Goal: Task Accomplishment & Management: Manage account settings

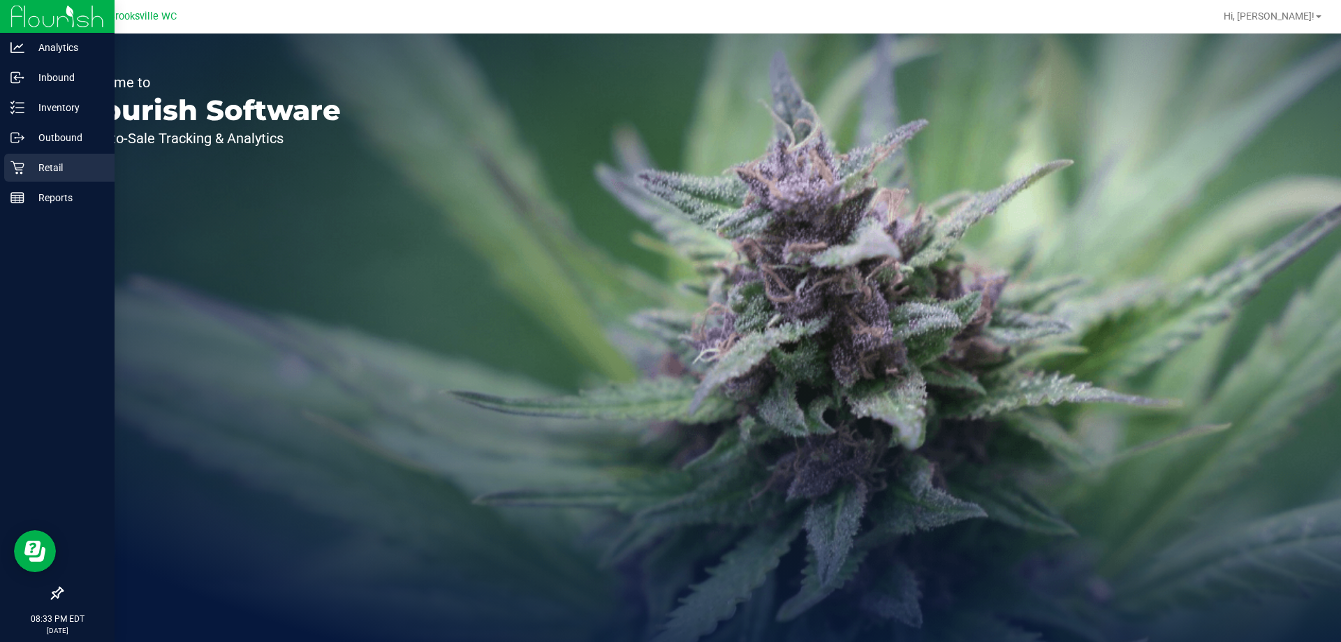
click at [50, 166] on p "Retail" at bounding box center [66, 167] width 84 height 17
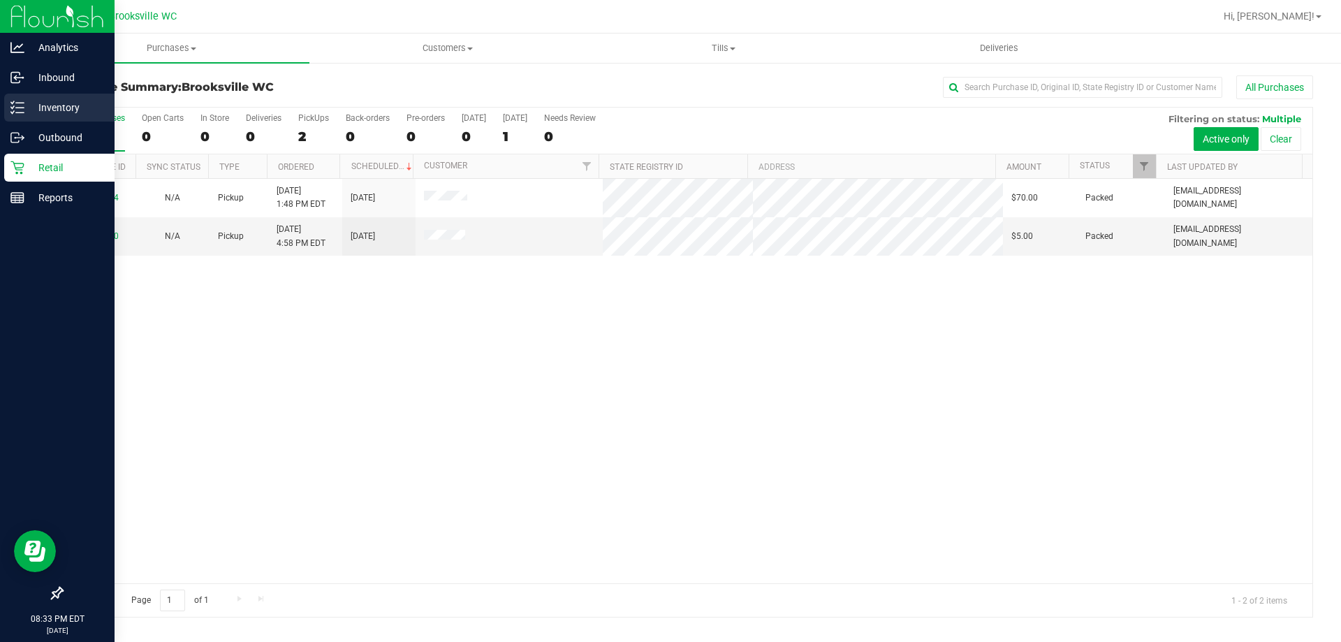
click at [58, 105] on p "Inventory" at bounding box center [66, 107] width 84 height 17
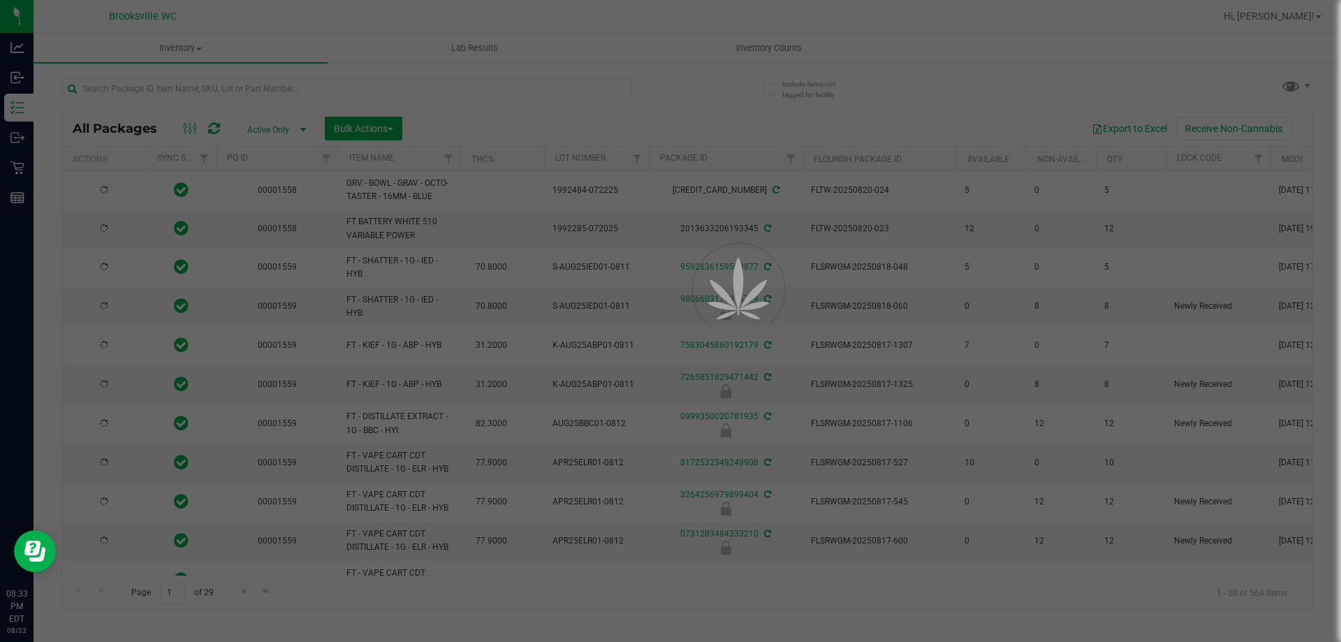
click at [789, 47] on div at bounding box center [670, 321] width 1341 height 642
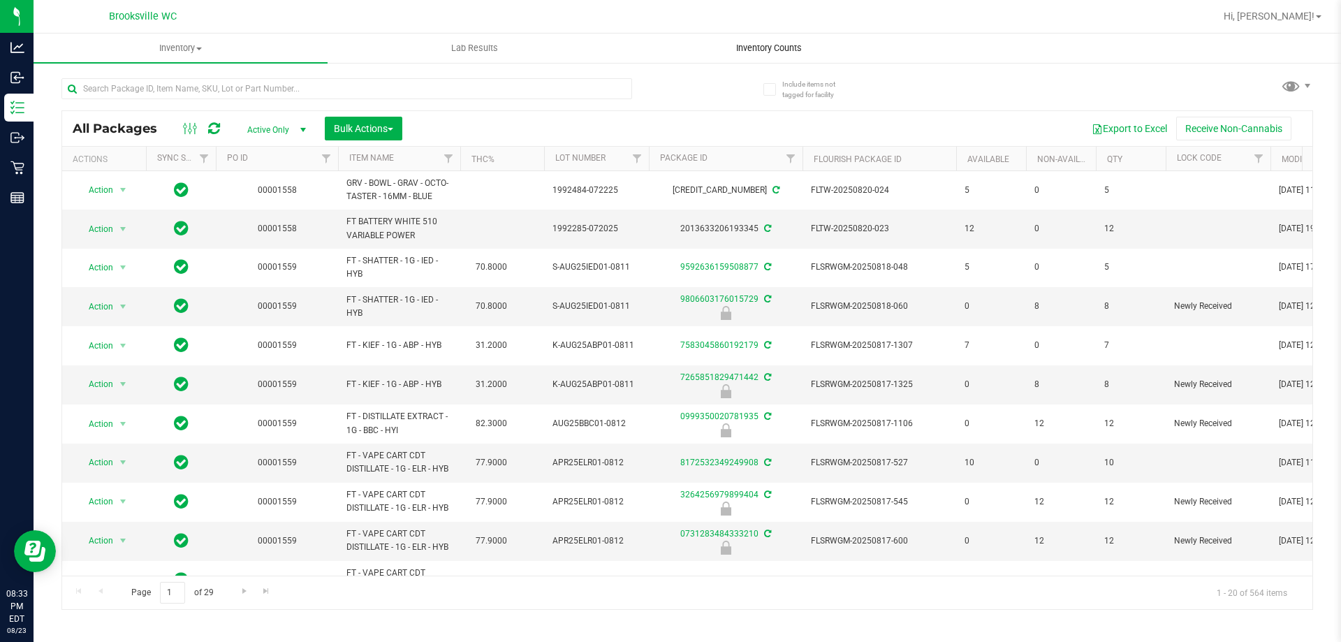
click at [786, 47] on span "Inventory Counts" at bounding box center [768, 48] width 103 height 13
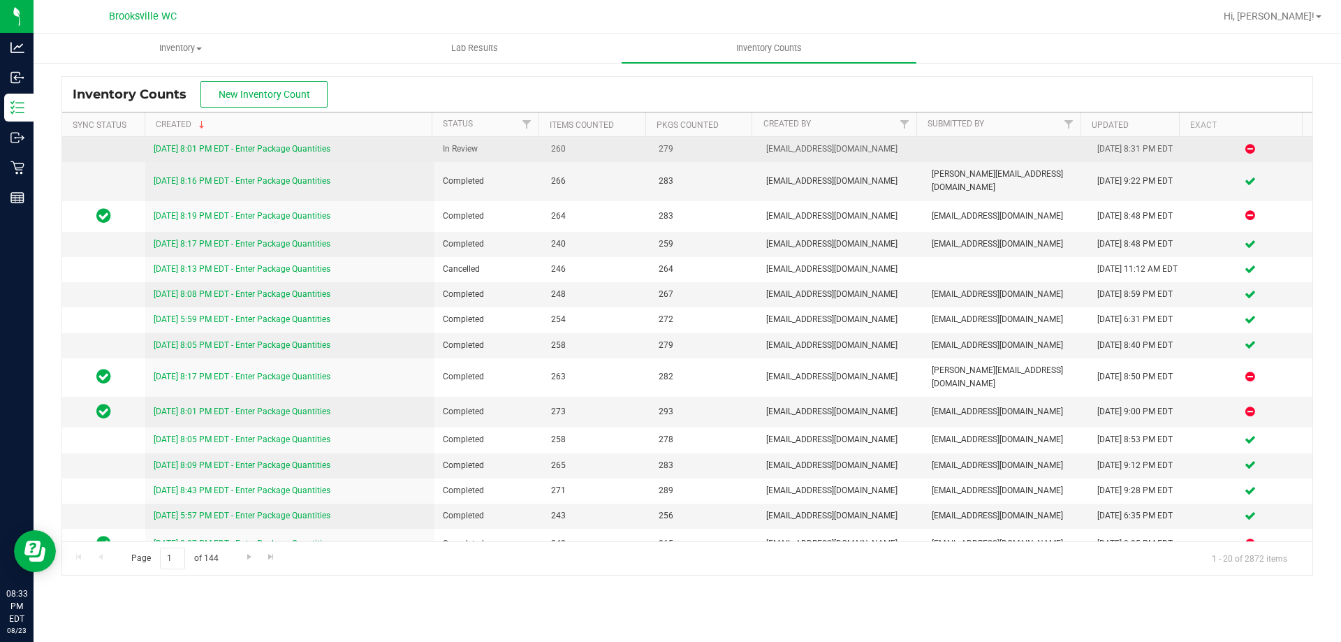
click at [290, 147] on link "[DATE] 8:01 PM EDT - Enter Package Quantities" at bounding box center [242, 149] width 177 height 10
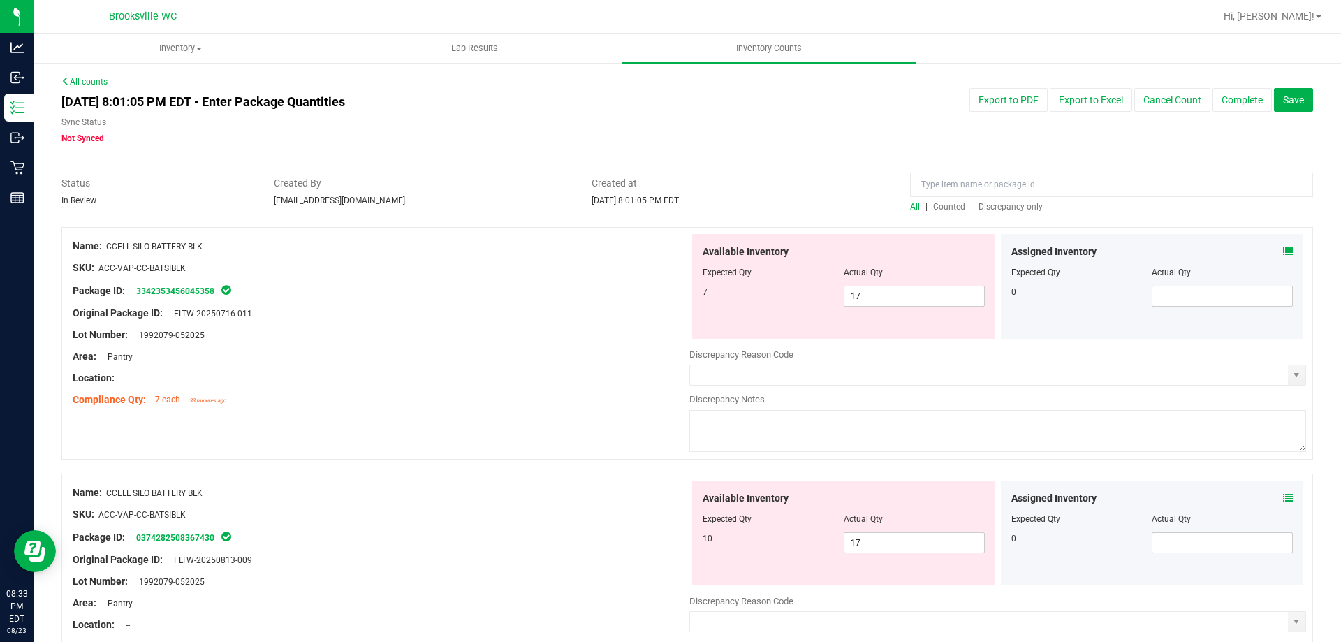
click at [981, 202] on span "Discrepancy only" at bounding box center [1010, 207] width 64 height 10
click at [895, 302] on span "17 17" at bounding box center [914, 296] width 141 height 21
click at [895, 302] on input "17" at bounding box center [914, 296] width 140 height 20
type input "10"
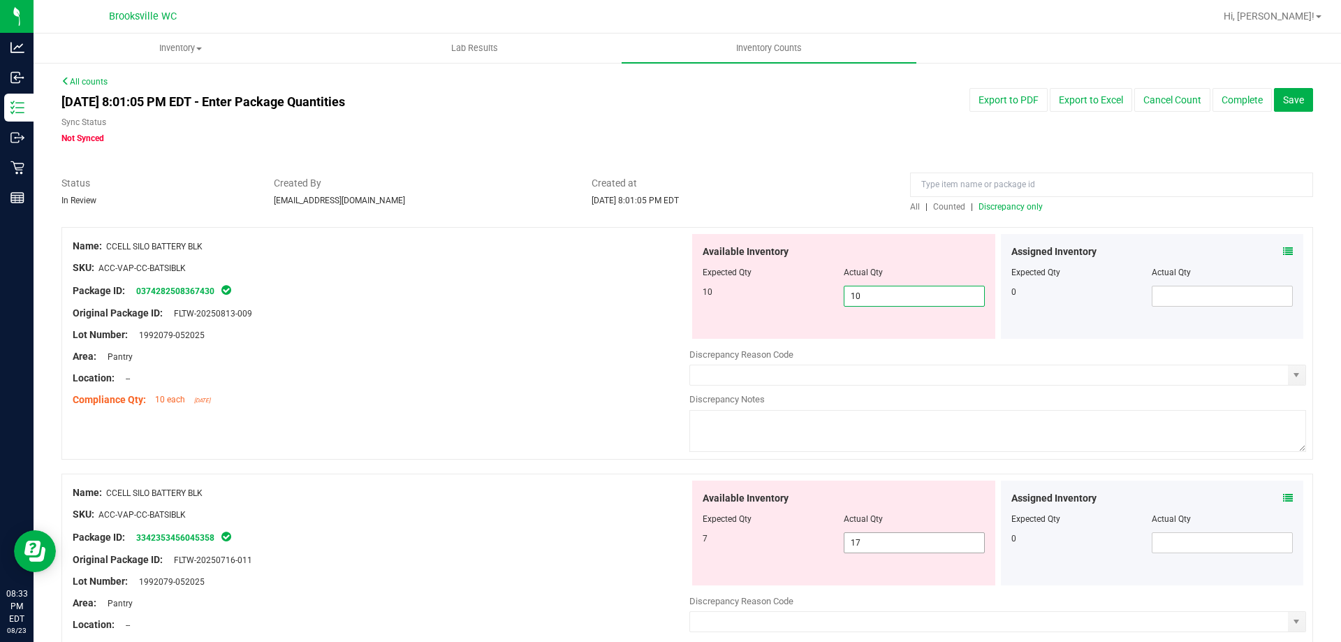
click at [912, 540] on div "Available Inventory Expected Qty Actual Qty 7 17 17" at bounding box center [843, 533] width 303 height 105
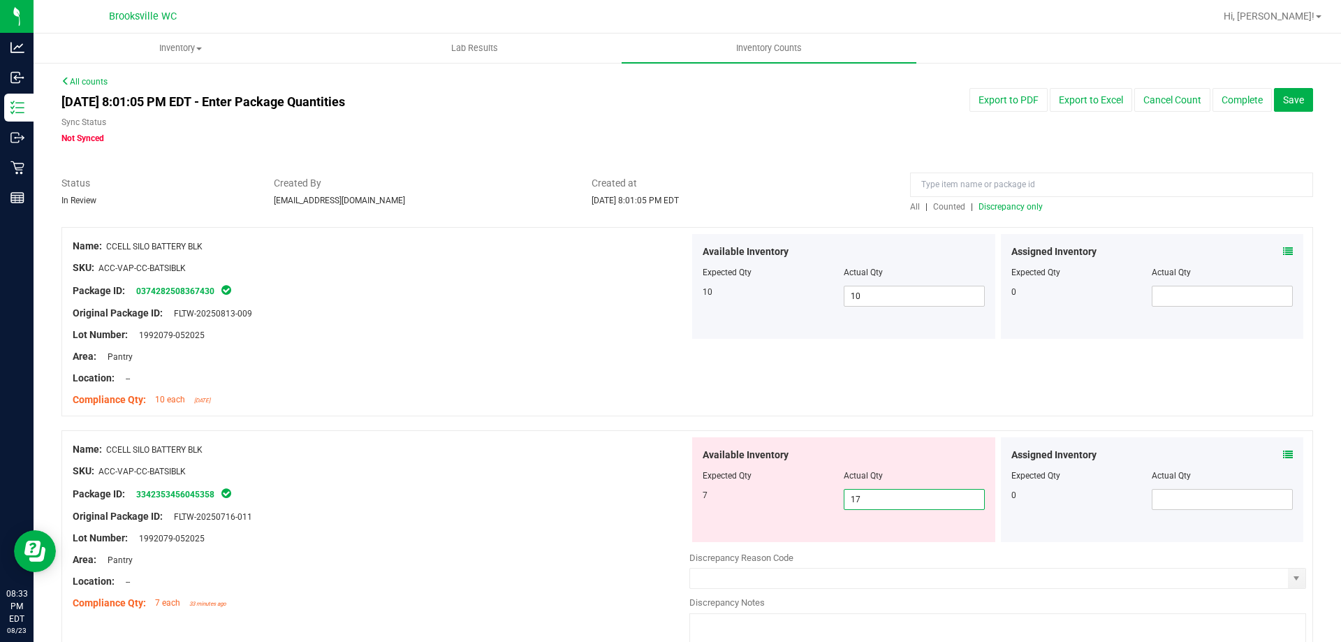
click at [894, 494] on input "17" at bounding box center [914, 500] width 140 height 20
type input "7"
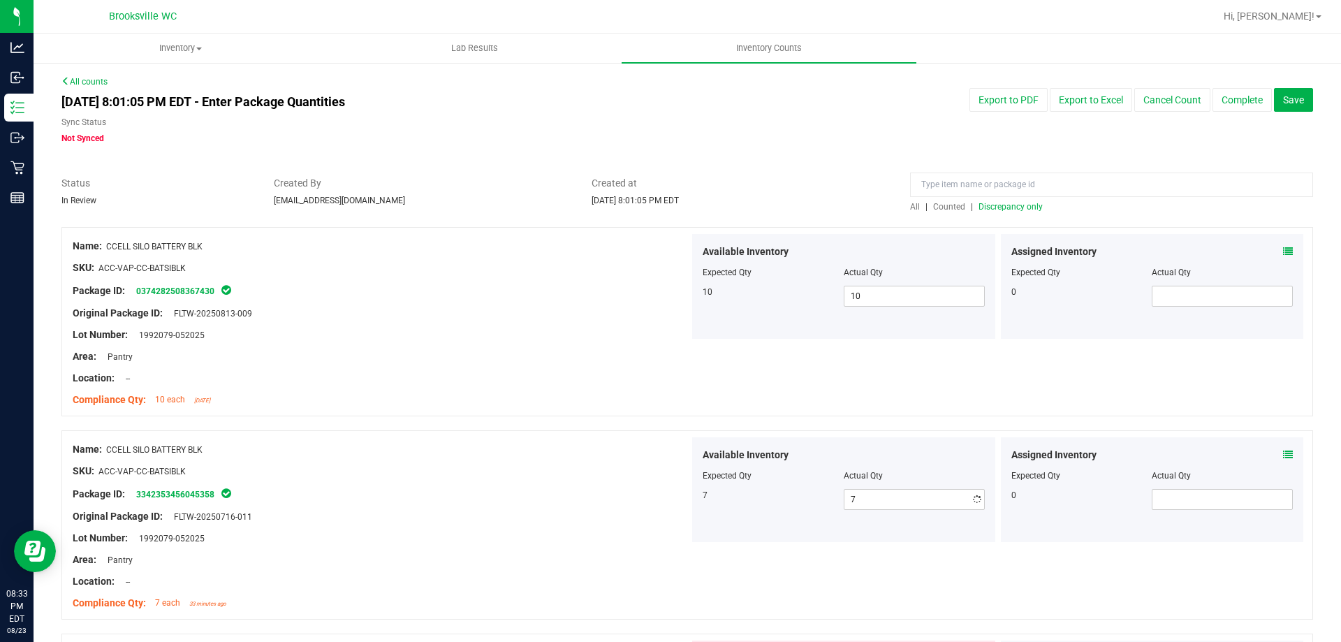
drag, startPoint x: 565, startPoint y: 413, endPoint x: 590, endPoint y: 407, distance: 25.8
click at [566, 413] on div "Name: CCELL SILO BATTERY BLK SKU: ACC-VAP-CC-BATSIBLK Package ID: 0374282508367…" at bounding box center [687, 321] width 1252 height 189
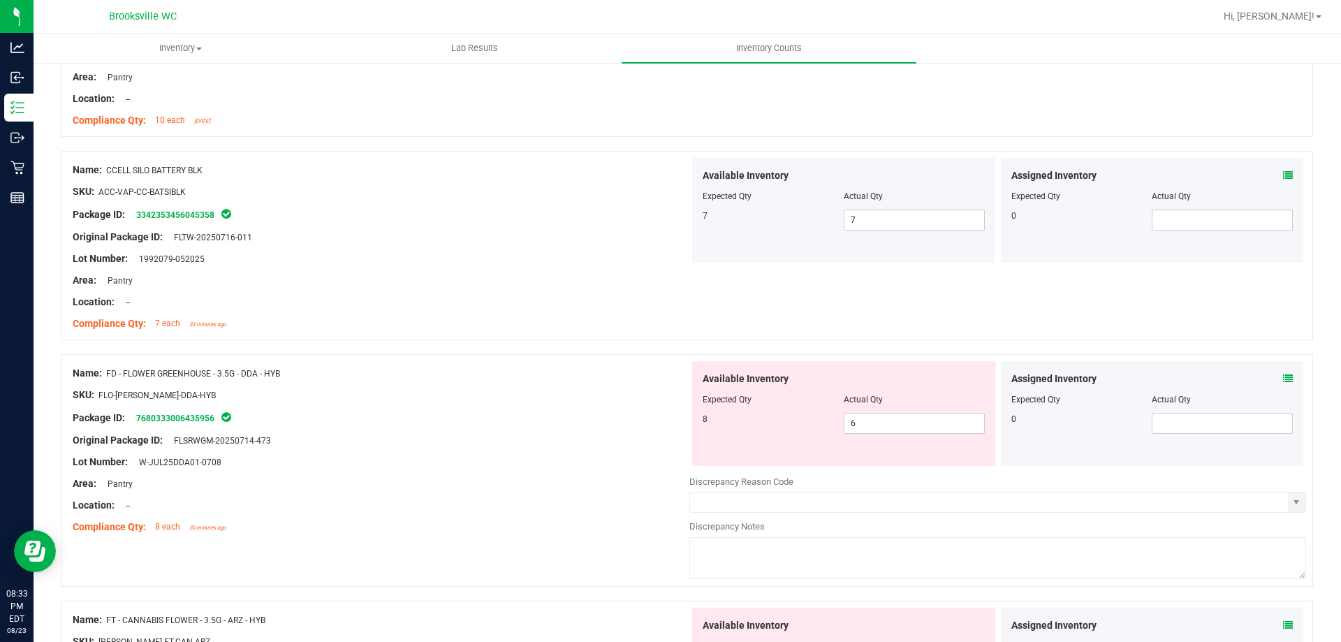
scroll to position [349, 0]
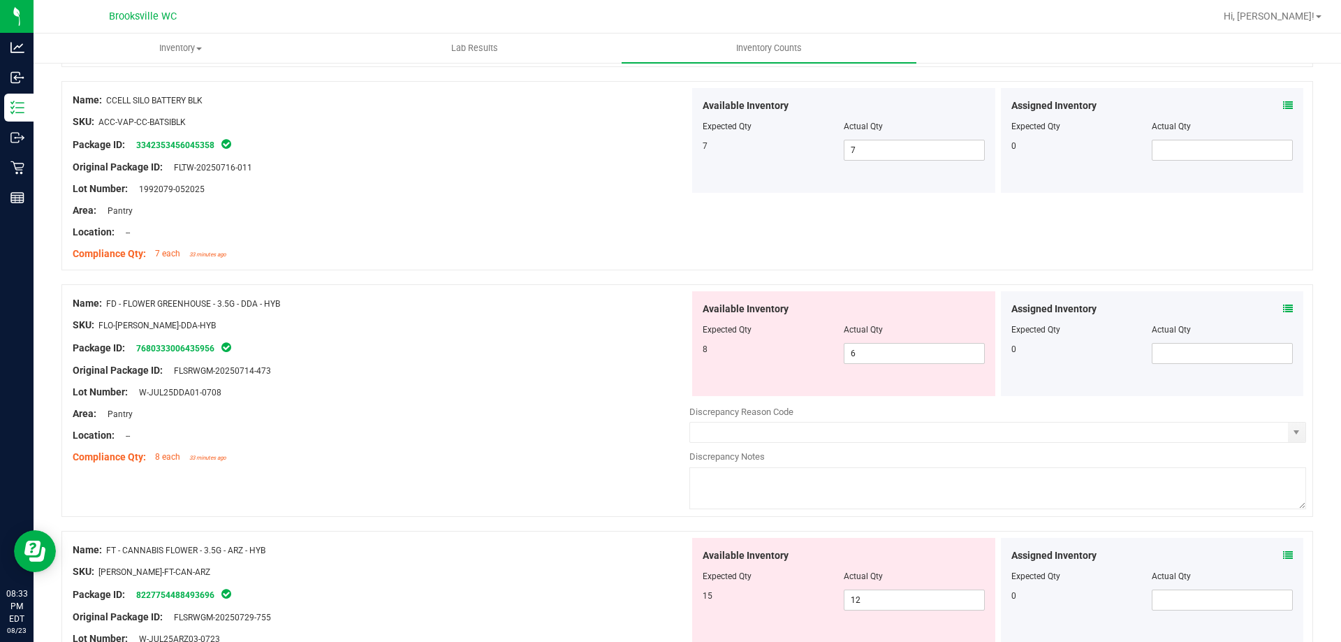
click at [1283, 307] on icon at bounding box center [1288, 309] width 10 height 10
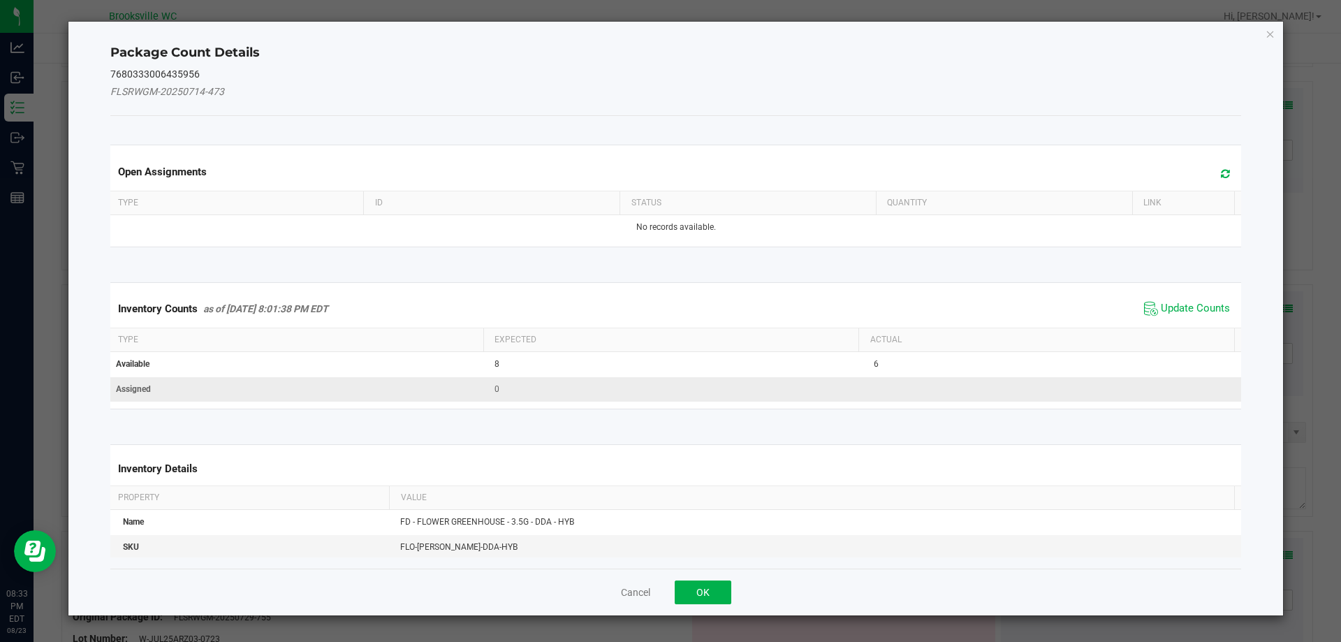
drag, startPoint x: 1201, startPoint y: 314, endPoint x: 1099, endPoint y: 376, distance: 120.0
click at [1201, 314] on span "Update Counts" at bounding box center [1195, 309] width 69 height 14
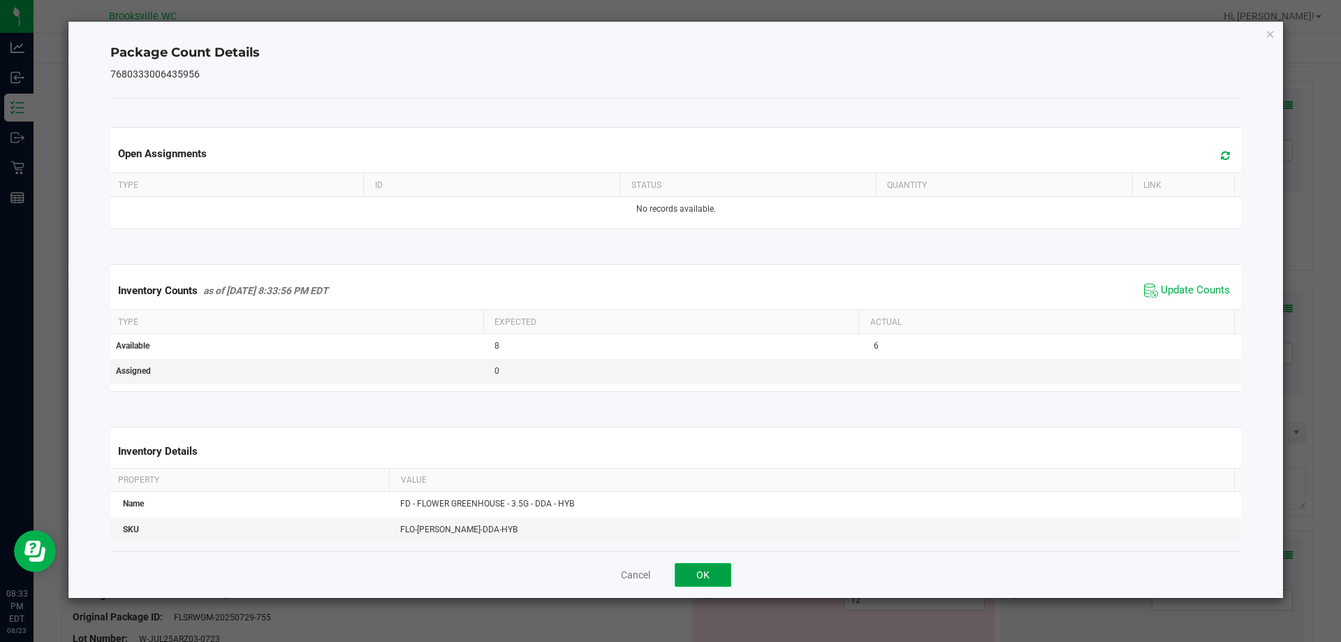
click at [693, 575] on button "OK" at bounding box center [703, 575] width 57 height 24
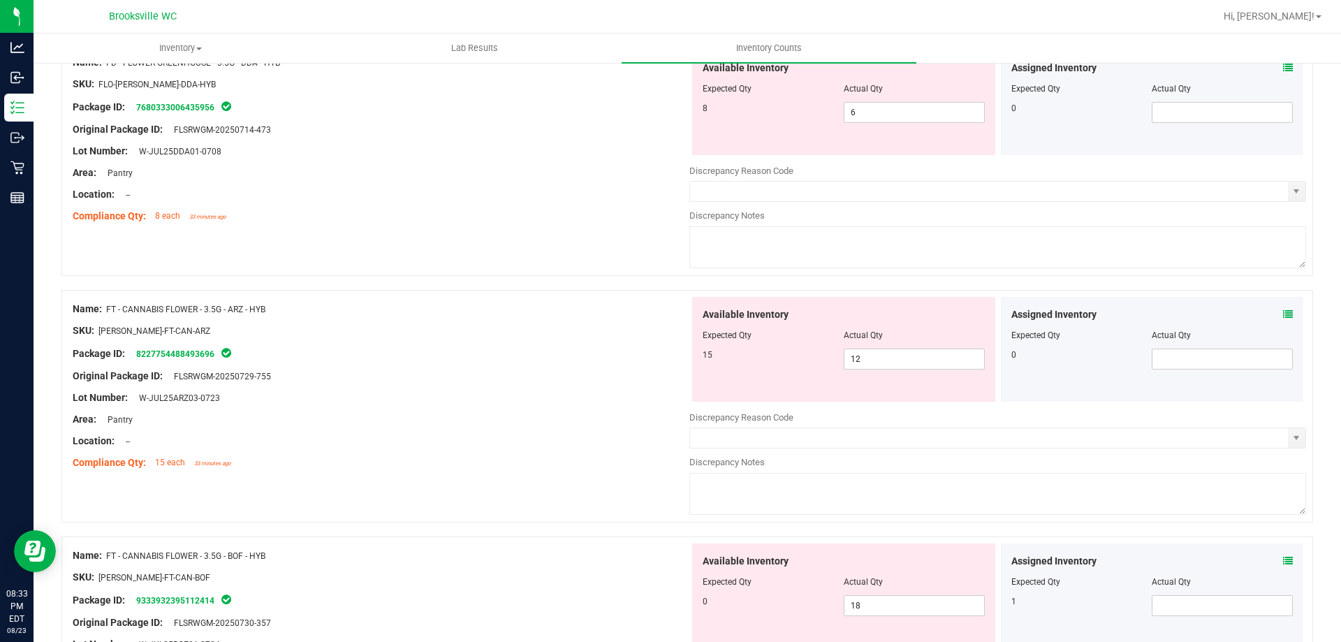
scroll to position [629, 0]
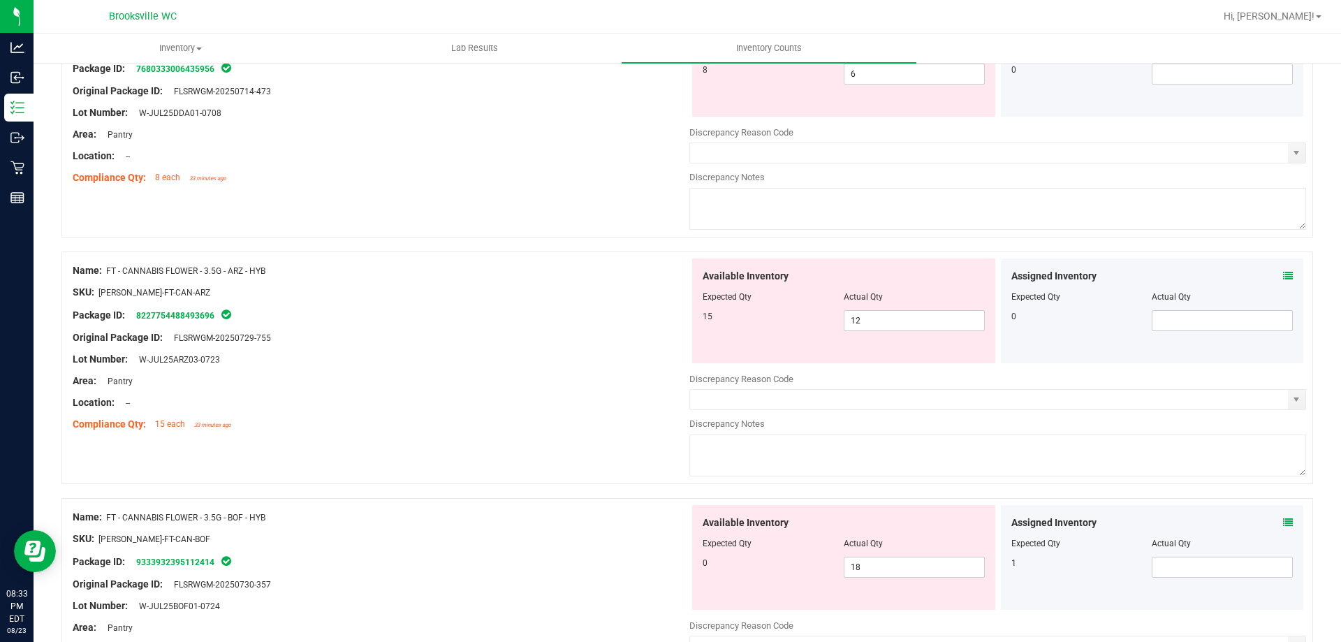
click at [1283, 272] on icon at bounding box center [1288, 276] width 10 height 10
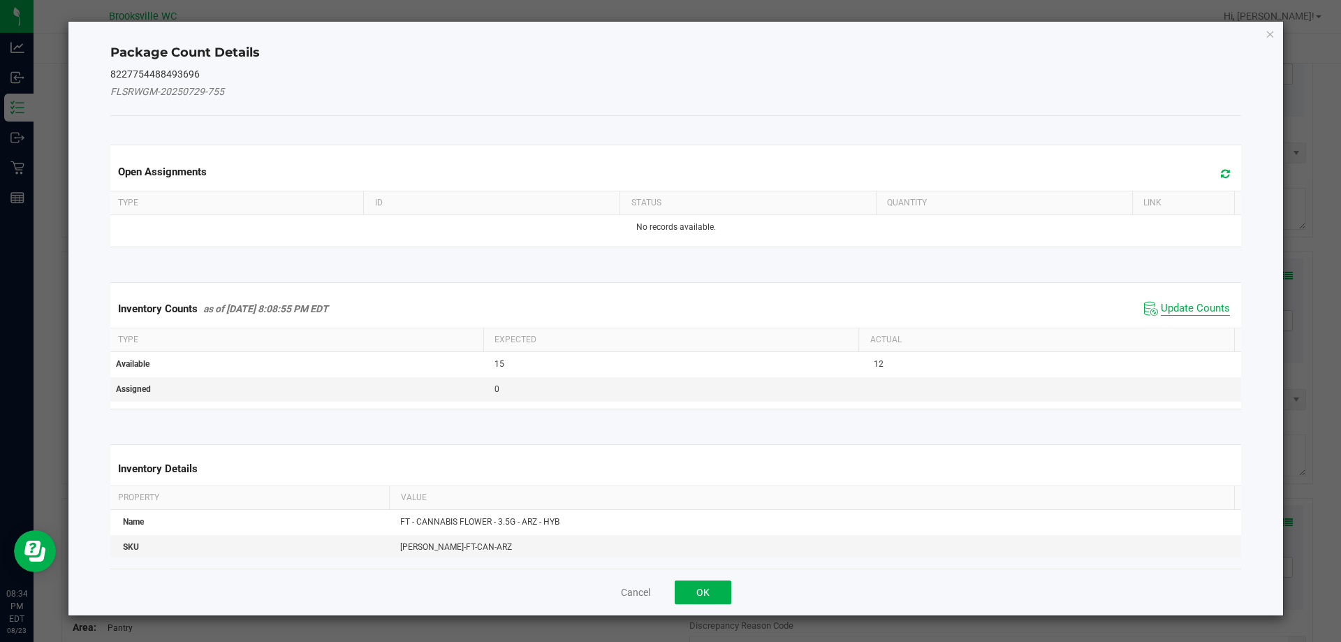
click at [1199, 308] on span "Update Counts" at bounding box center [1195, 309] width 69 height 14
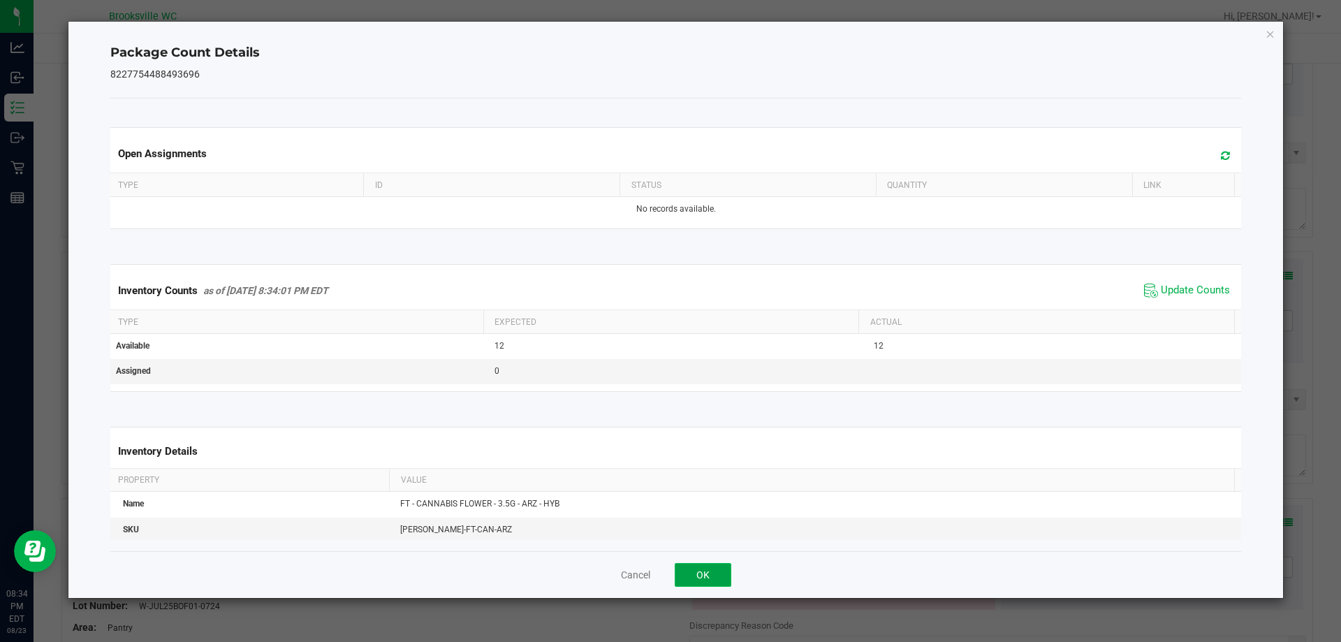
click at [713, 576] on button "OK" at bounding box center [703, 575] width 57 height 24
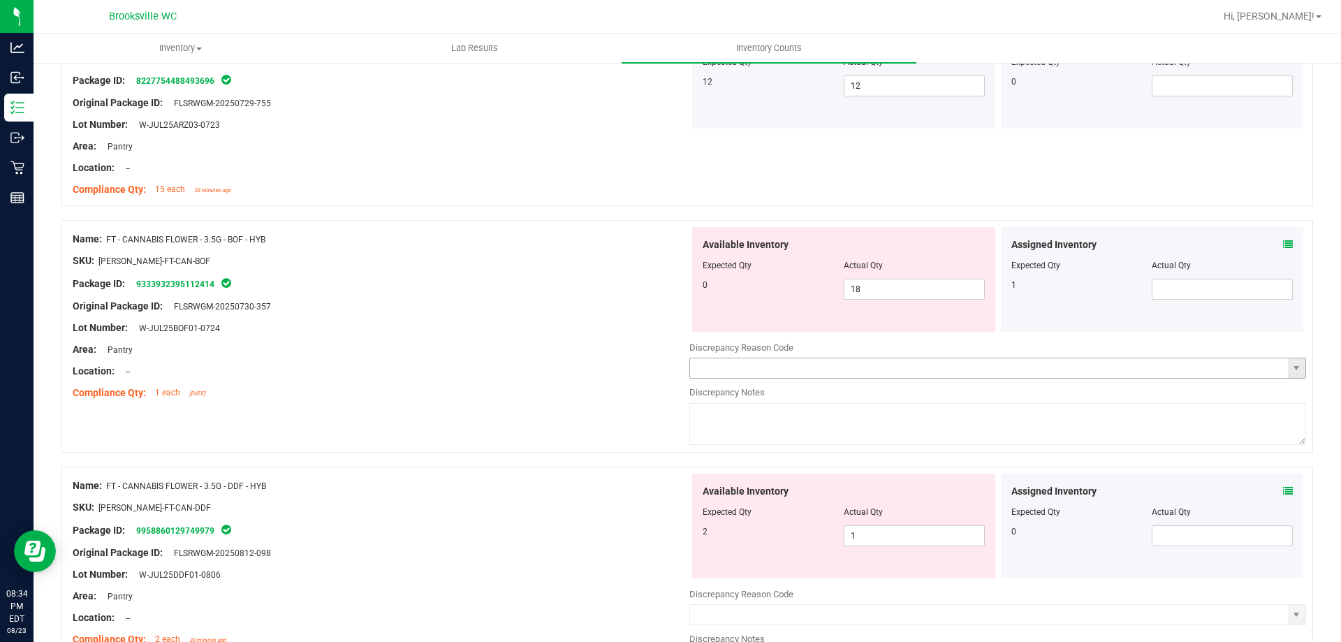
scroll to position [838, 0]
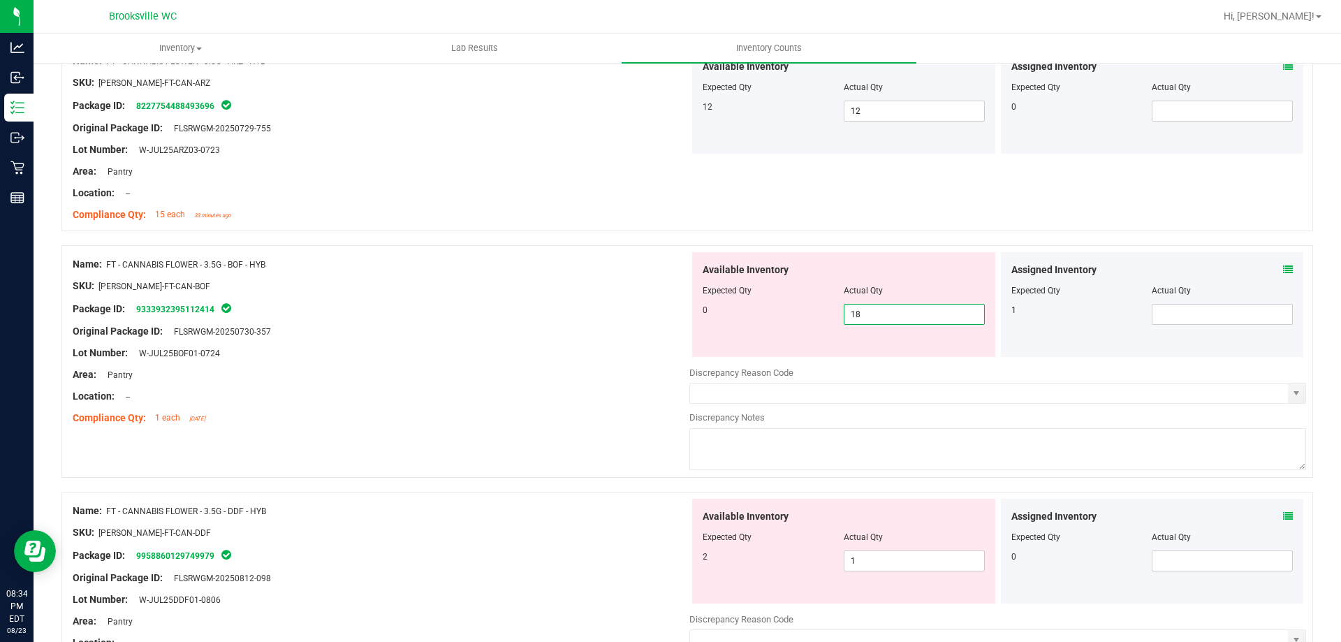
click at [911, 321] on span "18 18" at bounding box center [914, 314] width 141 height 21
click at [910, 321] on input "18" at bounding box center [914, 315] width 140 height 20
click at [1173, 304] on span at bounding box center [1222, 314] width 141 height 21
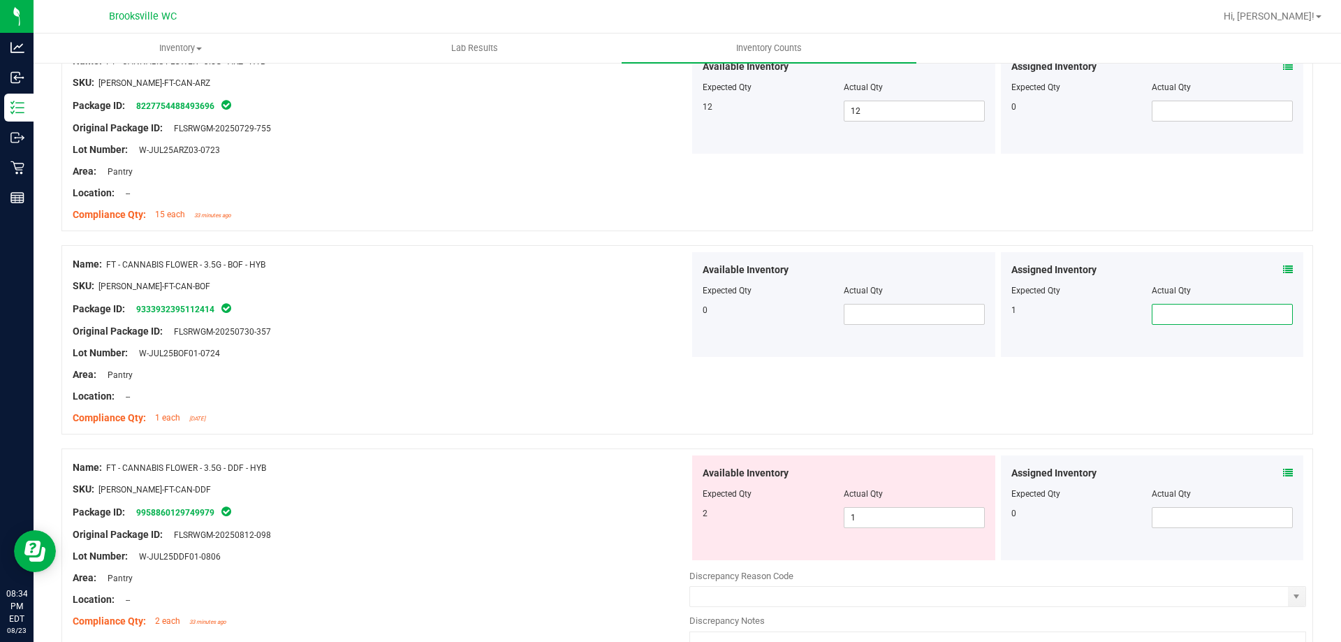
type input "1"
click at [642, 360] on div at bounding box center [381, 363] width 617 height 7
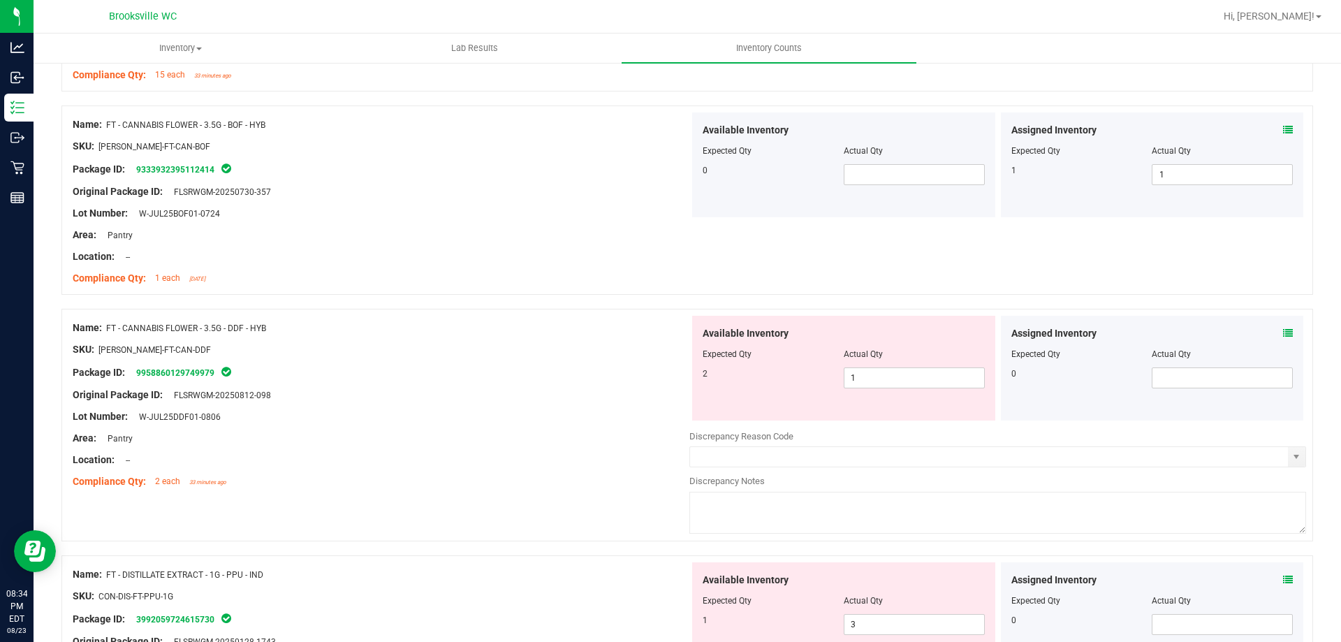
scroll to position [1048, 0]
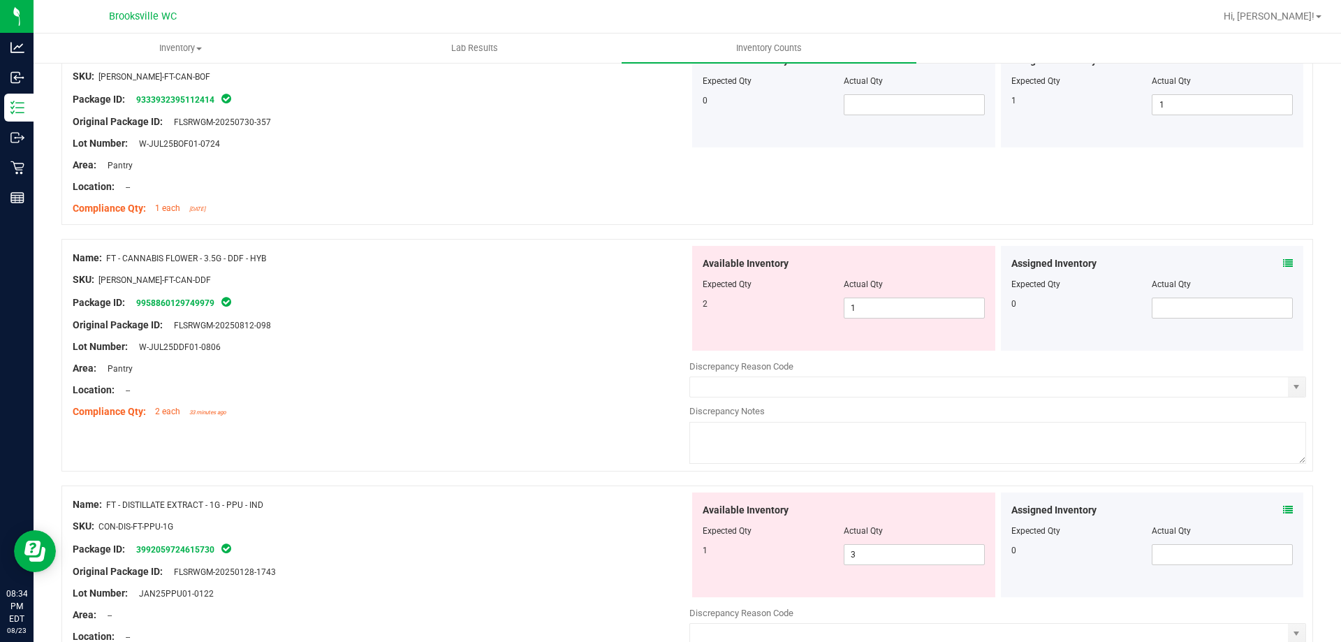
click at [1283, 263] on icon at bounding box center [1288, 263] width 10 height 10
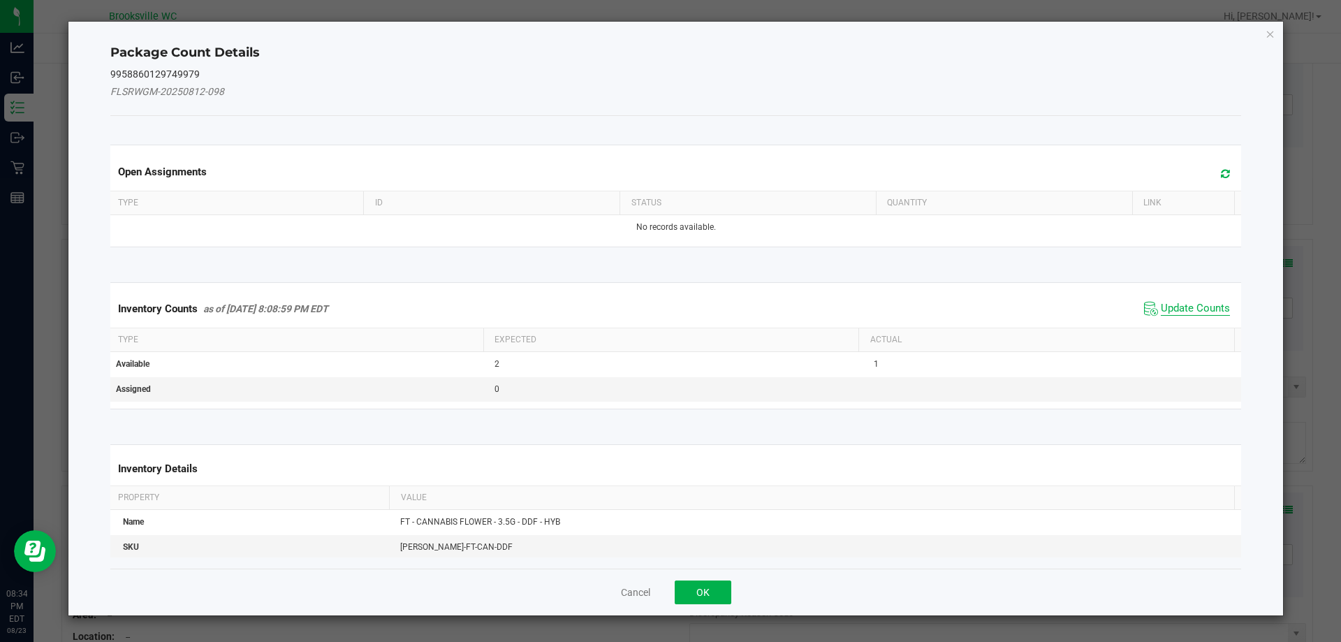
click at [1169, 305] on span "Update Counts" at bounding box center [1195, 309] width 69 height 14
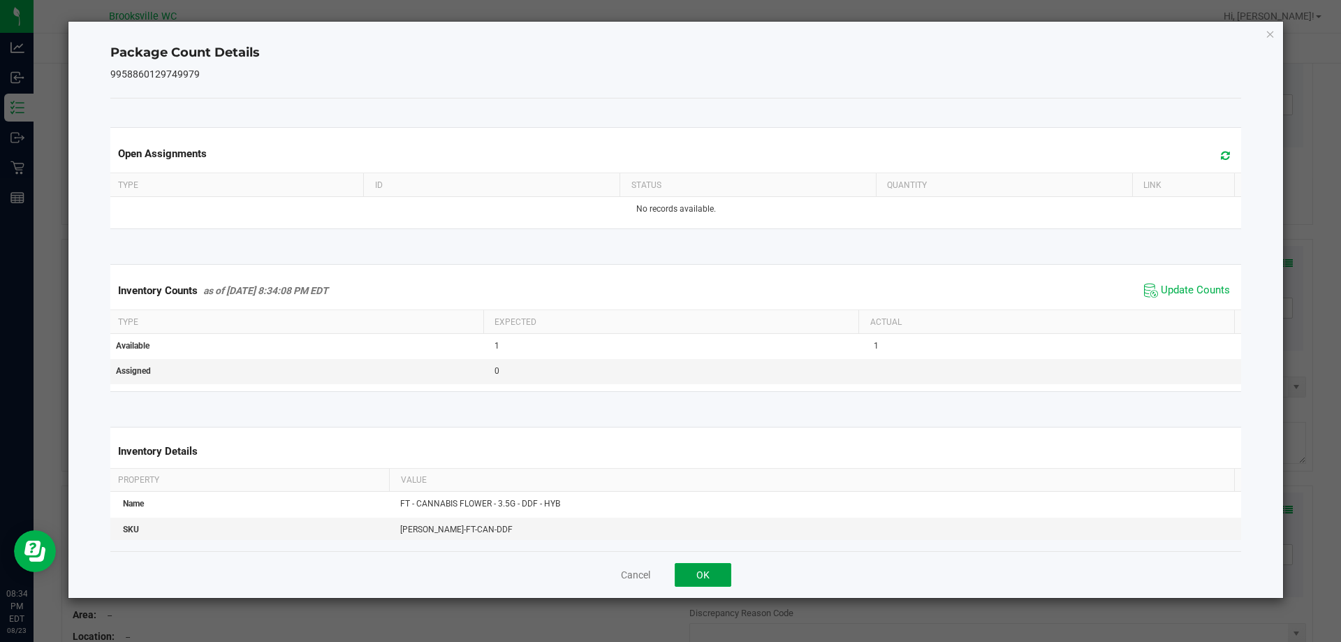
drag, startPoint x: 715, startPoint y: 578, endPoint x: 696, endPoint y: 545, distance: 38.8
click at [713, 578] on button "OK" at bounding box center [703, 575] width 57 height 24
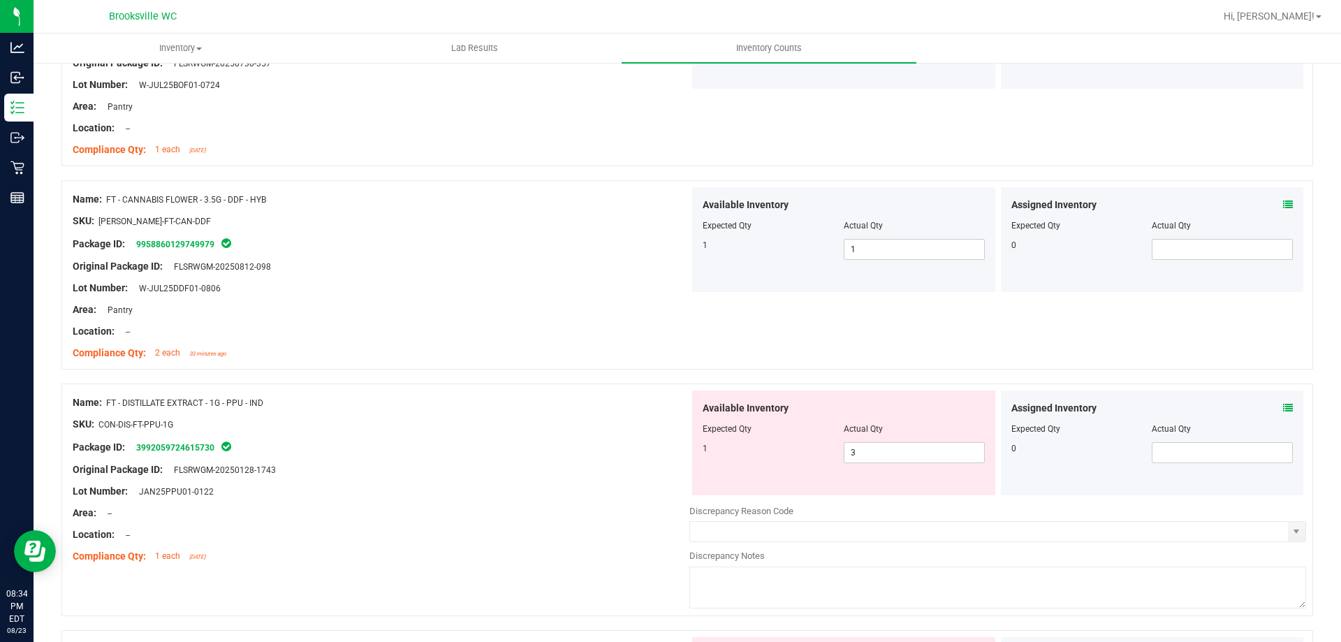
scroll to position [1187, 0]
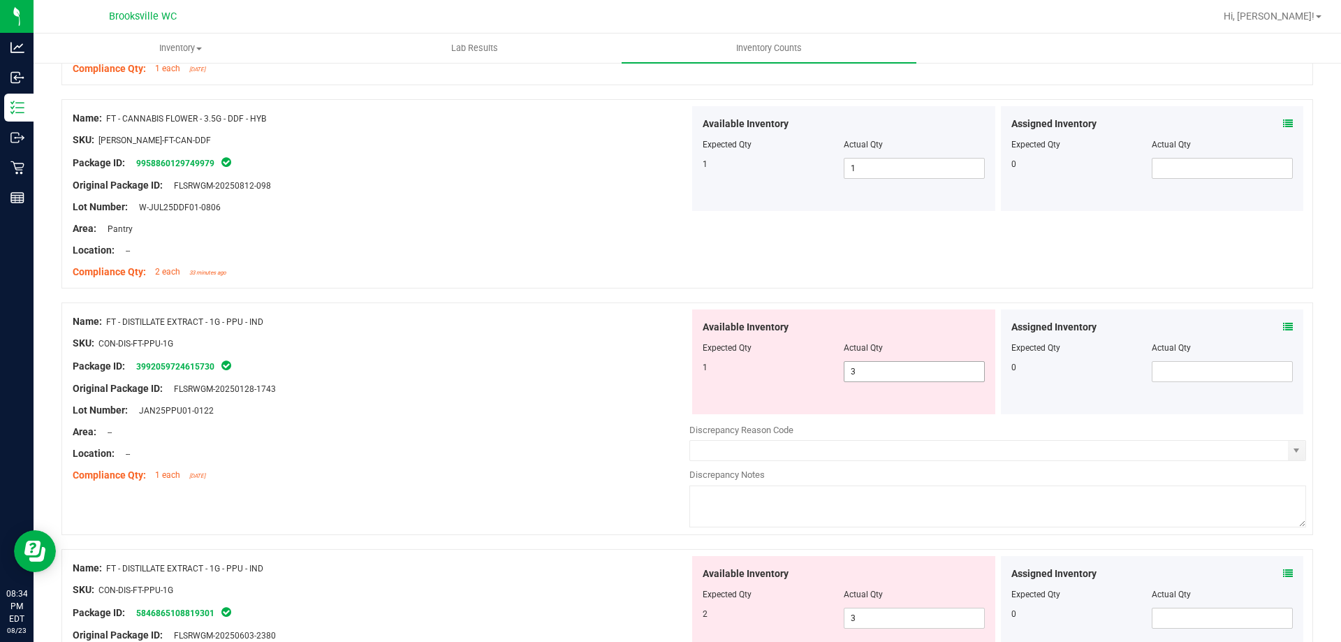
click at [907, 373] on span "3 3" at bounding box center [914, 371] width 141 height 21
click at [907, 373] on input "3" at bounding box center [914, 372] width 140 height 20
type input "1"
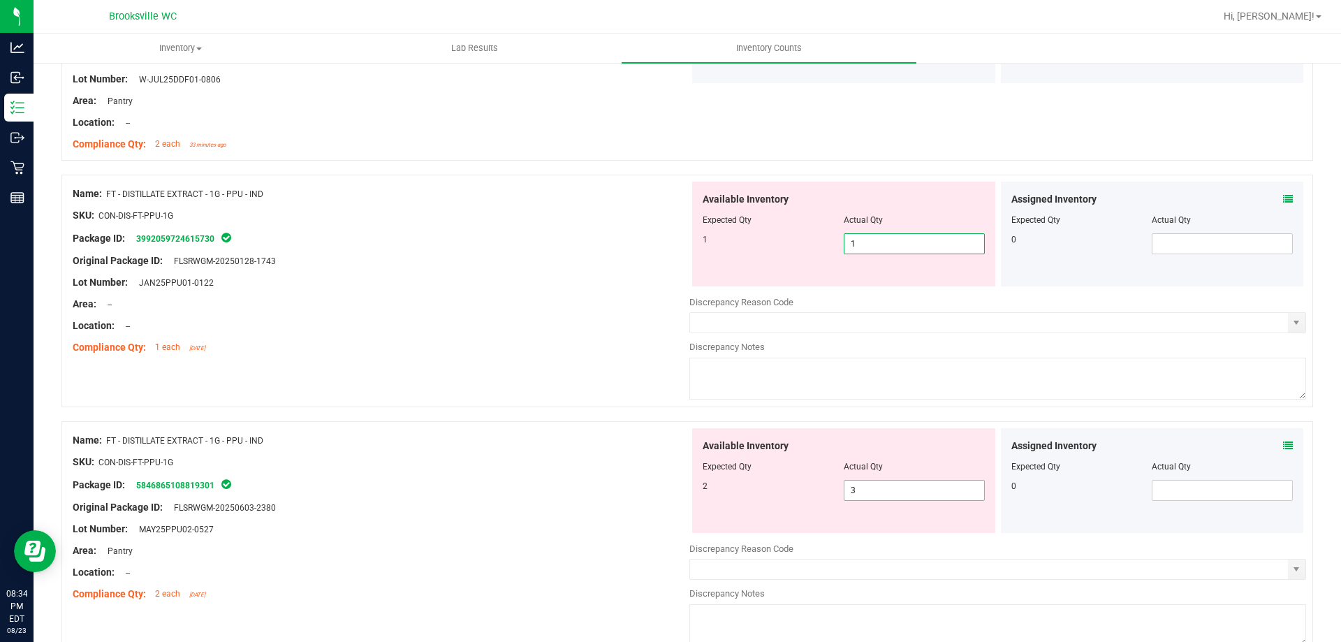
scroll to position [1327, 0]
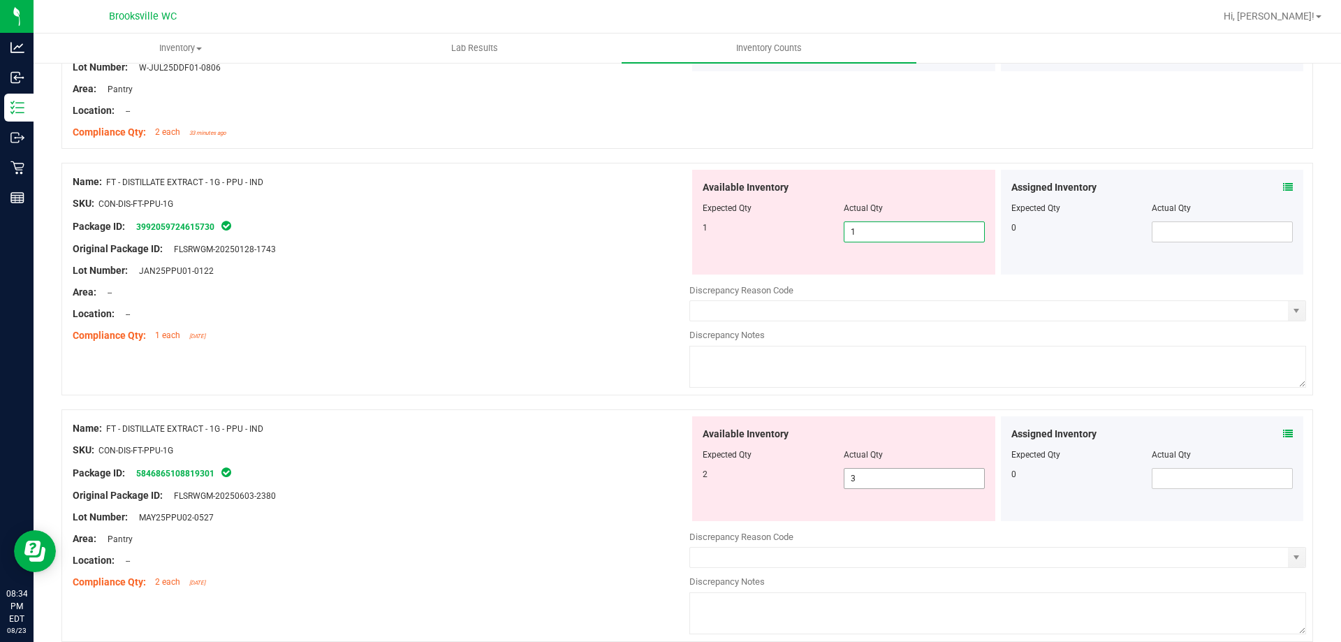
type input "1"
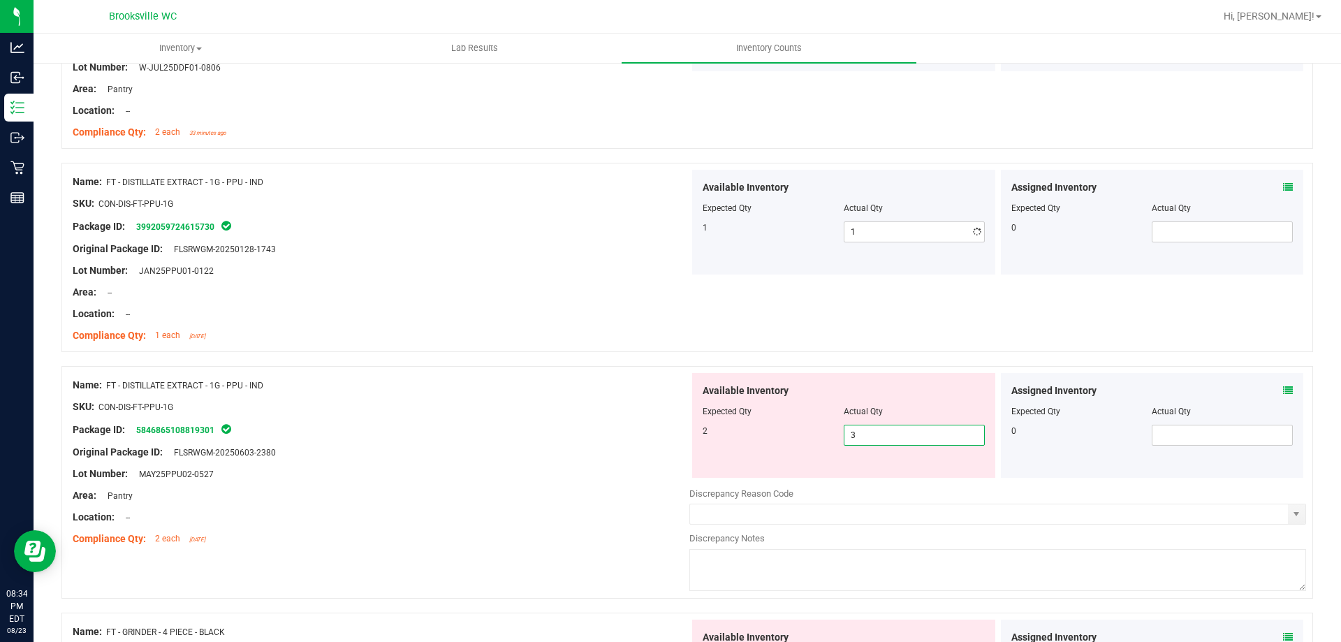
click at [891, 479] on div "Available Inventory Expected Qty Actual Qty 2 3 3" at bounding box center [997, 483] width 617 height 221
click at [891, 480] on div at bounding box center [997, 483] width 617 height 7
click at [888, 431] on span "3 3" at bounding box center [914, 435] width 141 height 21
click at [888, 431] on input "3" at bounding box center [914, 435] width 140 height 20
type input "2"
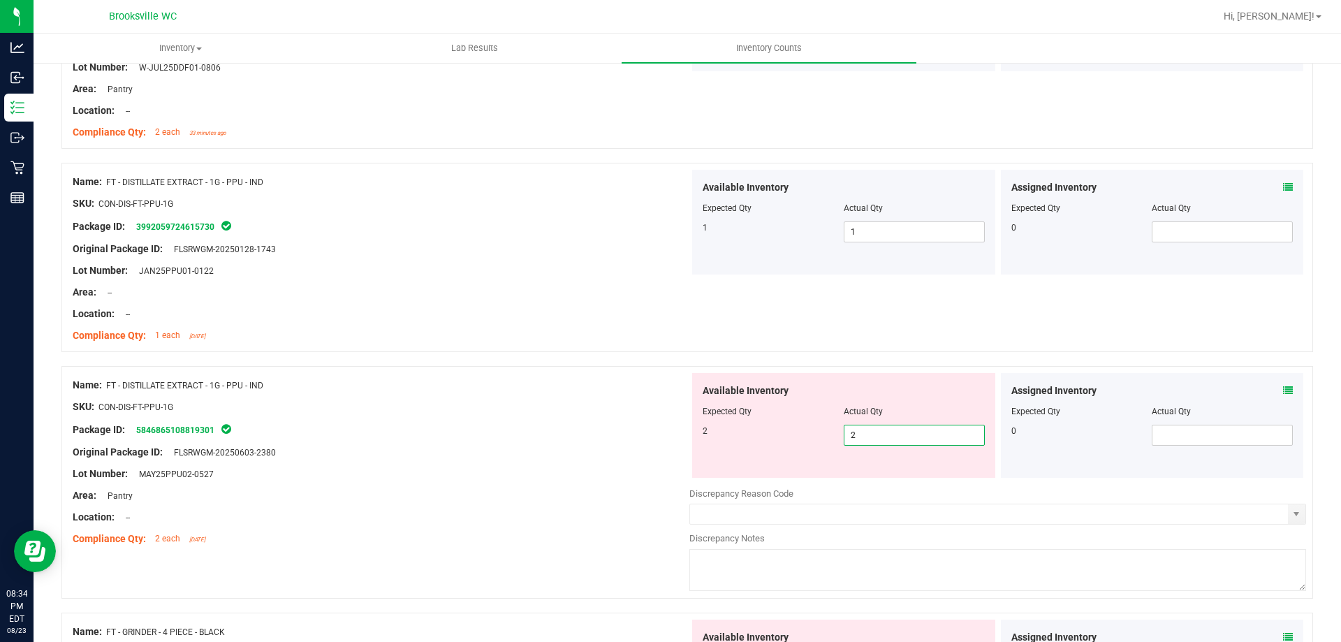
type input "2"
click at [578, 385] on div "Name: FT - DISTILLATE EXTRACT - 1G - PPU - IND" at bounding box center [381, 385] width 617 height 15
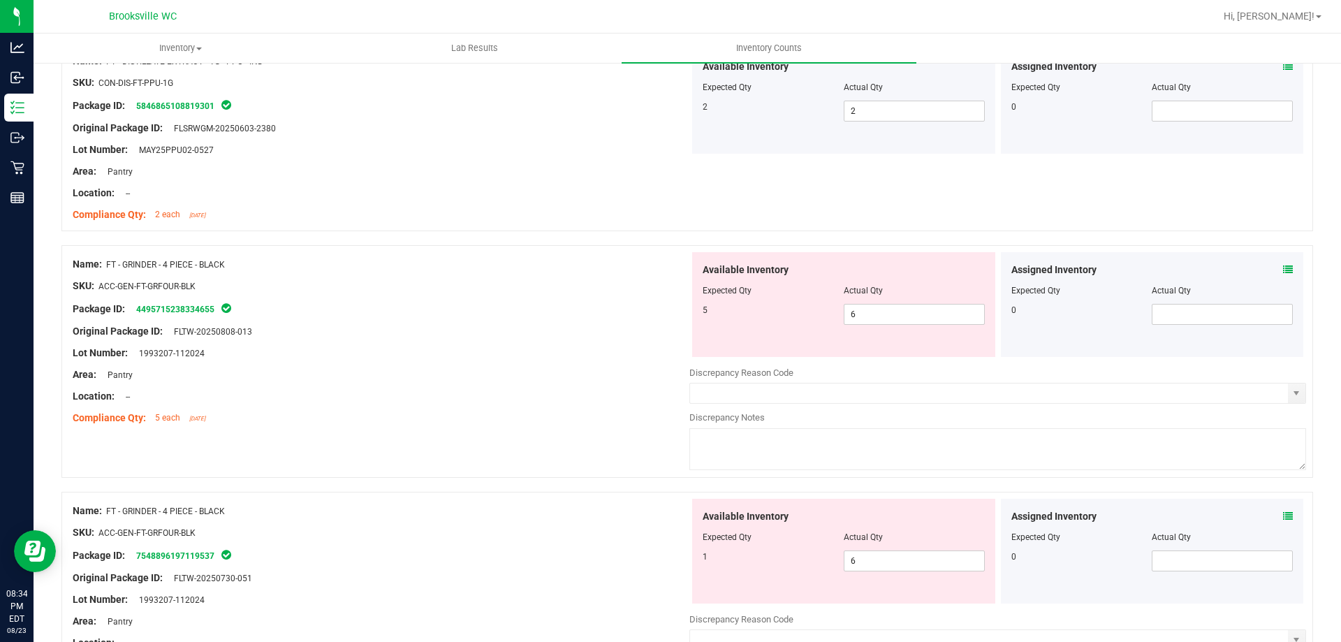
scroll to position [1676, 0]
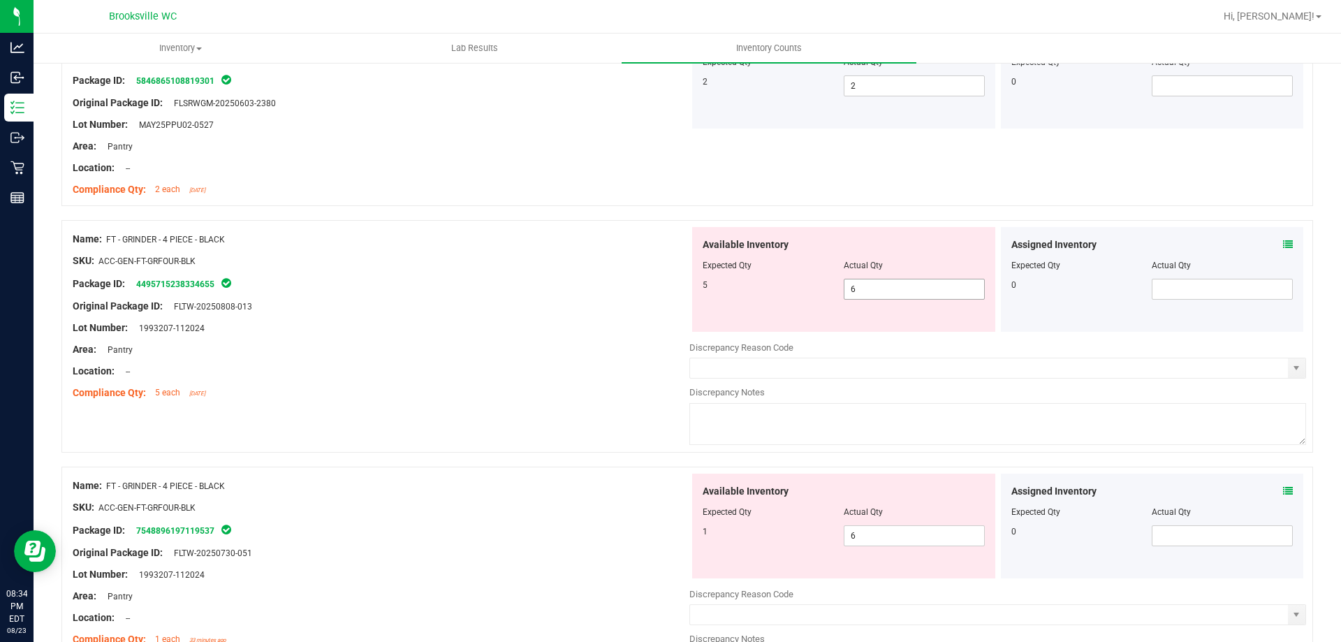
click at [924, 295] on span "6 6" at bounding box center [914, 289] width 141 height 21
click at [924, 295] on input "6" at bounding box center [914, 289] width 140 height 20
type input "5"
drag, startPoint x: 860, startPoint y: 528, endPoint x: 859, endPoint y: 521, distance: 7.1
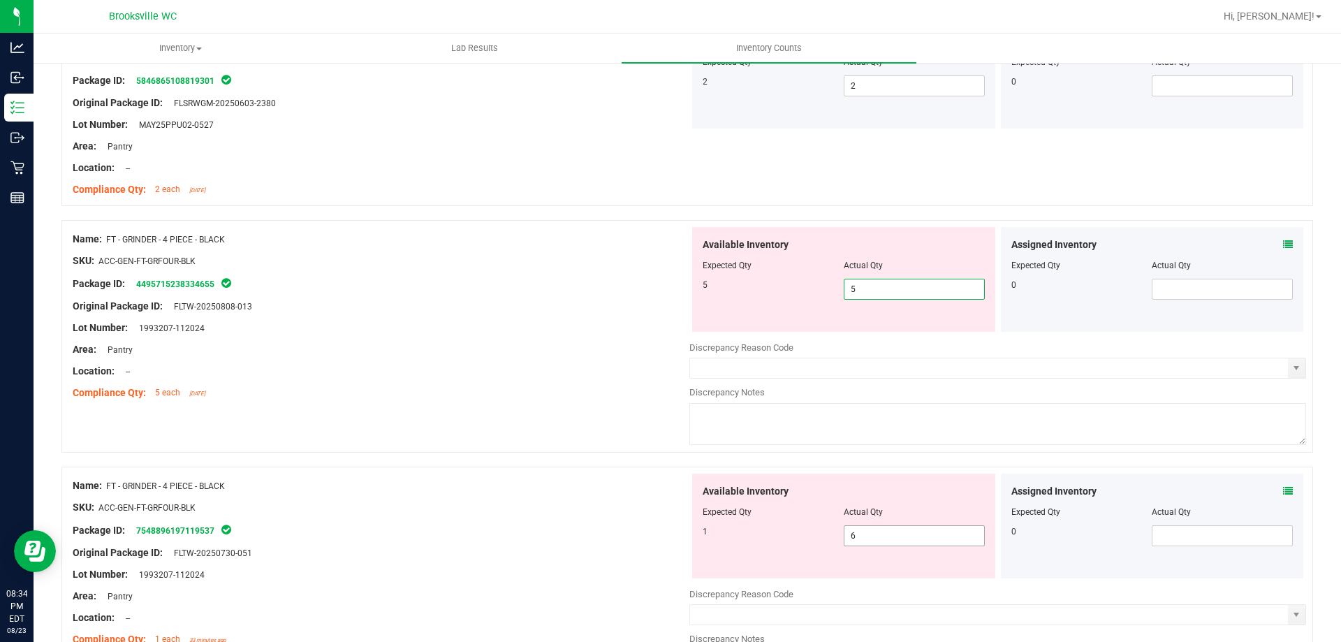
click at [858, 526] on div "Available Inventory Expected Qty Actual Qty 1 6 6" at bounding box center [843, 526] width 303 height 105
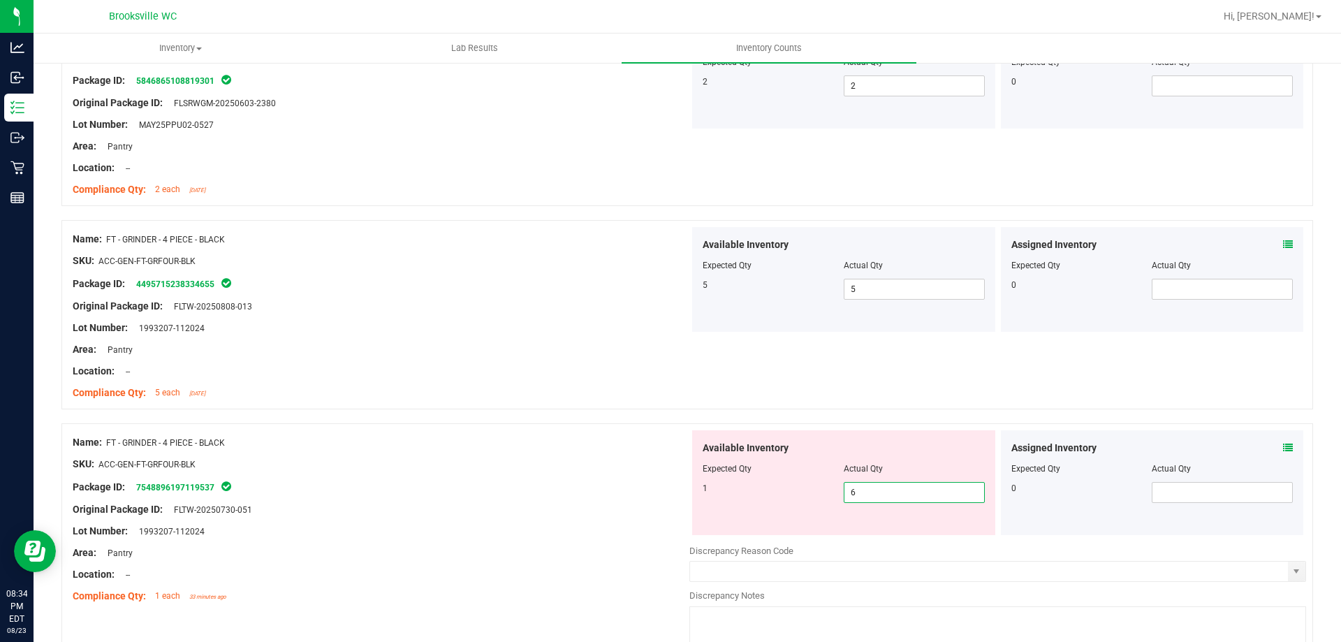
click at [866, 497] on input "6" at bounding box center [914, 493] width 140 height 20
type input "1"
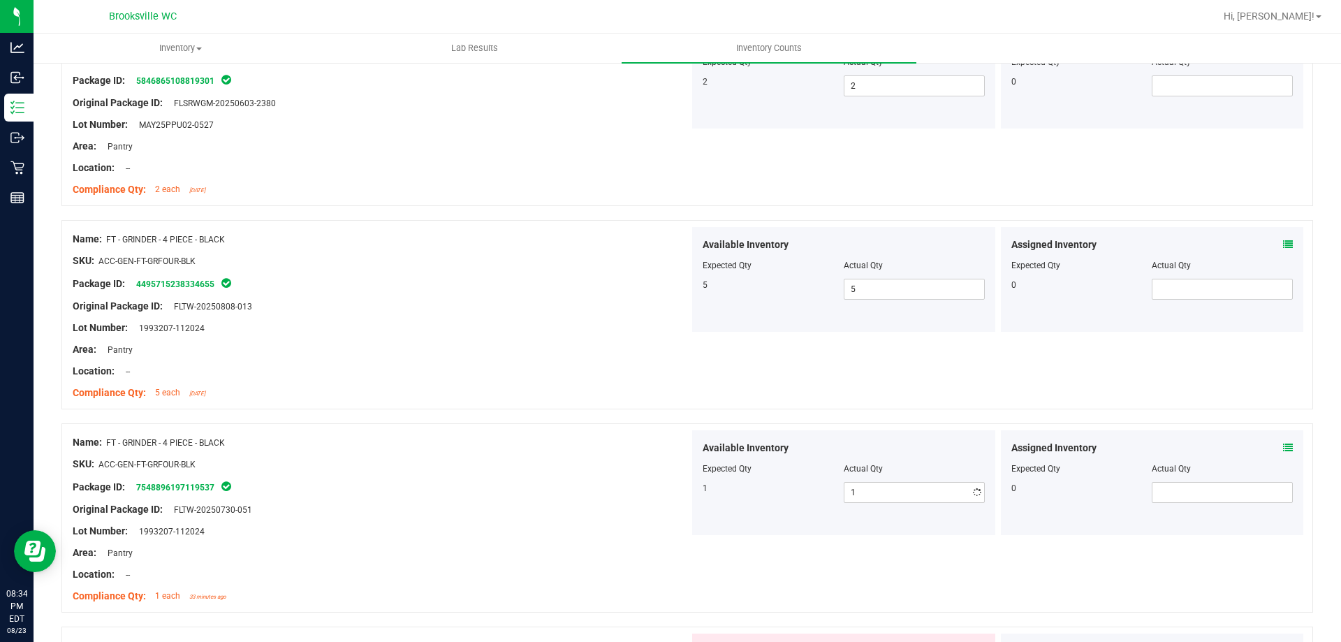
click at [589, 425] on div "Name: FT - GRINDER - 4 PIECE - BLACK SKU: ACC-GEN-FT-GRFOUR-BLK Package ID: 754…" at bounding box center [687, 517] width 1252 height 189
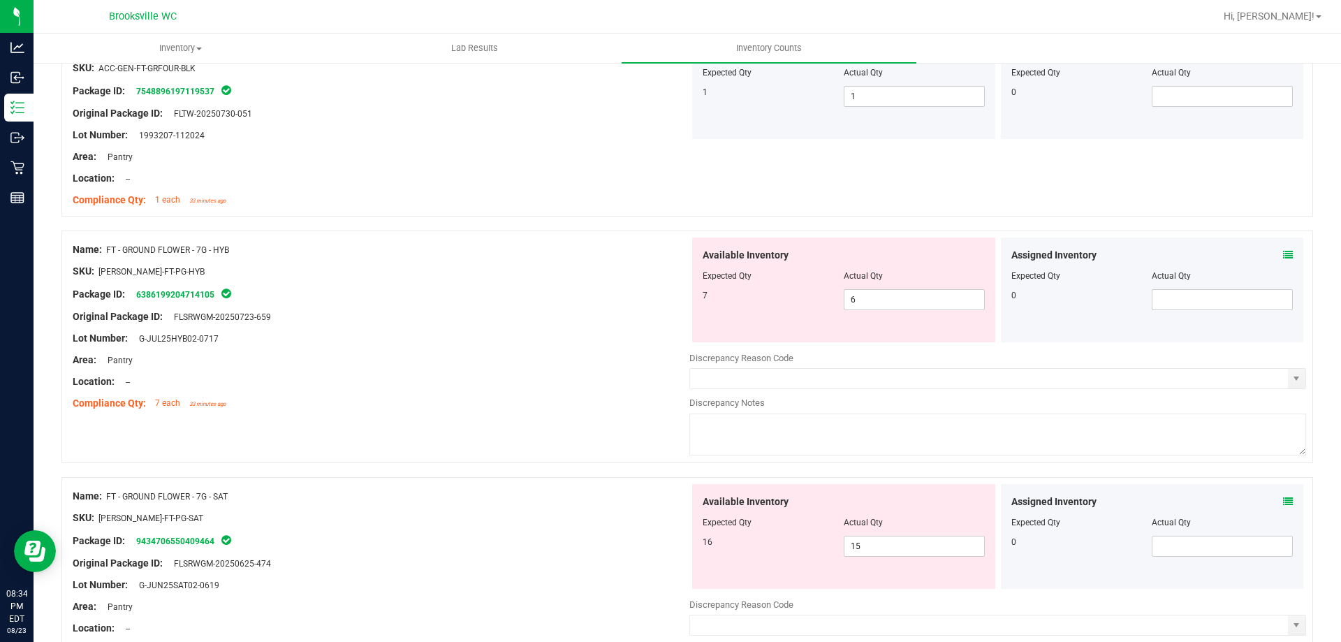
scroll to position [2095, 0]
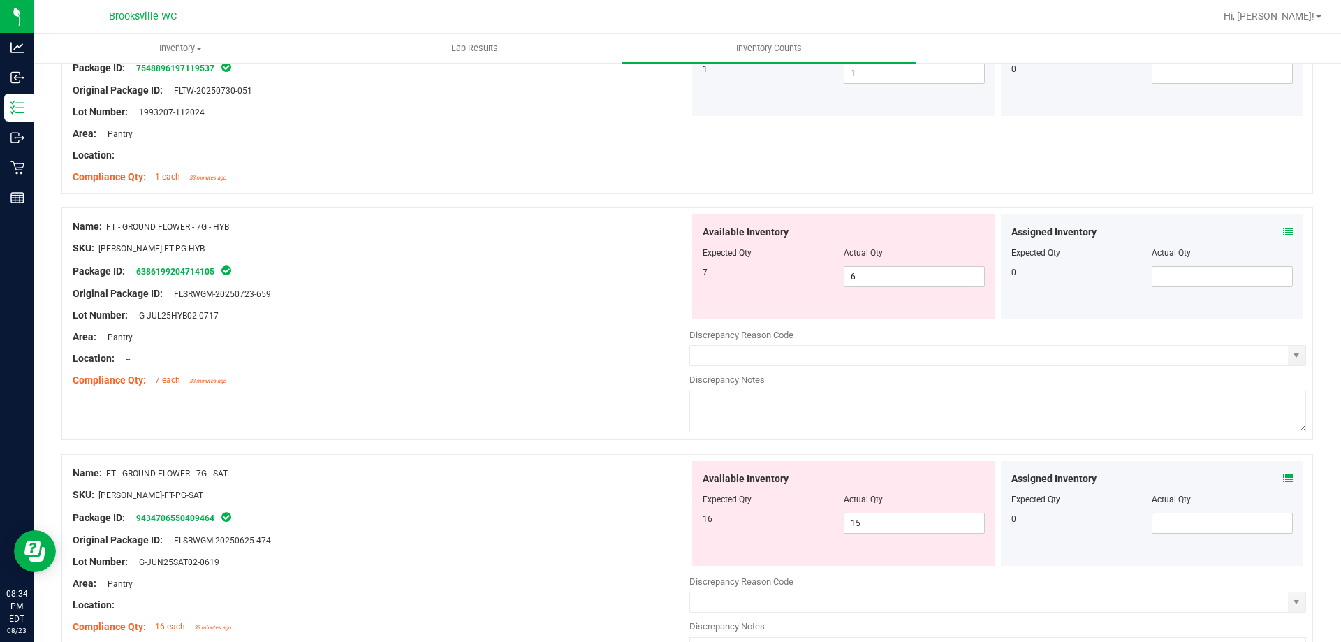
click at [1283, 227] on icon at bounding box center [1288, 232] width 10 height 10
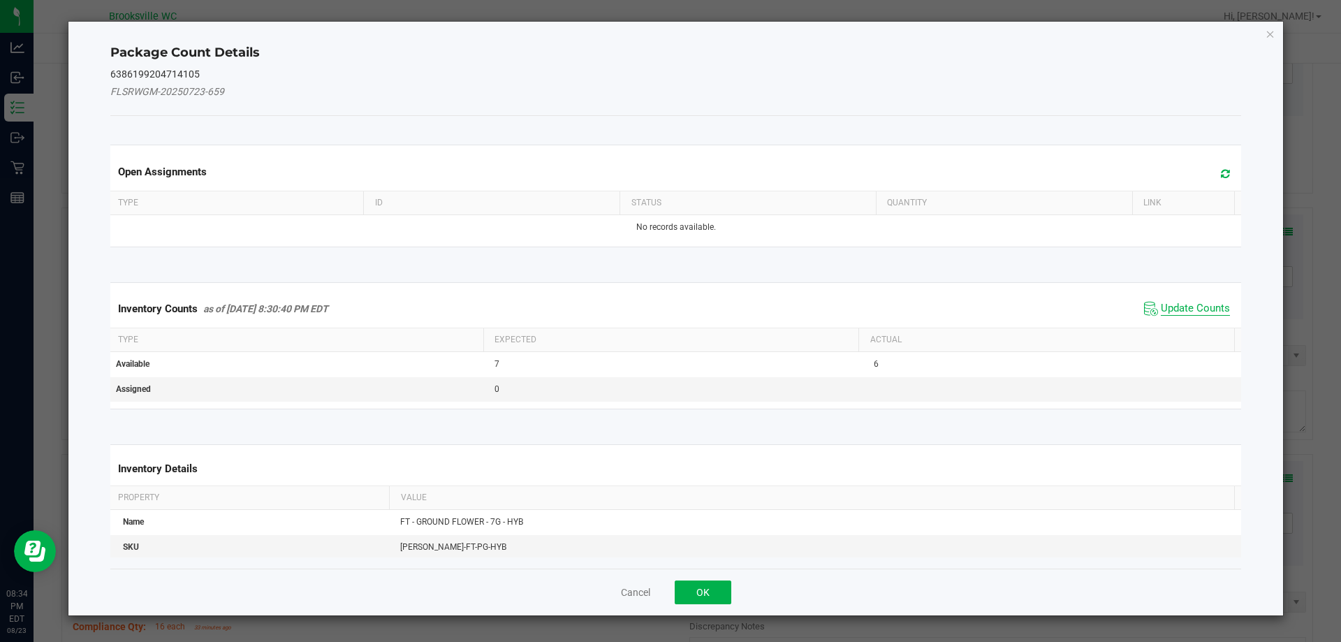
drag, startPoint x: 1194, startPoint y: 305, endPoint x: 1172, endPoint y: 311, distance: 22.5
click at [1191, 305] on span "Update Counts" at bounding box center [1195, 309] width 69 height 14
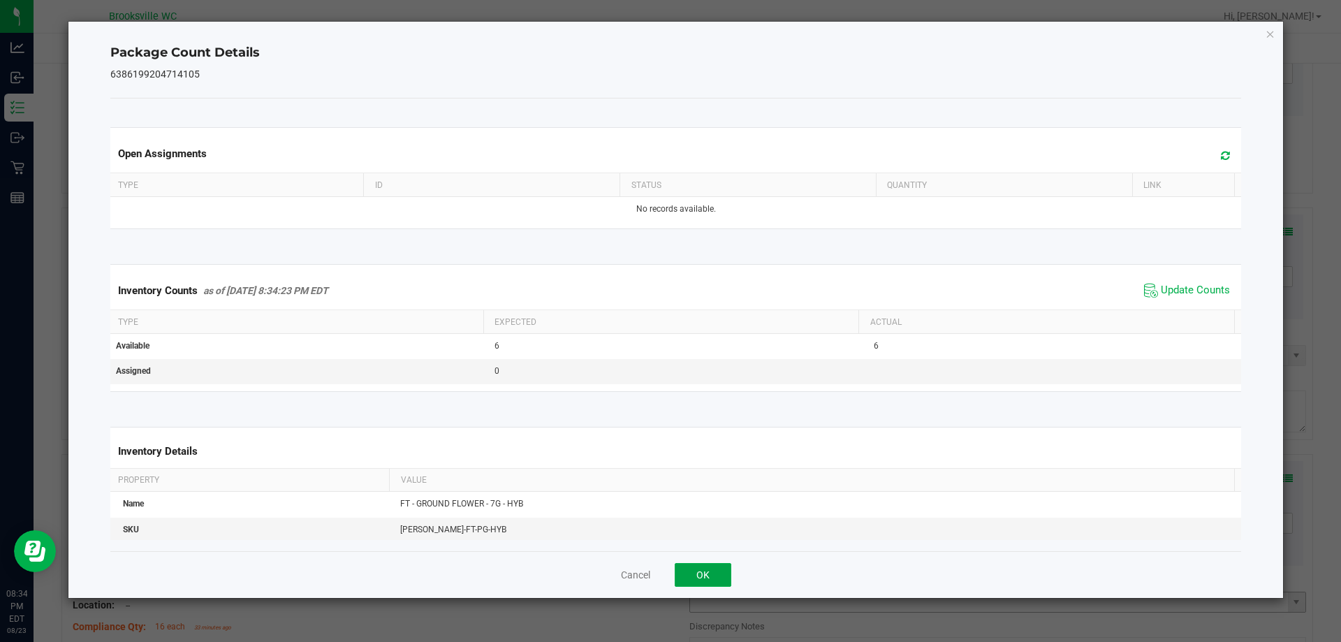
click at [721, 572] on button "OK" at bounding box center [703, 575] width 57 height 24
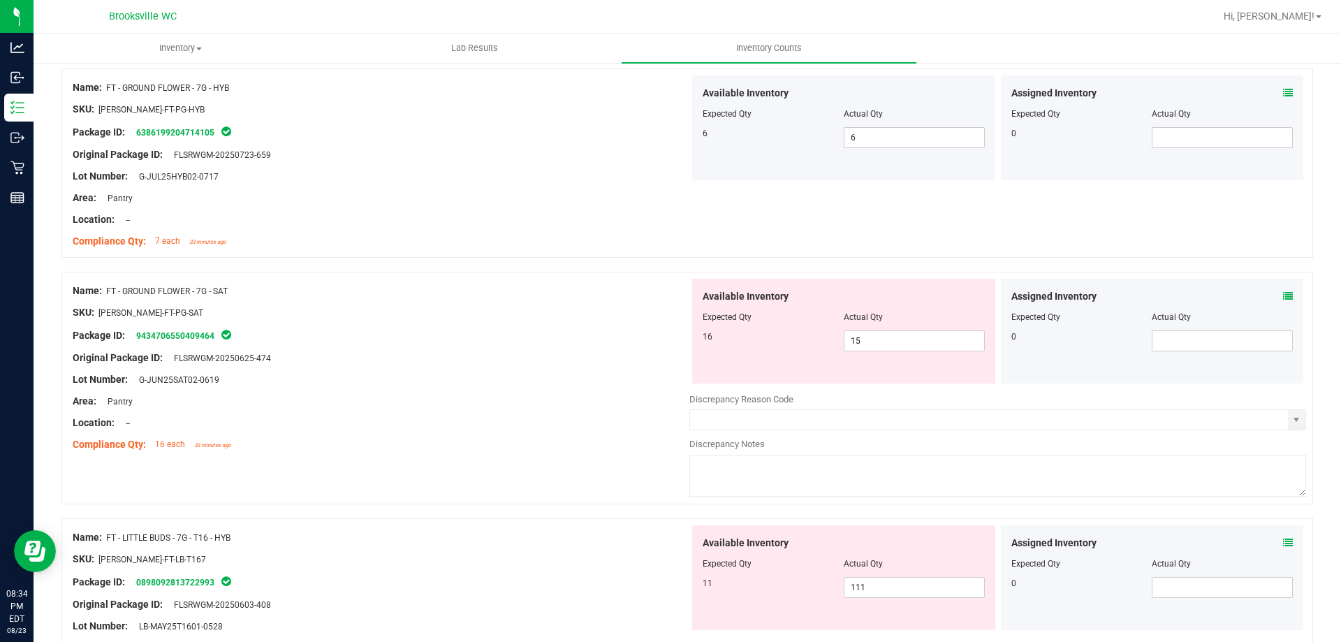
scroll to position [2235, 0]
click at [1283, 295] on icon at bounding box center [1288, 296] width 10 height 10
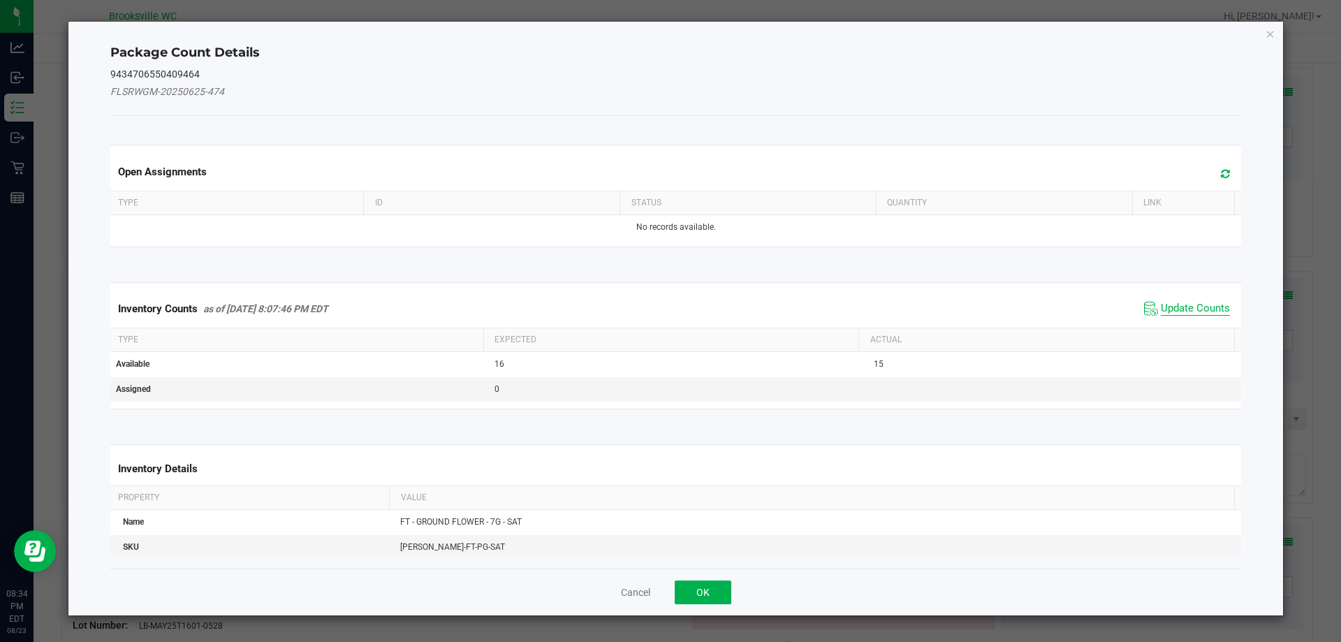
click at [1210, 302] on span "Update Counts" at bounding box center [1195, 309] width 69 height 14
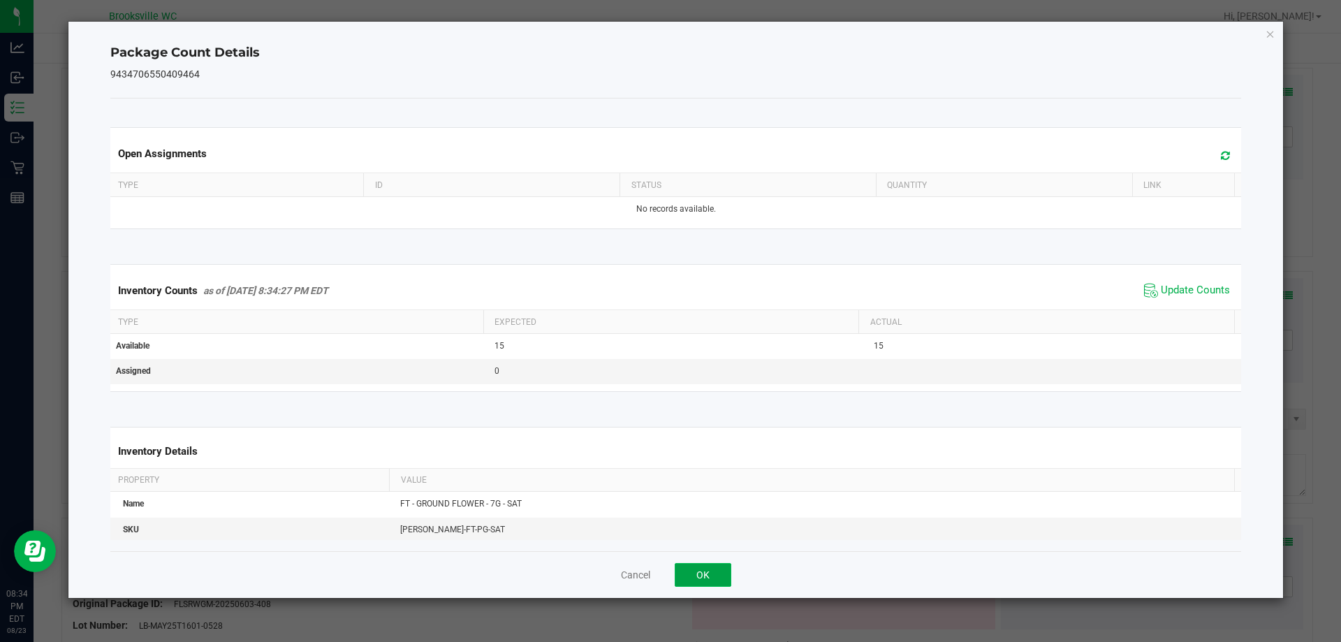
drag, startPoint x: 723, startPoint y: 569, endPoint x: 443, endPoint y: 456, distance: 302.1
click at [722, 569] on button "OK" at bounding box center [703, 575] width 57 height 24
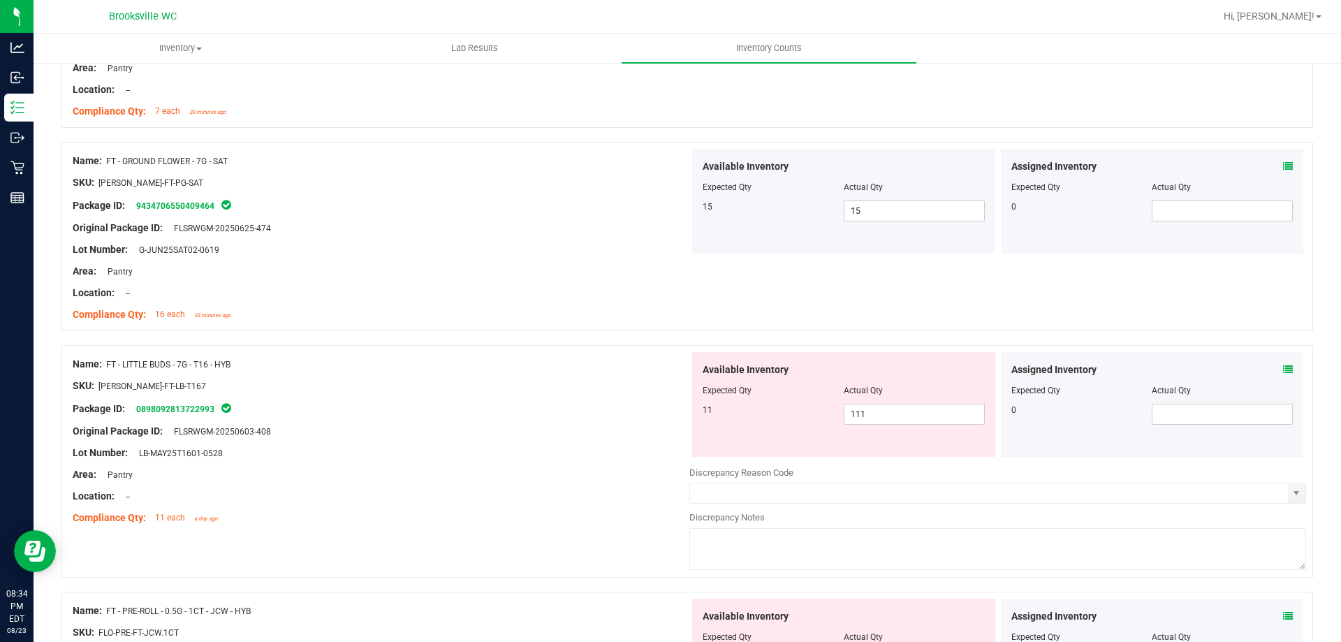
scroll to position [2375, 0]
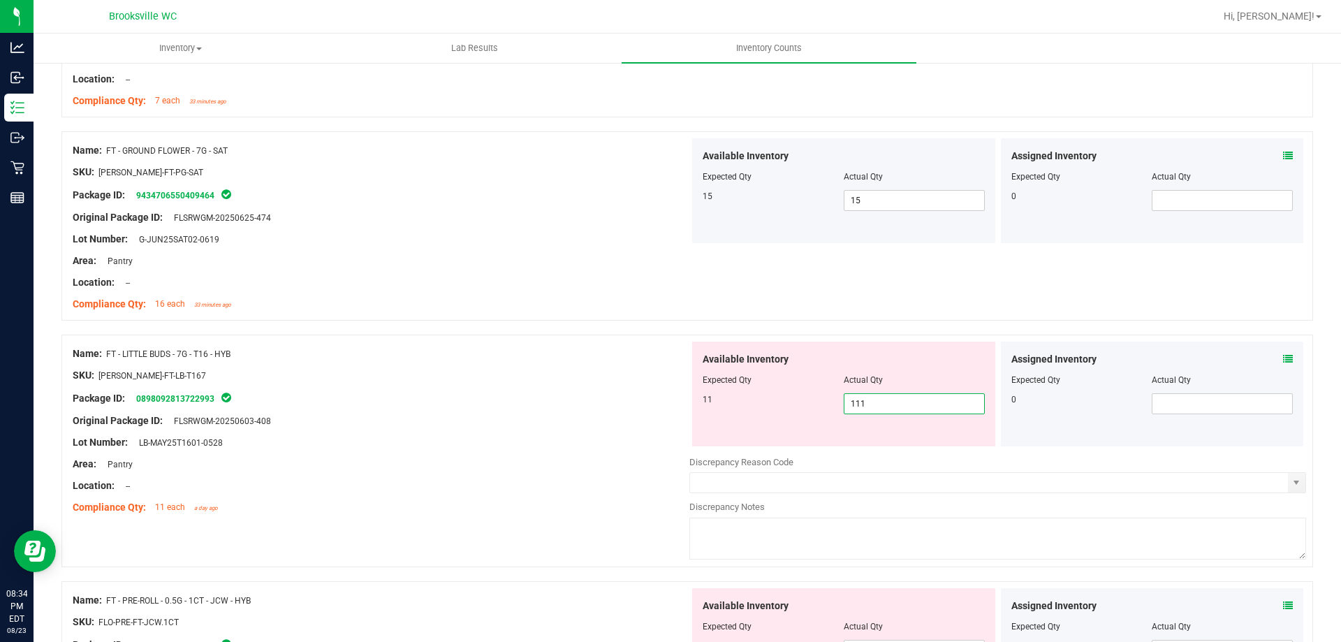
click at [883, 410] on span "111 111" at bounding box center [914, 403] width 141 height 21
type input "11"
click at [548, 409] on div at bounding box center [381, 409] width 617 height 7
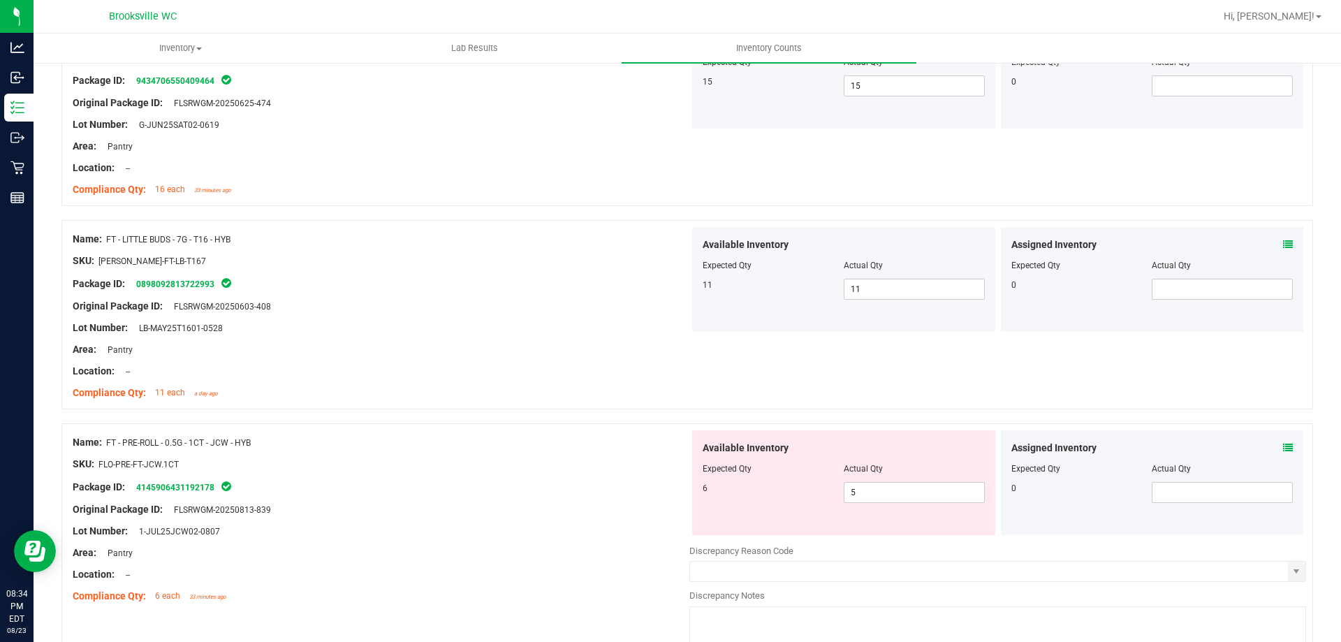
scroll to position [2514, 0]
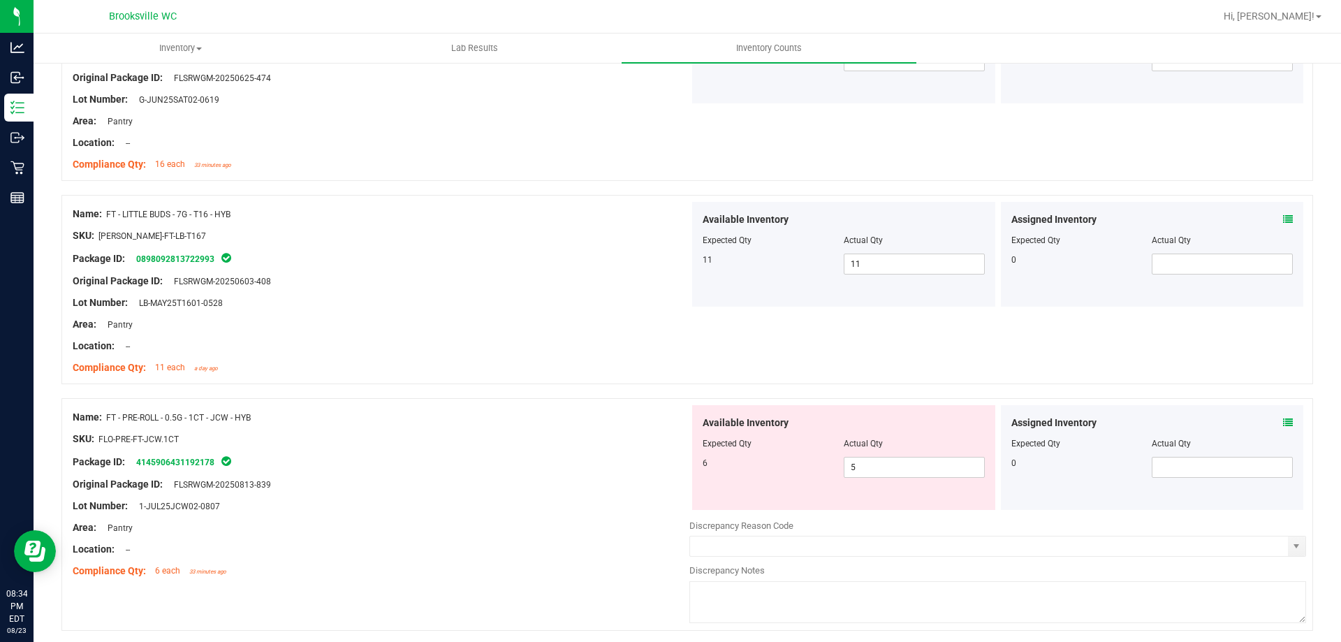
click at [1283, 426] on icon at bounding box center [1288, 423] width 10 height 10
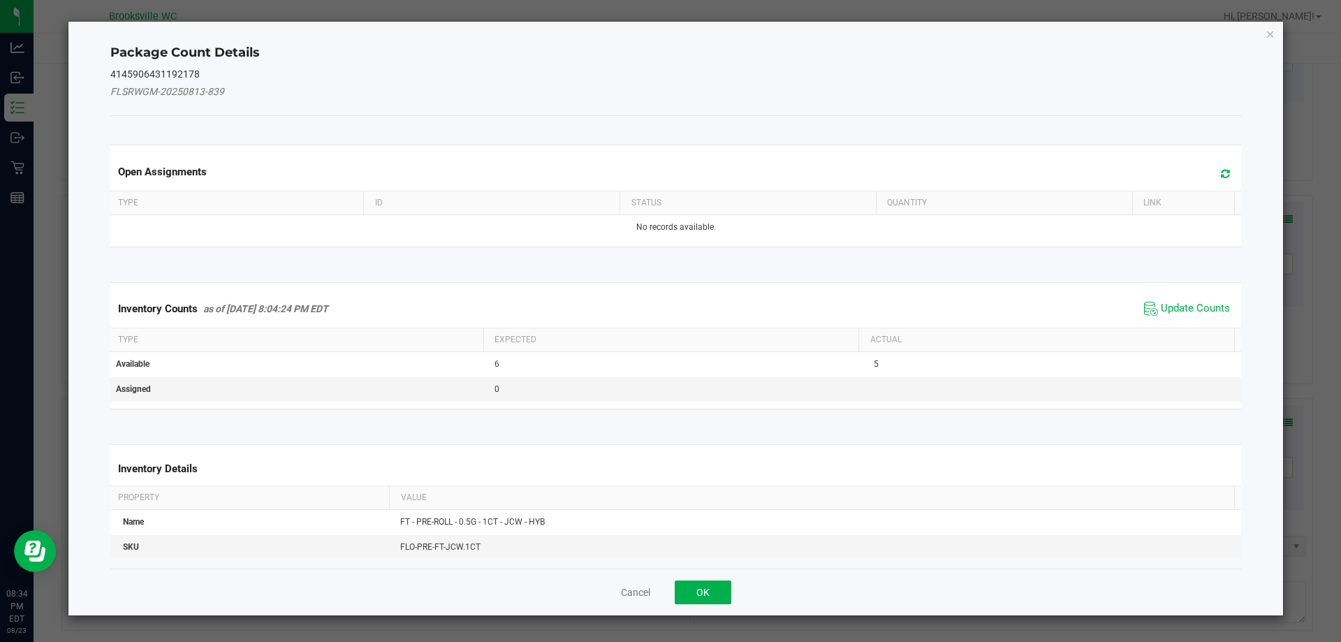
click at [1183, 300] on span "Update Counts" at bounding box center [1187, 308] width 93 height 21
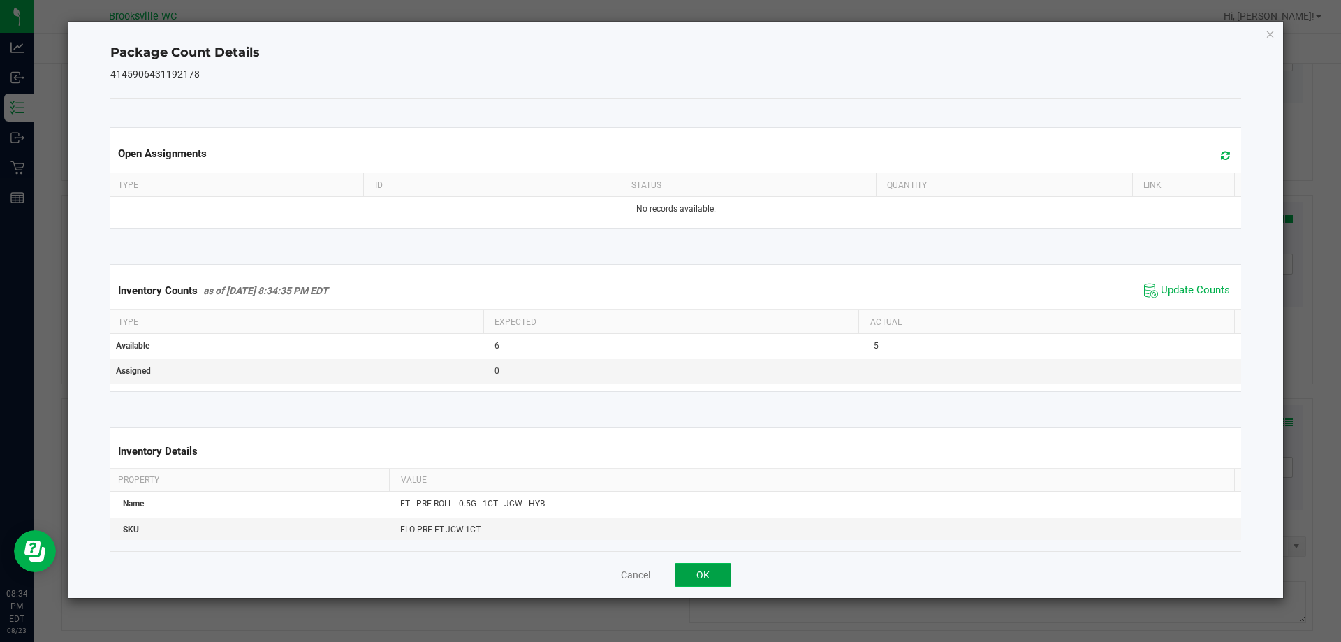
click at [698, 576] on button "OK" at bounding box center [703, 575] width 57 height 24
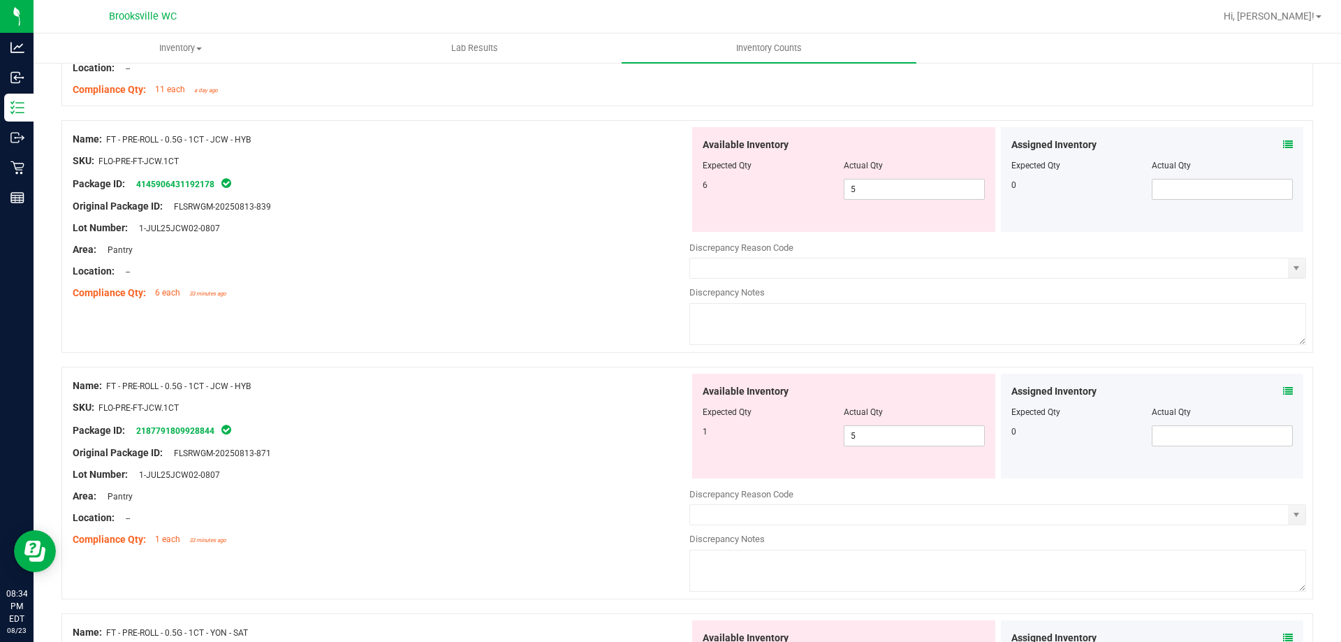
scroll to position [2724, 0]
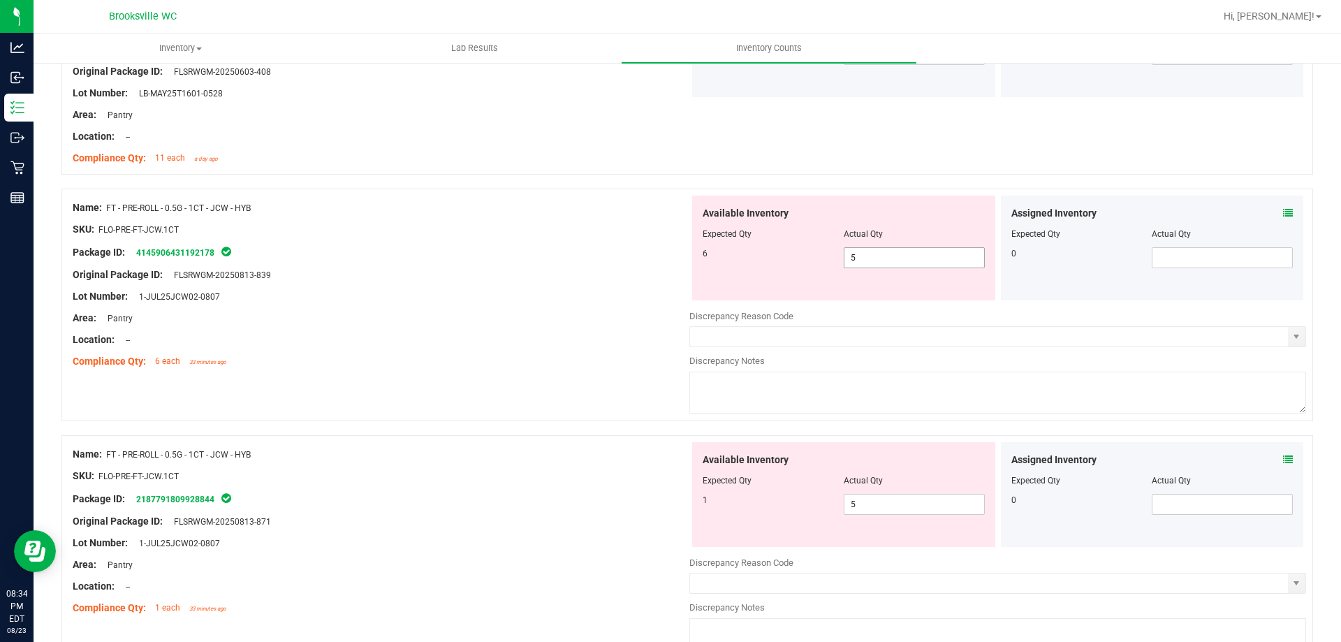
click at [867, 263] on span "5 5" at bounding box center [914, 257] width 141 height 21
click at [867, 263] on input "5" at bounding box center [914, 258] width 140 height 20
click at [870, 256] on input "6" at bounding box center [914, 258] width 140 height 20
type input "4"
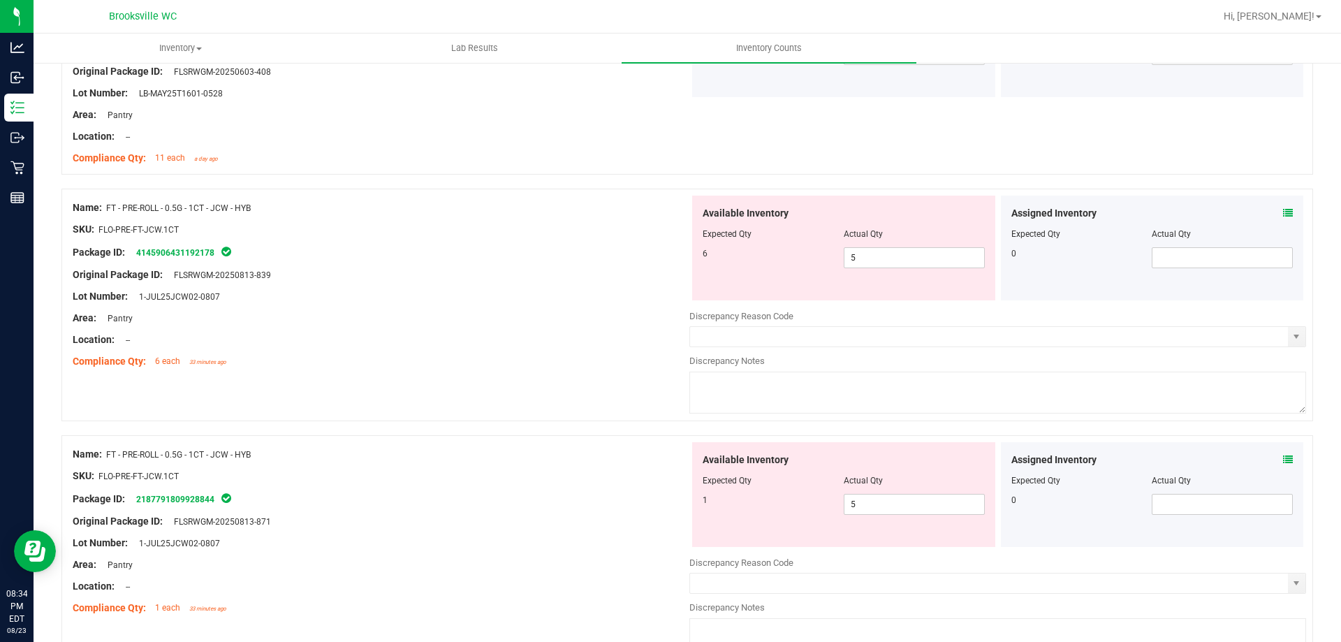
click at [478, 321] on div "Area: Pantry" at bounding box center [381, 318] width 617 height 15
click at [916, 251] on span "5 5" at bounding box center [914, 257] width 141 height 21
click at [916, 251] on input "5" at bounding box center [914, 258] width 140 height 20
type input "6"
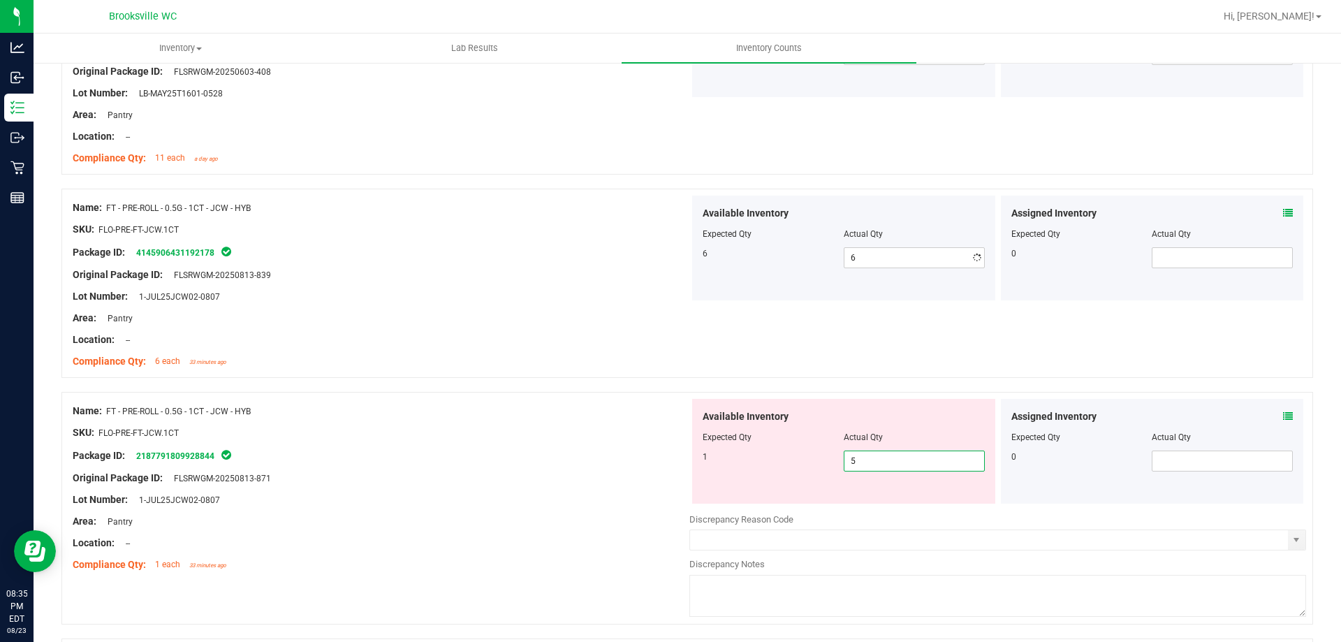
click at [864, 503] on div "Available Inventory Expected Qty Actual Qty 1 5 5" at bounding box center [843, 451] width 303 height 105
click at [860, 471] on span "5 5" at bounding box center [914, 460] width 141 height 21
click at [861, 465] on span "5 5" at bounding box center [914, 460] width 141 height 21
click at [861, 465] on input "5" at bounding box center [914, 461] width 140 height 20
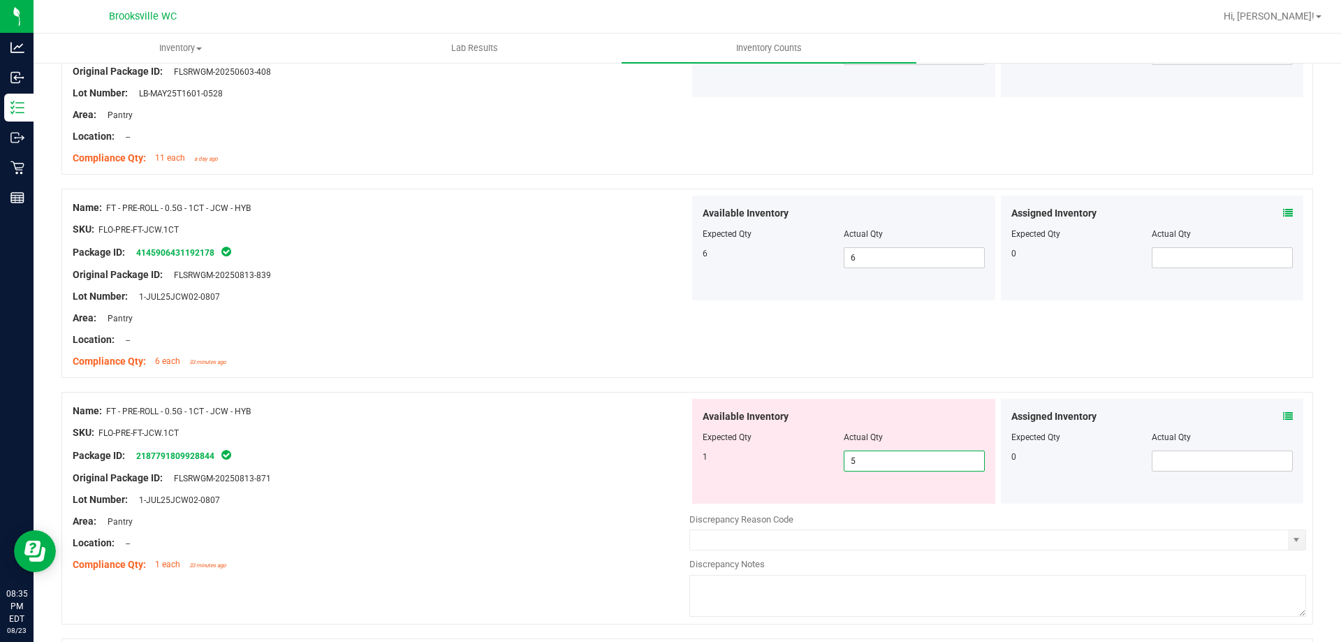
type input "1"
drag, startPoint x: 398, startPoint y: 421, endPoint x: 599, endPoint y: 411, distance: 201.4
click at [408, 420] on div at bounding box center [381, 421] width 617 height 7
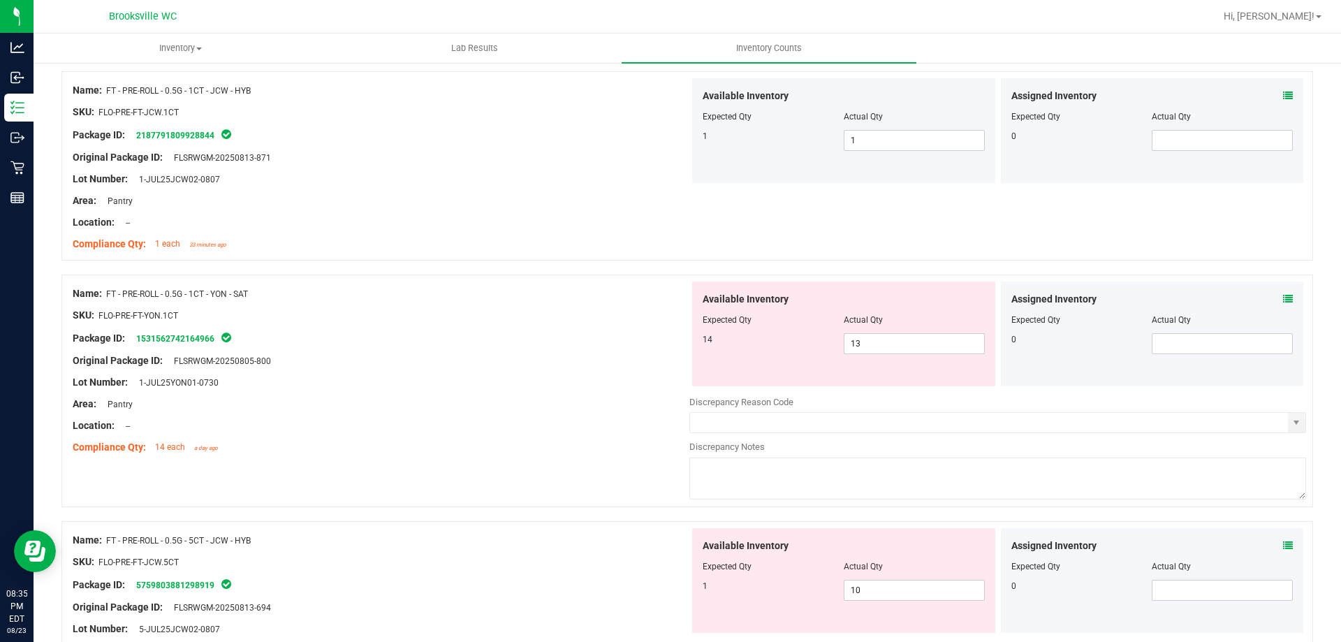
scroll to position [3143, 0]
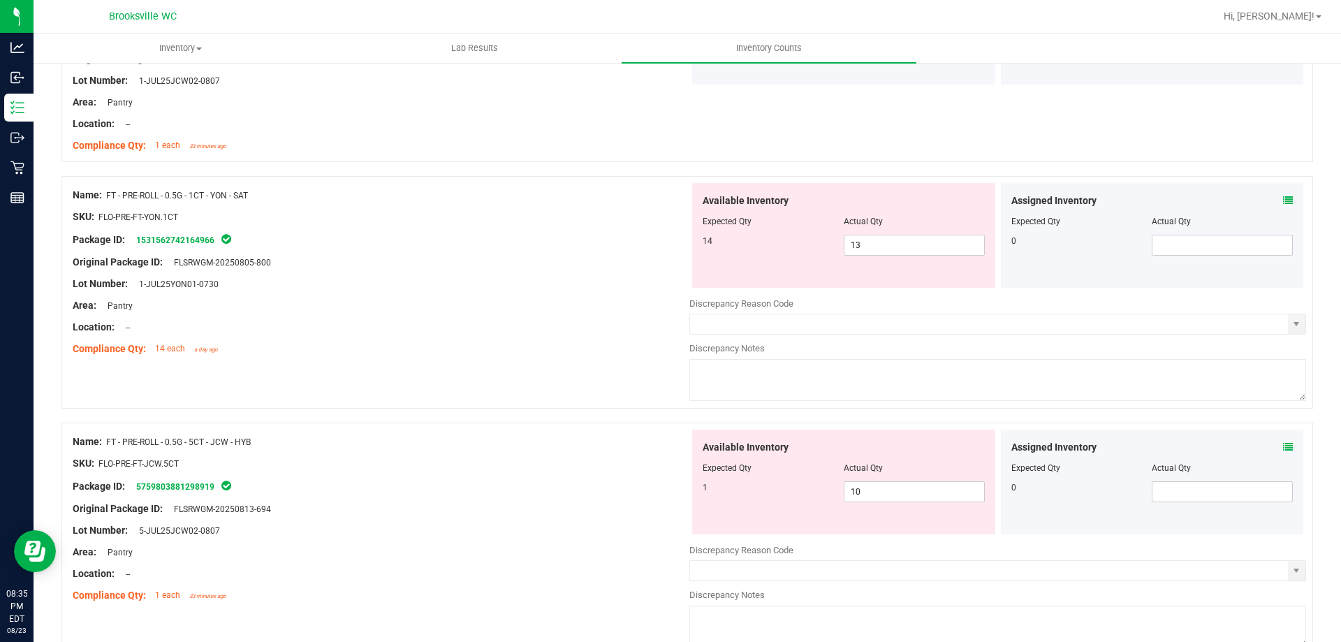
click at [1284, 198] on div "Assigned Inventory Expected Qty Actual Qty 0" at bounding box center [1152, 235] width 303 height 105
click at [1283, 198] on icon at bounding box center [1288, 201] width 10 height 10
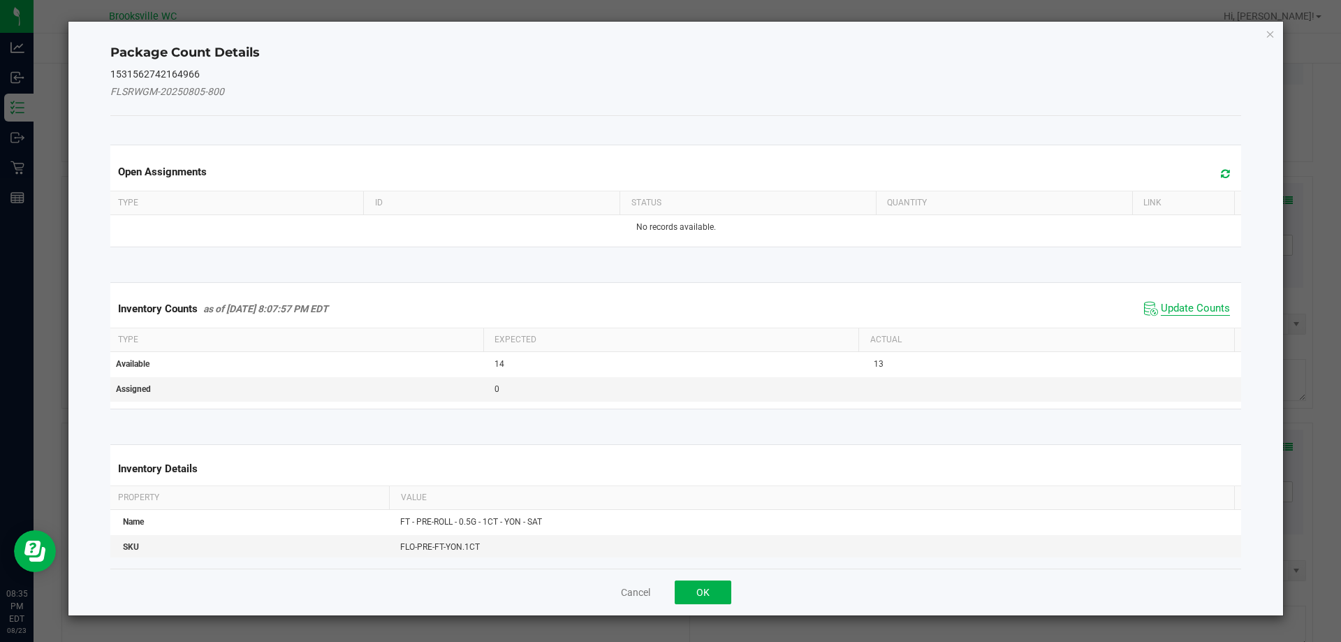
click at [1209, 310] on span "Update Counts" at bounding box center [1195, 309] width 69 height 14
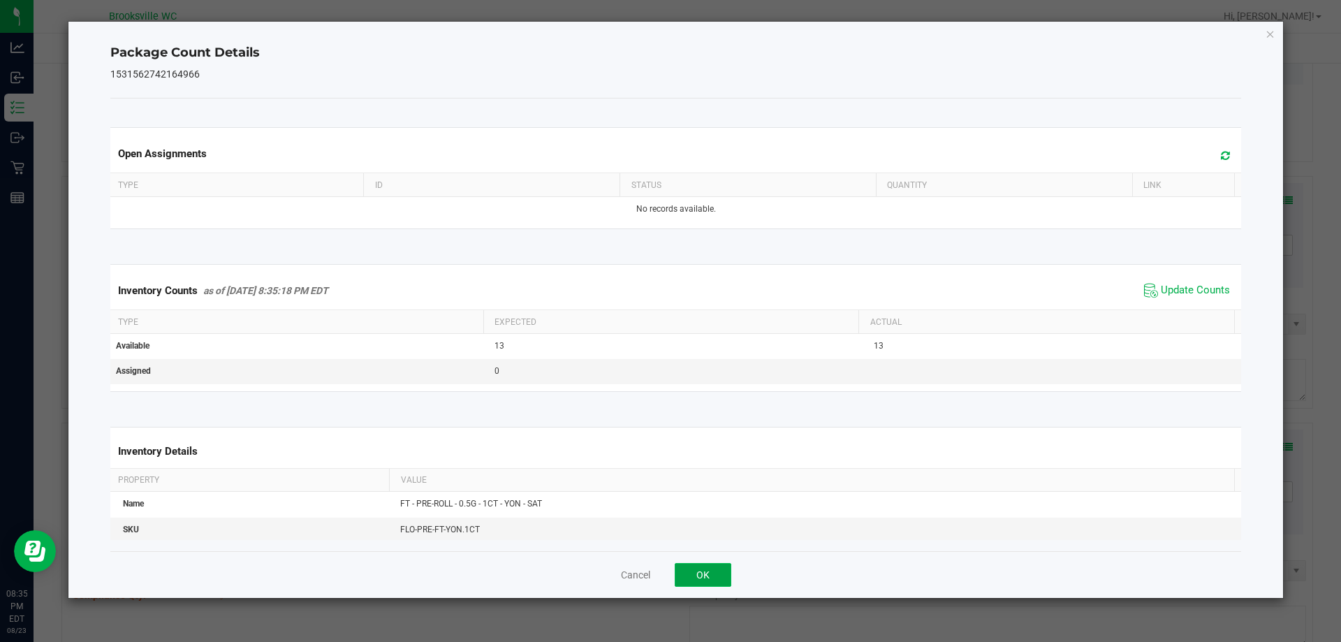
click at [727, 566] on button "OK" at bounding box center [703, 575] width 57 height 24
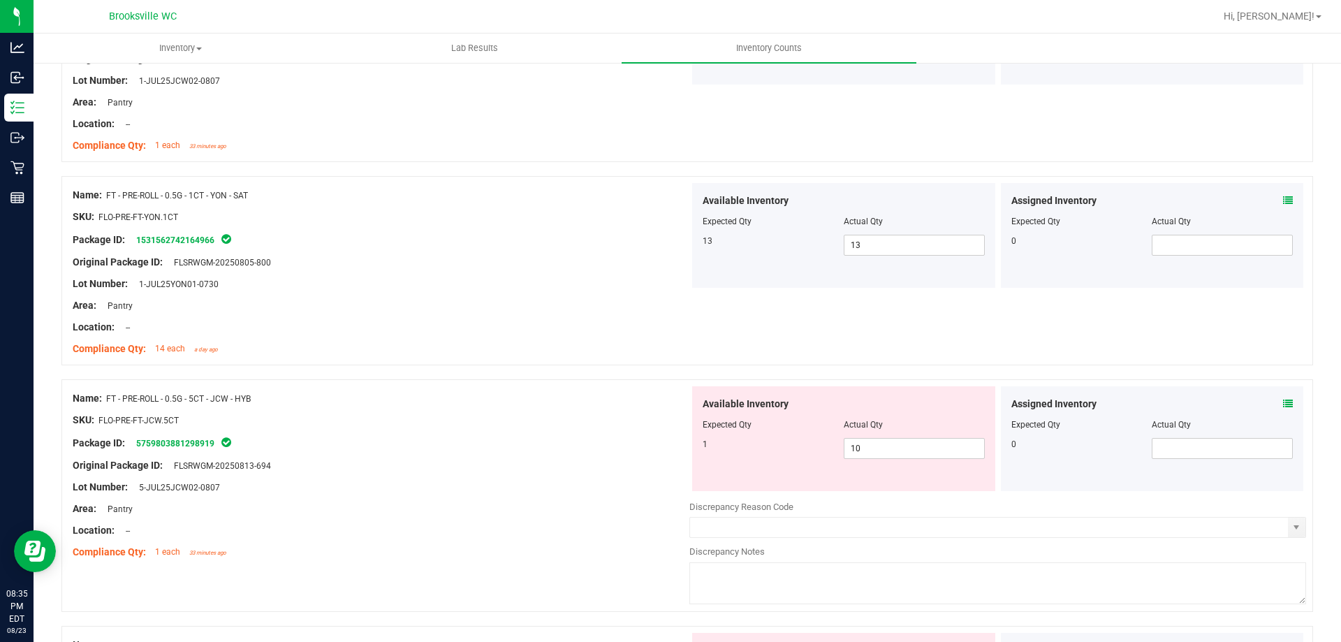
click at [587, 441] on div "Package ID: 5759803881298919" at bounding box center [381, 442] width 617 height 17
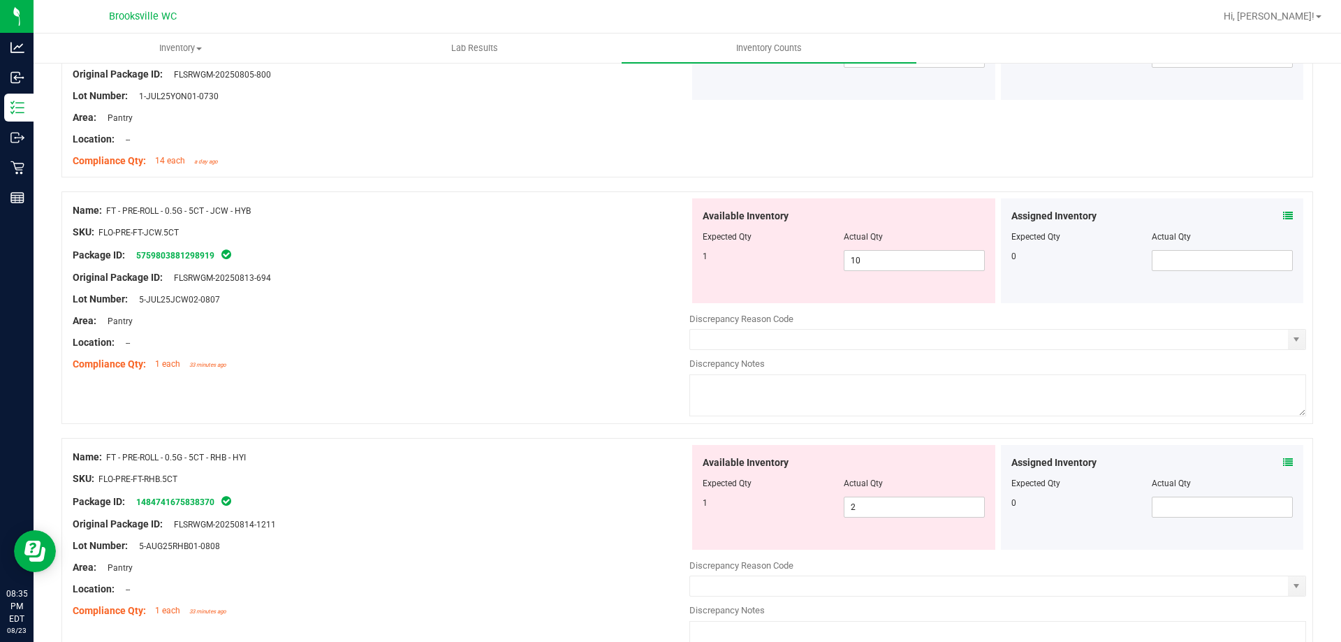
scroll to position [3352, 0]
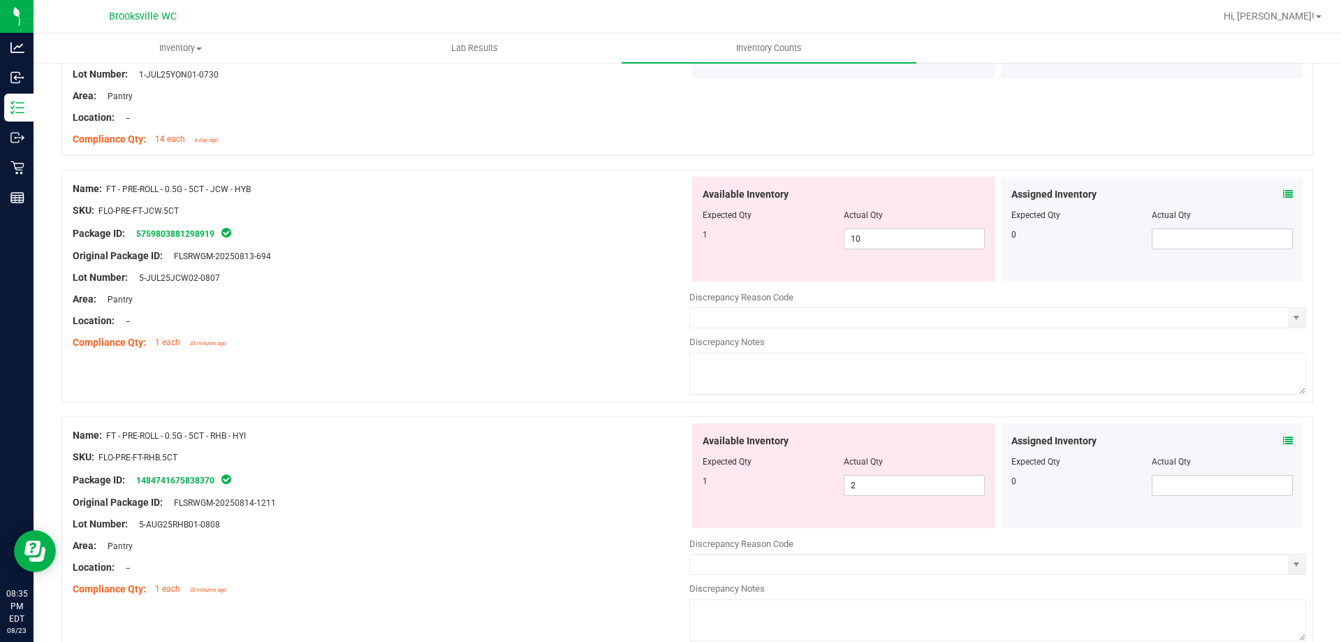
click at [1283, 191] on icon at bounding box center [1288, 194] width 10 height 10
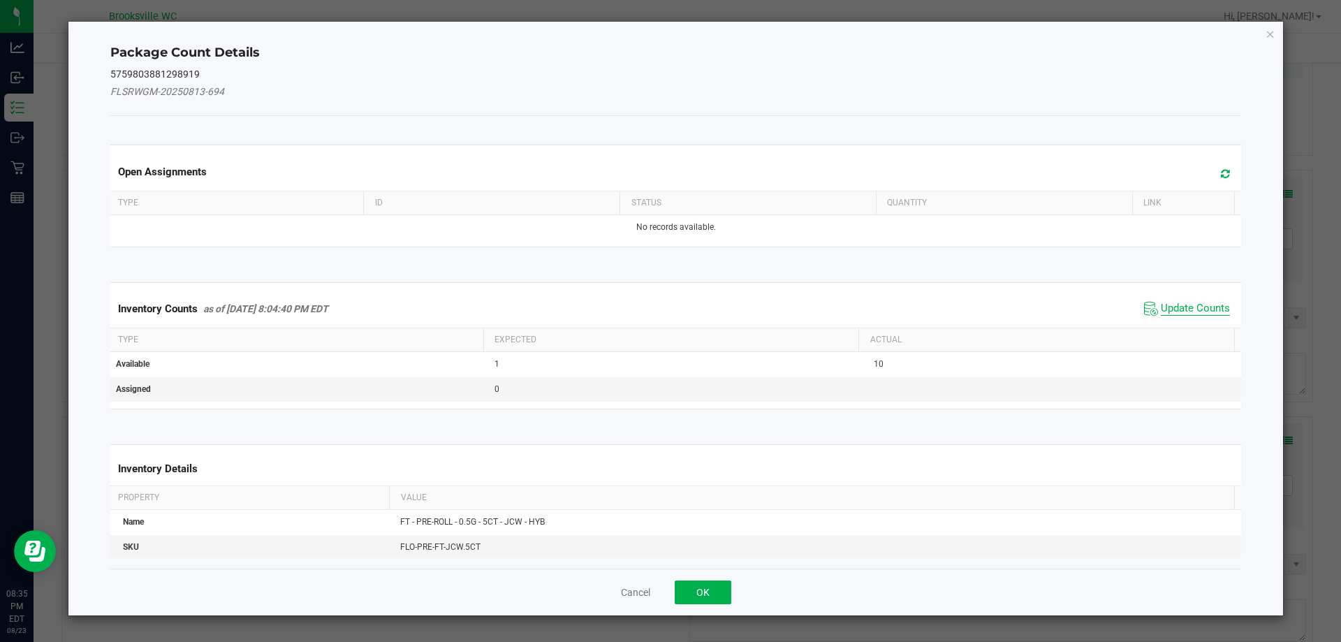
click at [1178, 314] on span "Update Counts" at bounding box center [1195, 309] width 69 height 14
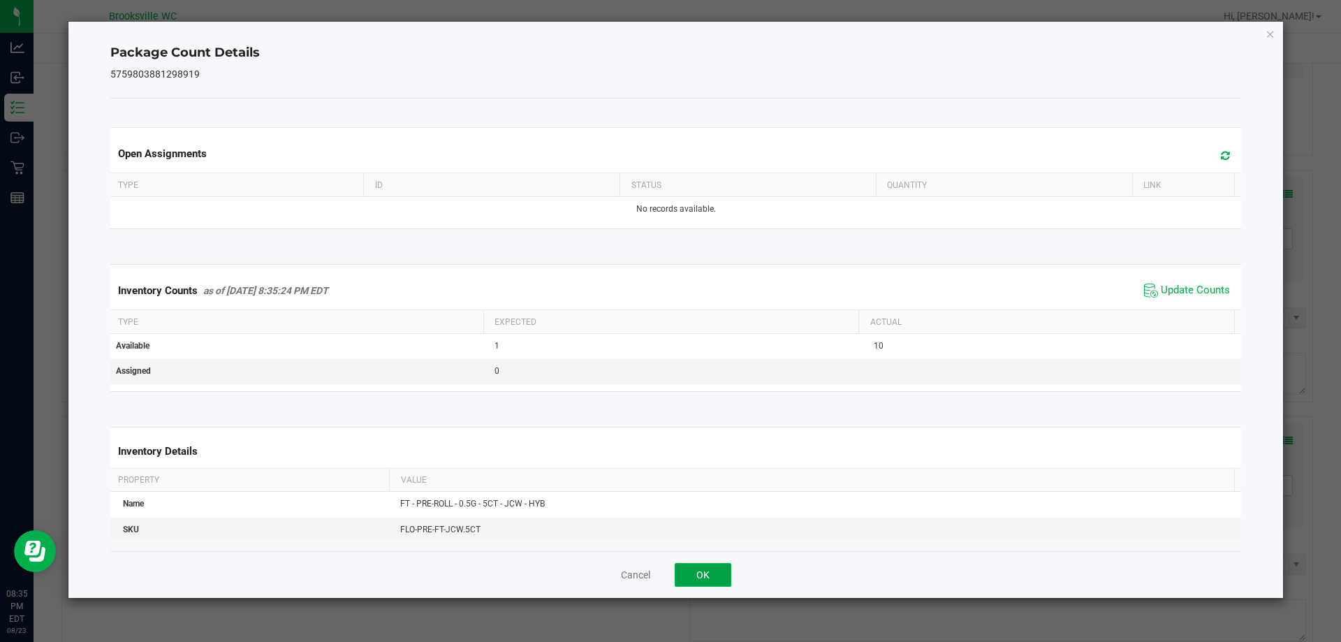
click at [706, 578] on button "OK" at bounding box center [703, 575] width 57 height 24
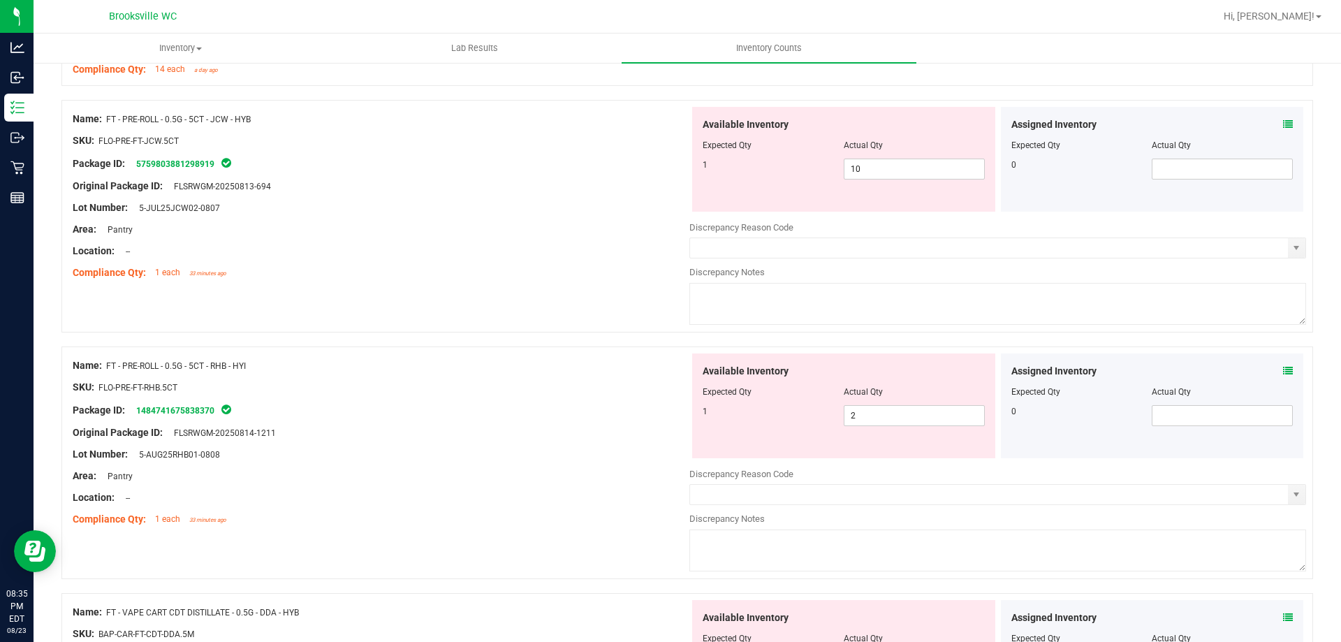
scroll to position [3492, 0]
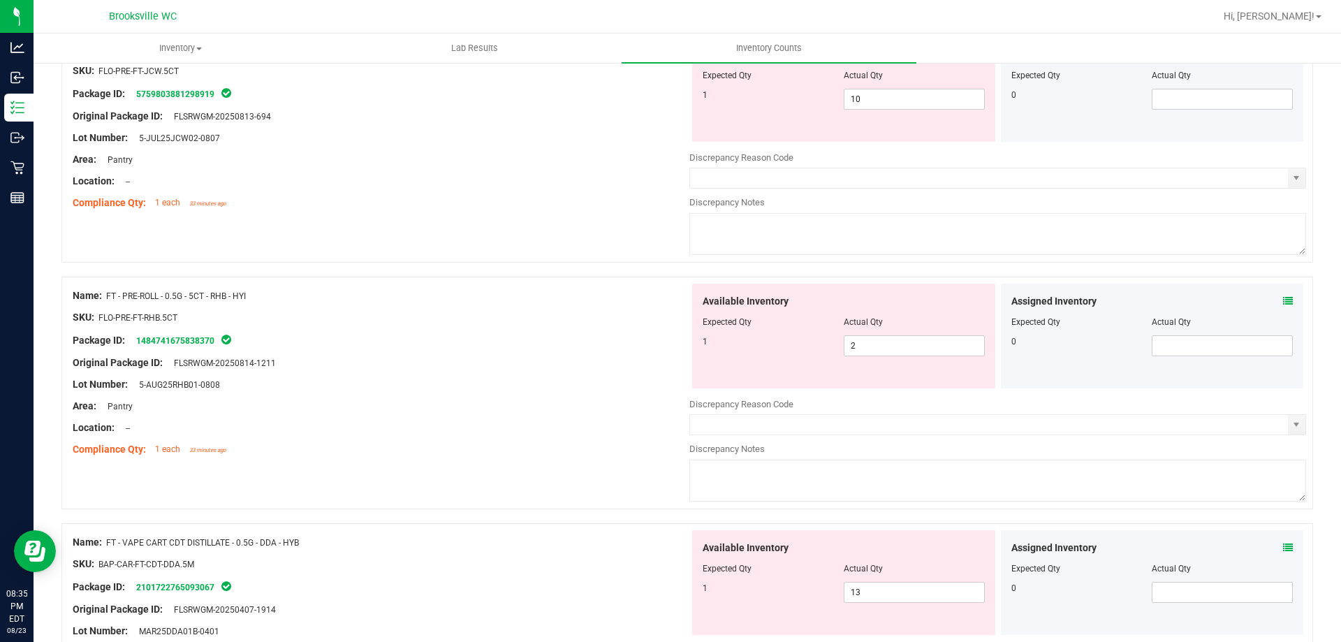
click at [1283, 292] on div "Assigned Inventory Expected Qty Actual Qty 0" at bounding box center [1152, 336] width 303 height 105
click at [1283, 298] on icon at bounding box center [1288, 301] width 10 height 10
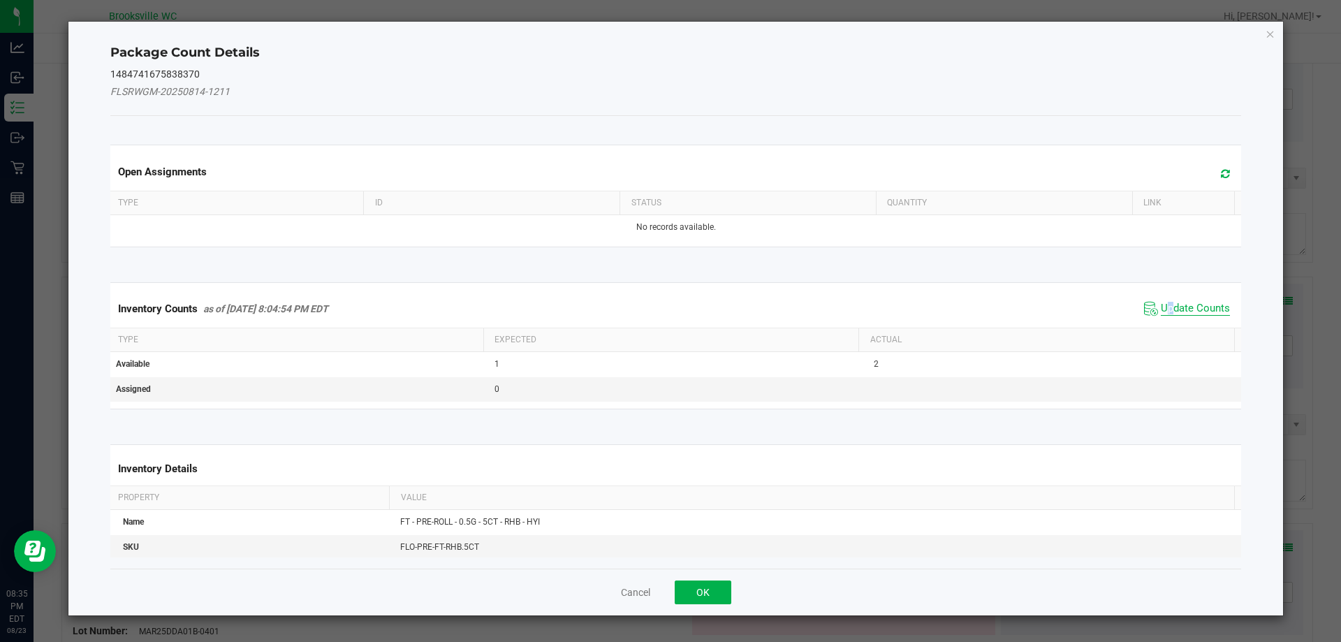
click at [1161, 307] on span "Update Counts" at bounding box center [1195, 309] width 69 height 14
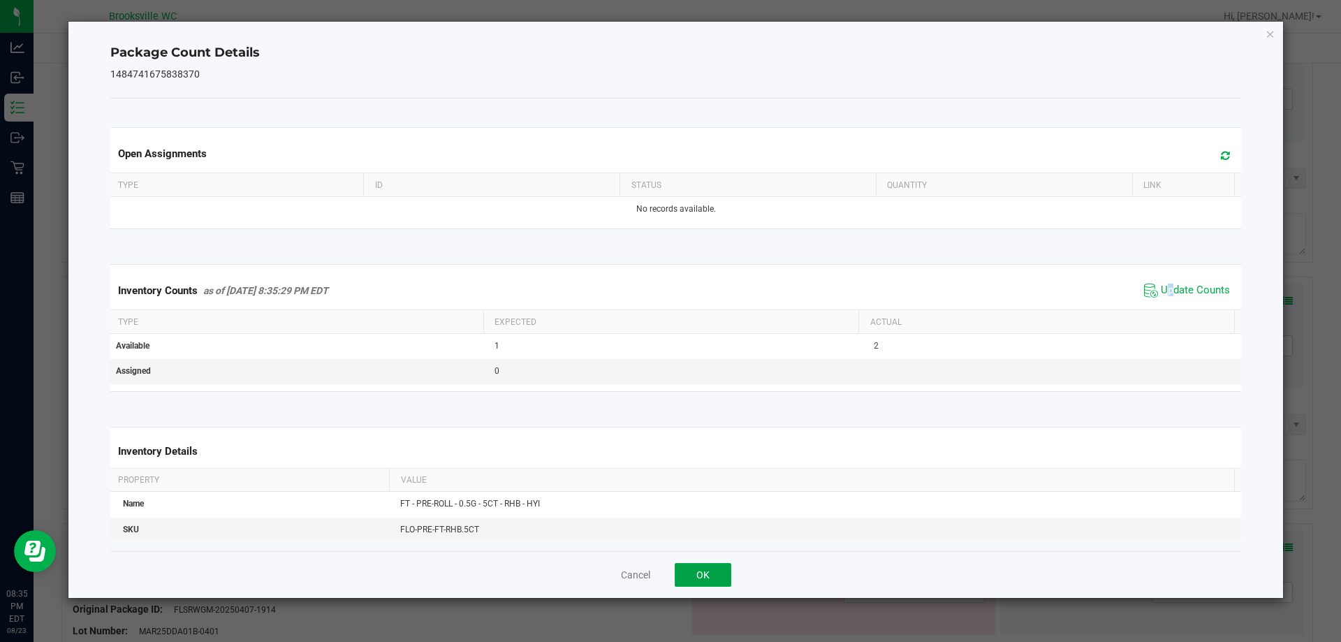
drag, startPoint x: 706, startPoint y: 566, endPoint x: 700, endPoint y: 562, distance: 7.6
click at [705, 566] on button "OK" at bounding box center [703, 575] width 57 height 24
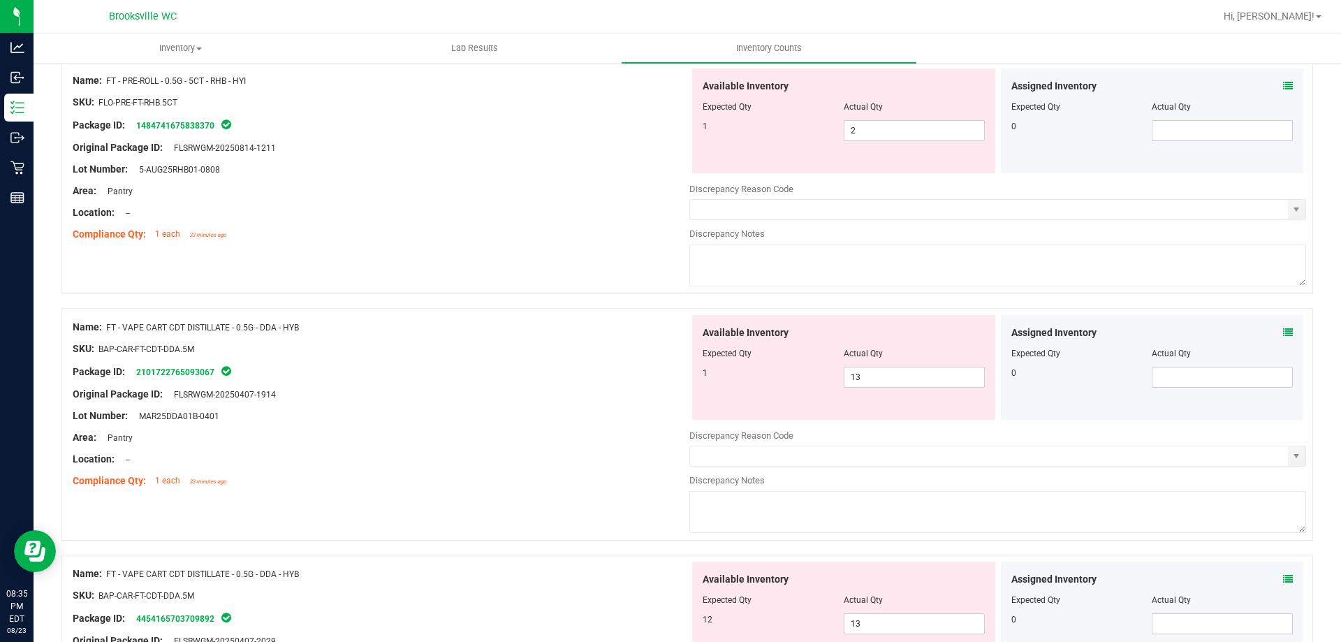
scroll to position [3772, 0]
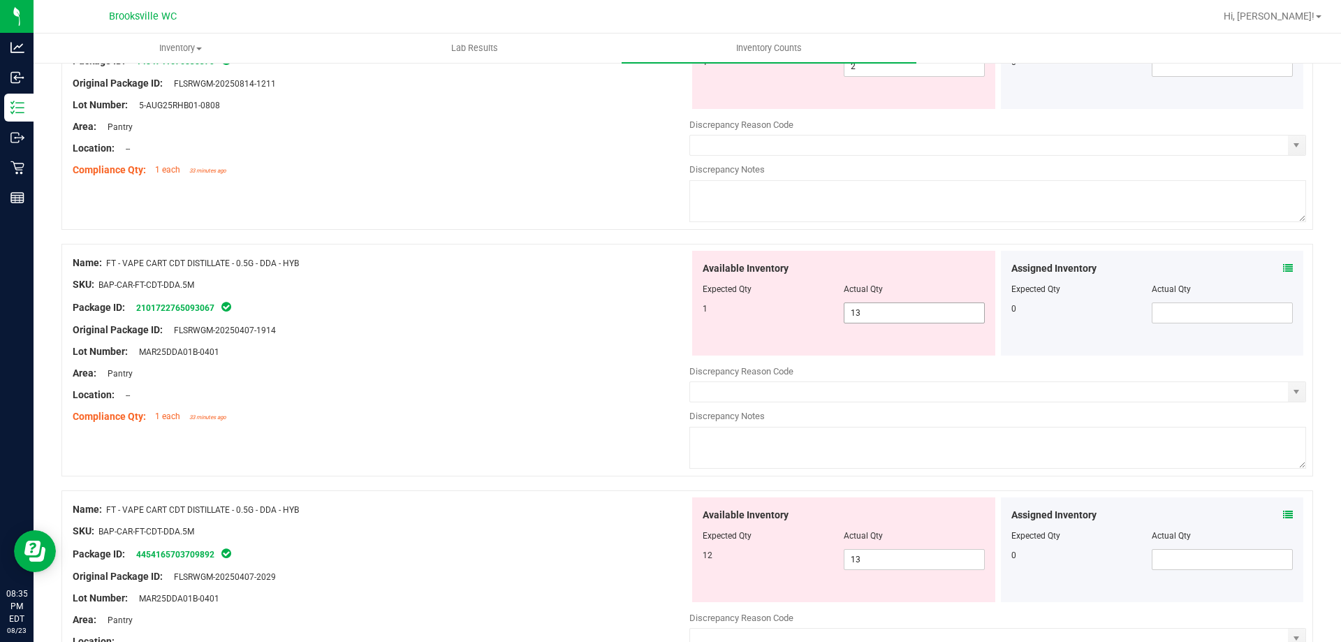
click at [900, 309] on span "13 13" at bounding box center [914, 312] width 141 height 21
click at [0, 0] on input "13" at bounding box center [0, 0] width 0 height 0
type input "1"
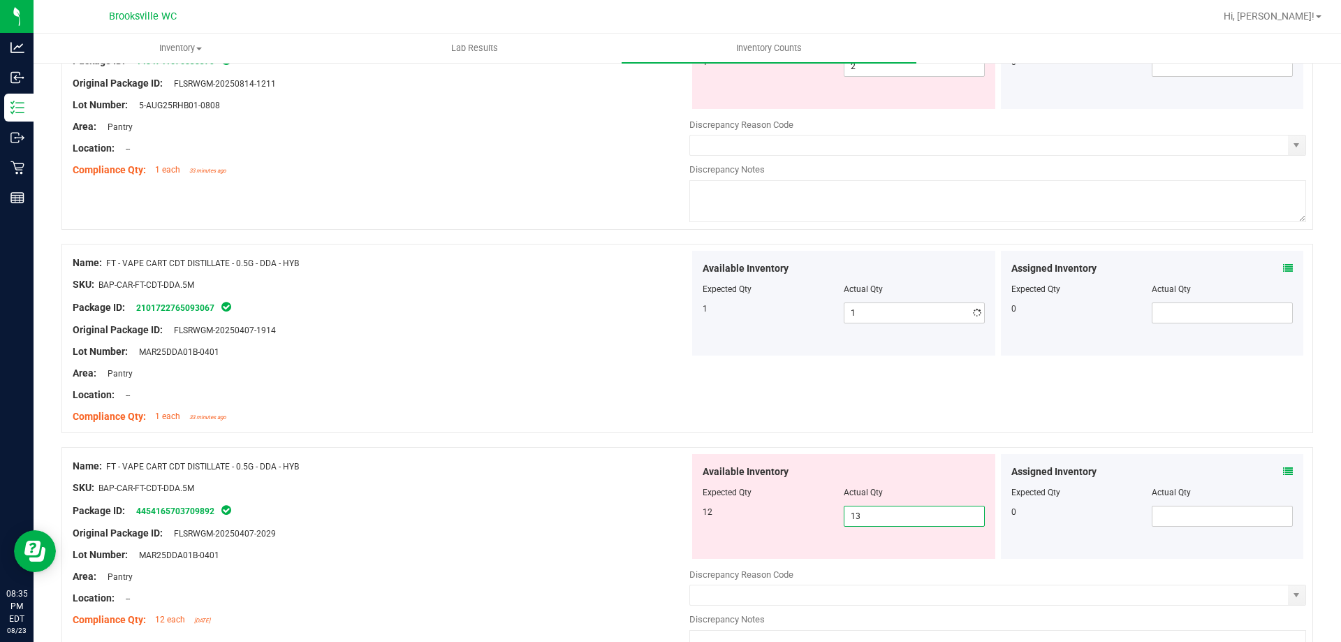
click at [870, 565] on div "Available Inventory Expected Qty Actual Qty 12 13 13" at bounding box center [997, 564] width 617 height 221
click at [878, 525] on input "13" at bounding box center [914, 516] width 140 height 20
click at [878, 515] on input "13" at bounding box center [914, 516] width 140 height 20
type input "12"
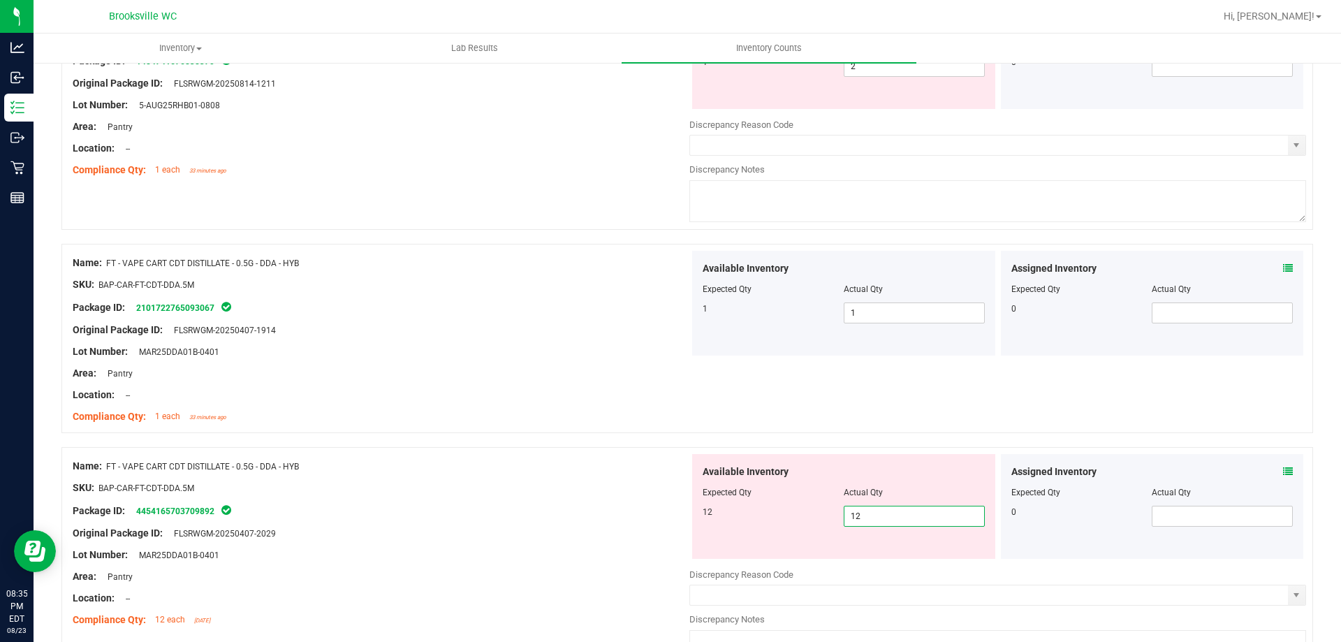
type input "12"
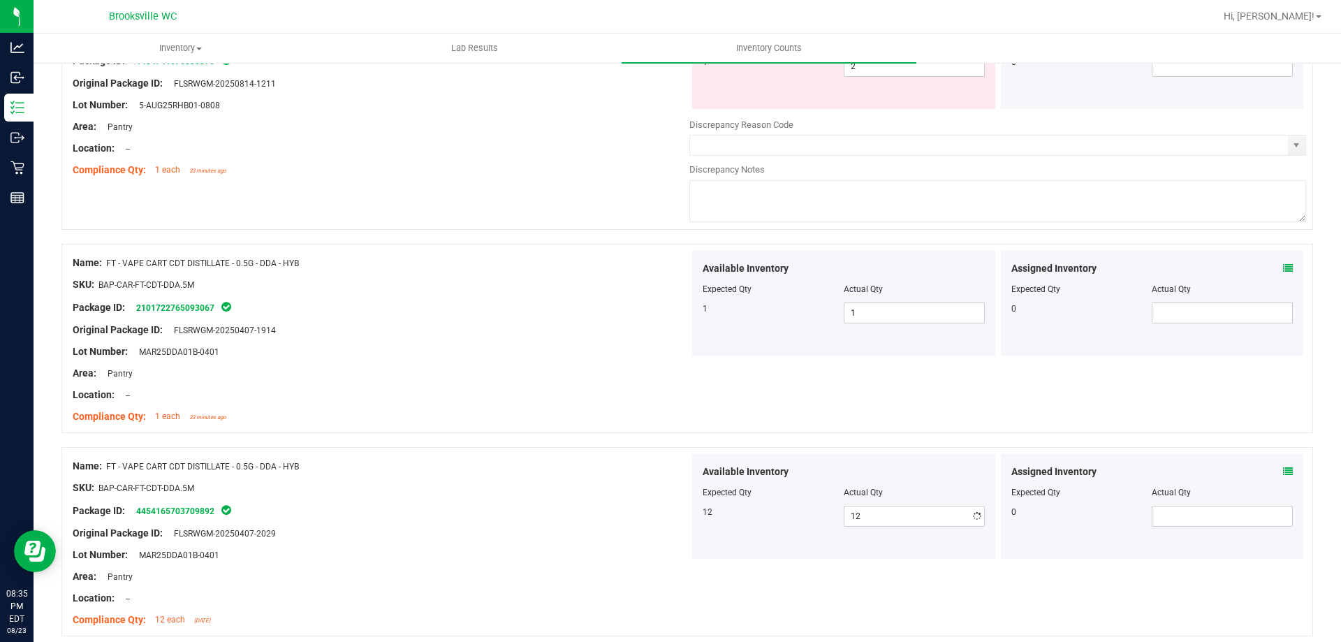
click at [590, 468] on div "Name: FT - VAPE CART CDT DISTILLATE - 0.5G - DDA - HYB" at bounding box center [381, 466] width 617 height 15
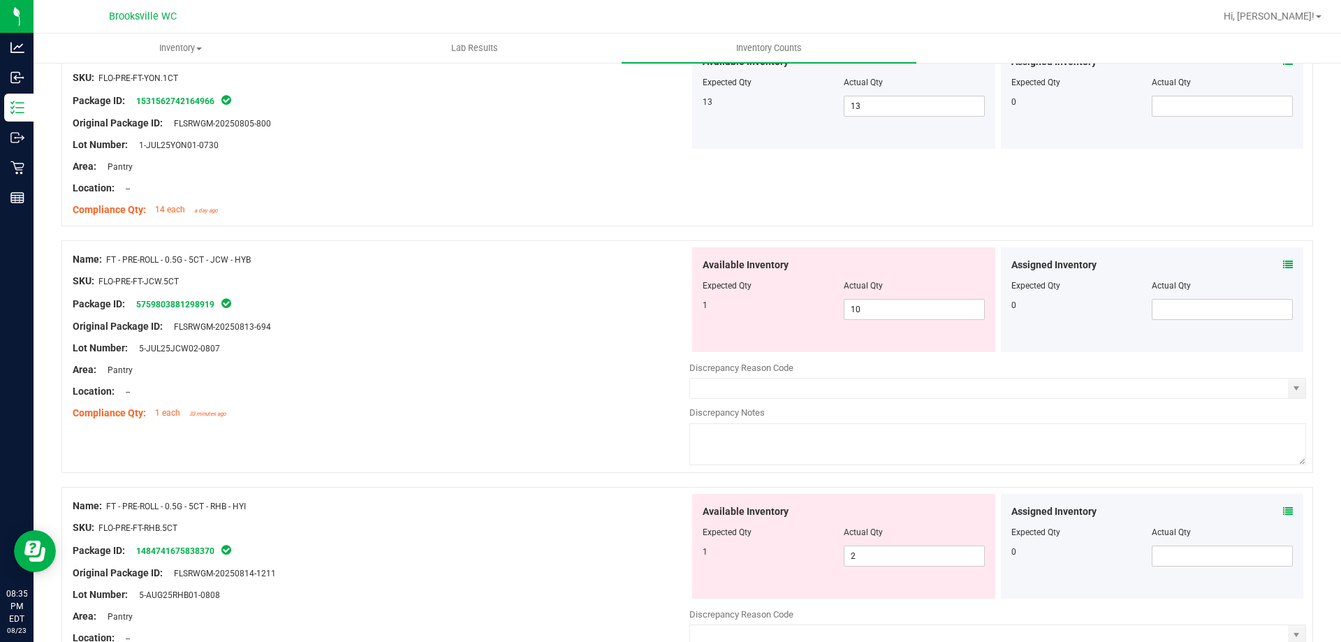
scroll to position [3283, 0]
drag, startPoint x: 279, startPoint y: 255, endPoint x: 110, endPoint y: 251, distance: 169.8
click at [110, 251] on div "Name: FT - PRE-ROLL - 0.5G - 5CT - JCW - HYB" at bounding box center [381, 258] width 617 height 15
copy span "FT - PRE-ROLL - 0.5G - 5CT - JCW - HYB"
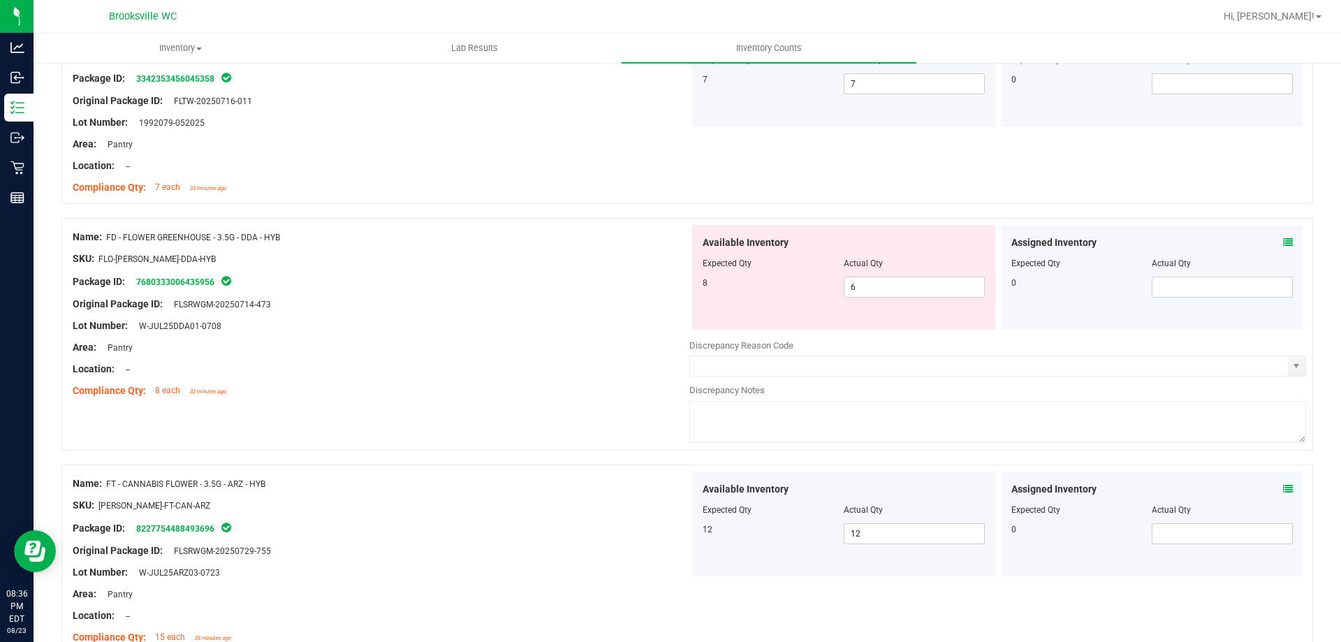
scroll to position [0, 0]
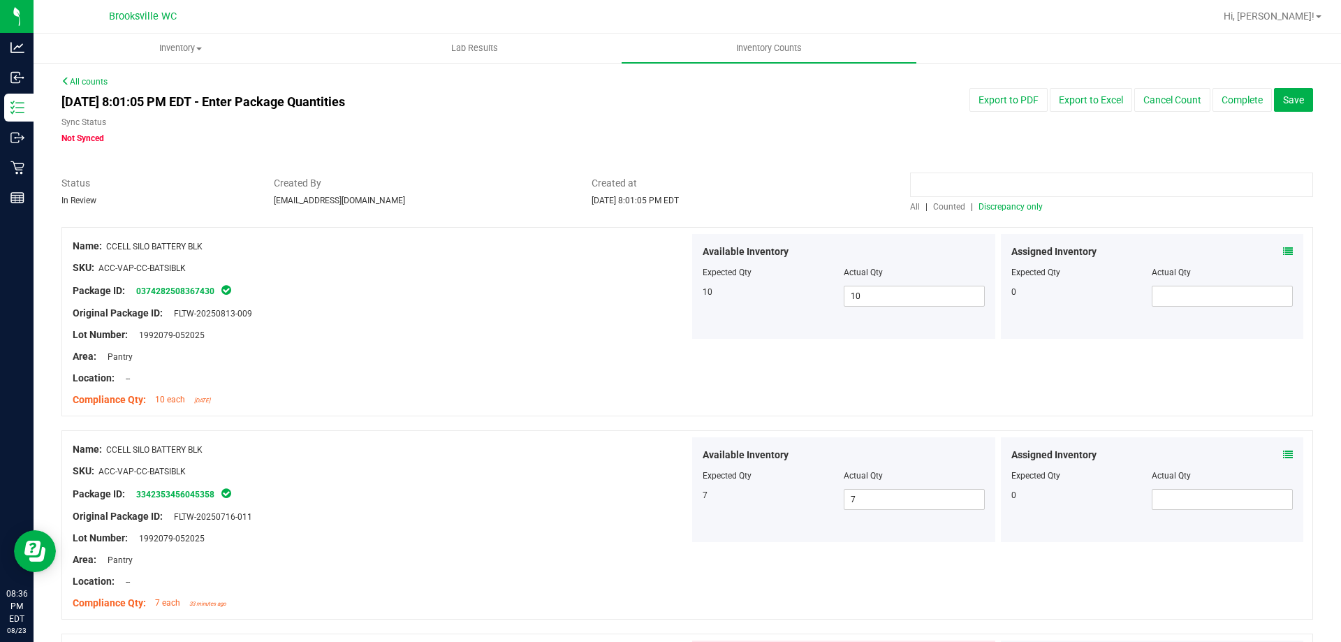
click at [960, 192] on input at bounding box center [1111, 185] width 403 height 24
paste input "FT - PRE-ROLL - 0.5G - 5CT - JCW - HYB"
type input "FT - PRE-ROLL - 0.5G - 5CT - JCW - HYB"
click at [910, 200] on div "All | Counted | Discrepancy only" at bounding box center [1111, 206] width 403 height 13
click at [910, 206] on span "All" at bounding box center [915, 207] width 10 height 10
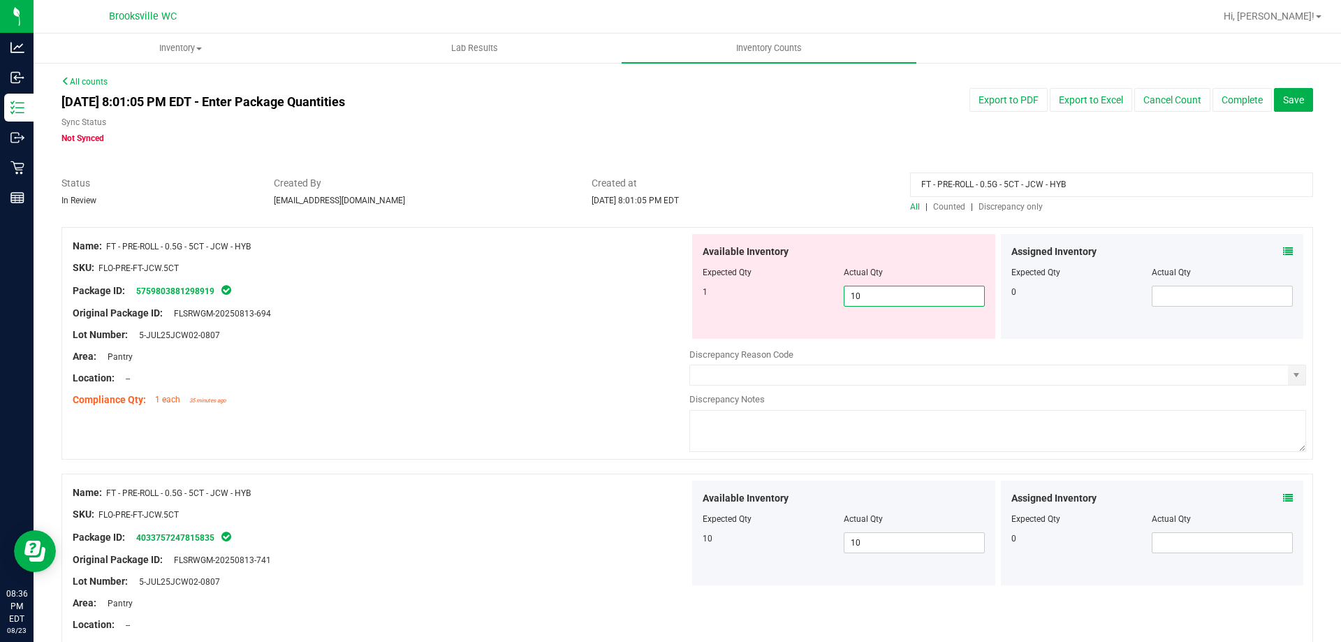
click at [889, 297] on span "10 10" at bounding box center [914, 296] width 141 height 21
click at [889, 297] on input "10" at bounding box center [914, 296] width 140 height 20
type input "11"
click at [510, 324] on div at bounding box center [381, 324] width 617 height 7
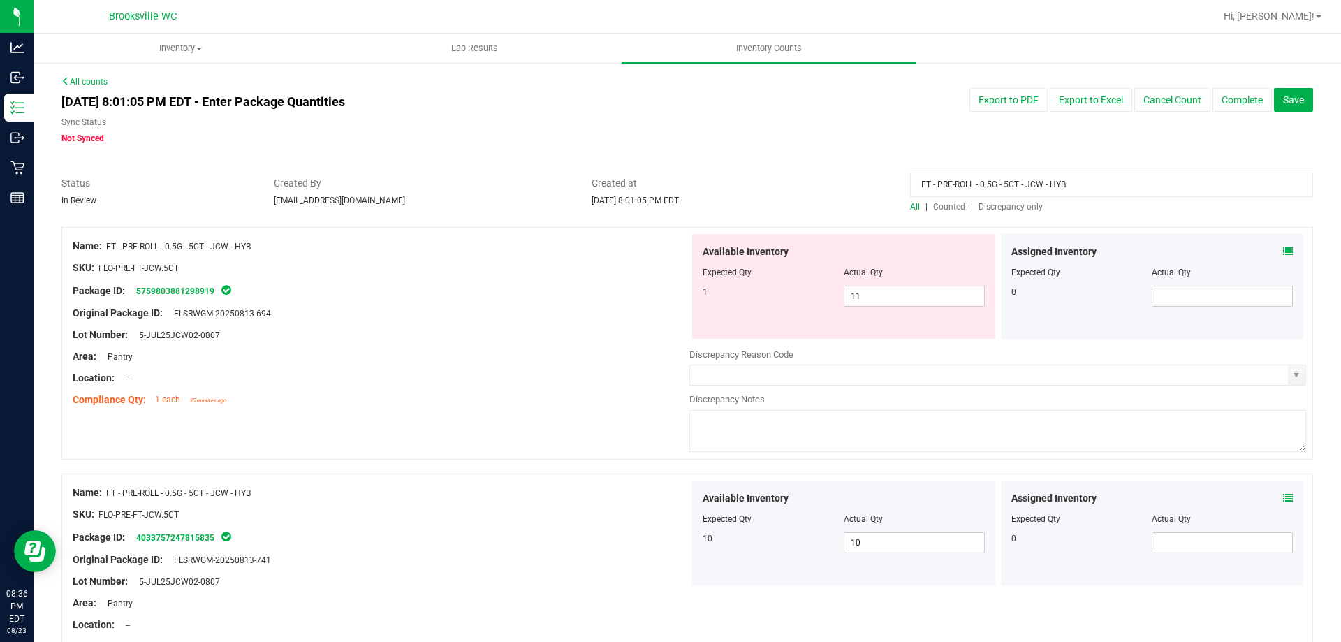
click at [1071, 186] on input "FT - PRE-ROLL - 0.5G - 5CT - JCW - HYB" at bounding box center [1111, 185] width 403 height 24
click at [890, 298] on span "11 11" at bounding box center [914, 296] width 141 height 21
type input "1"
drag, startPoint x: 548, startPoint y: 314, endPoint x: 1146, endPoint y: 133, distance: 624.4
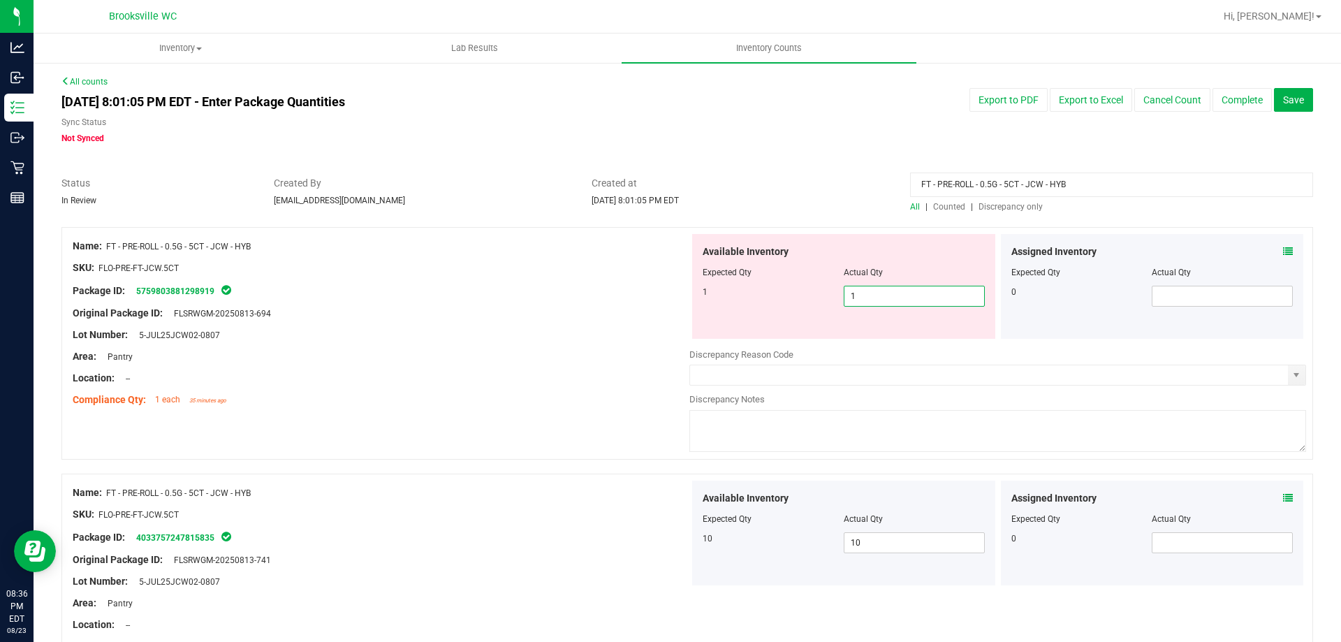
click at [561, 307] on div "Original Package ID: FLSRWGM-20250813-694" at bounding box center [381, 313] width 617 height 15
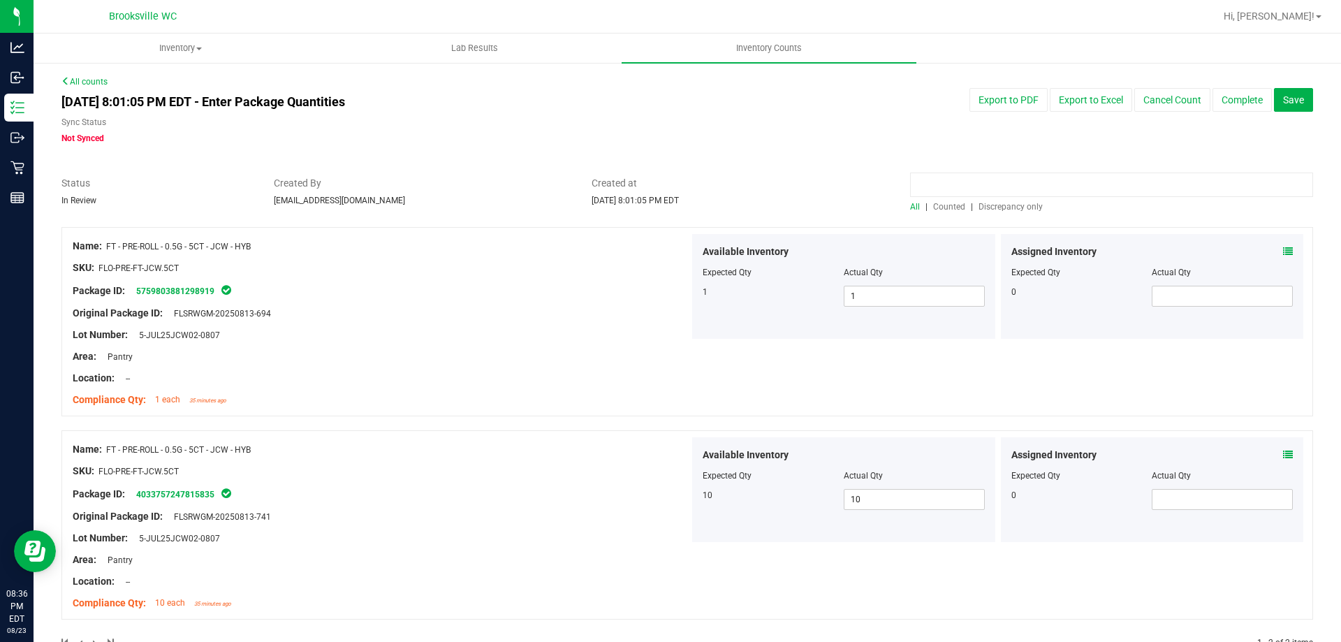
drag, startPoint x: 1114, startPoint y: 178, endPoint x: 726, endPoint y: 177, distance: 387.6
click at [726, 177] on div "Status In Review Created By [EMAIL_ADDRESS][DOMAIN_NAME] Created at [DATE] 8:01…" at bounding box center [687, 194] width 1273 height 37
click at [1002, 207] on span "Discrepancy only" at bounding box center [1010, 207] width 64 height 10
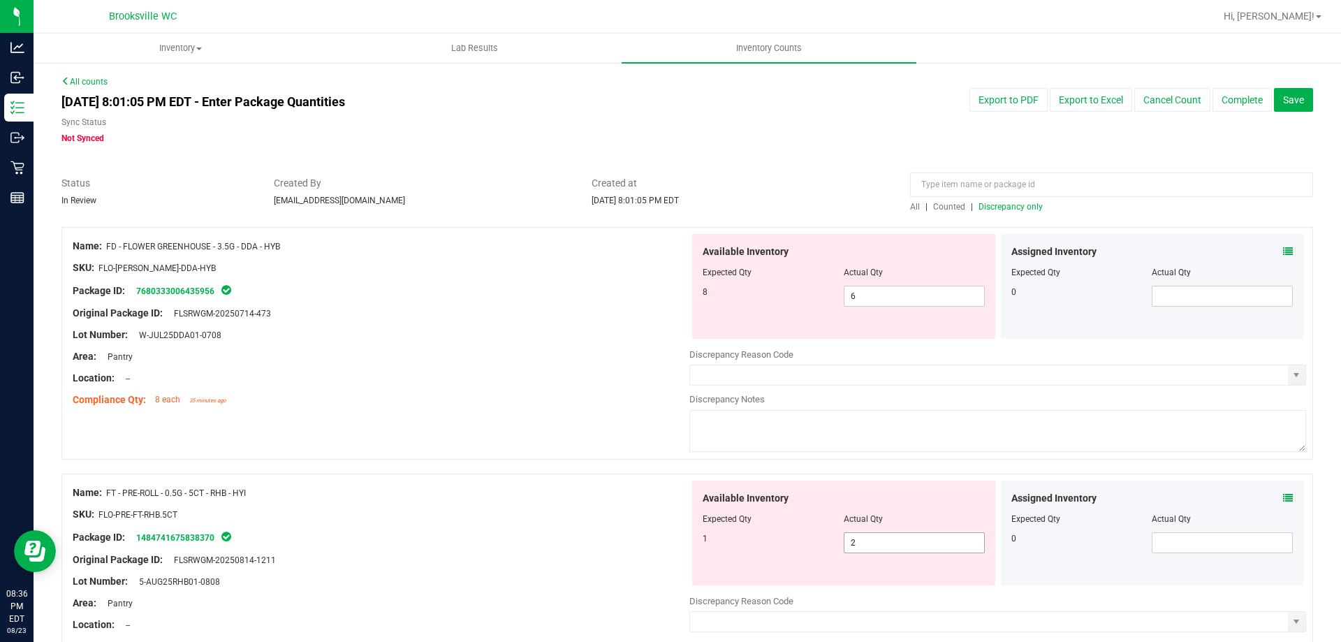
click at [906, 539] on span "2 2" at bounding box center [914, 542] width 141 height 21
click at [906, 539] on input "2" at bounding box center [914, 543] width 140 height 20
type input "1"
click at [491, 479] on div "Name: FT - PRE-ROLL - 0.5G - 5CT - RHB - HYI SKU: FLO-PRE-FT-RHB.5CT Package ID…" at bounding box center [687, 590] width 1252 height 233
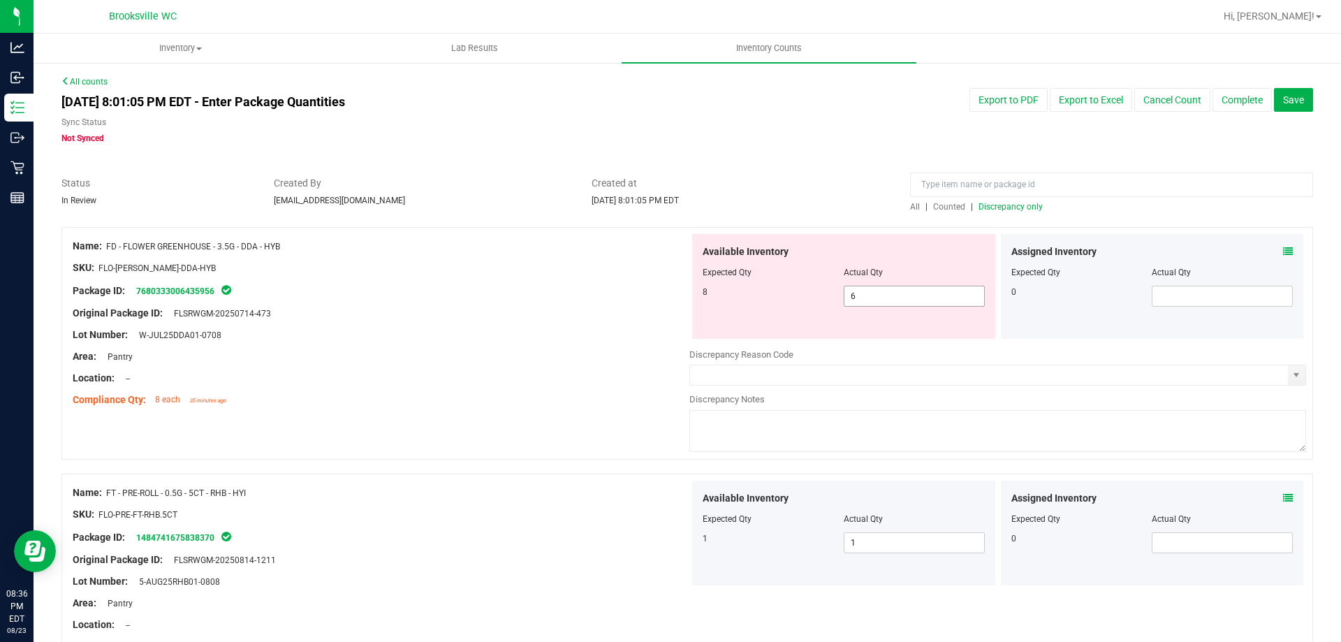
click at [948, 300] on span "6 6" at bounding box center [914, 296] width 141 height 21
click at [948, 300] on input "6" at bounding box center [914, 296] width 140 height 20
type input "8"
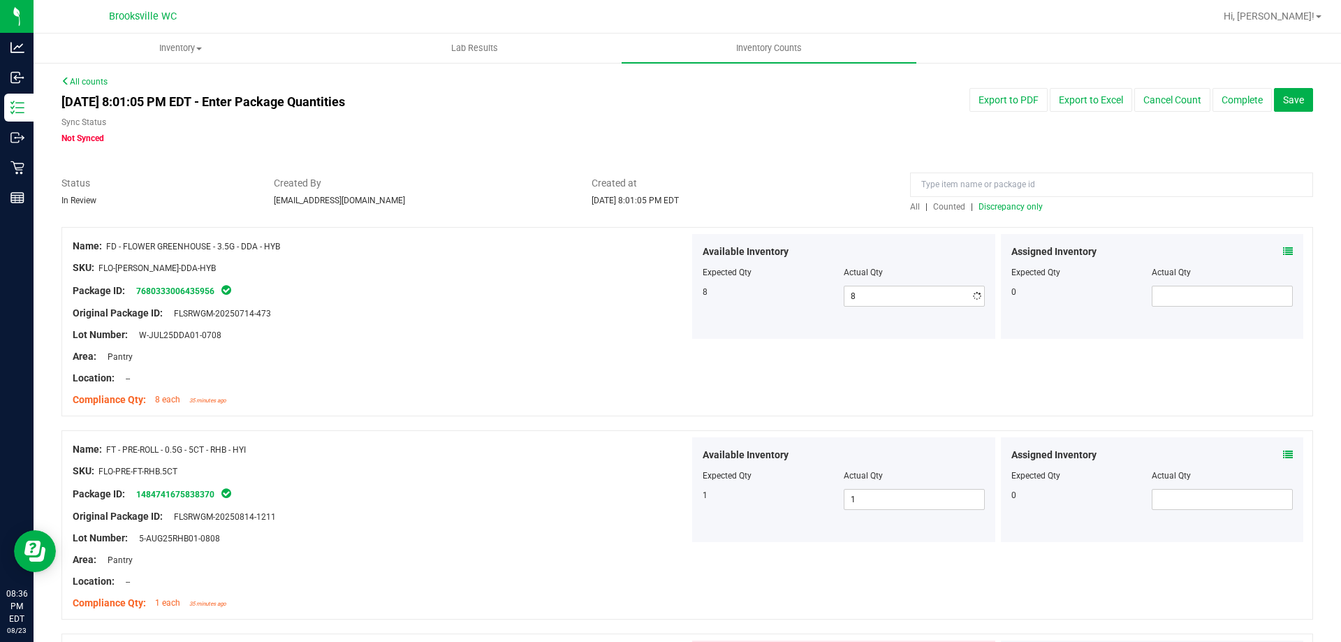
click at [1018, 210] on span "Discrepancy only" at bounding box center [1010, 207] width 64 height 10
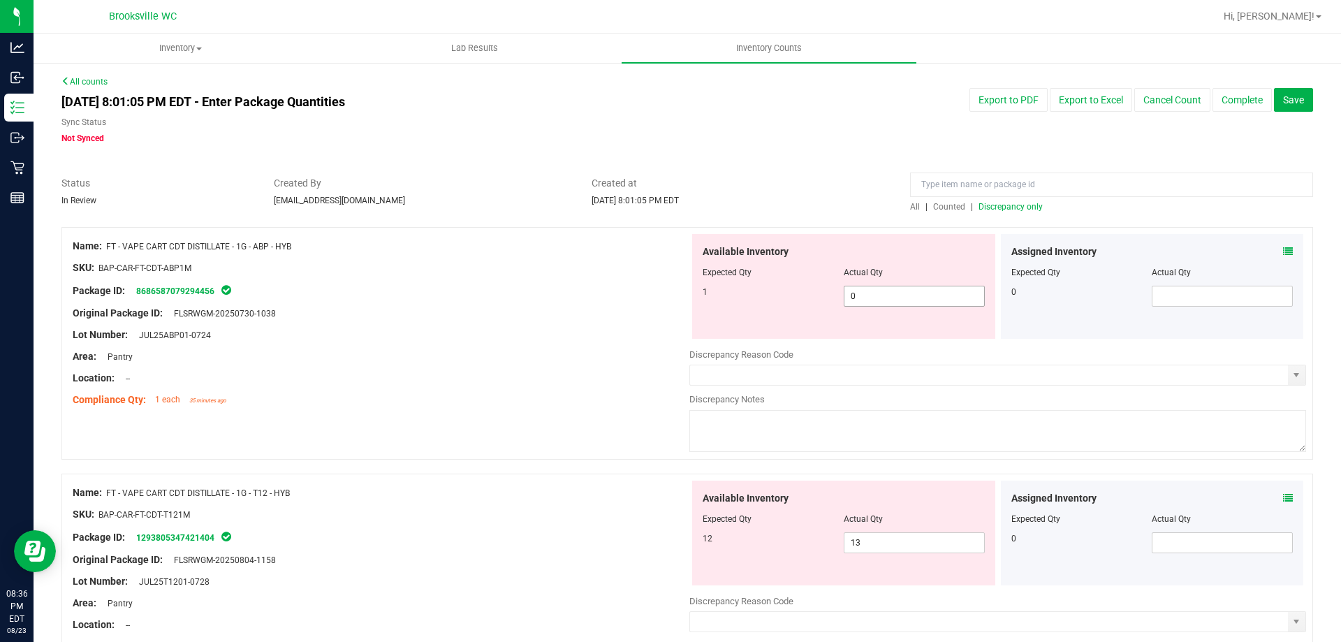
click at [872, 298] on span "0 0" at bounding box center [914, 296] width 141 height 21
click at [872, 298] on input "0" at bounding box center [914, 296] width 140 height 20
type input "1"
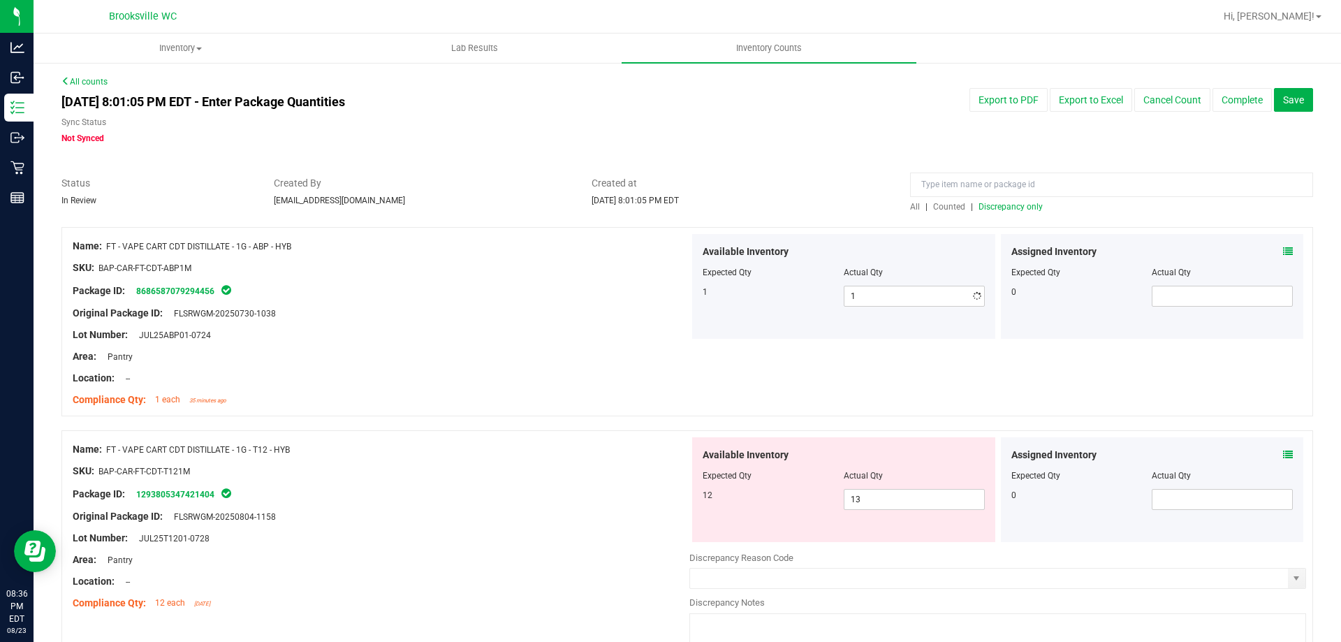
click at [488, 364] on div at bounding box center [381, 367] width 617 height 7
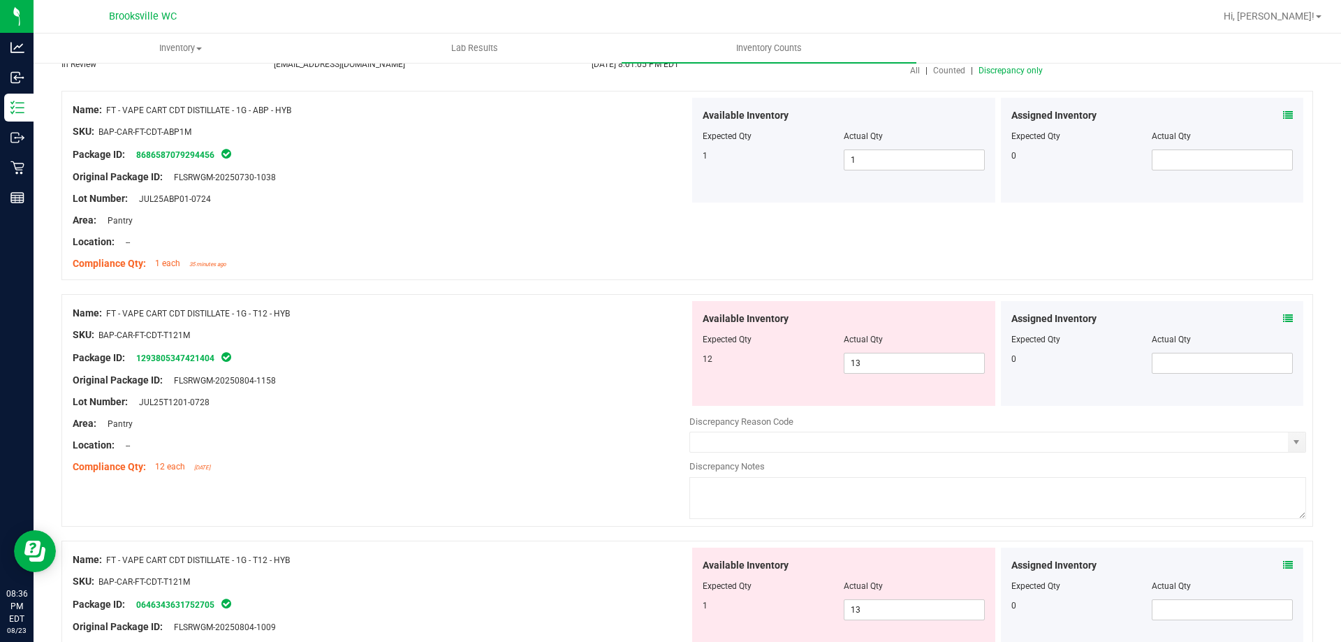
scroll to position [140, 0]
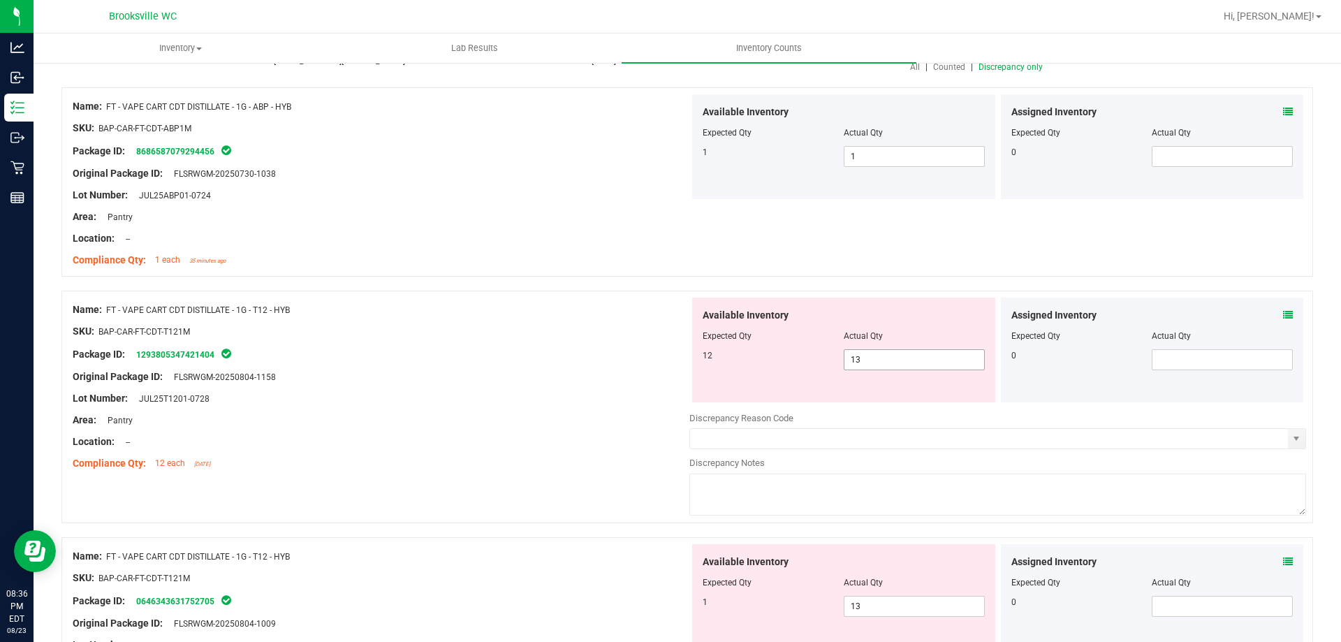
click at [907, 359] on span "13 13" at bounding box center [914, 359] width 141 height 21
click at [907, 359] on input "13" at bounding box center [914, 360] width 140 height 20
type input "12"
click at [884, 595] on div "Available Inventory Expected Qty Actual Qty 1 13 13" at bounding box center [843, 596] width 303 height 105
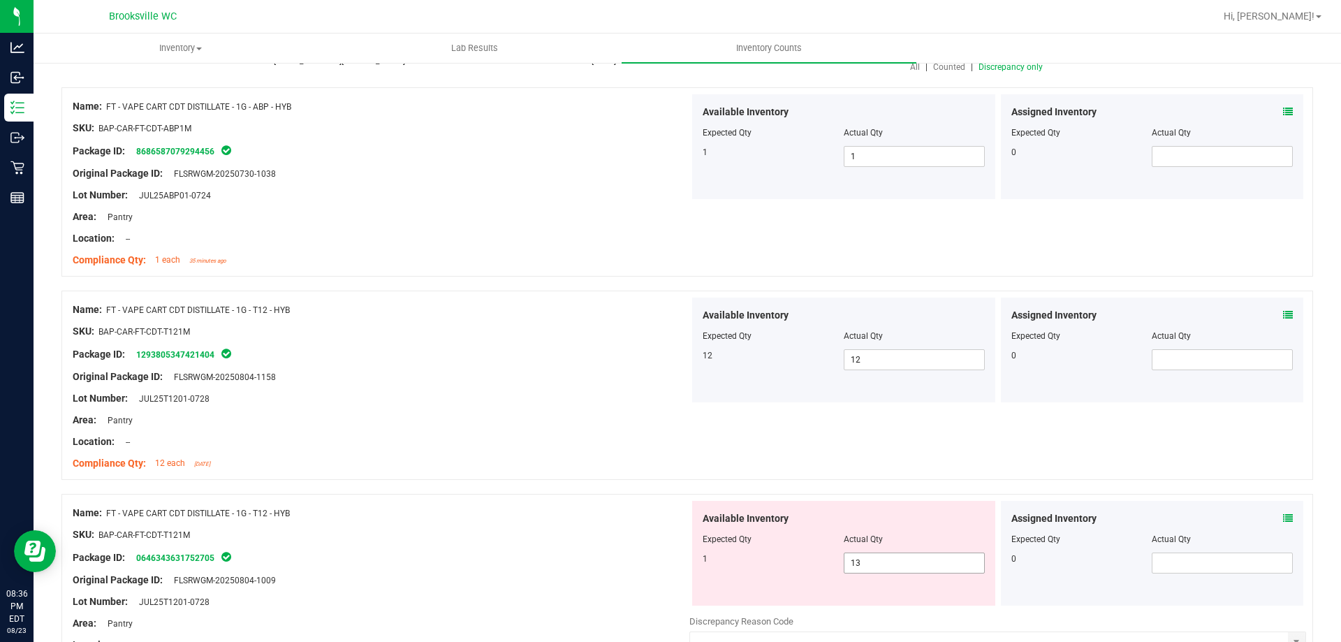
click at [882, 569] on span "13 13" at bounding box center [914, 562] width 141 height 21
click at [882, 569] on input "13" at bounding box center [914, 563] width 140 height 20
type input "1"
click at [443, 450] on div at bounding box center [381, 452] width 617 height 7
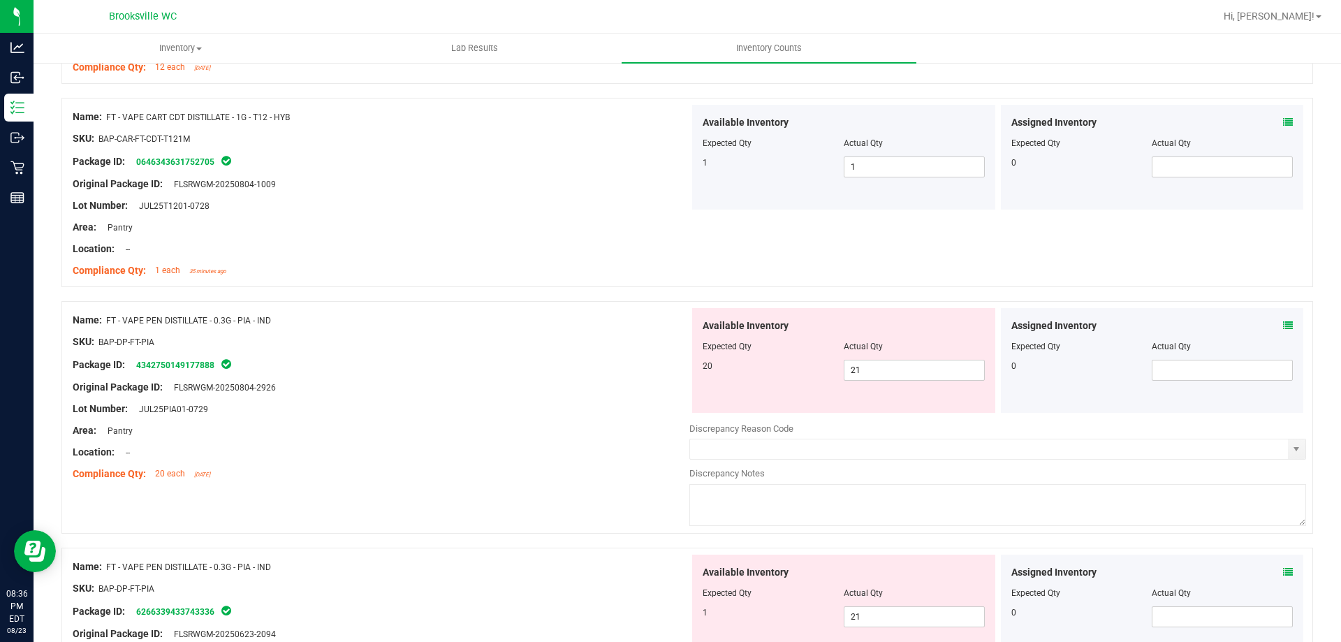
scroll to position [559, 0]
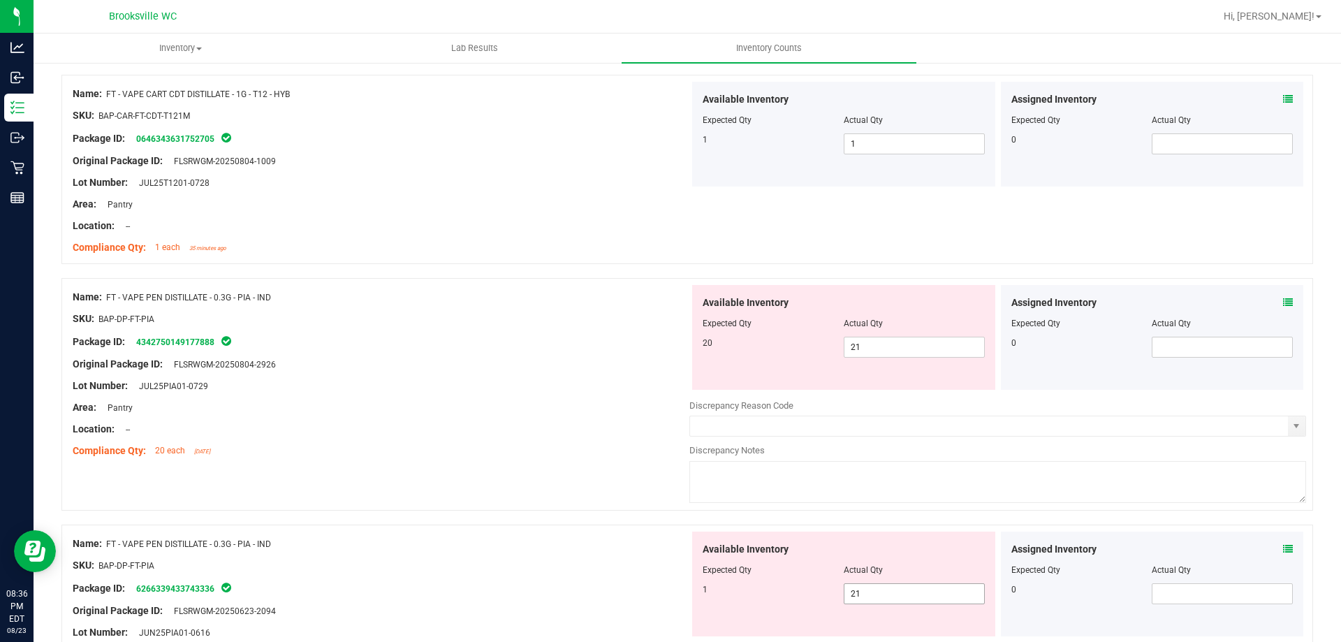
click at [872, 587] on span "21 21" at bounding box center [914, 593] width 141 height 21
click at [872, 587] on input "21" at bounding box center [914, 594] width 140 height 20
type input "1"
click at [870, 359] on div "Available Inventory Expected Qty Actual Qty 20 21 21" at bounding box center [843, 337] width 303 height 105
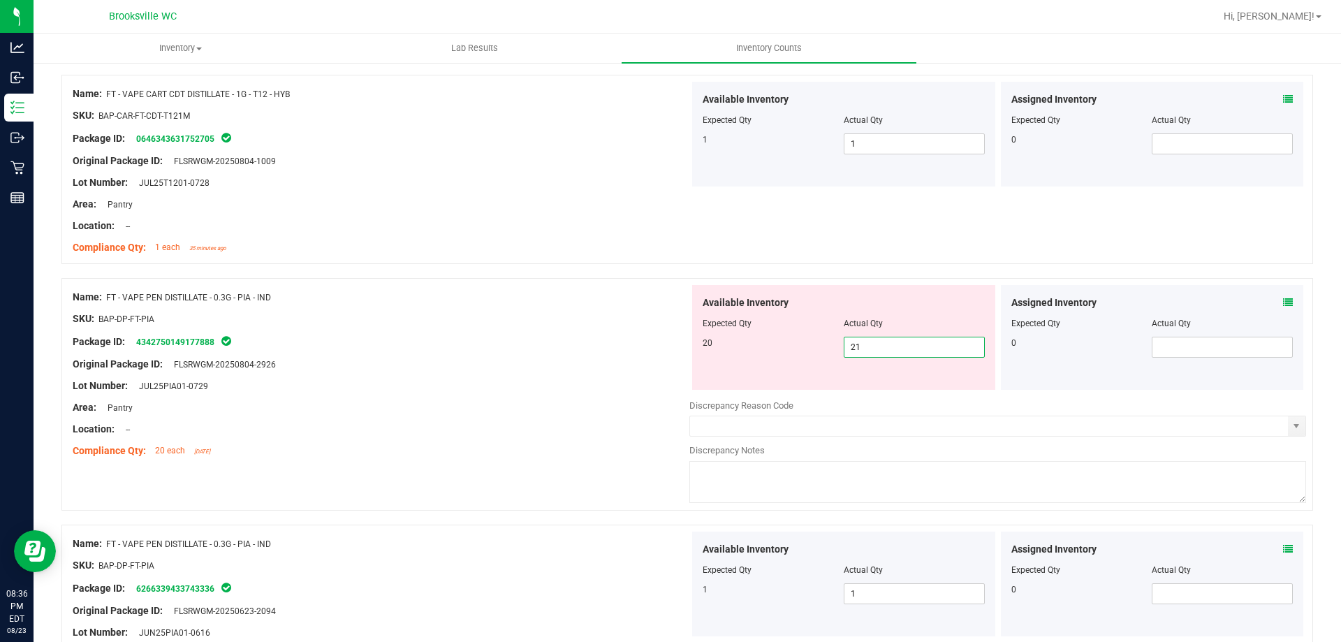
click at [874, 342] on span "21 21" at bounding box center [914, 347] width 141 height 21
click at [874, 342] on input "21" at bounding box center [914, 347] width 140 height 20
type input "20"
click at [569, 397] on div at bounding box center [381, 396] width 617 height 7
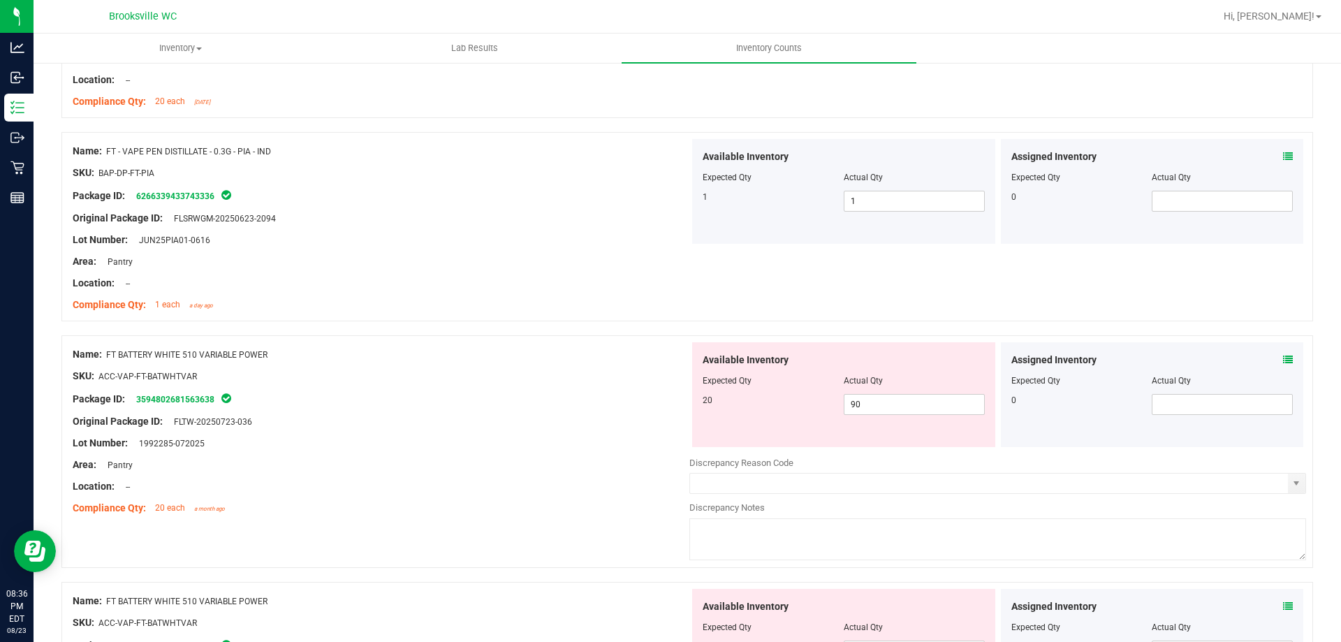
scroll to position [978, 0]
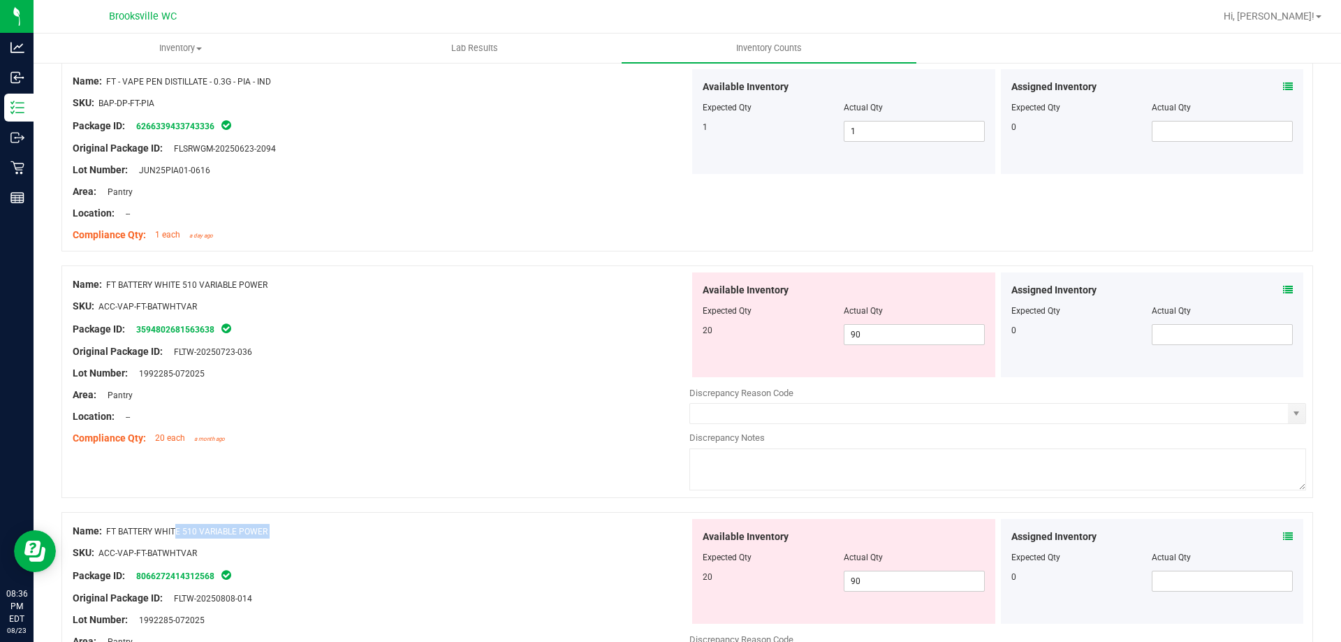
drag, startPoint x: 336, startPoint y: 541, endPoint x: 109, endPoint y: 534, distance: 227.1
click at [109, 534] on div "Name: FT BATTERY WHITE 510 VARIABLE POWER SKU: ACC-VAP-FT-BATWHTVAR Package ID:…" at bounding box center [381, 608] width 617 height 178
drag, startPoint x: 119, startPoint y: 530, endPoint x: 606, endPoint y: 299, distance: 538.3
click at [606, 299] on div "SKU: ACC-VAP-FT-BATWHTVAR" at bounding box center [381, 306] width 617 height 15
drag, startPoint x: 284, startPoint y: 287, endPoint x: 108, endPoint y: 283, distance: 176.8
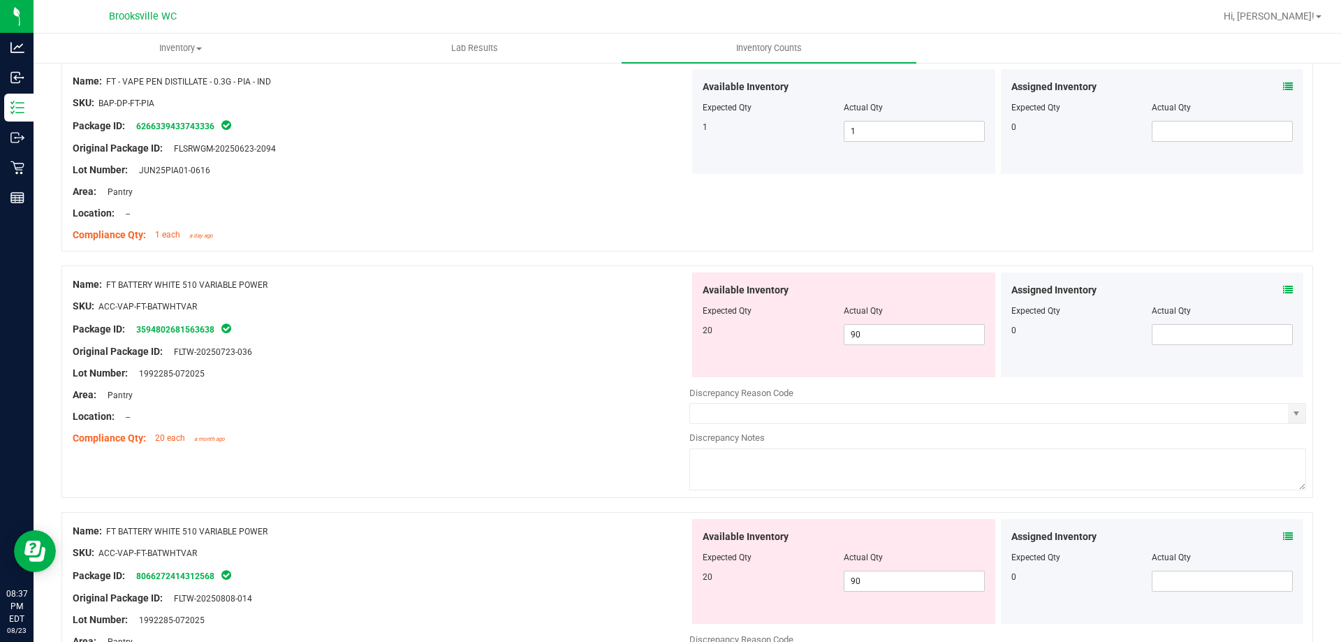
click at [108, 283] on div "Name: FT BATTERY WHITE 510 VARIABLE POWER" at bounding box center [381, 284] width 617 height 15
copy span "FT BATTERY WHITE 510 VARIABLE POWER"
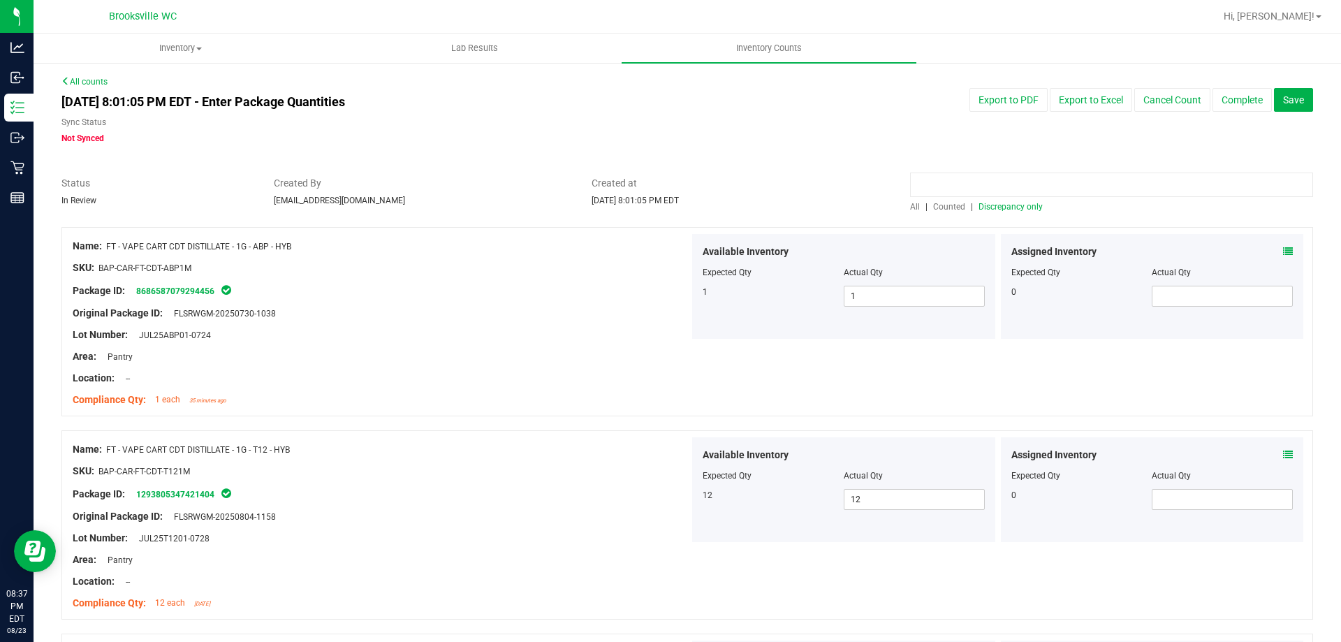
click at [985, 186] on input at bounding box center [1111, 185] width 403 height 24
paste input "FT BATTERY WHITE 510 VARIABLE POWER"
type input "FT BATTERY WHITE 510 VARIABLE POWER"
click at [910, 209] on span "All" at bounding box center [915, 207] width 10 height 10
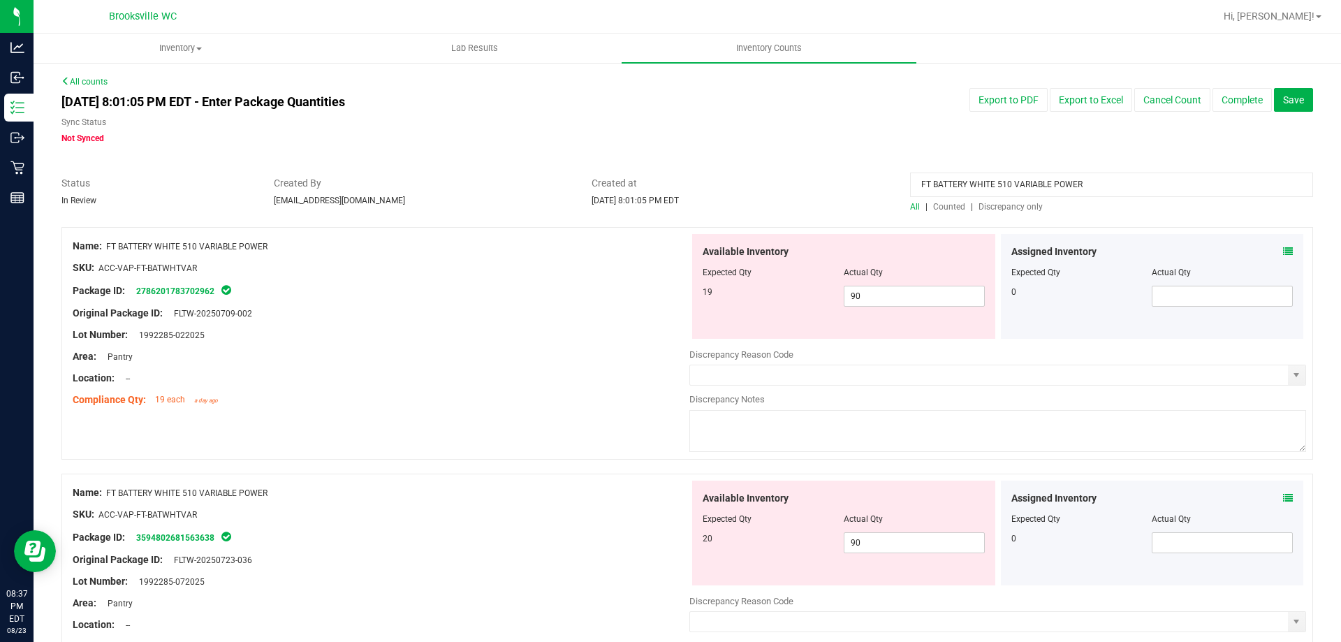
drag, startPoint x: 1143, startPoint y: 180, endPoint x: 730, endPoint y: 184, distance: 413.5
click at [707, 193] on div "Status In Review Created By [EMAIL_ADDRESS][DOMAIN_NAME] Created at [DATE] 8:01…" at bounding box center [687, 194] width 1273 height 37
click at [1002, 203] on span "Discrepancy only" at bounding box center [1010, 207] width 64 height 10
click at [1283, 250] on icon at bounding box center [1288, 252] width 10 height 10
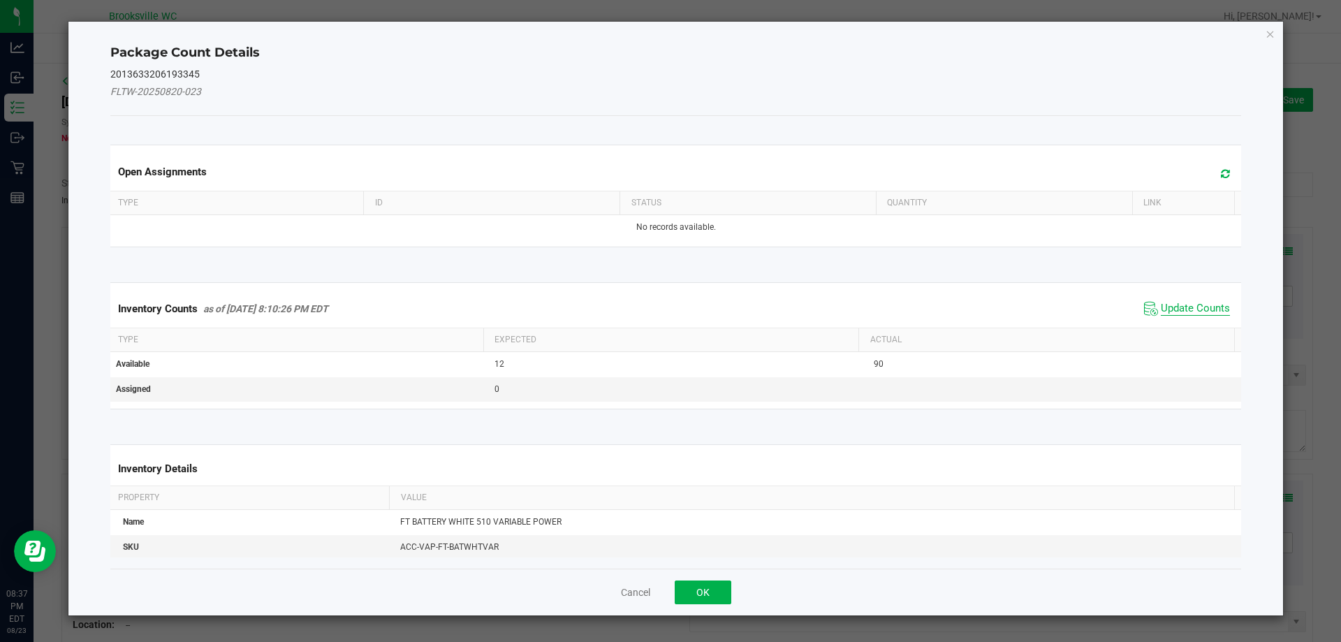
click at [1199, 303] on span "Update Counts" at bounding box center [1195, 309] width 69 height 14
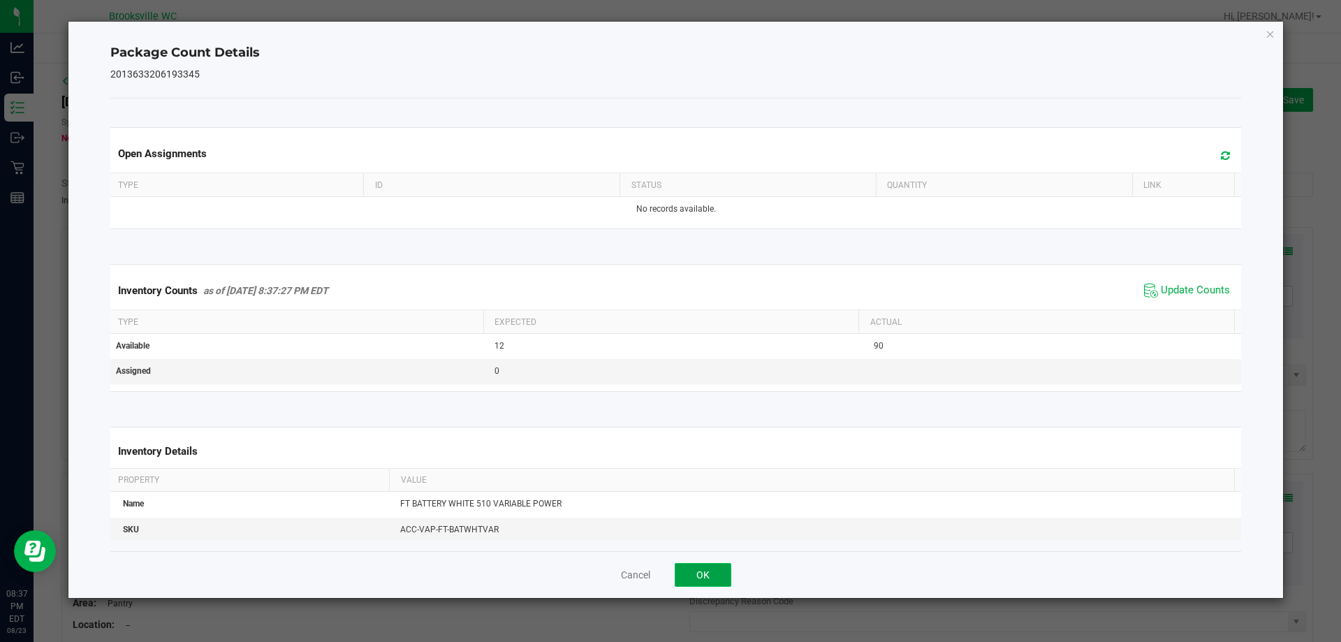
click at [720, 573] on button "OK" at bounding box center [703, 575] width 57 height 24
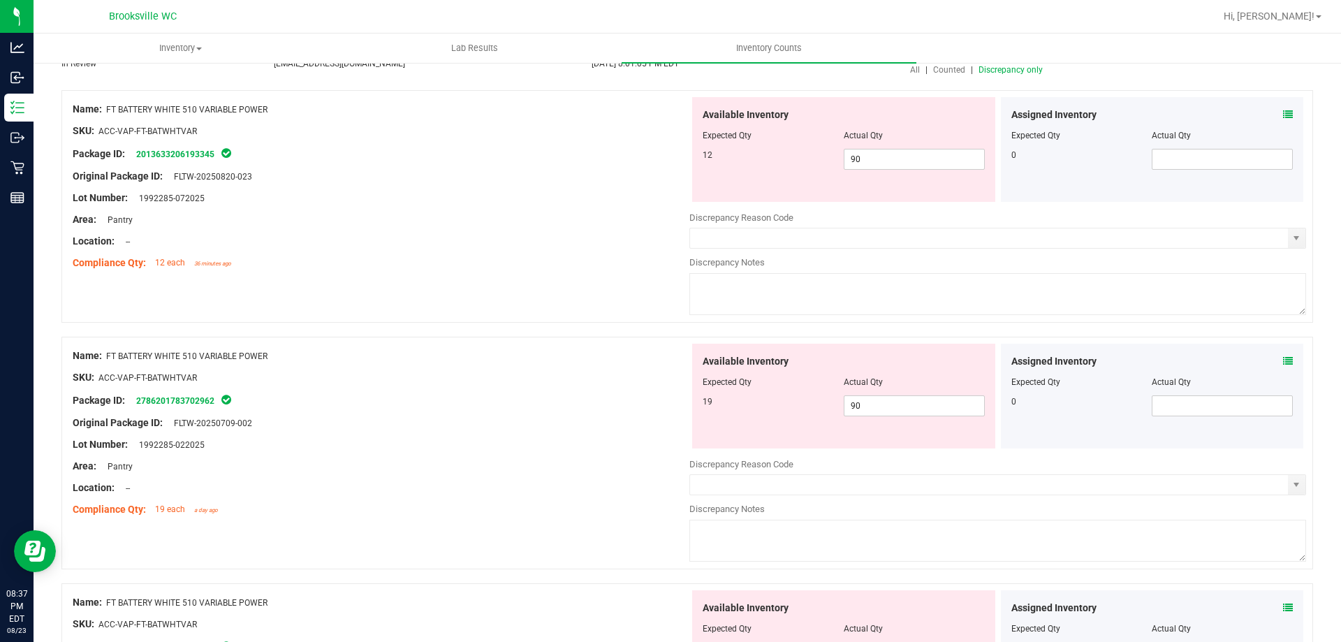
scroll to position [140, 0]
click at [1282, 364] on div "Assigned Inventory Expected Qty Actual Qty 0" at bounding box center [1152, 393] width 303 height 105
click at [1283, 355] on icon at bounding box center [1288, 358] width 10 height 10
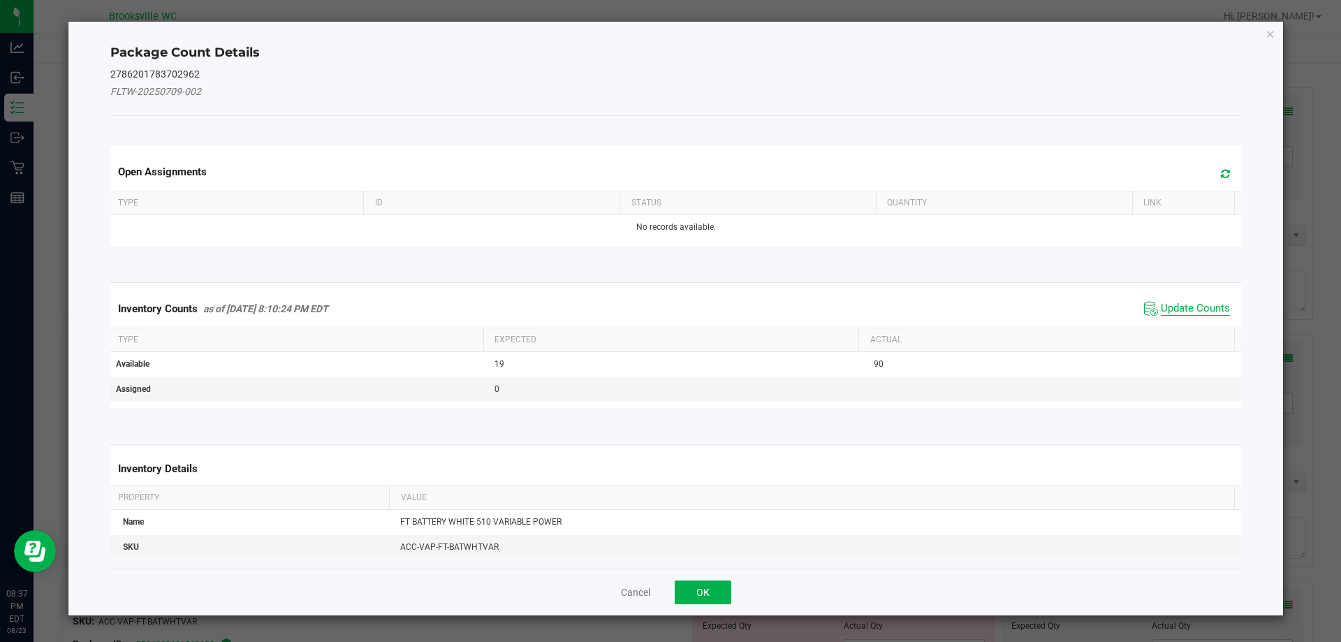
click at [1172, 309] on span "Update Counts" at bounding box center [1195, 309] width 69 height 14
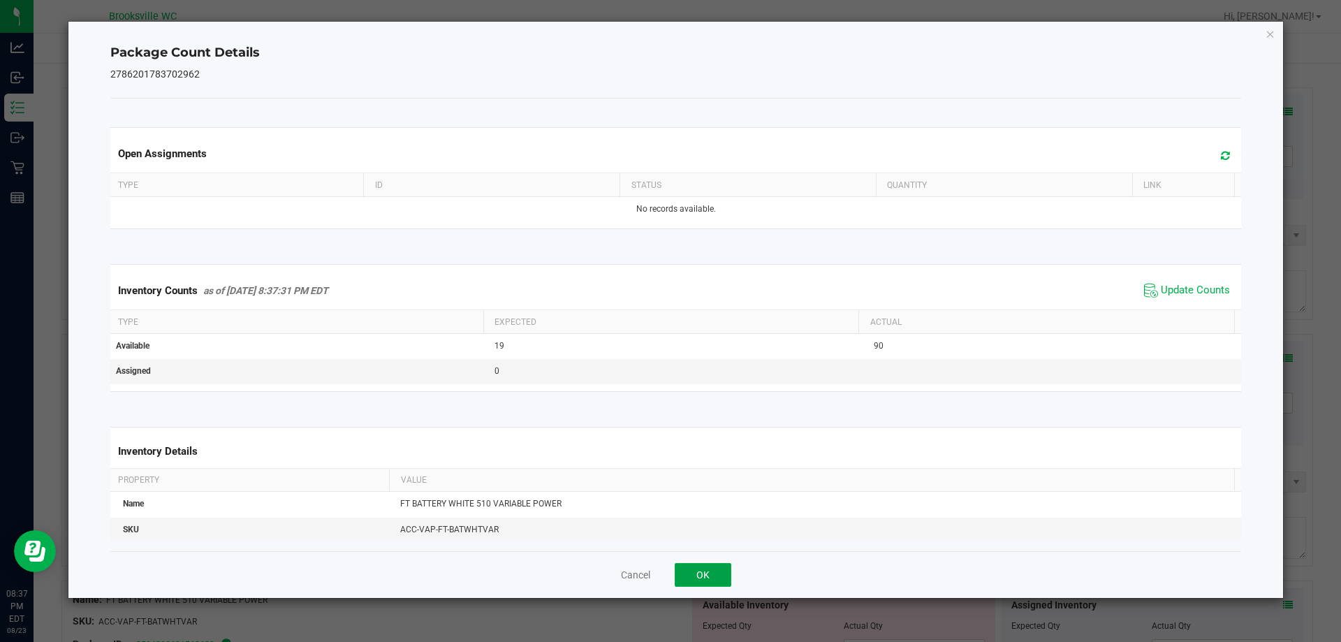
click at [708, 571] on button "OK" at bounding box center [703, 575] width 57 height 24
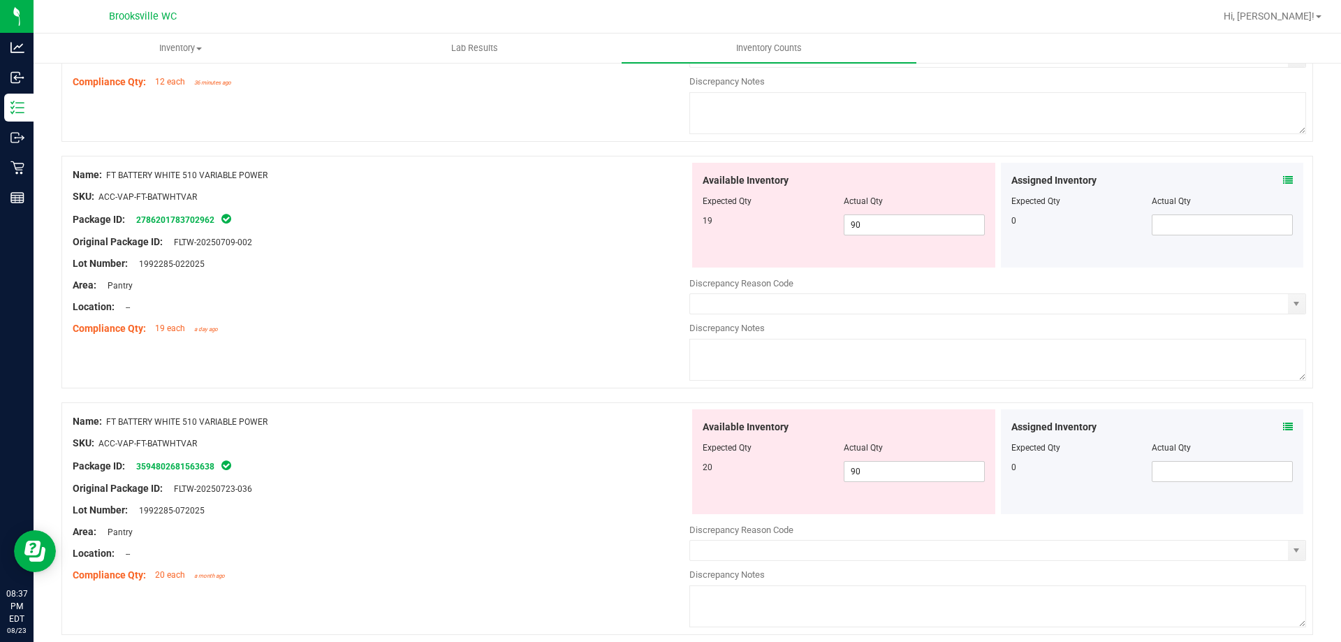
scroll to position [349, 0]
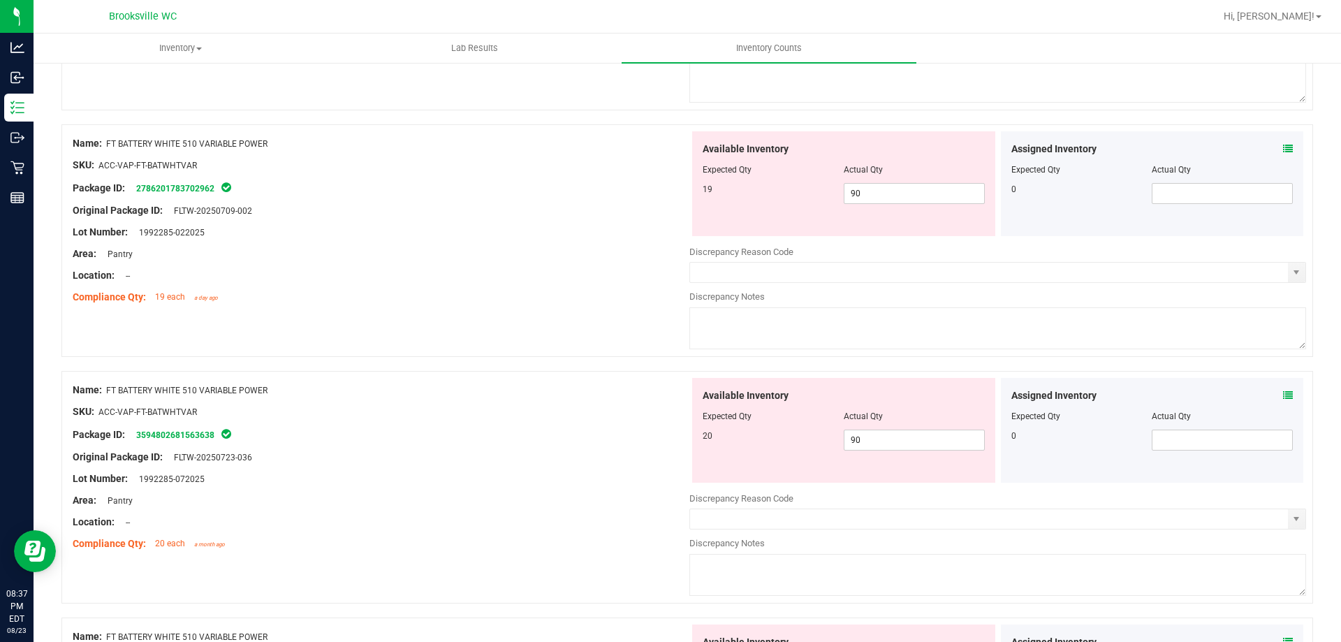
click at [1283, 395] on icon at bounding box center [1288, 395] width 10 height 10
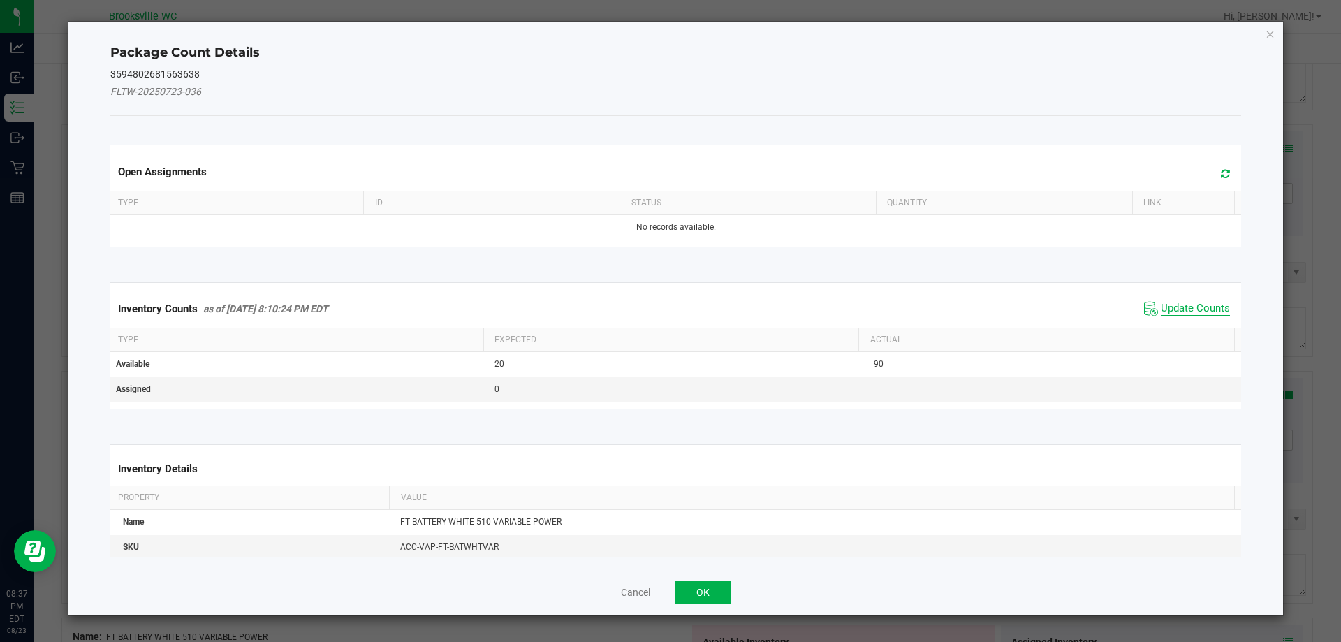
click at [1185, 307] on span "Update Counts" at bounding box center [1195, 309] width 69 height 14
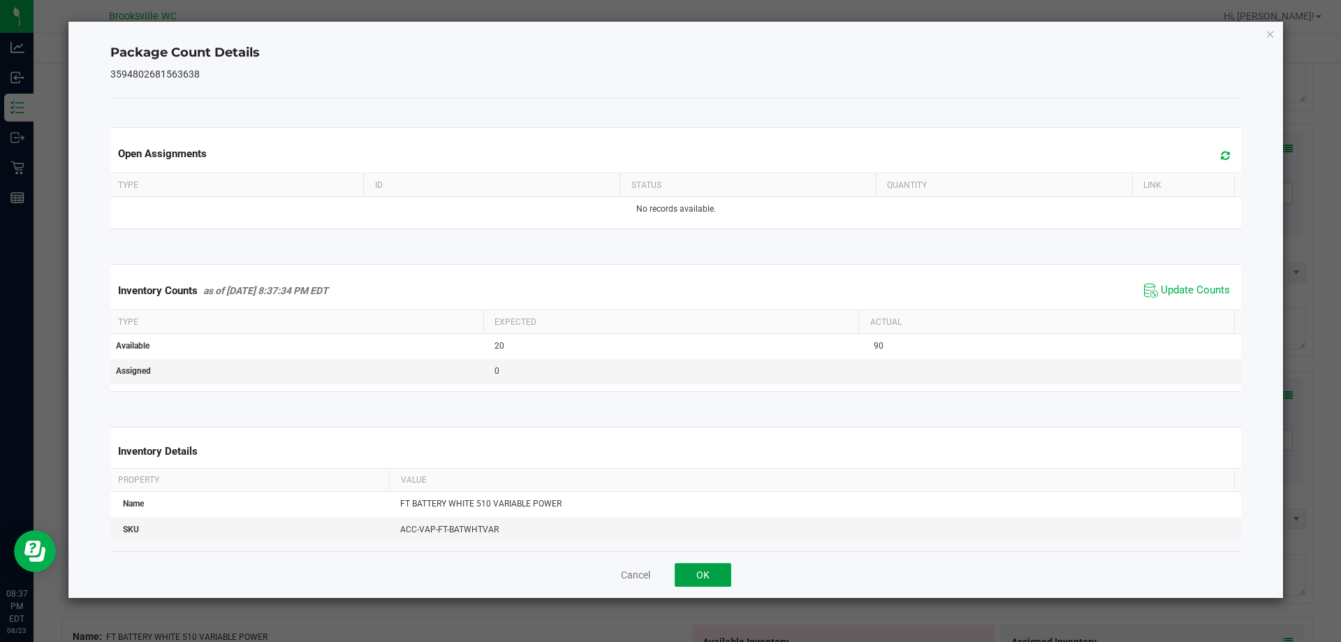
click at [714, 569] on button "OK" at bounding box center [703, 575] width 57 height 24
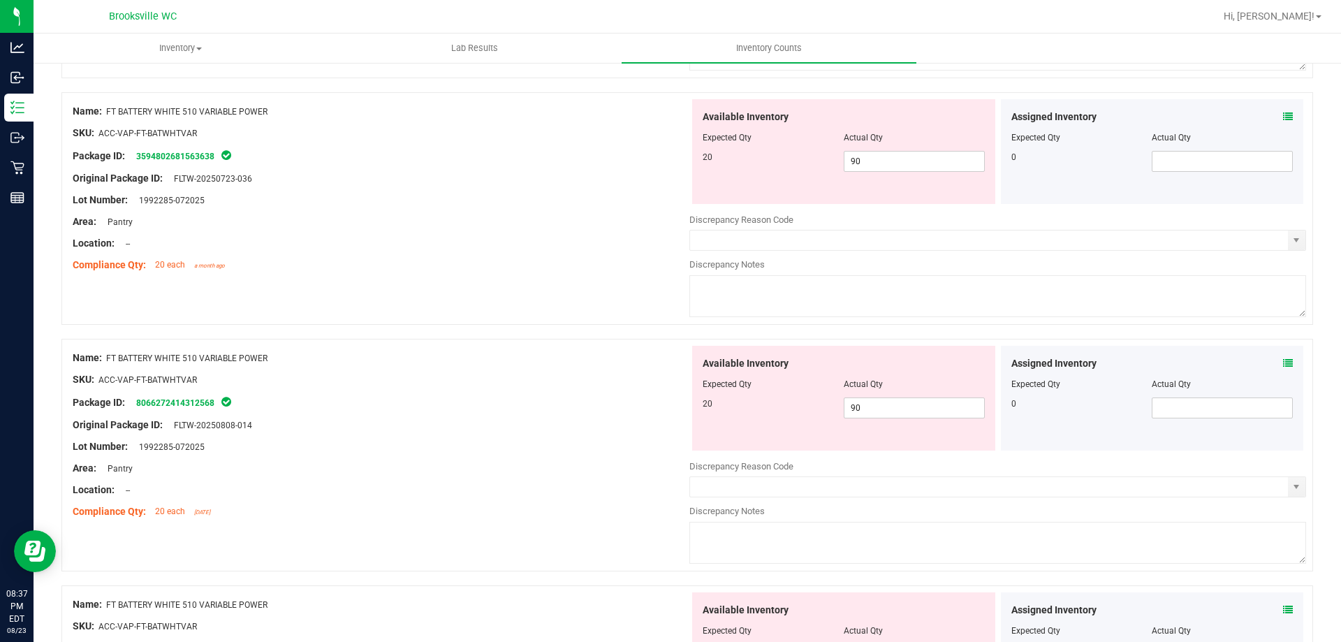
scroll to position [629, 0]
click at [1283, 359] on icon at bounding box center [1288, 363] width 10 height 10
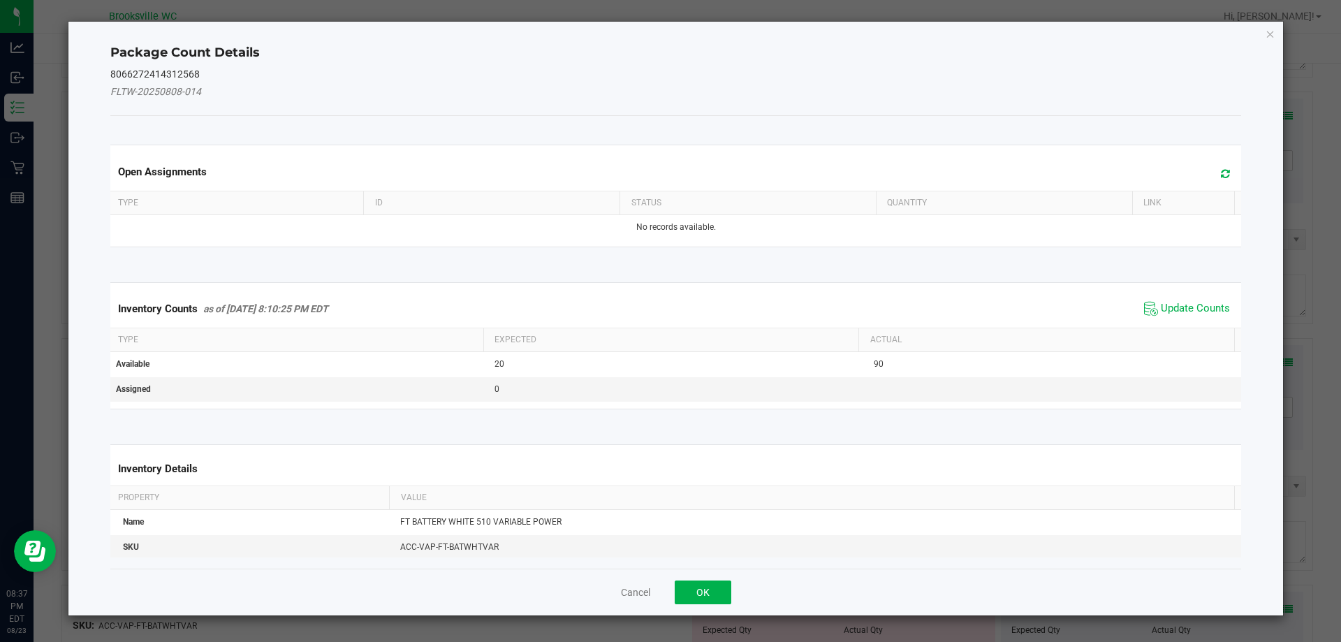
click at [1171, 317] on span "Update Counts" at bounding box center [1187, 308] width 93 height 21
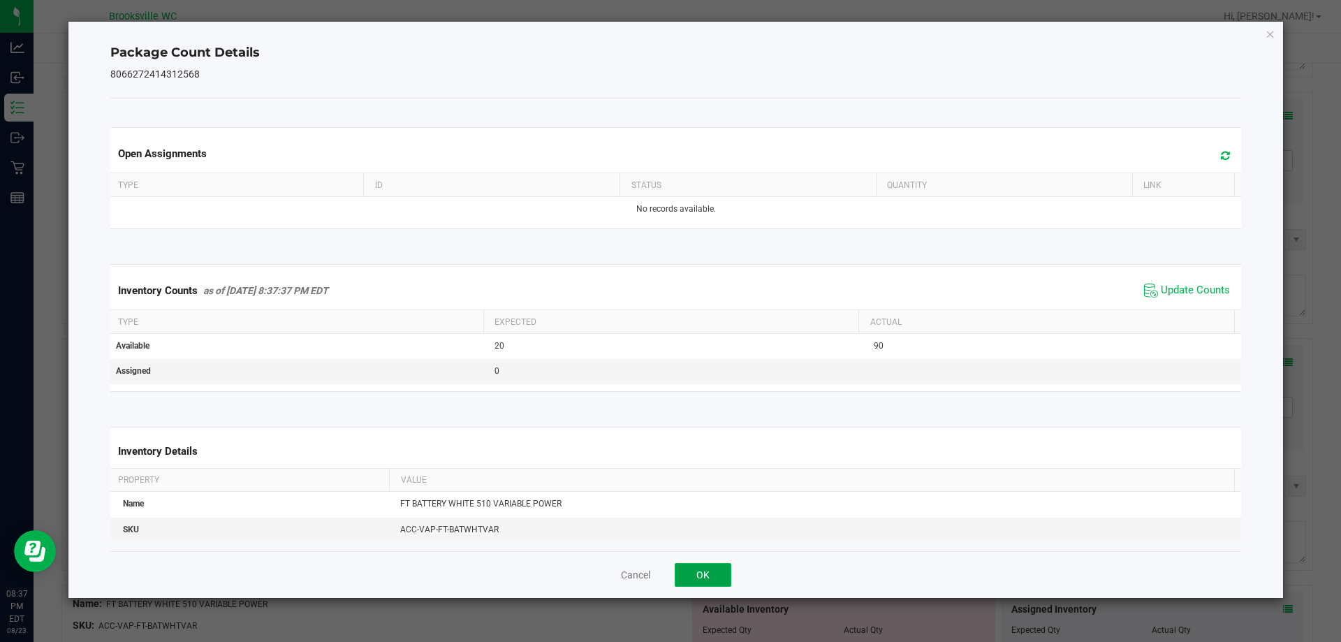
click at [686, 574] on button "OK" at bounding box center [703, 575] width 57 height 24
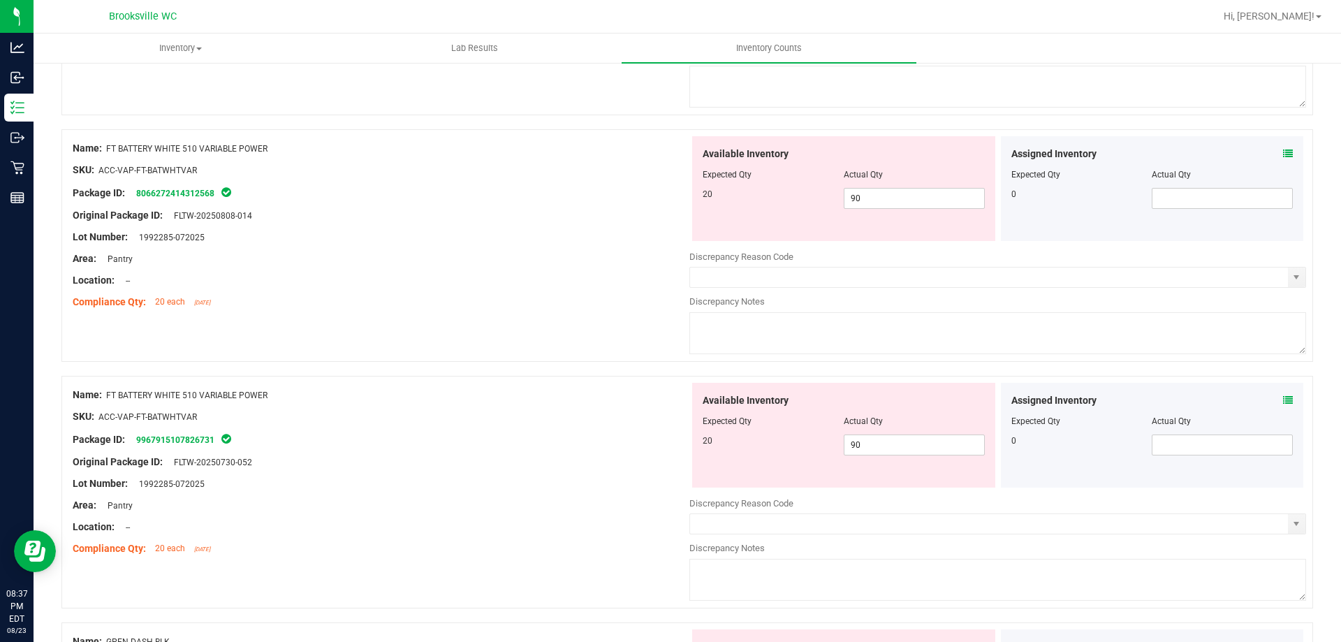
scroll to position [838, 0]
click at [1283, 404] on icon at bounding box center [1288, 400] width 10 height 10
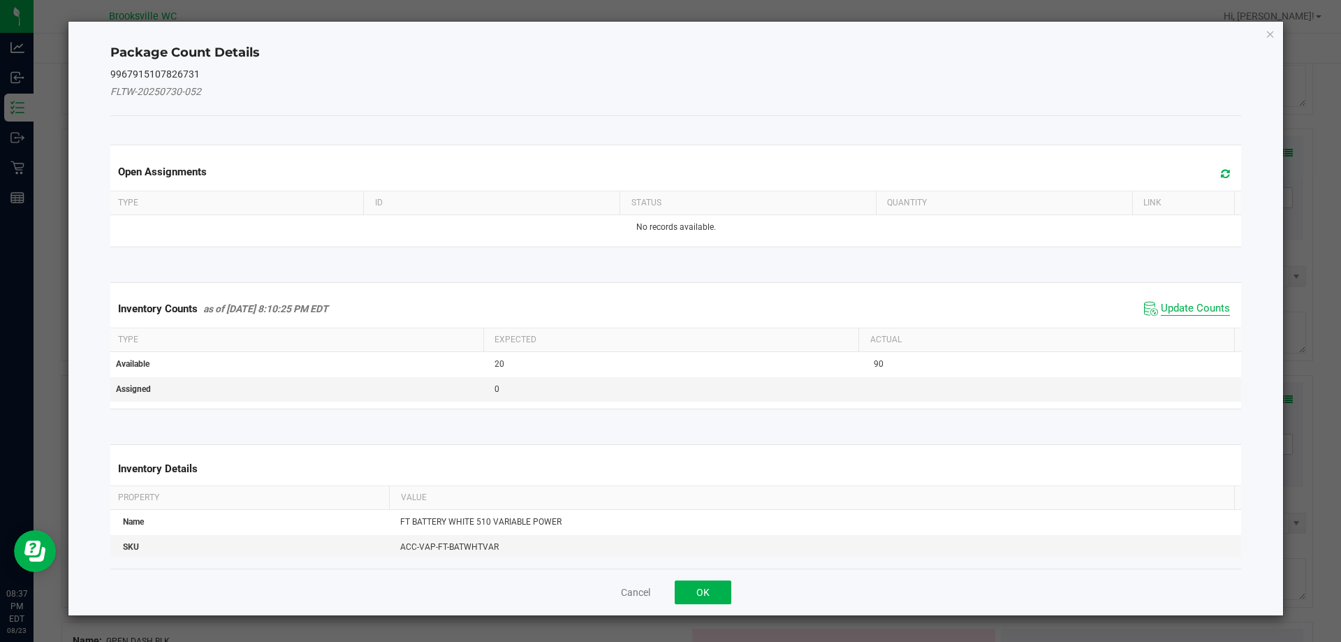
click at [1201, 313] on span "Update Counts" at bounding box center [1195, 309] width 69 height 14
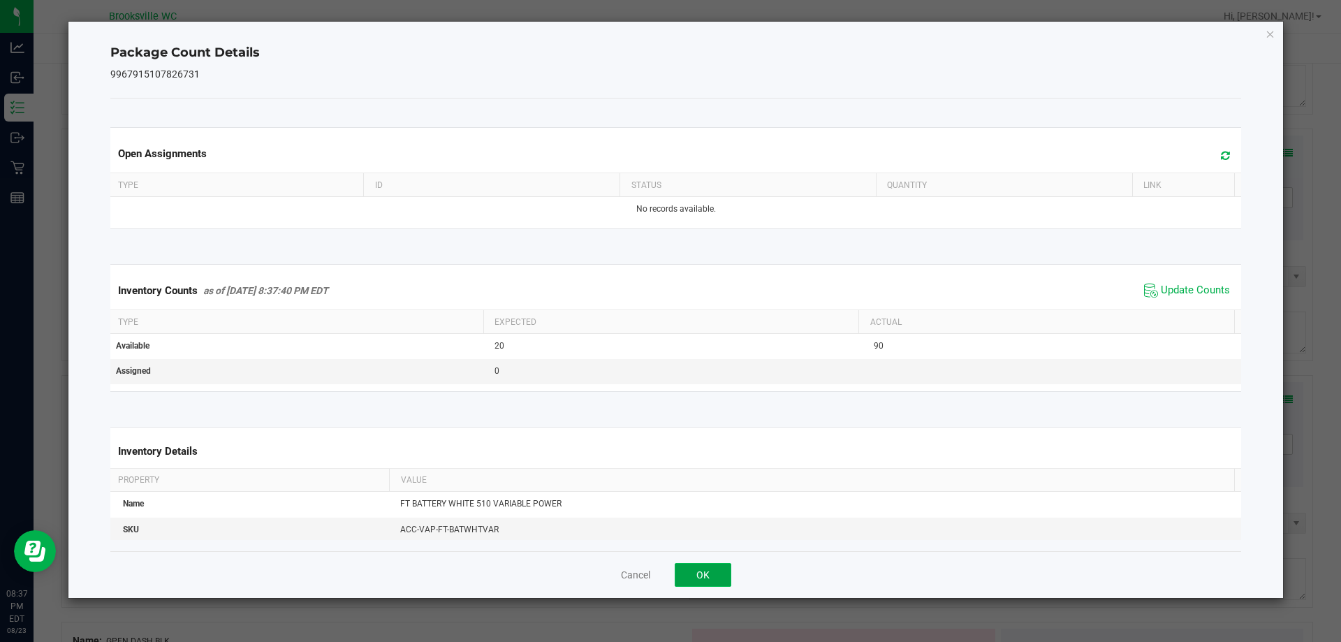
click at [705, 574] on button "OK" at bounding box center [703, 575] width 57 height 24
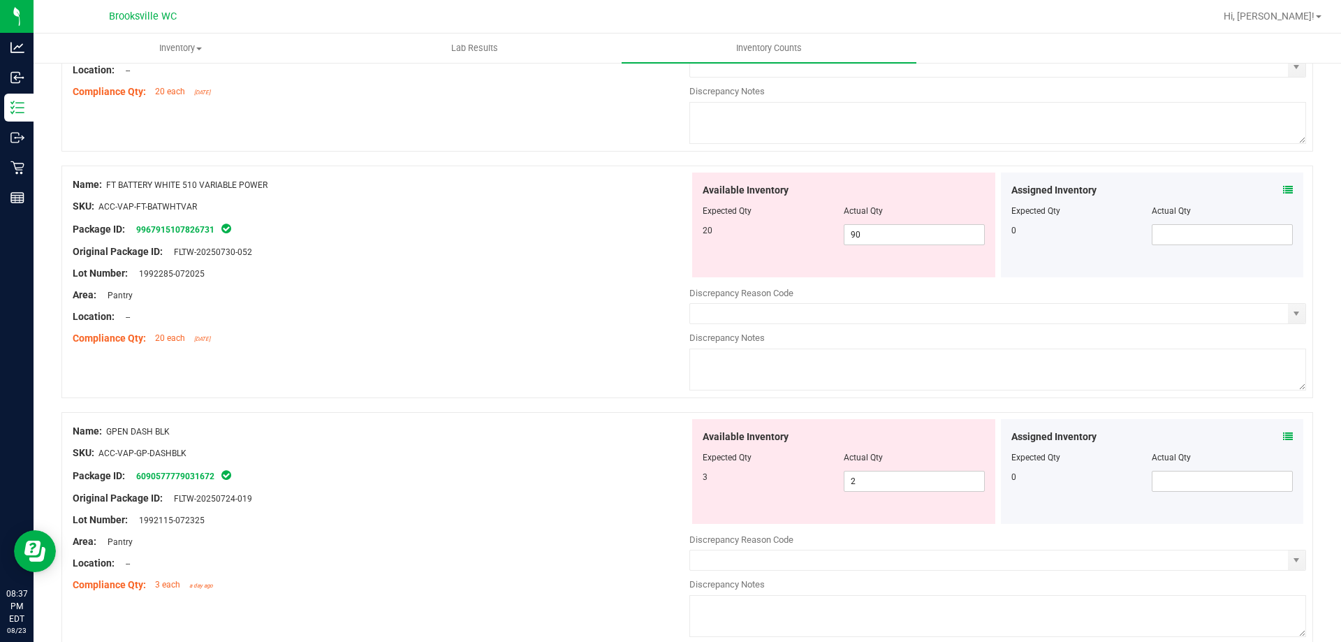
scroll to position [1117, 0]
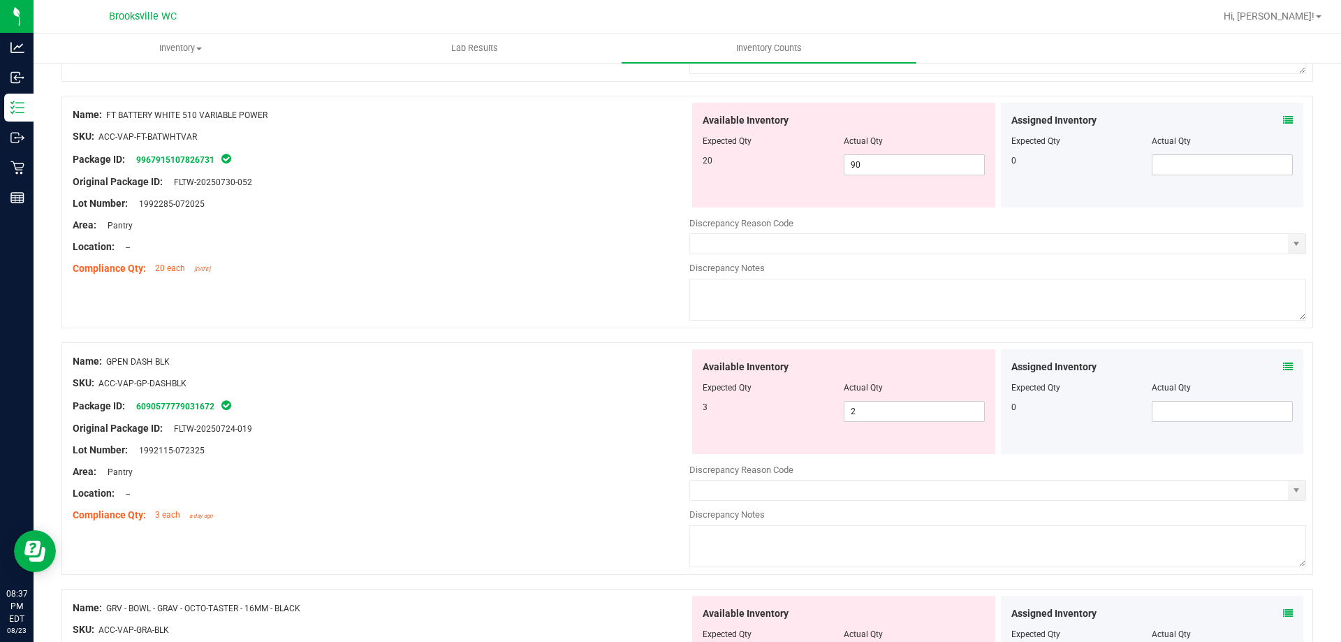
click at [1283, 372] on span at bounding box center [1288, 367] width 10 height 15
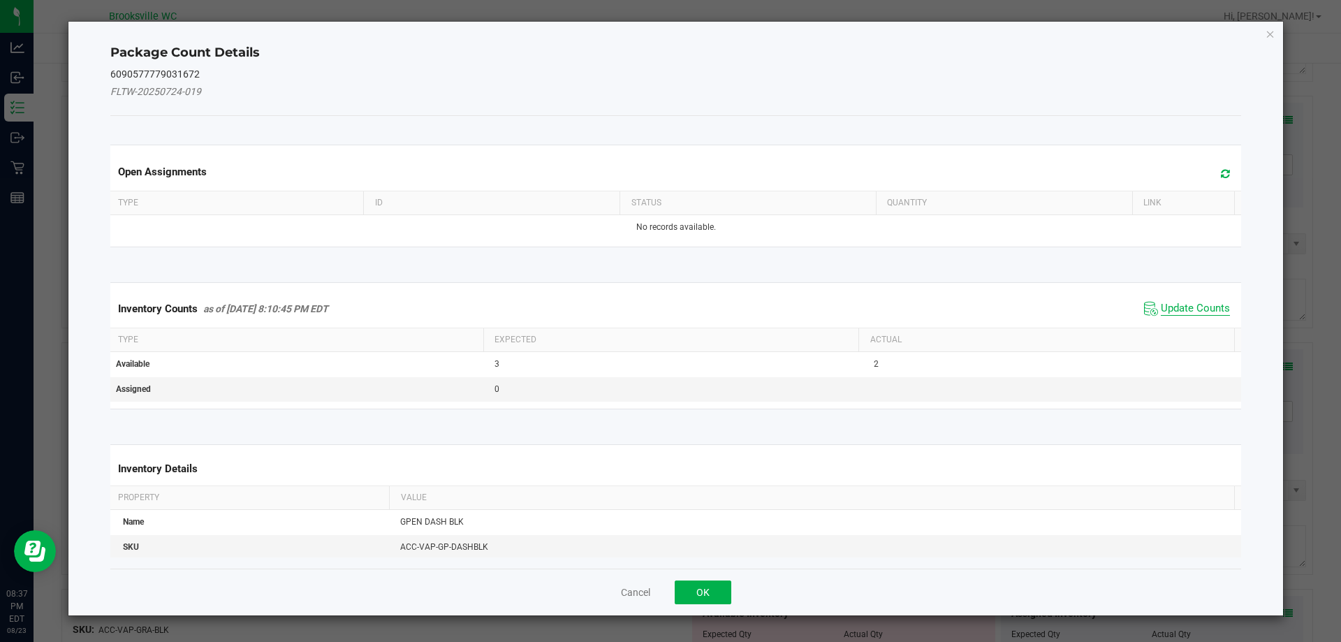
click at [1193, 305] on span "Update Counts" at bounding box center [1195, 309] width 69 height 14
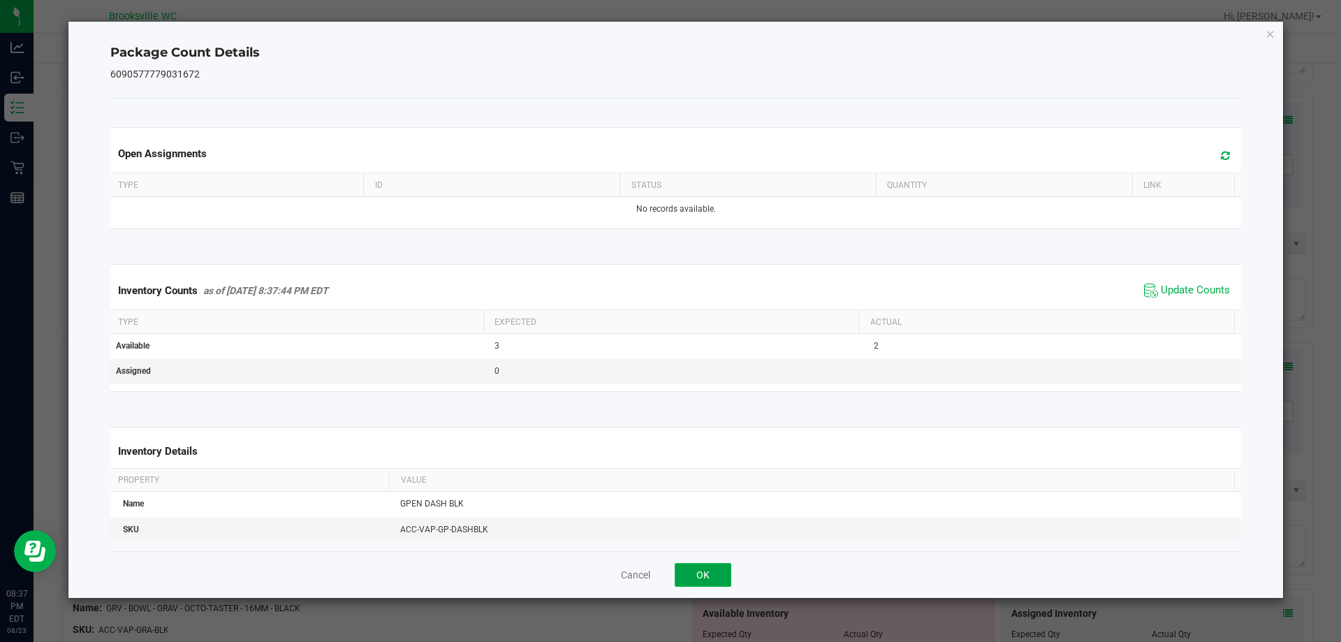
click at [684, 586] on button "OK" at bounding box center [703, 575] width 57 height 24
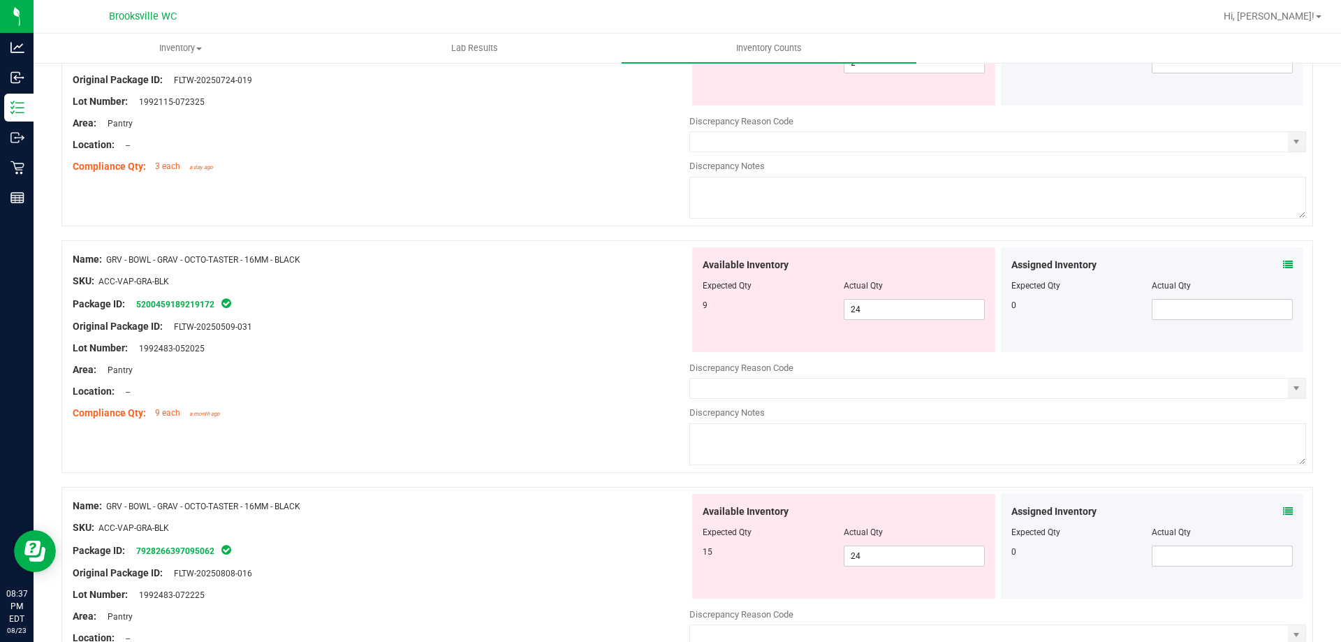
scroll to position [1467, 0]
click at [918, 308] on span "24 24" at bounding box center [914, 308] width 141 height 21
click at [918, 308] on input "24" at bounding box center [914, 309] width 140 height 20
type input "9"
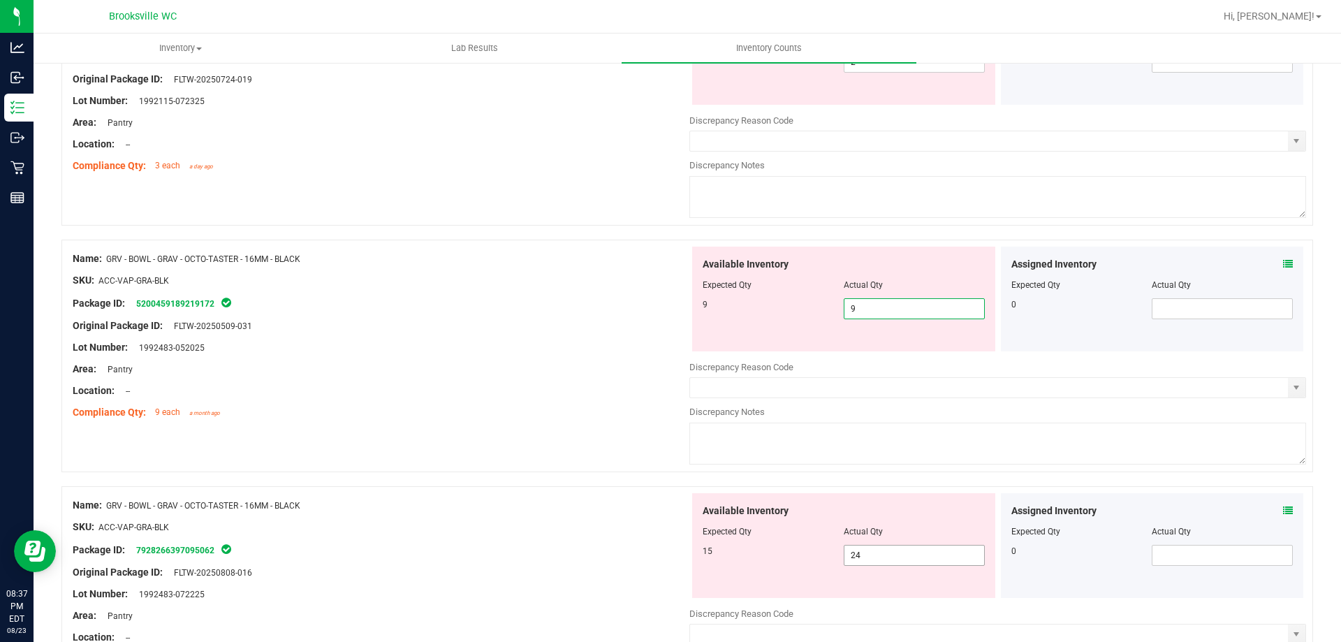
drag, startPoint x: 866, startPoint y: 564, endPoint x: 867, endPoint y: 550, distance: 14.7
click at [867, 564] on div "Available Inventory Expected Qty Actual Qty 15 24 24" at bounding box center [997, 603] width 617 height 221
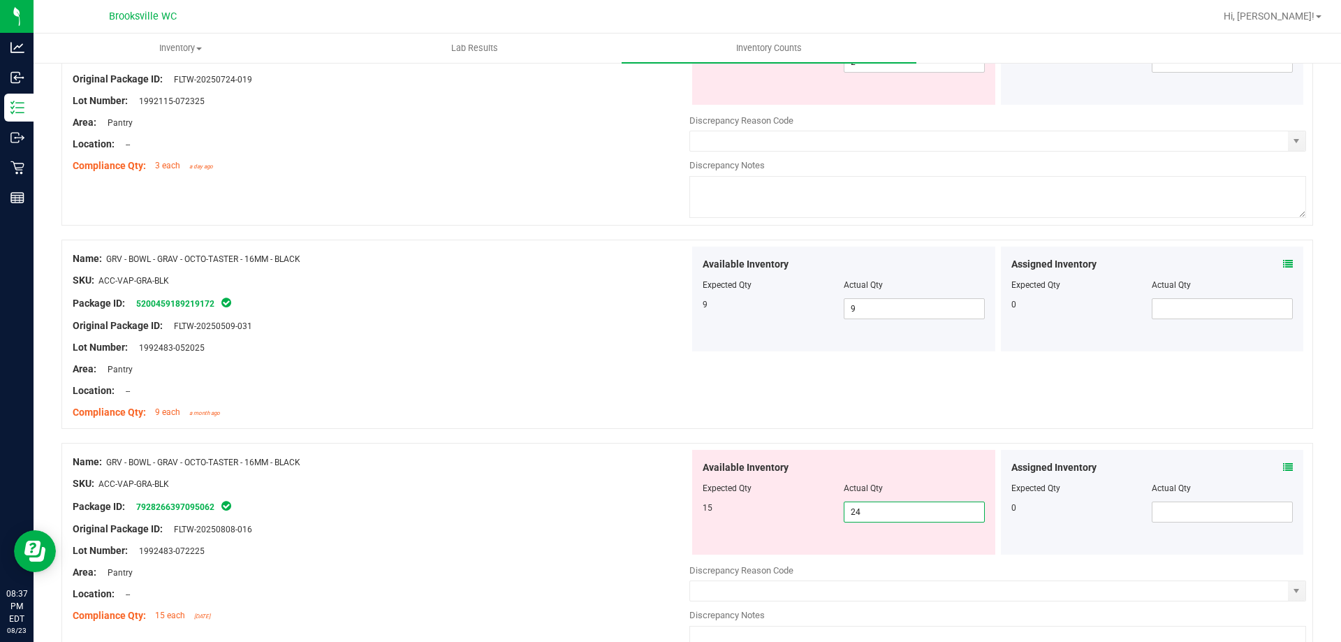
click at [867, 511] on input "24" at bounding box center [914, 512] width 140 height 20
type input "15"
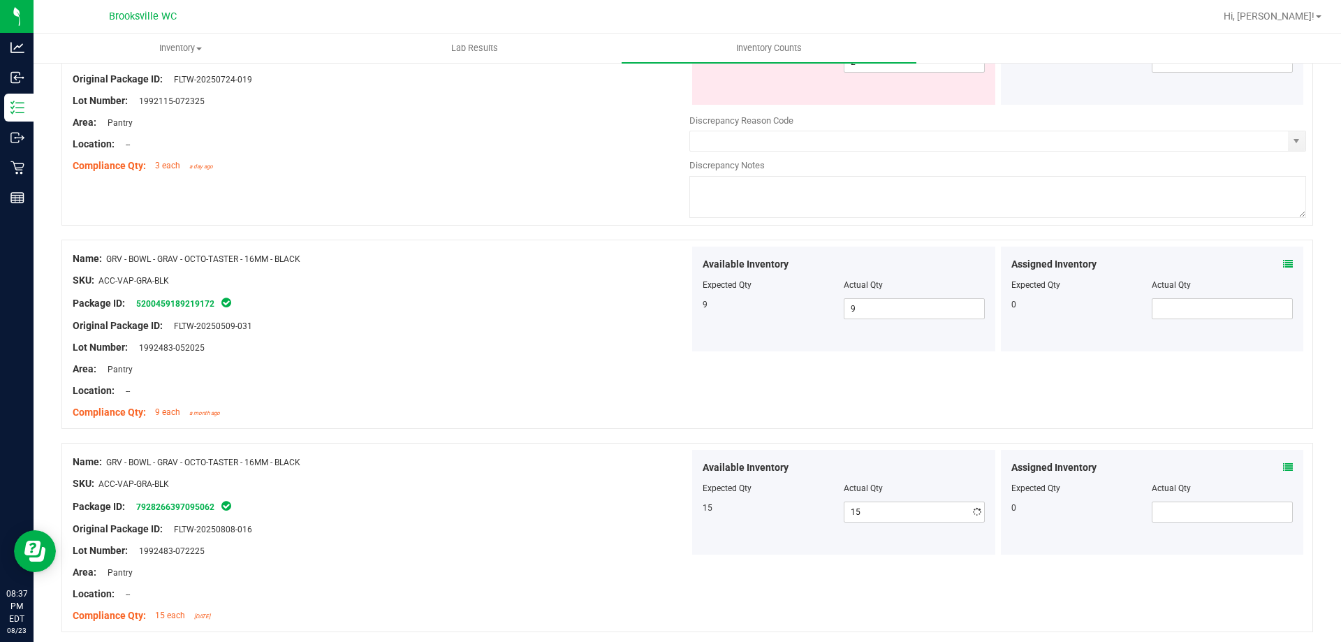
drag, startPoint x: 557, startPoint y: 476, endPoint x: 576, endPoint y: 479, distance: 18.5
click at [559, 476] on div "SKU: ACC-VAP-GRA-BLK" at bounding box center [381, 483] width 617 height 15
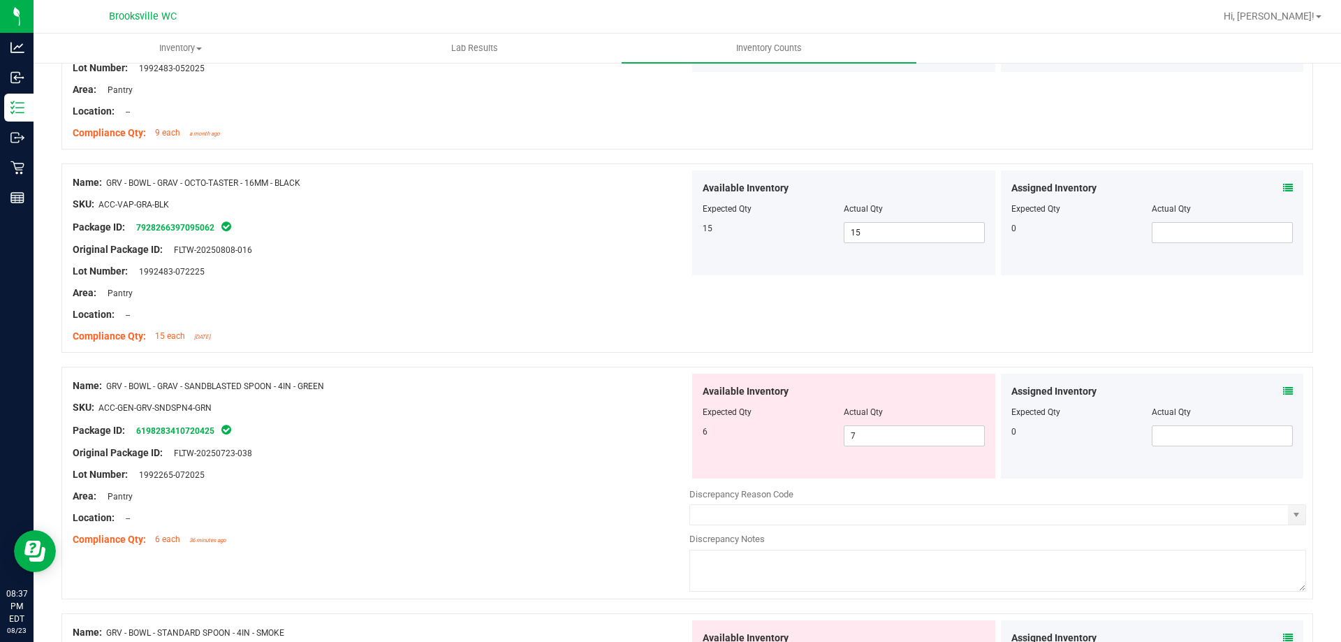
scroll to position [1816, 0]
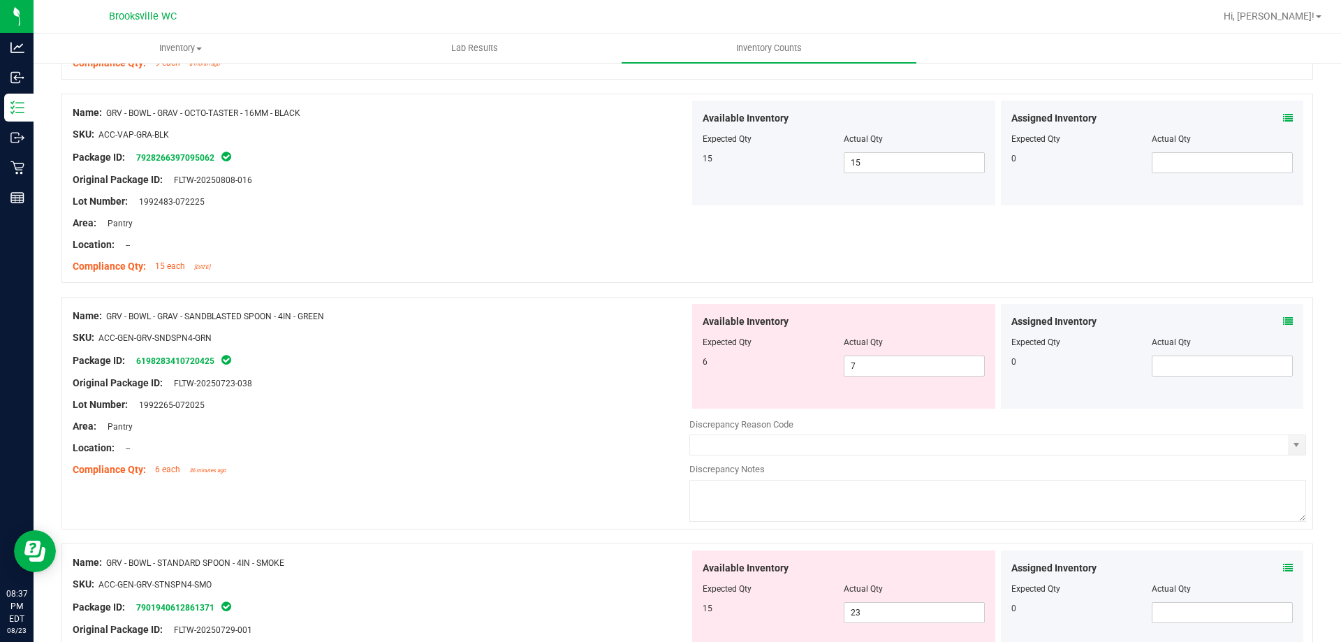
click at [1283, 319] on icon at bounding box center [1288, 321] width 10 height 10
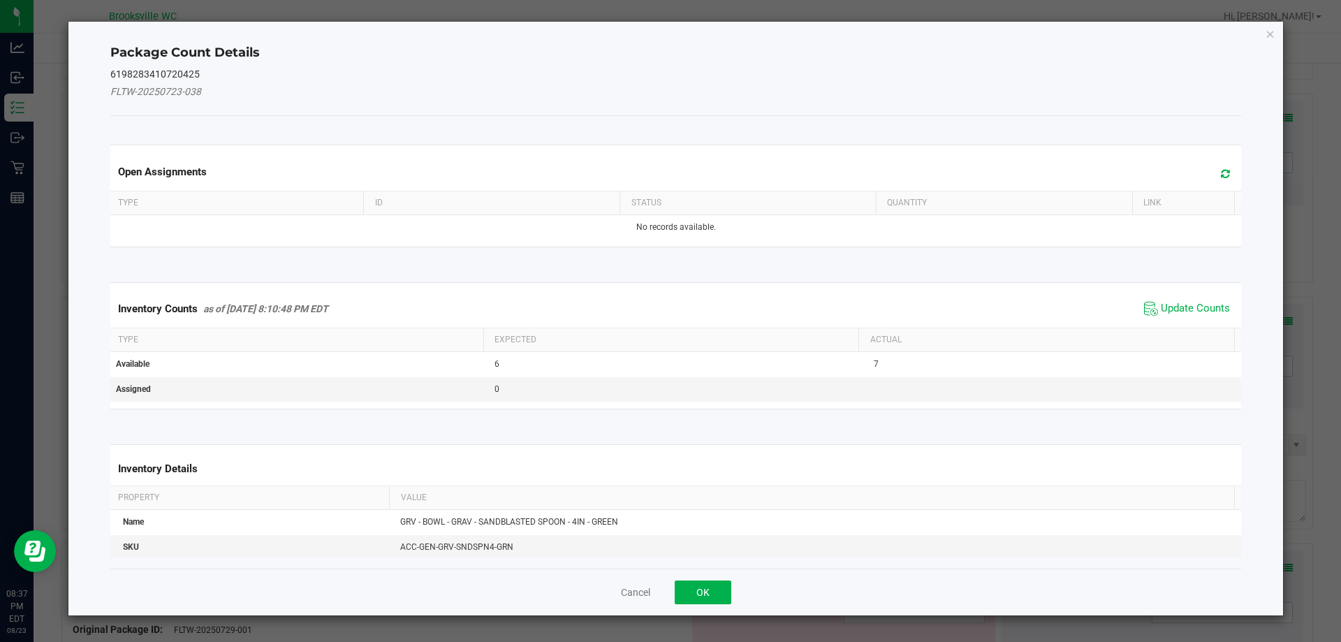
click at [1172, 300] on span "Update Counts" at bounding box center [1187, 308] width 93 height 21
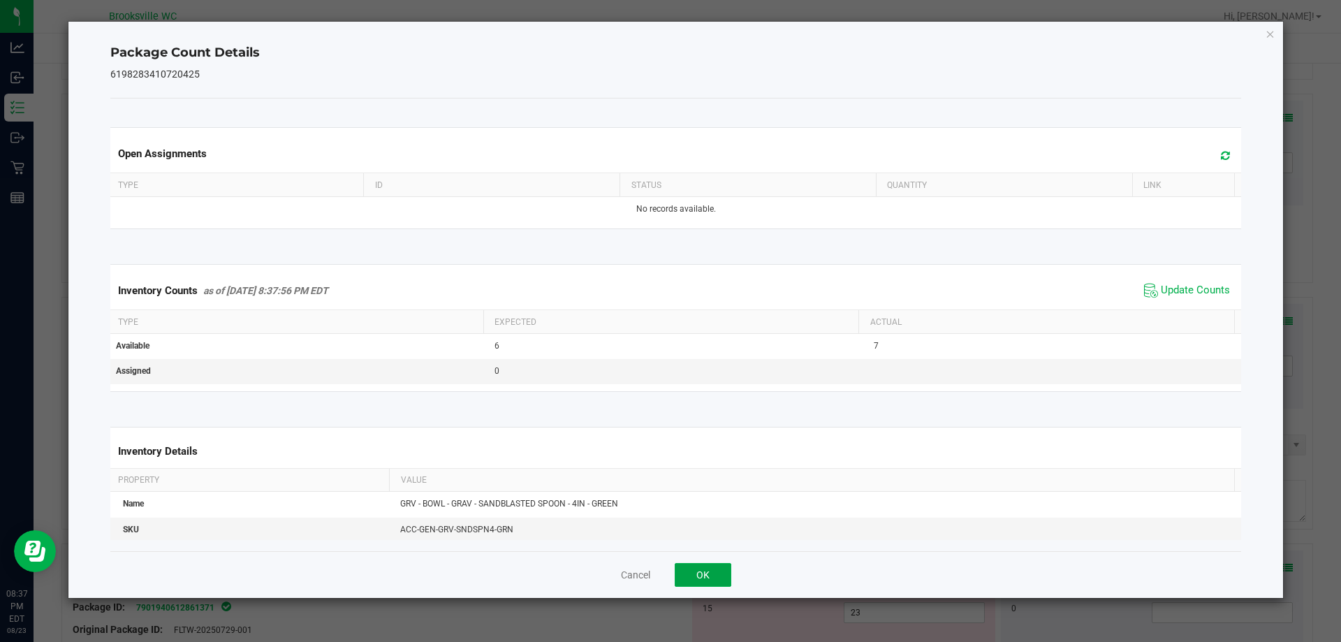
click at [725, 569] on button "OK" at bounding box center [703, 575] width 57 height 24
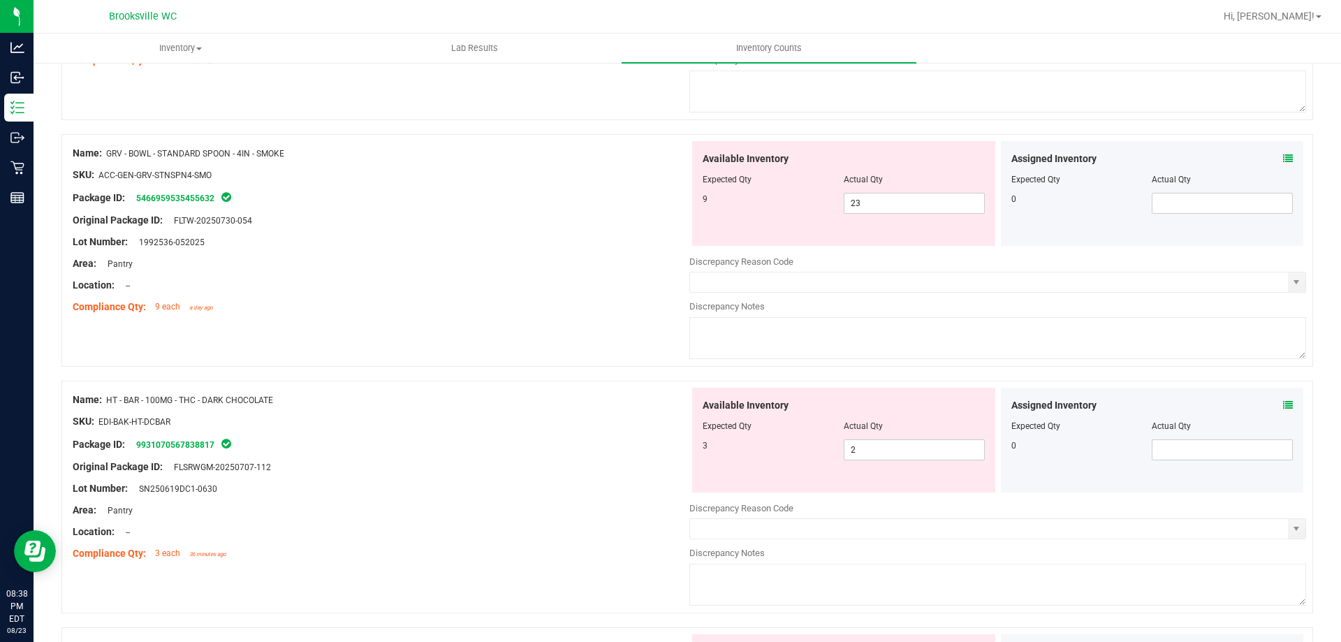
scroll to position [2514, 0]
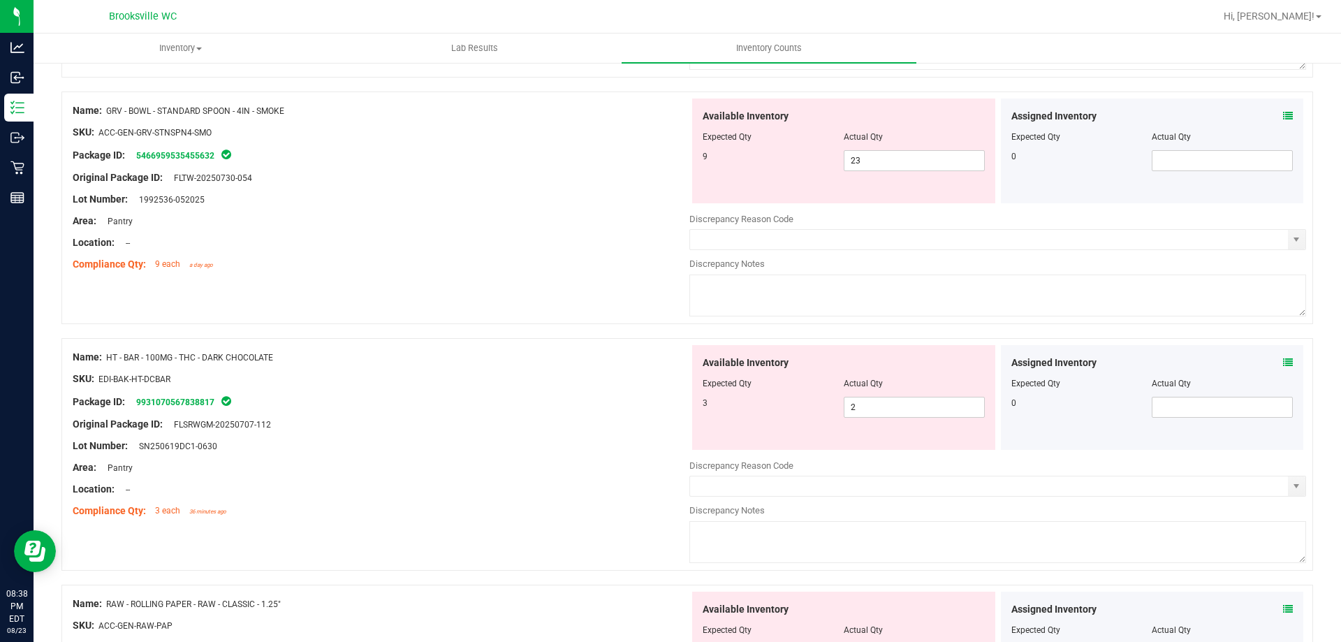
click at [1283, 362] on icon at bounding box center [1288, 363] width 10 height 10
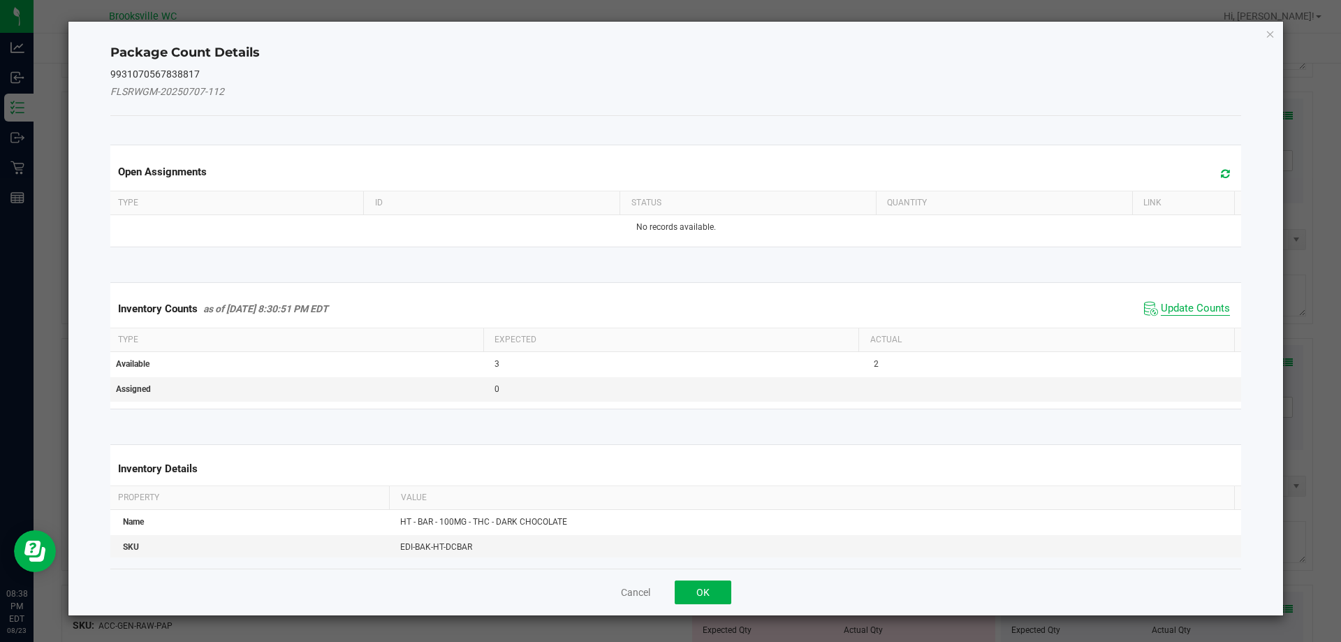
click at [1175, 305] on span "Update Counts" at bounding box center [1195, 309] width 69 height 14
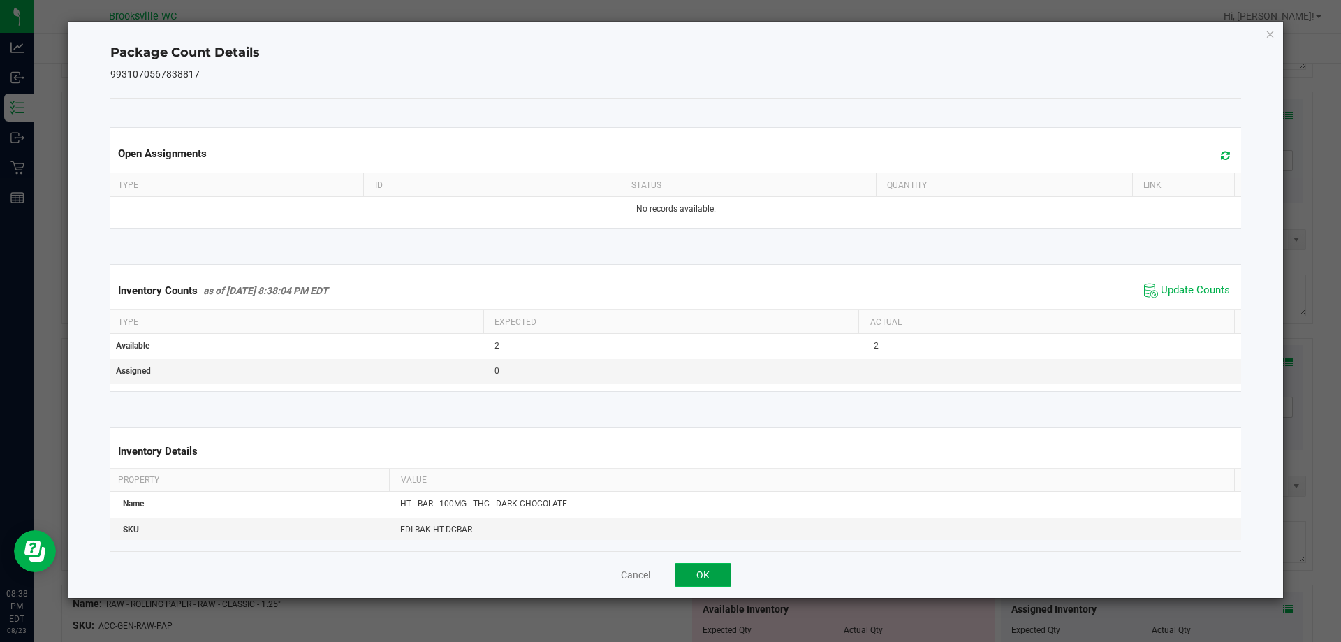
click at [714, 565] on button "OK" at bounding box center [703, 575] width 57 height 24
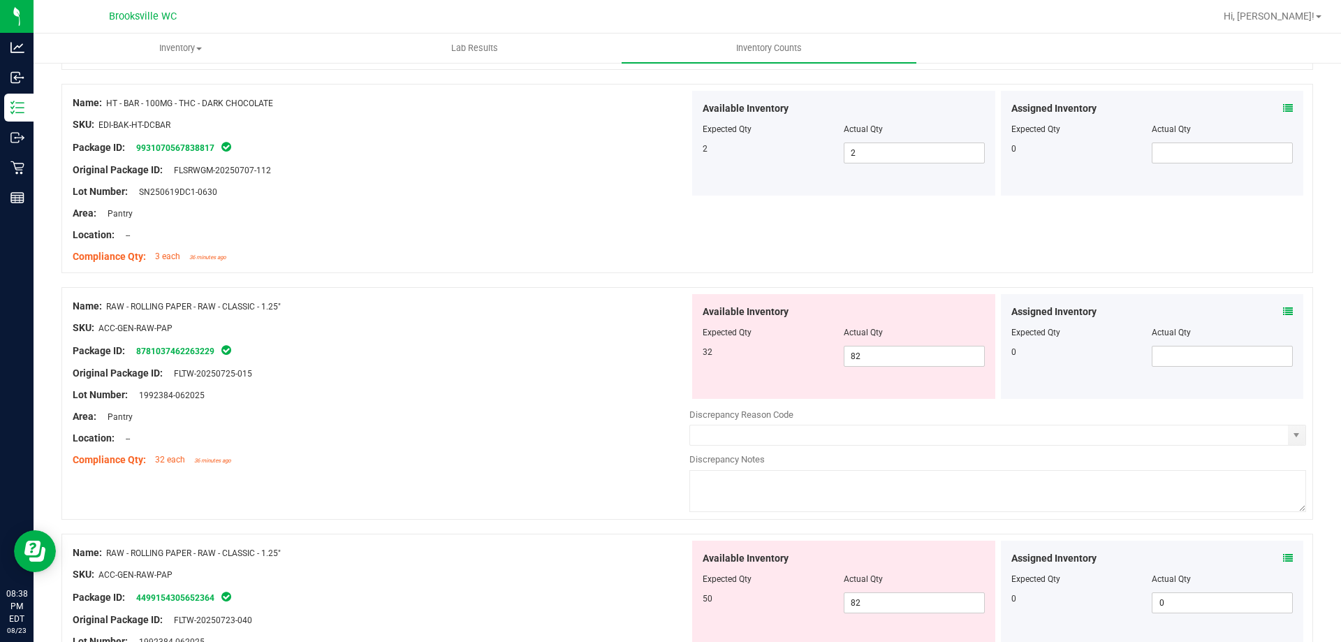
scroll to position [2864, 0]
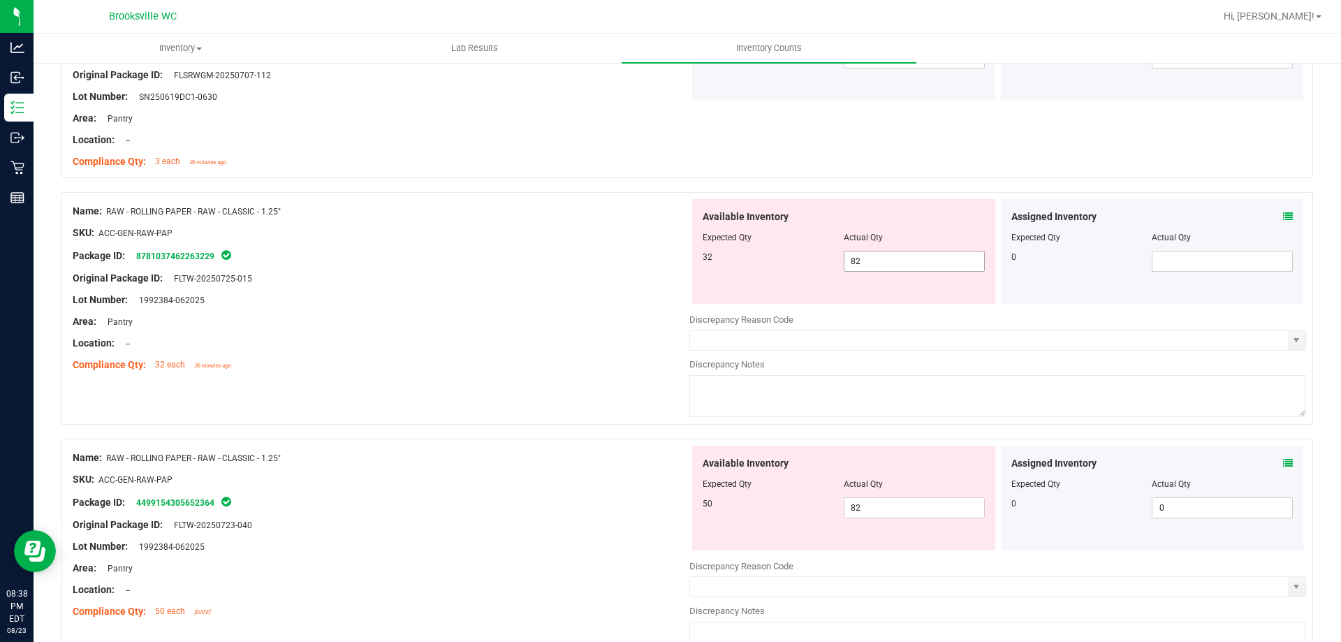
click at [918, 259] on span "82 82" at bounding box center [914, 261] width 141 height 21
click at [918, 259] on input "82" at bounding box center [914, 261] width 140 height 20
click at [902, 256] on input "63" at bounding box center [914, 261] width 140 height 20
type input "32"
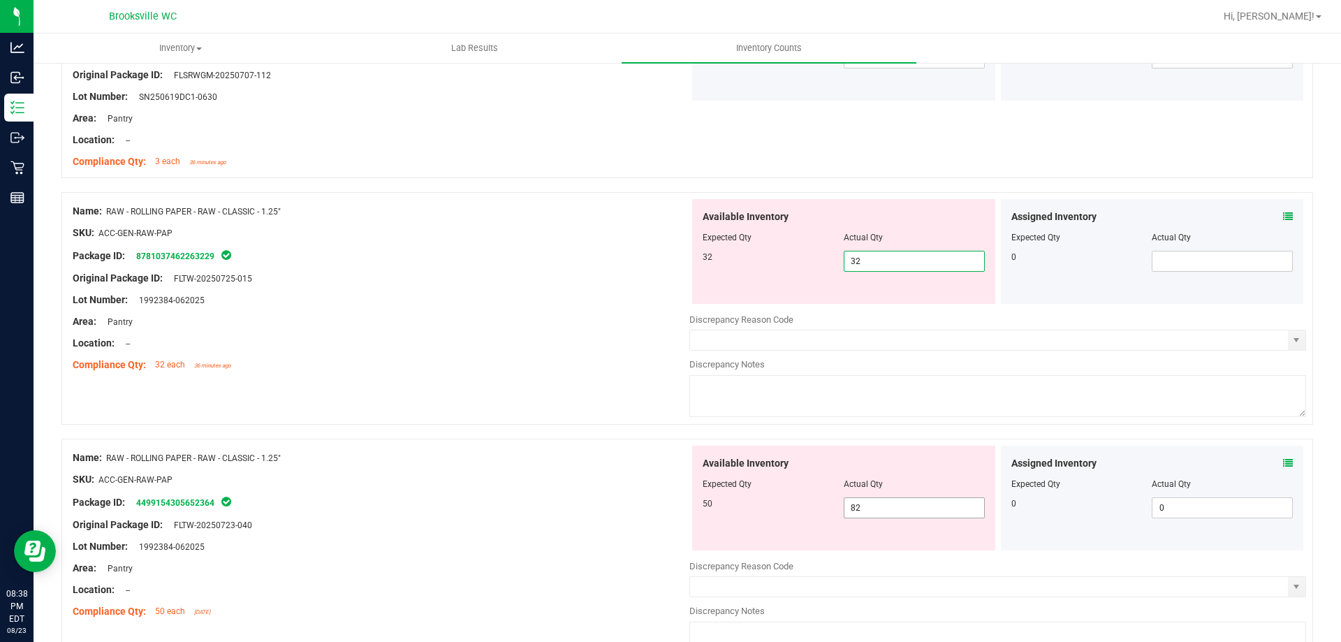
type input "32"
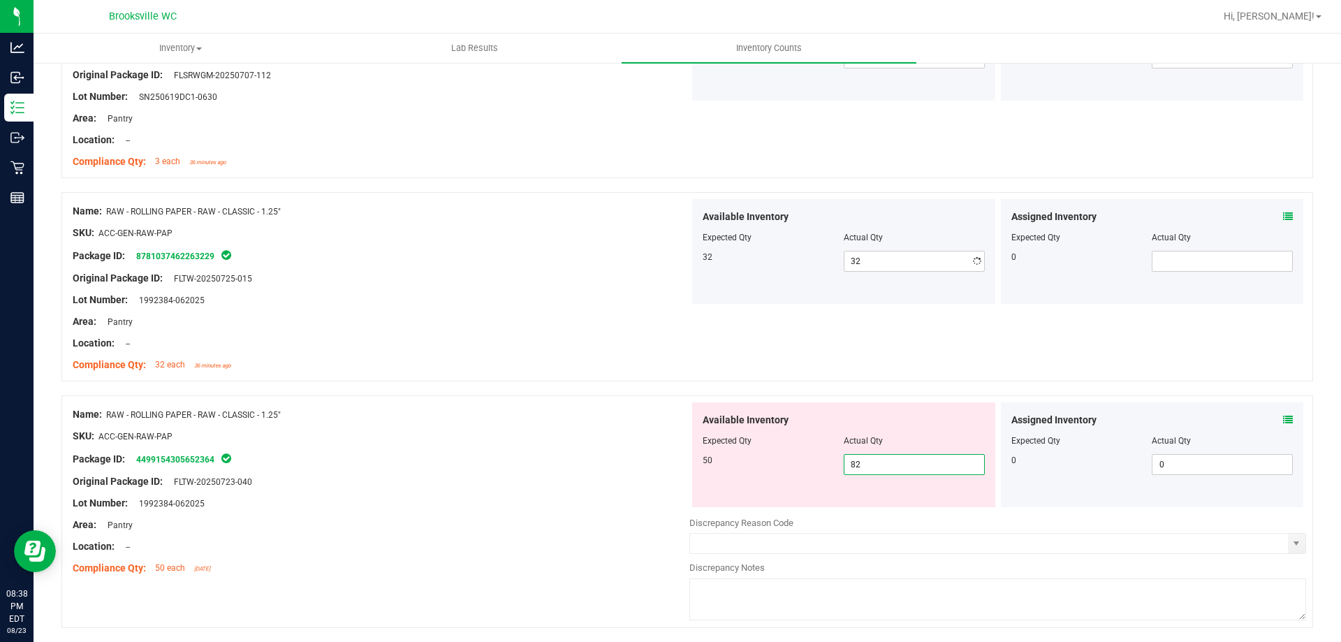
click at [870, 504] on div "Available Inventory Expected Qty Actual Qty 50 82 82" at bounding box center [843, 454] width 303 height 105
click at [874, 458] on input "82" at bounding box center [914, 465] width 140 height 20
type input "50"
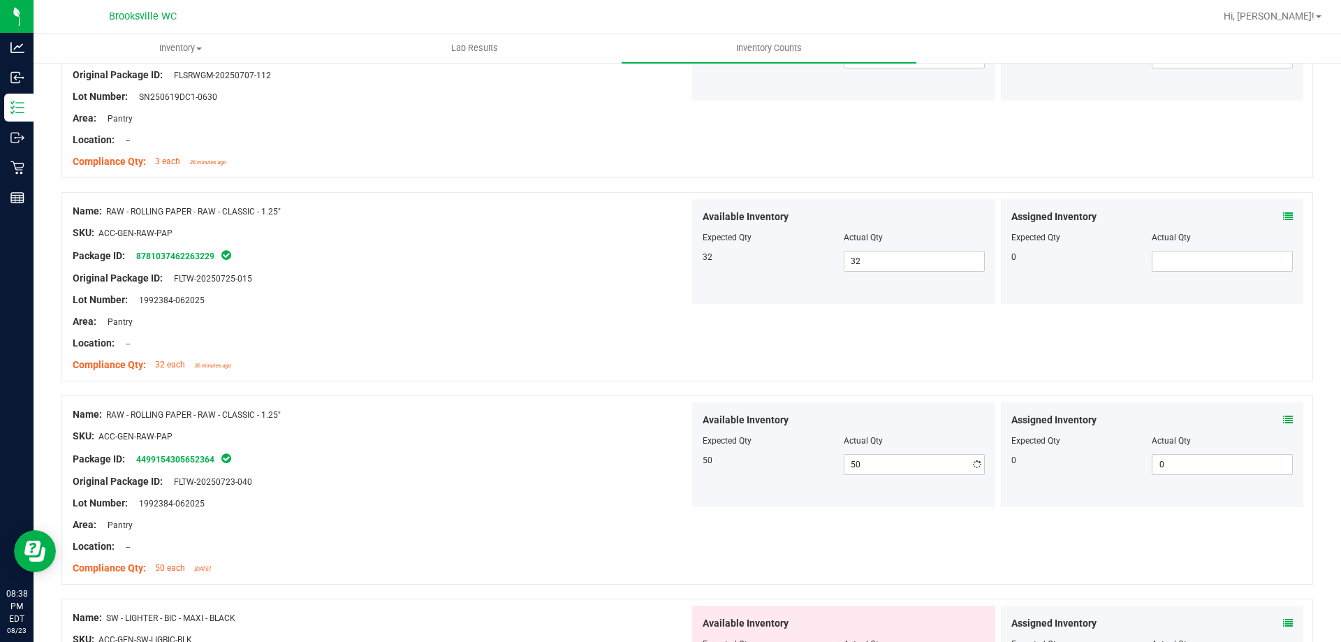
click at [532, 461] on div "Package ID: 4499154305652364" at bounding box center [381, 458] width 617 height 17
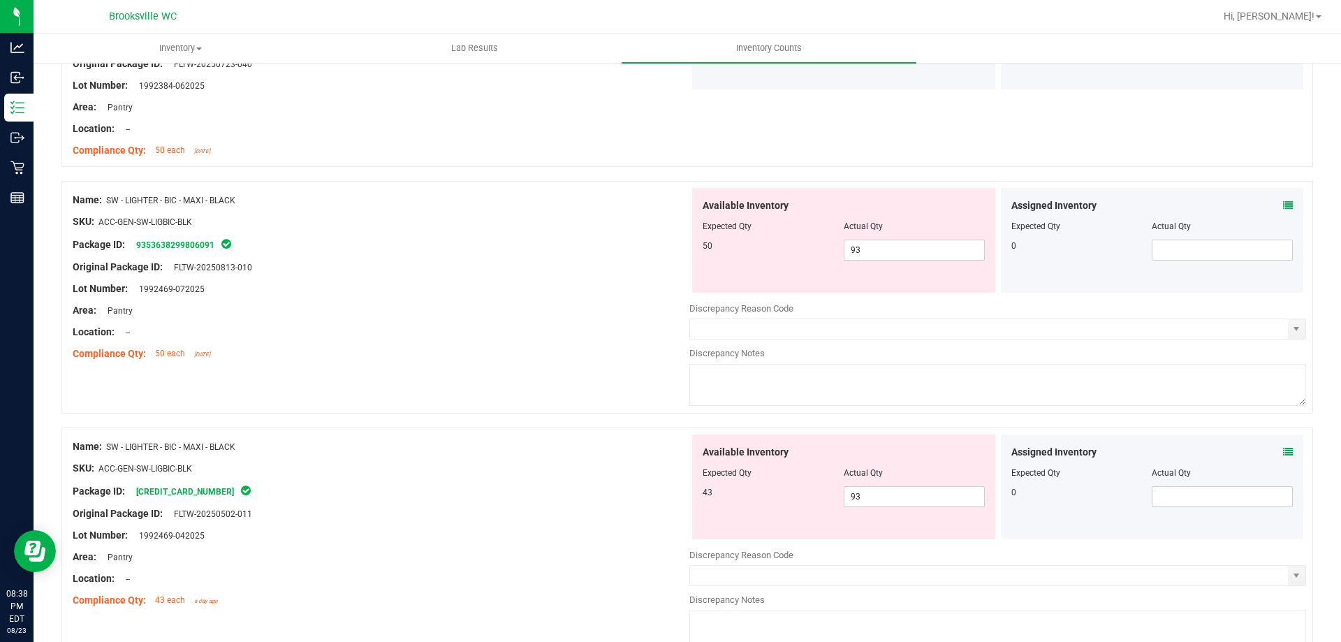
scroll to position [3283, 0]
click at [912, 496] on span "93 93" at bounding box center [914, 495] width 141 height 21
click at [912, 495] on input "93" at bounding box center [914, 495] width 140 height 20
type input "43"
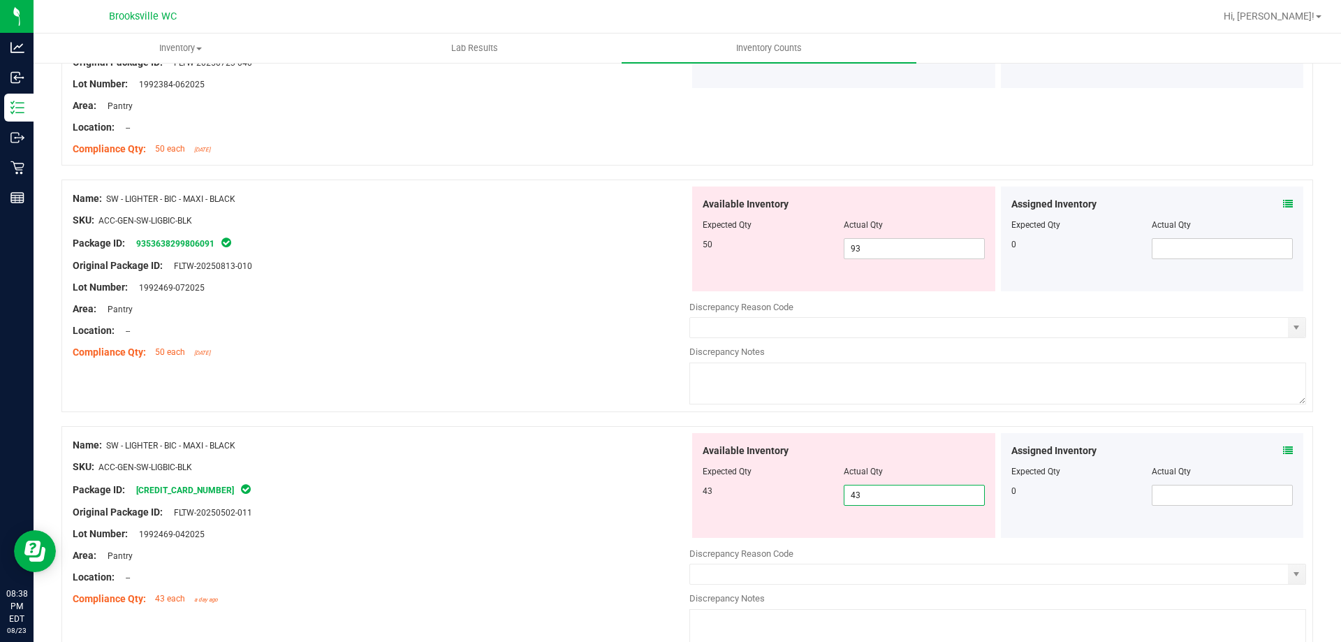
click at [922, 235] on div at bounding box center [844, 234] width 282 height 7
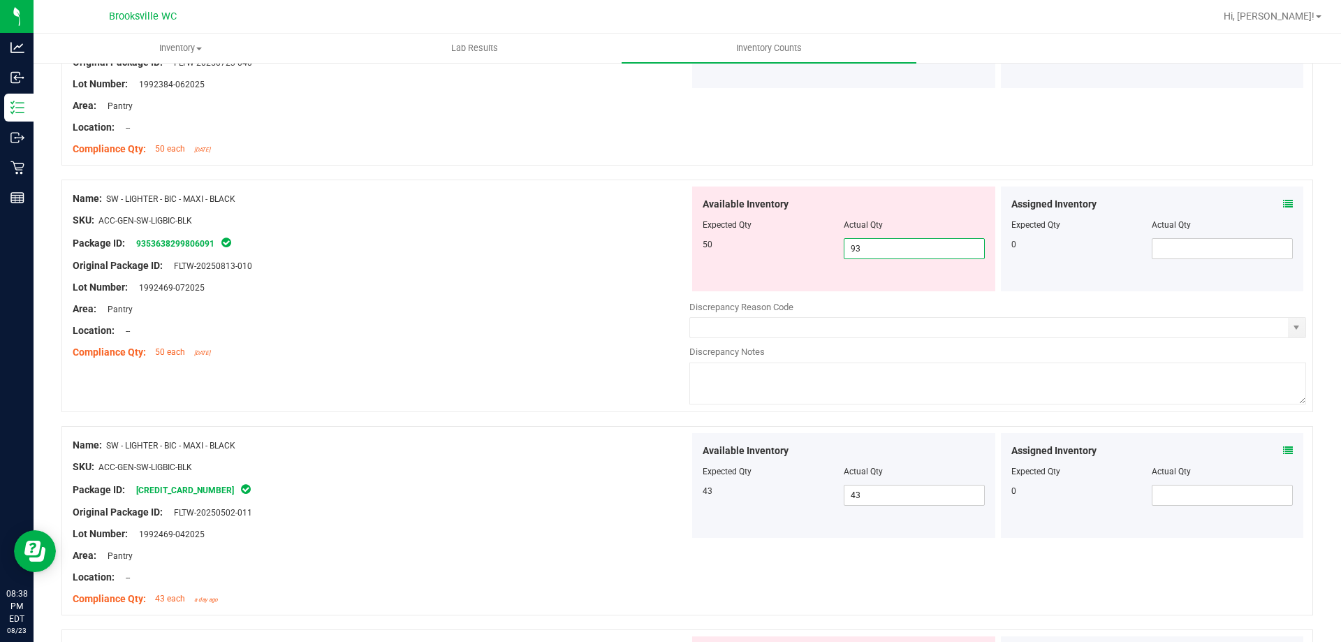
click at [918, 244] on span "93 93" at bounding box center [914, 248] width 141 height 21
click at [918, 244] on input "93" at bounding box center [914, 249] width 140 height 20
type input "50"
click at [632, 300] on div at bounding box center [381, 298] width 617 height 7
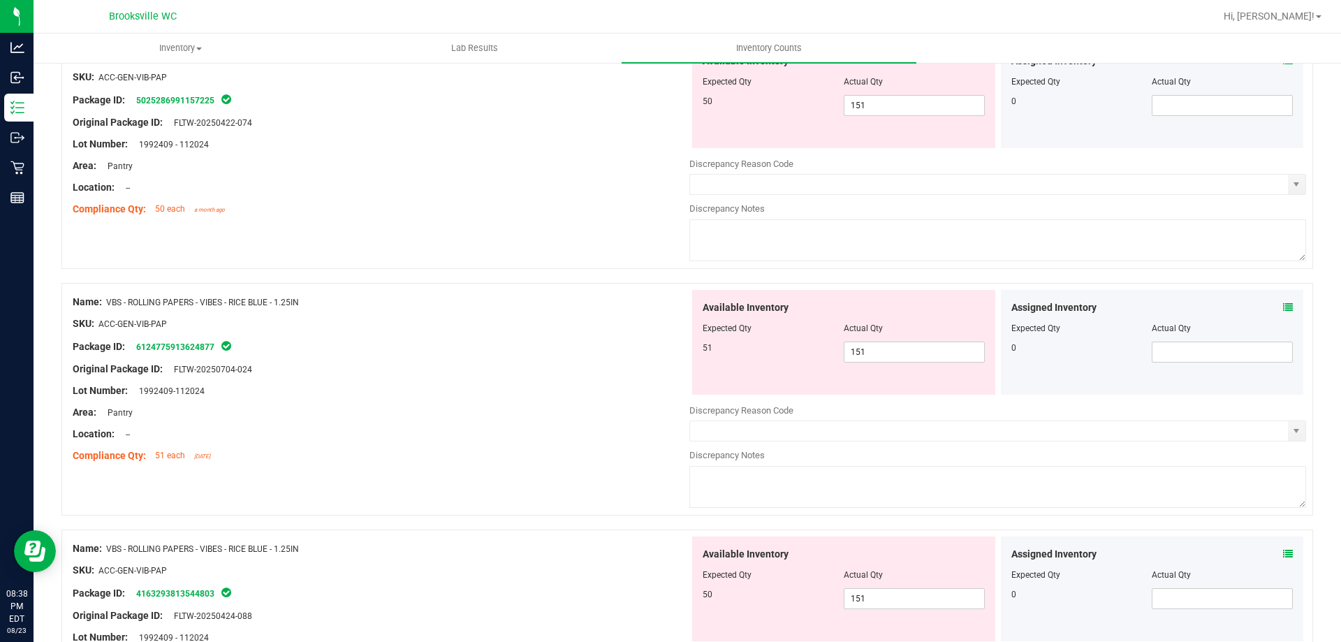
scroll to position [3841, 0]
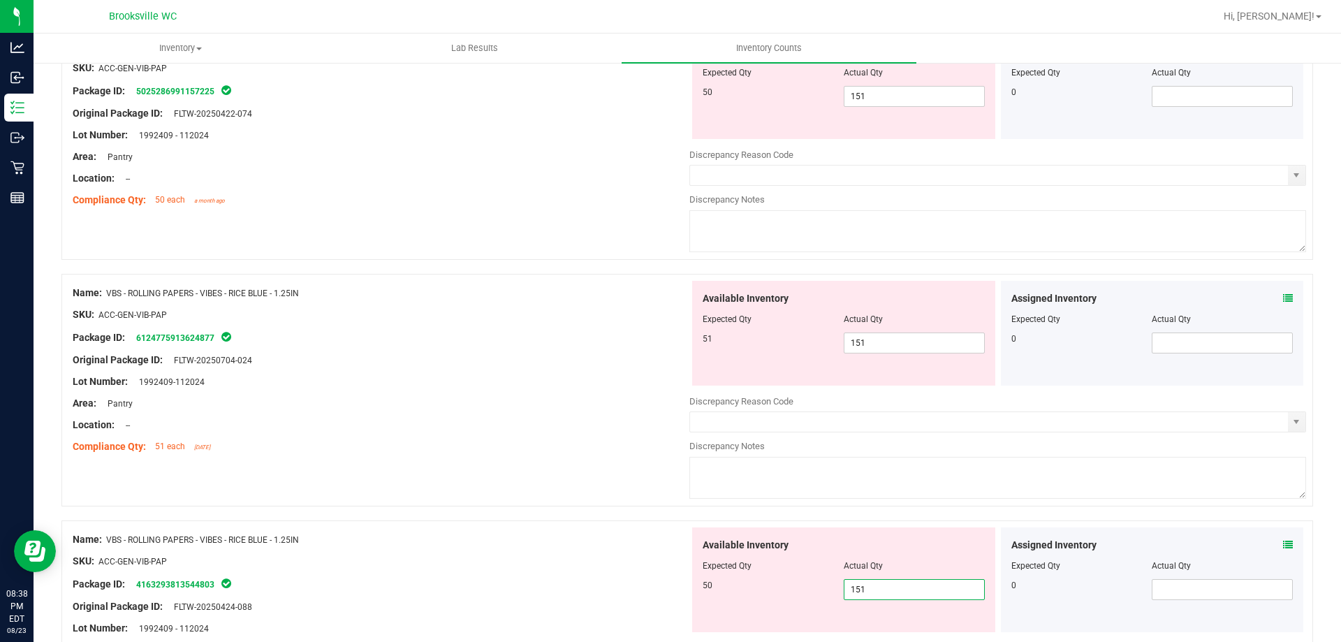
click at [921, 583] on span "151 151" at bounding box center [914, 589] width 141 height 21
click at [921, 583] on input "151" at bounding box center [914, 590] width 140 height 20
type input "50"
click at [894, 346] on span "151 151" at bounding box center [914, 342] width 141 height 21
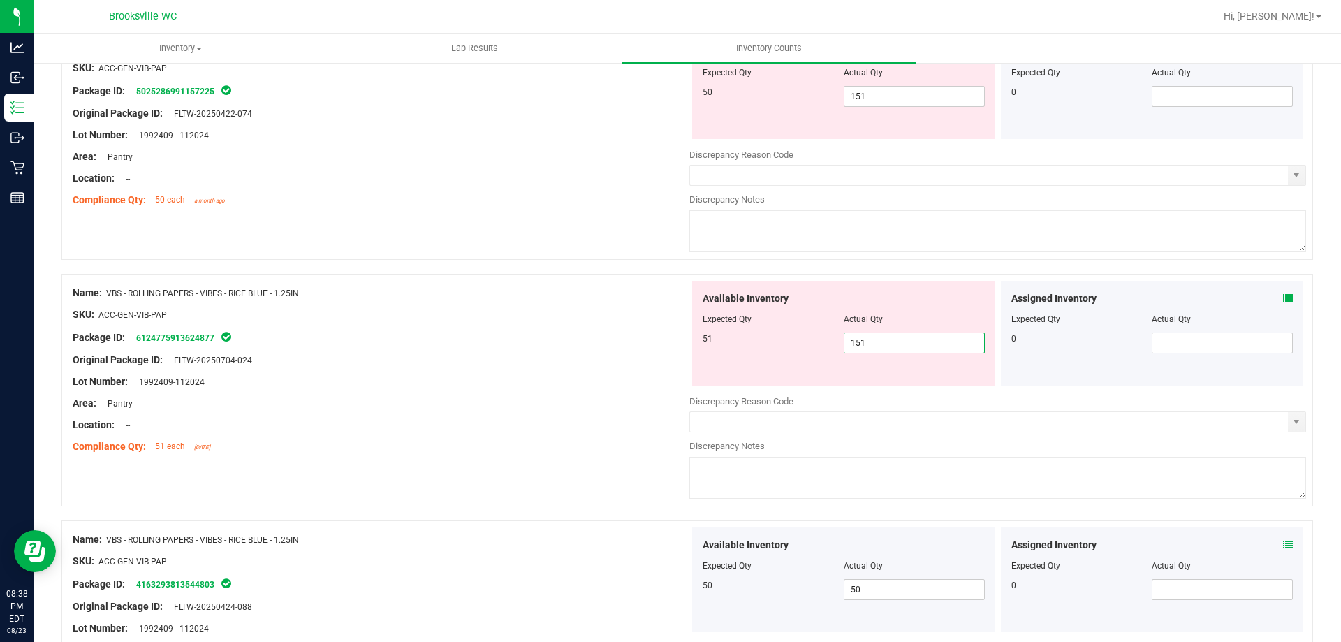
click at [895, 344] on input "151" at bounding box center [914, 343] width 140 height 20
click at [895, 344] on input "5" at bounding box center [914, 343] width 140 height 20
type input "51"
click at [606, 346] on div at bounding box center [381, 349] width 617 height 7
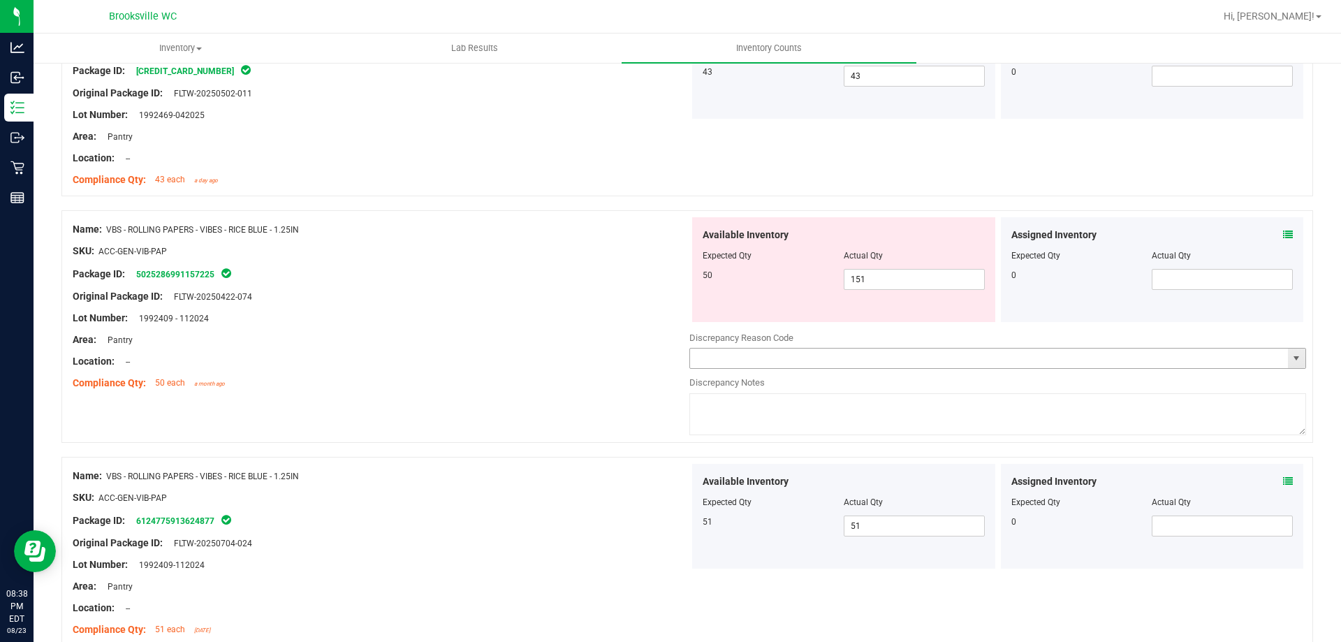
scroll to position [3562, 0]
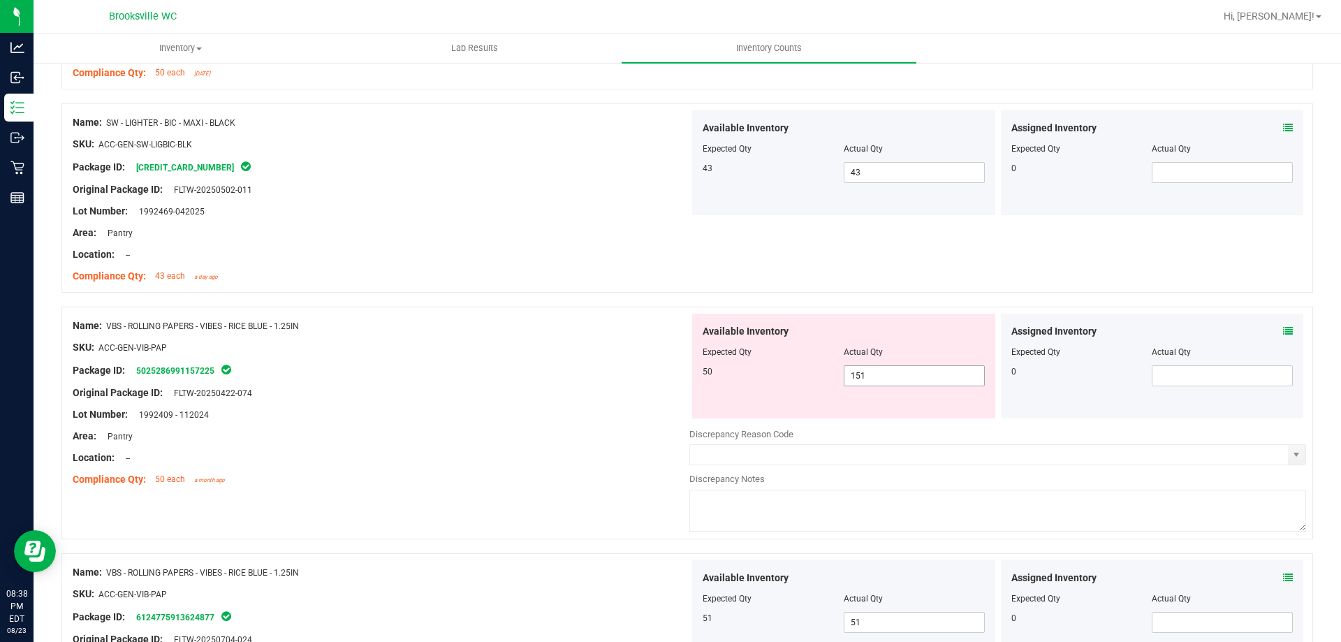
click at [872, 381] on span "151 151" at bounding box center [914, 375] width 141 height 21
click at [872, 381] on input "151" at bounding box center [914, 376] width 140 height 20
type input "50"
click at [545, 413] on div "Lot Number: 1992409 - 112024" at bounding box center [381, 414] width 617 height 15
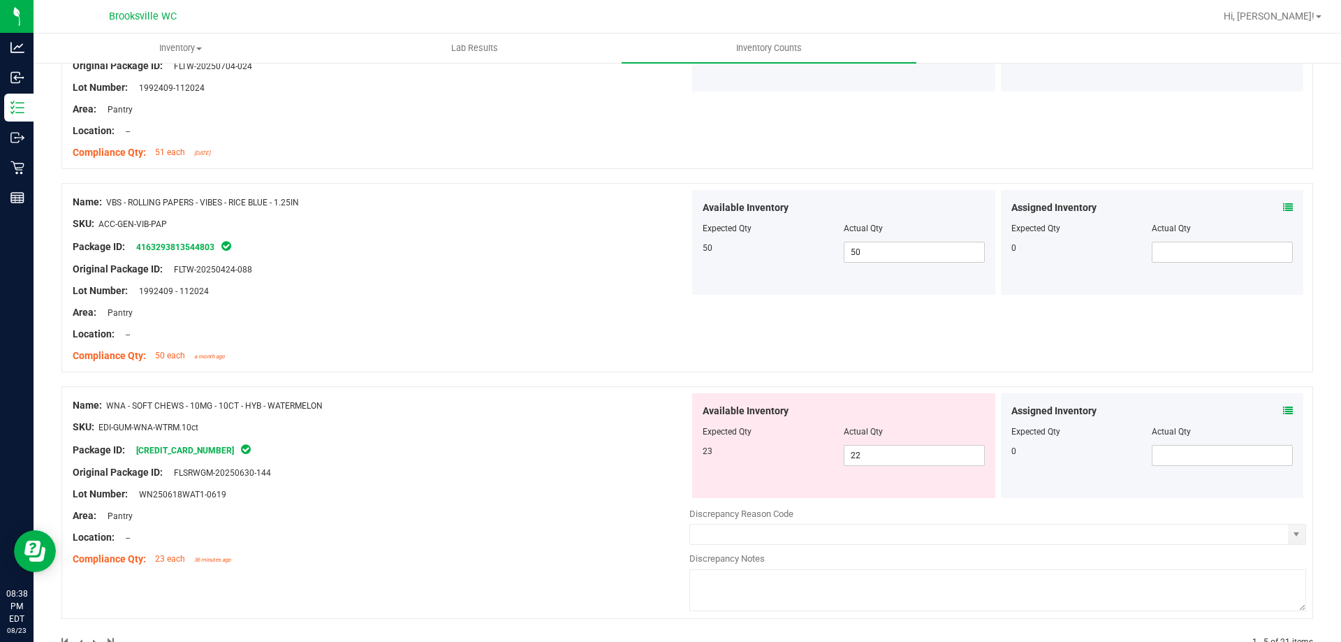
scroll to position [4130, 0]
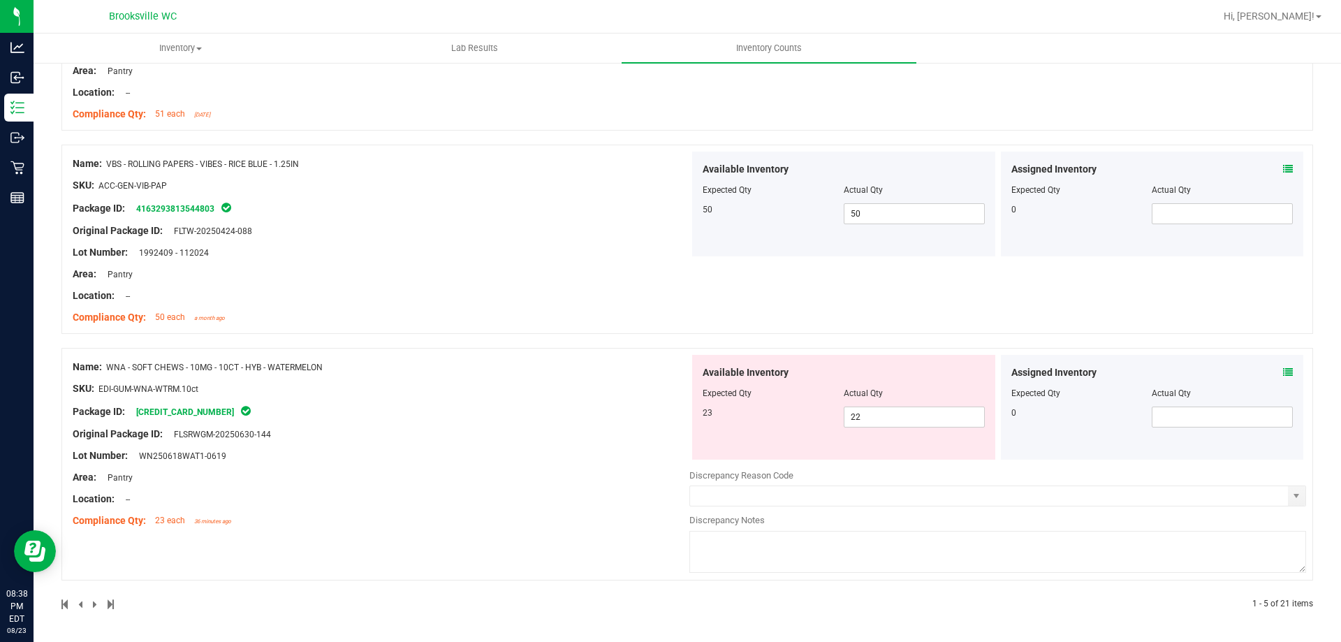
click at [1283, 372] on div "Assigned Inventory Expected Qty Actual Qty 0" at bounding box center [1152, 407] width 303 height 105
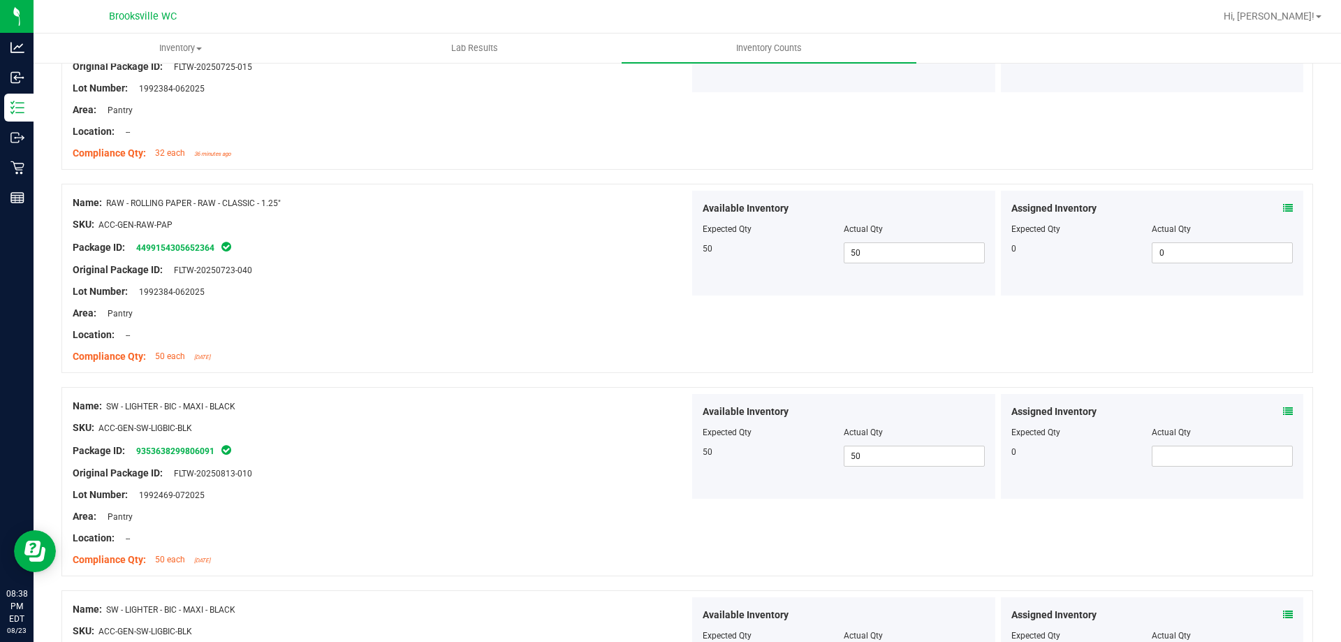
scroll to position [0, 0]
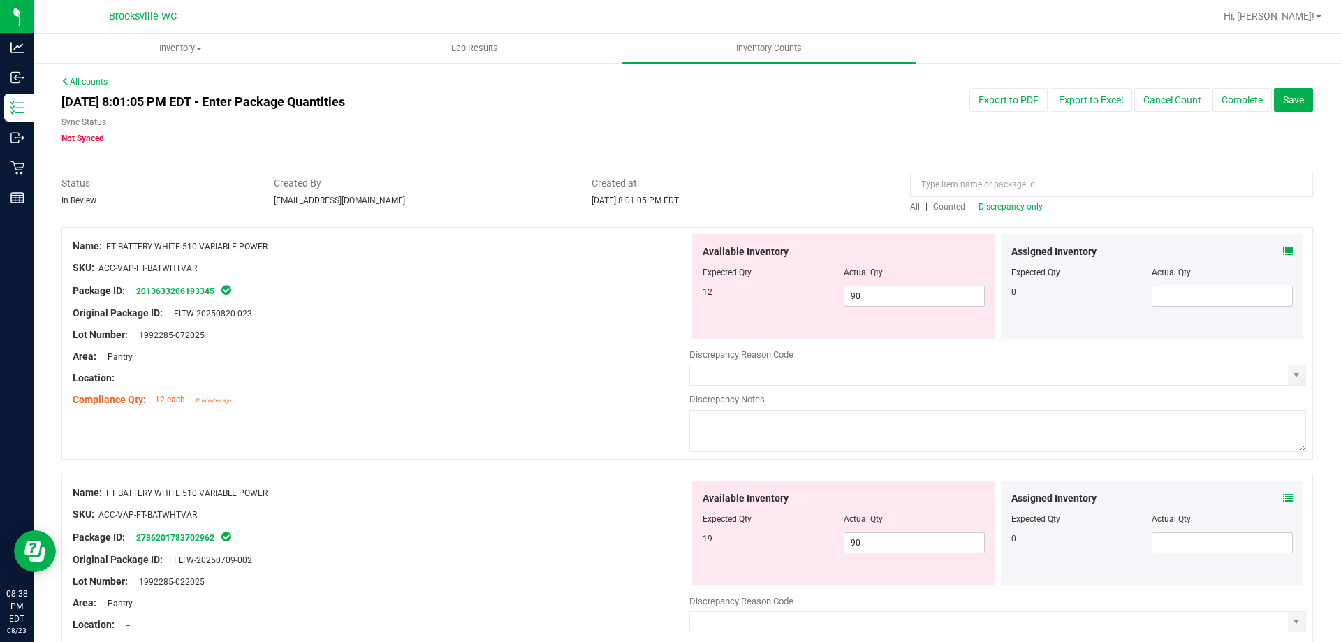
click at [1016, 207] on span "Discrepancy only" at bounding box center [1010, 207] width 64 height 10
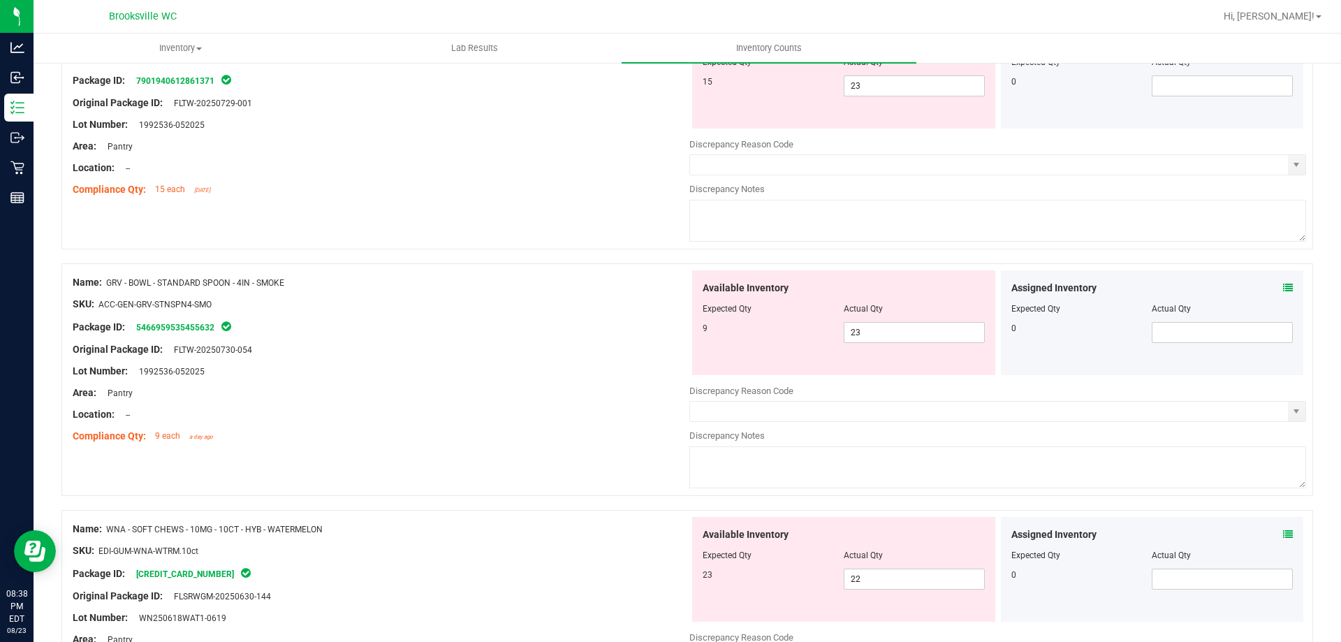
scroll to position [2345, 0]
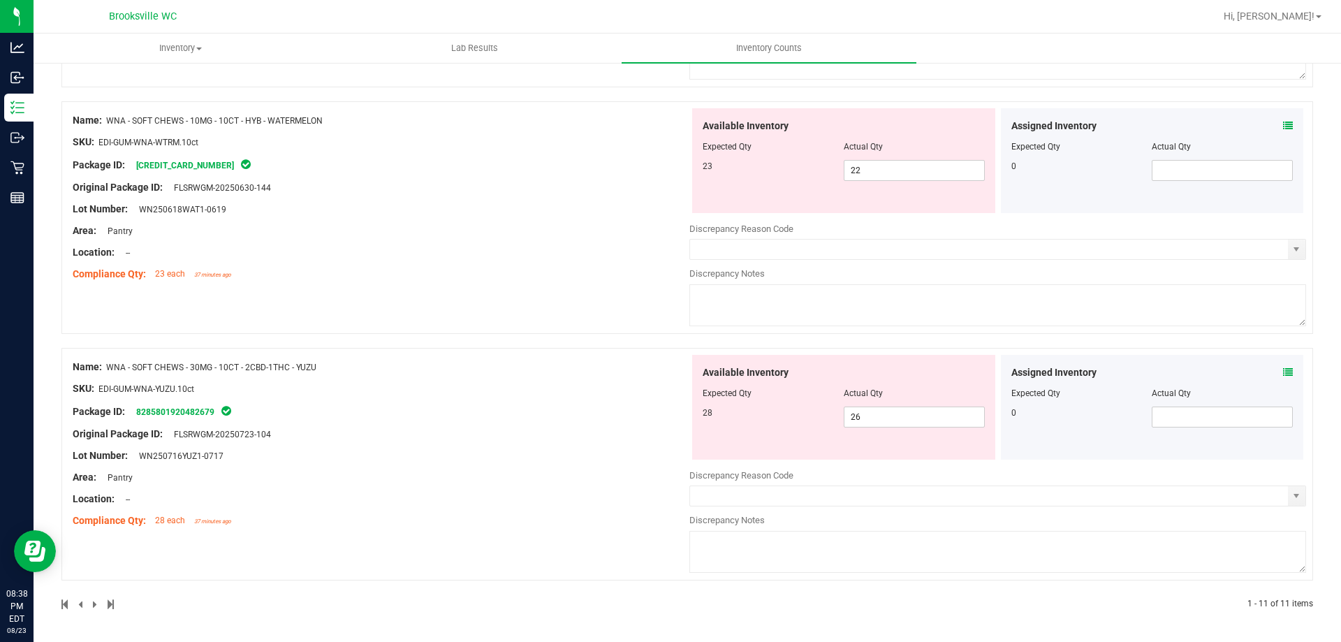
click at [1283, 372] on icon at bounding box center [1288, 372] width 10 height 10
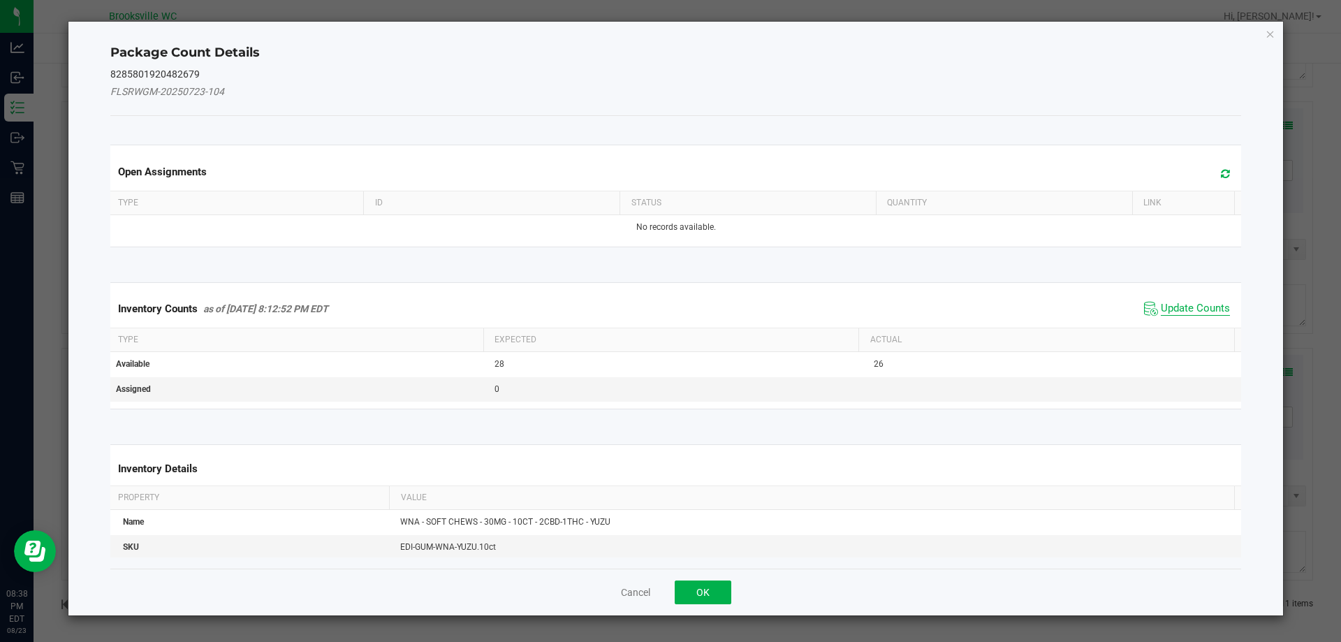
click at [1196, 309] on span "Update Counts" at bounding box center [1195, 309] width 69 height 14
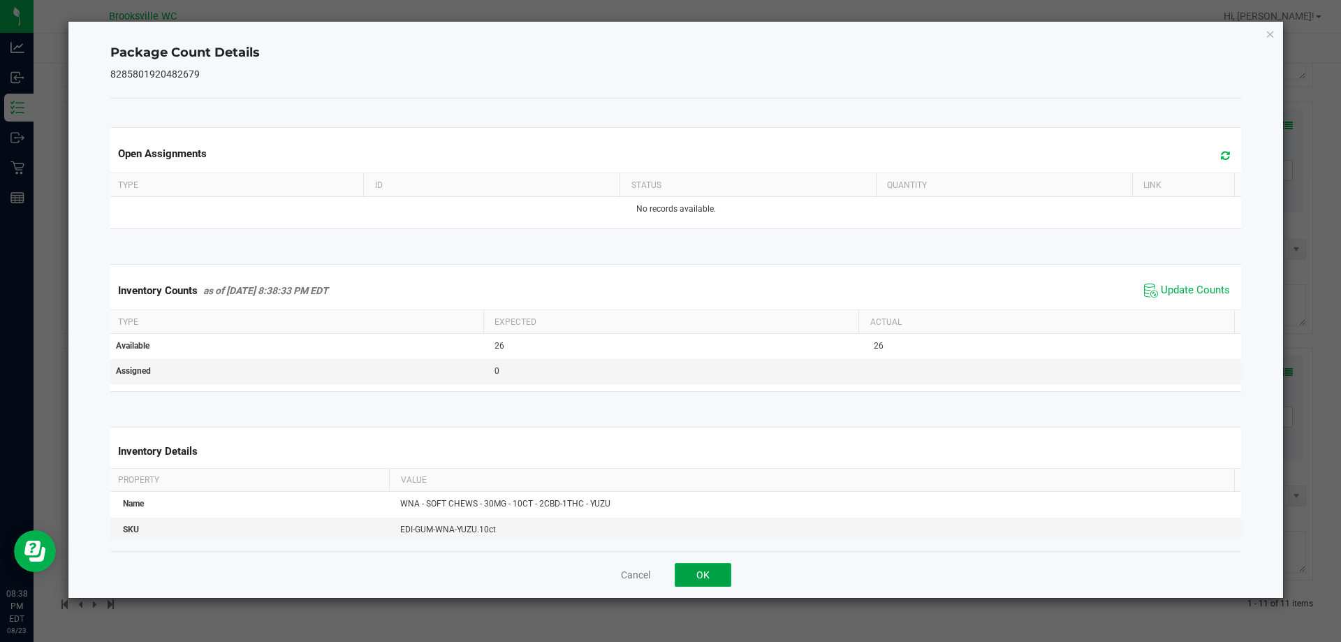
drag, startPoint x: 687, startPoint y: 577, endPoint x: 703, endPoint y: 569, distance: 18.1
click at [687, 578] on button "OK" at bounding box center [703, 575] width 57 height 24
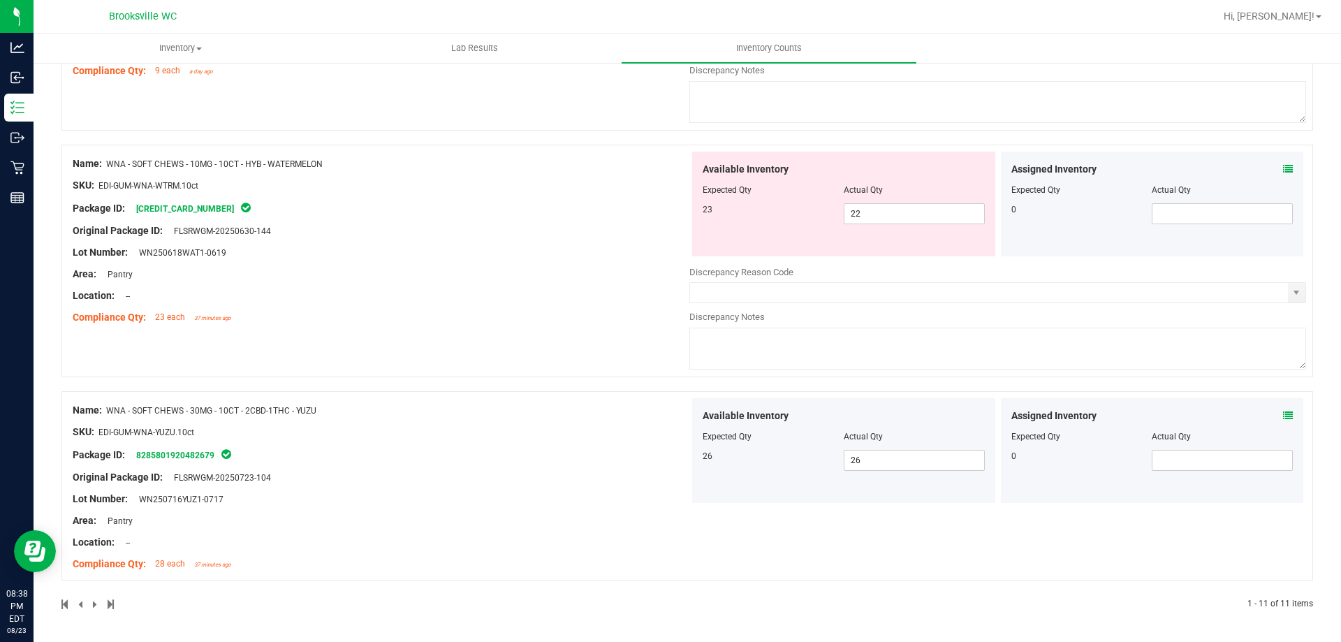
click at [1283, 173] on icon at bounding box center [1288, 169] width 10 height 10
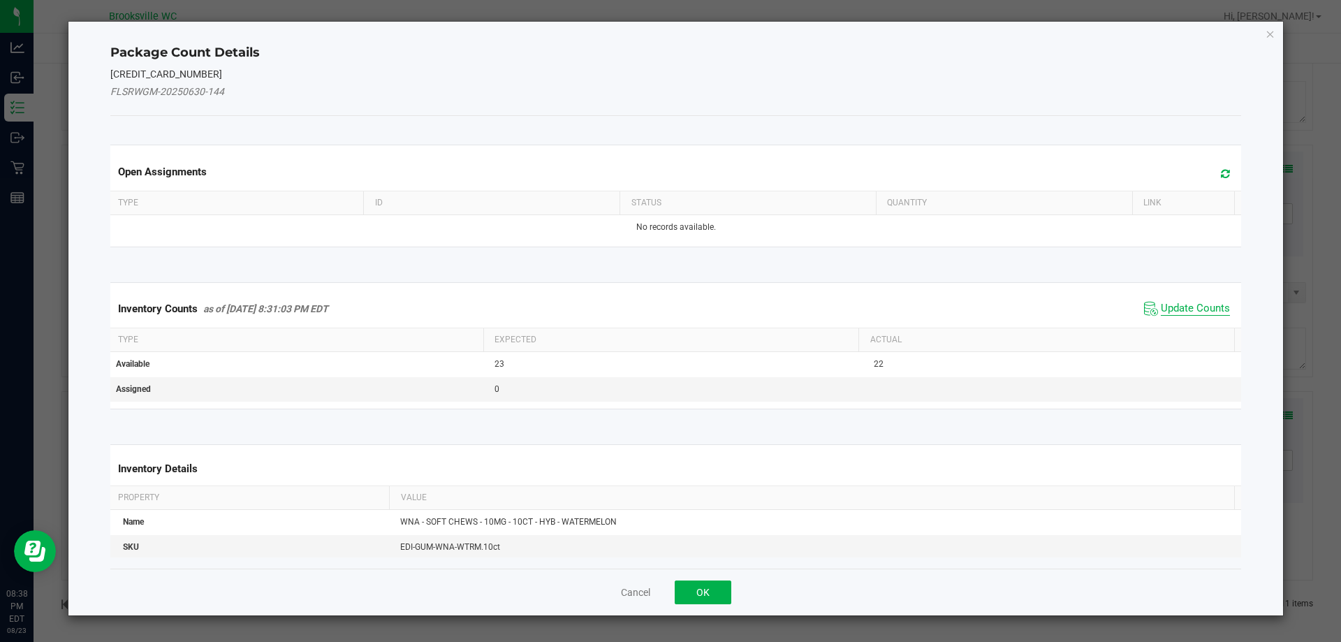
click at [1169, 309] on span "Update Counts" at bounding box center [1195, 309] width 69 height 14
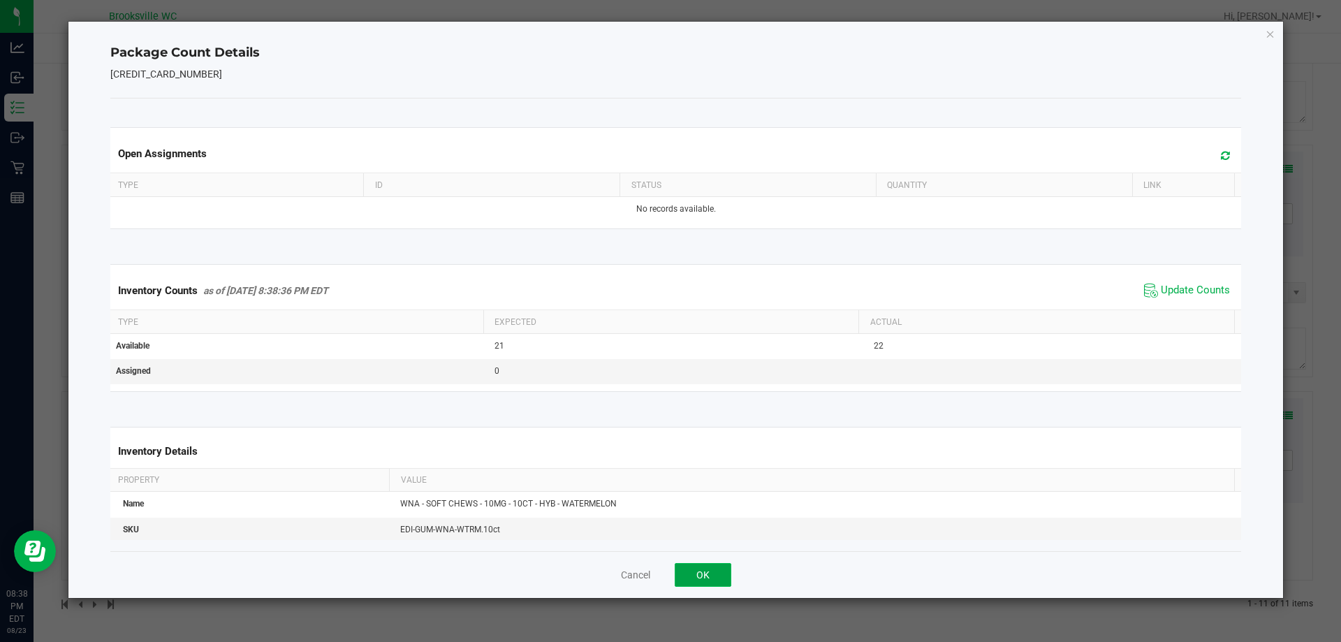
click at [707, 583] on button "OK" at bounding box center [703, 575] width 57 height 24
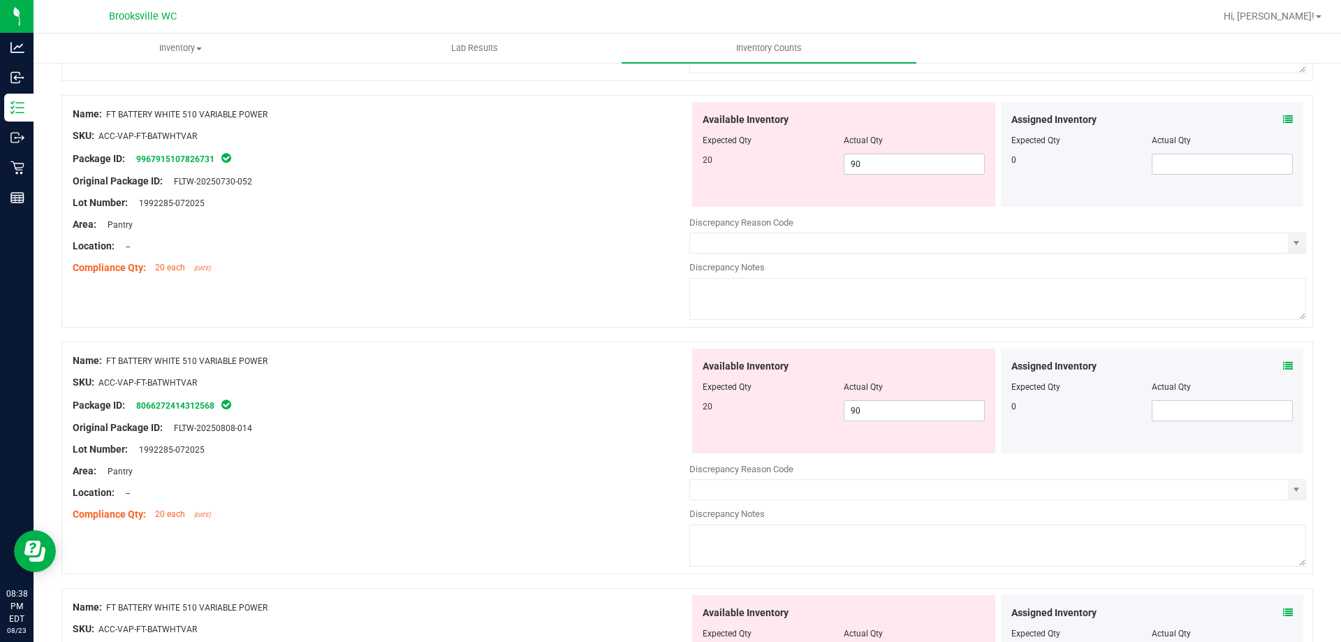
scroll to position [0, 0]
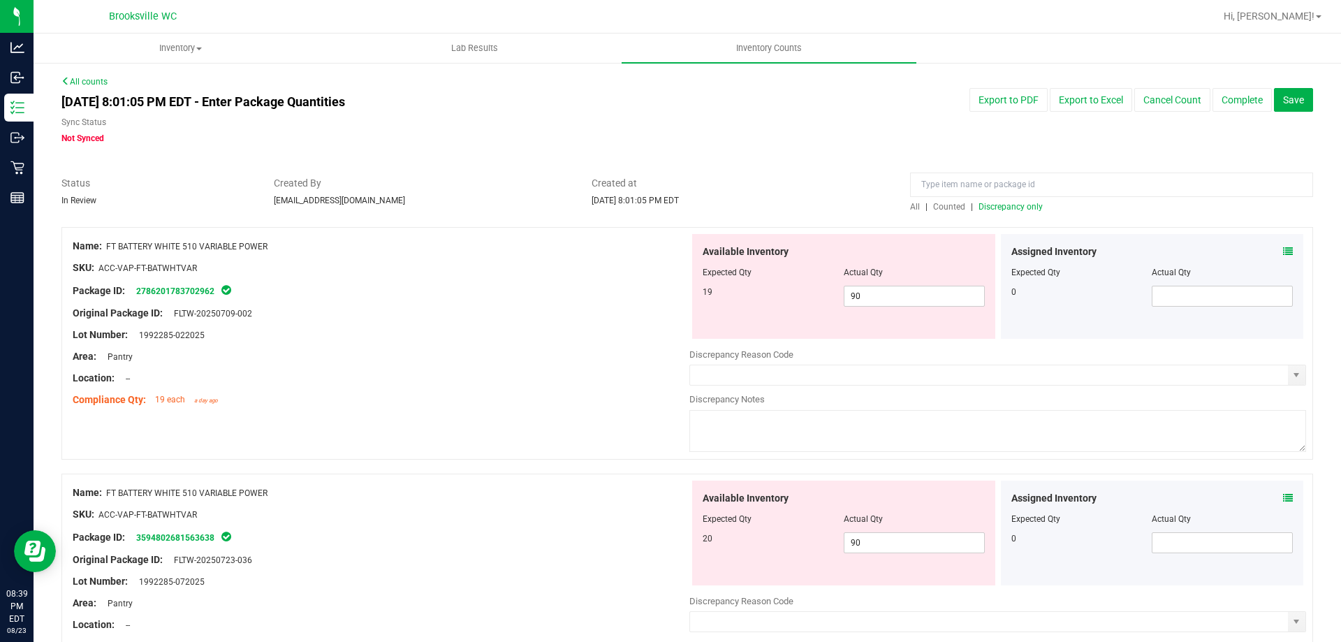
click at [518, 388] on div at bounding box center [381, 389] width 617 height 7
click at [1011, 209] on span "Discrepancy only" at bounding box center [1010, 207] width 64 height 10
click at [526, 379] on div "Location: --" at bounding box center [381, 378] width 617 height 15
click at [907, 296] on span "90 90" at bounding box center [914, 296] width 141 height 21
click at [907, 296] on input "90" at bounding box center [914, 296] width 140 height 20
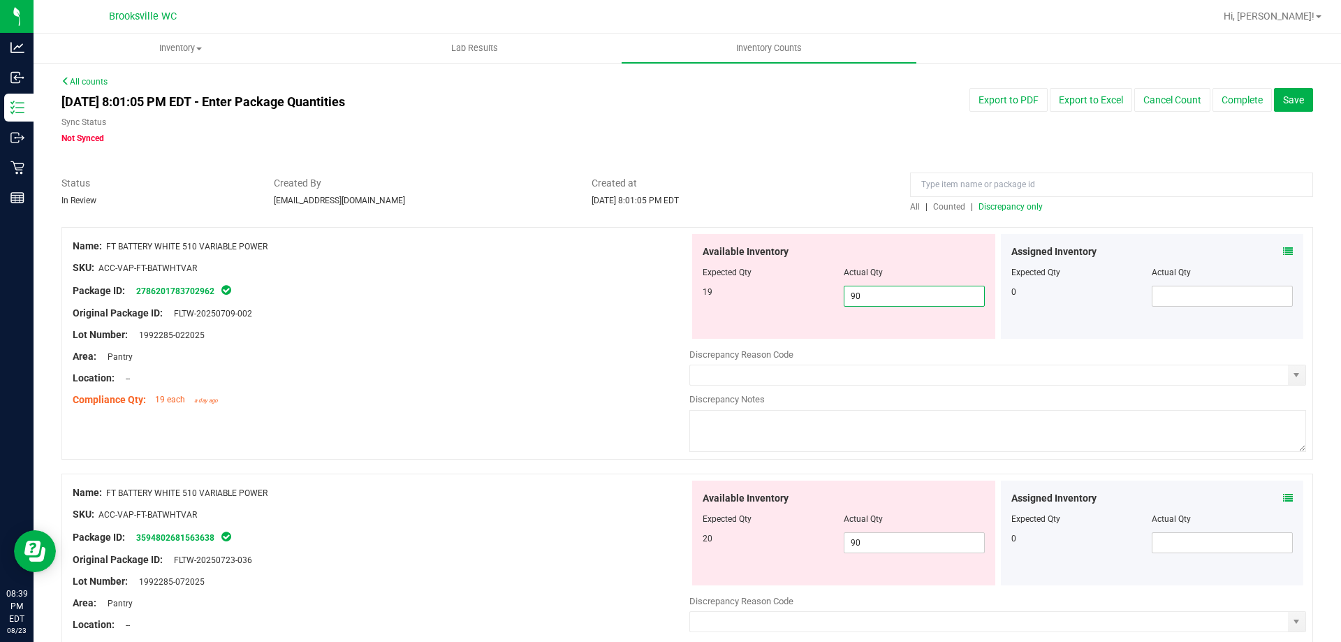
click at [892, 298] on input "90" at bounding box center [914, 296] width 140 height 20
type input "18"
click at [583, 393] on div "Compliance Qty: 19 each a day ago" at bounding box center [381, 400] width 617 height 15
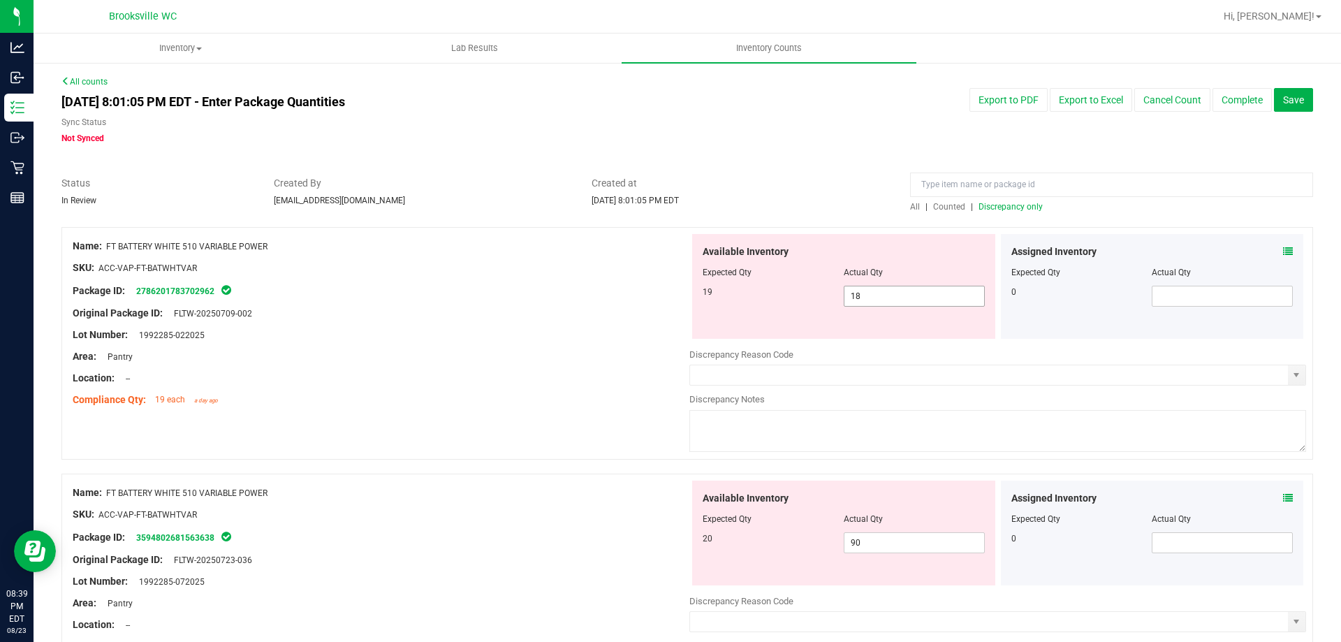
click at [919, 300] on span "18 18" at bounding box center [914, 296] width 141 height 21
click at [919, 300] on input "18" at bounding box center [914, 296] width 140 height 20
type input "20"
click at [492, 302] on div at bounding box center [381, 302] width 617 height 7
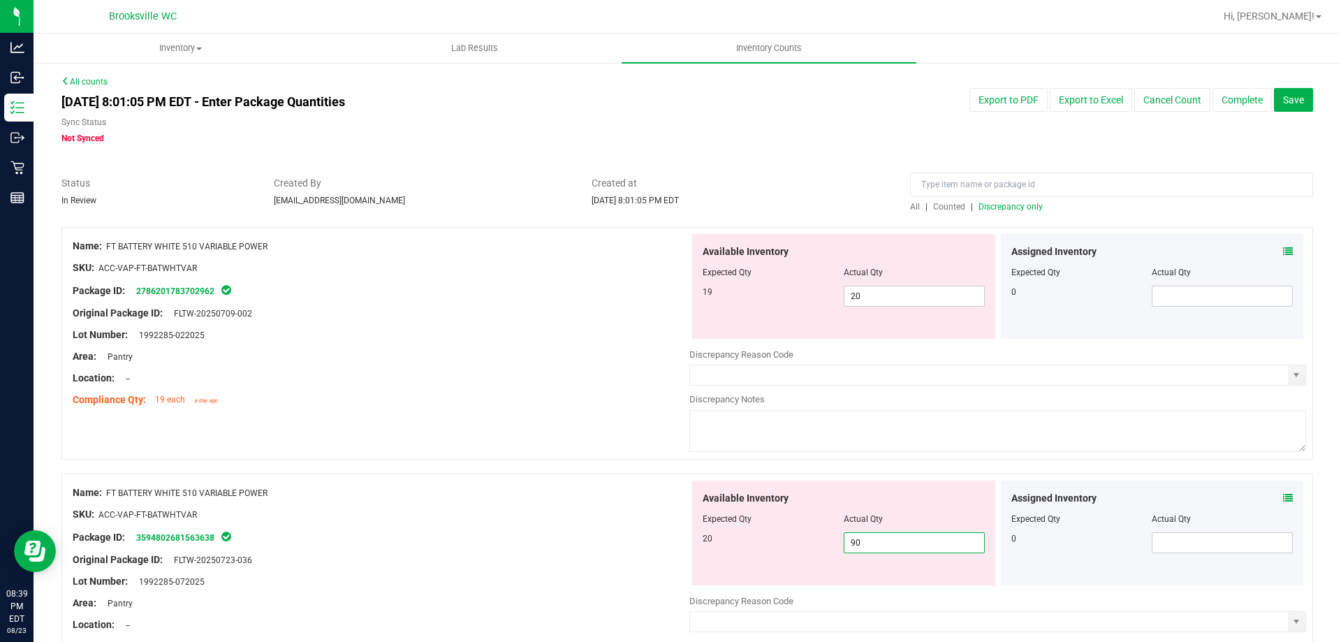
click at [889, 534] on span "90 90" at bounding box center [914, 542] width 141 height 21
click at [889, 534] on input "90" at bounding box center [914, 543] width 140 height 20
type input "20"
drag, startPoint x: 638, startPoint y: 402, endPoint x: 624, endPoint y: 401, distance: 14.7
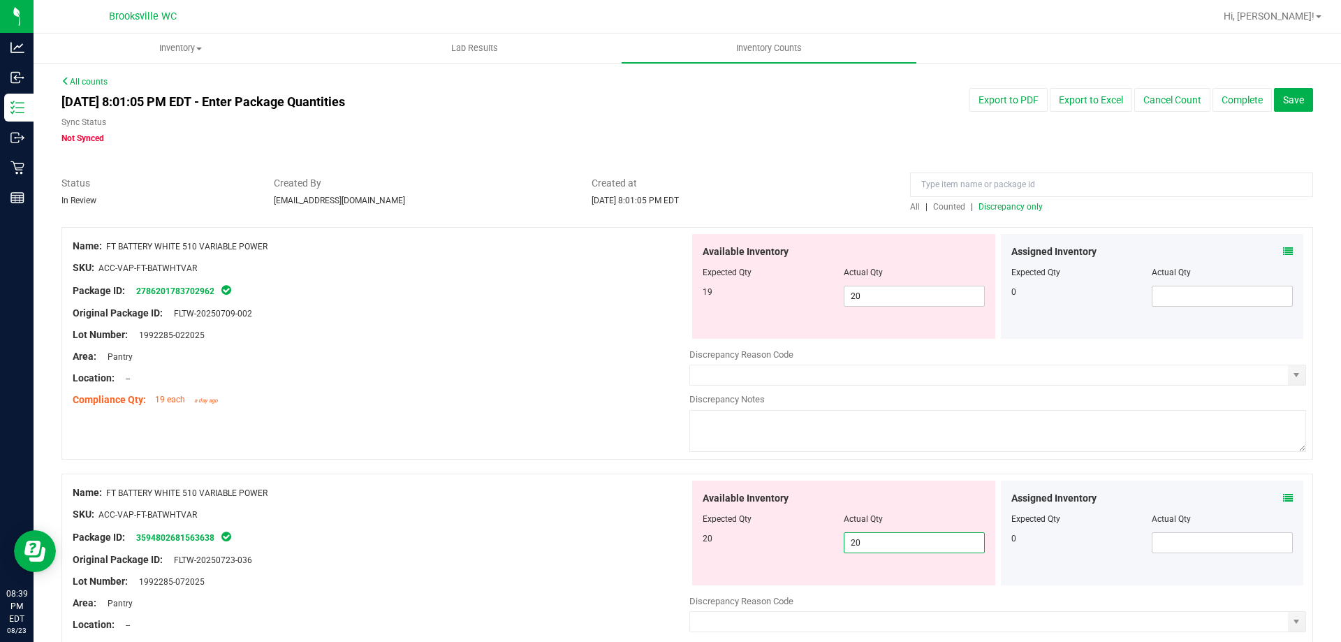
click at [636, 402] on div "Compliance Qty: 19 each a day ago" at bounding box center [381, 400] width 617 height 15
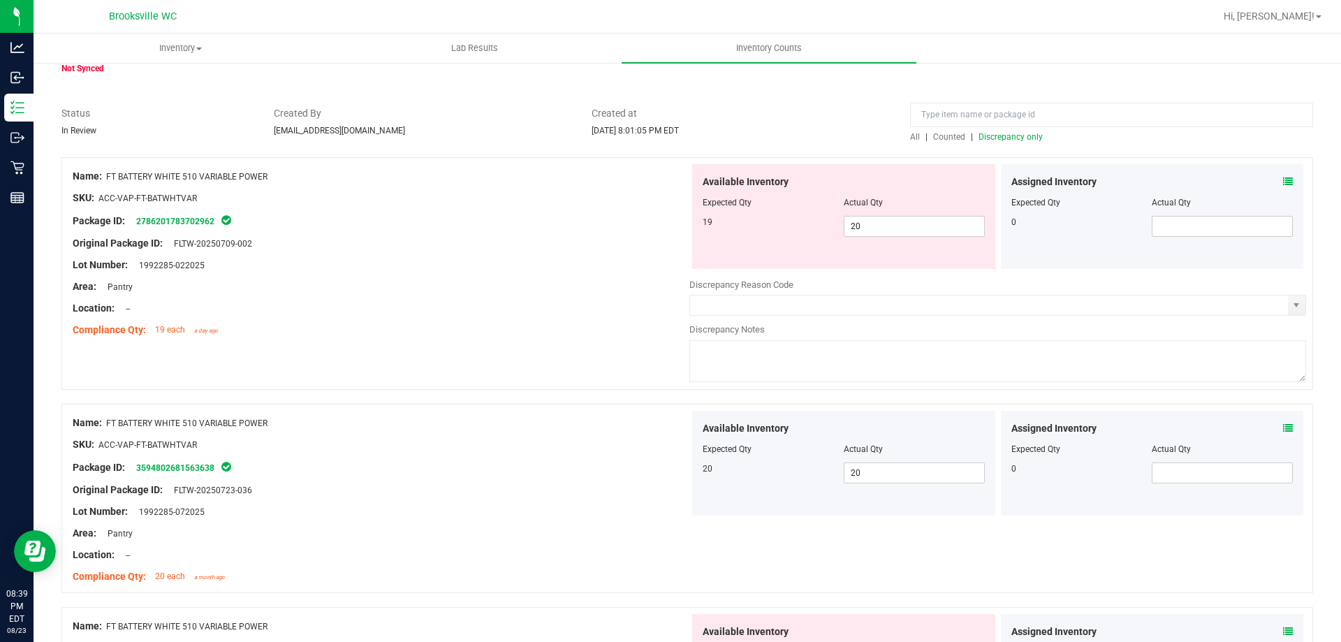
scroll to position [279, 0]
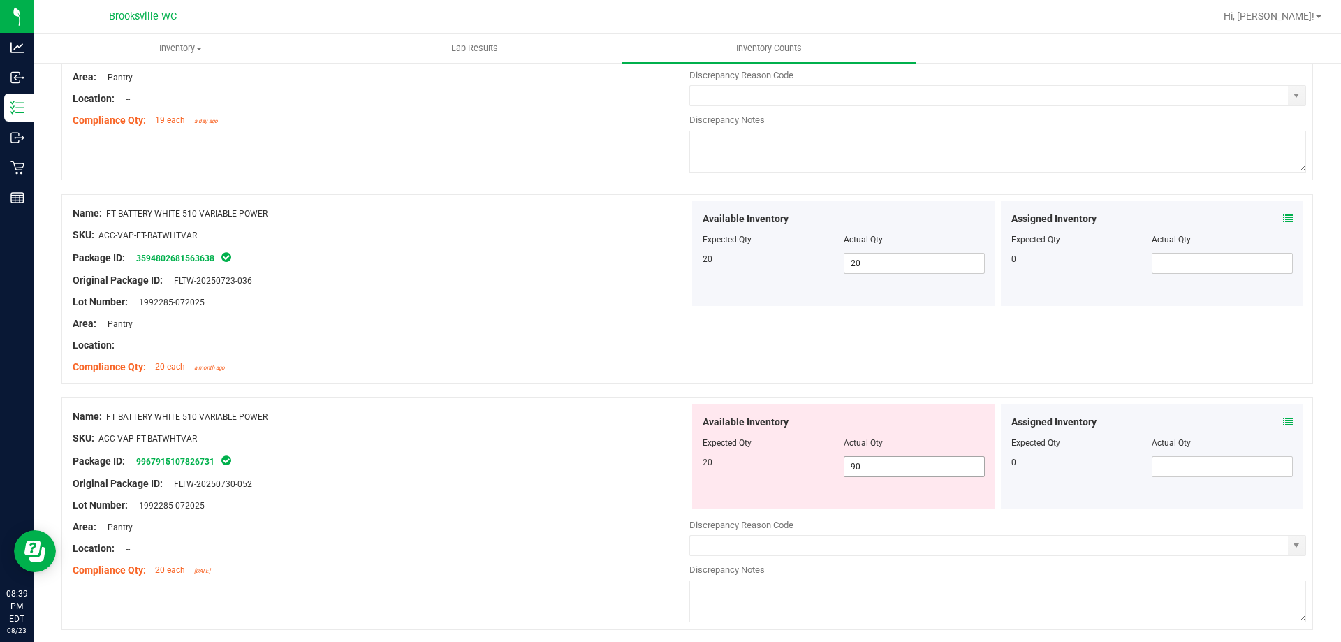
click at [904, 471] on span "90 90" at bounding box center [914, 466] width 141 height 21
drag, startPoint x: 904, startPoint y: 471, endPoint x: 447, endPoint y: 485, distance: 457.0
click at [903, 470] on input "90" at bounding box center [914, 467] width 140 height 20
type input "20"
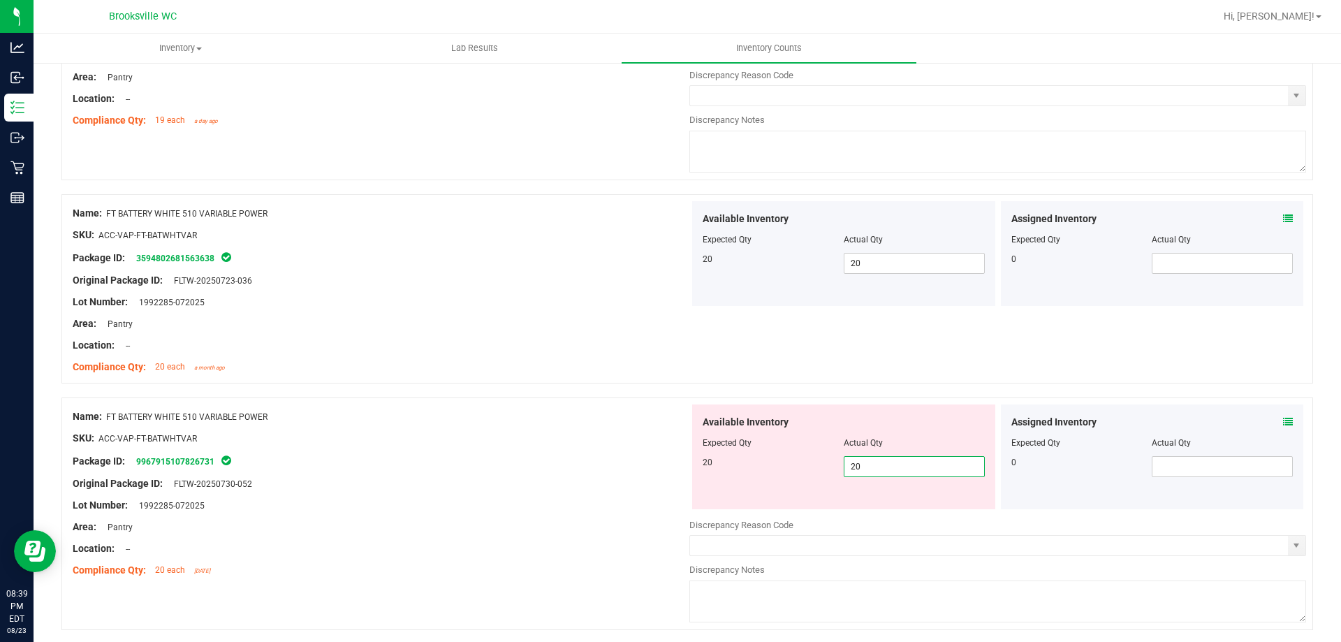
click at [591, 460] on div "Package ID: 9967915107826731" at bounding box center [381, 461] width 617 height 17
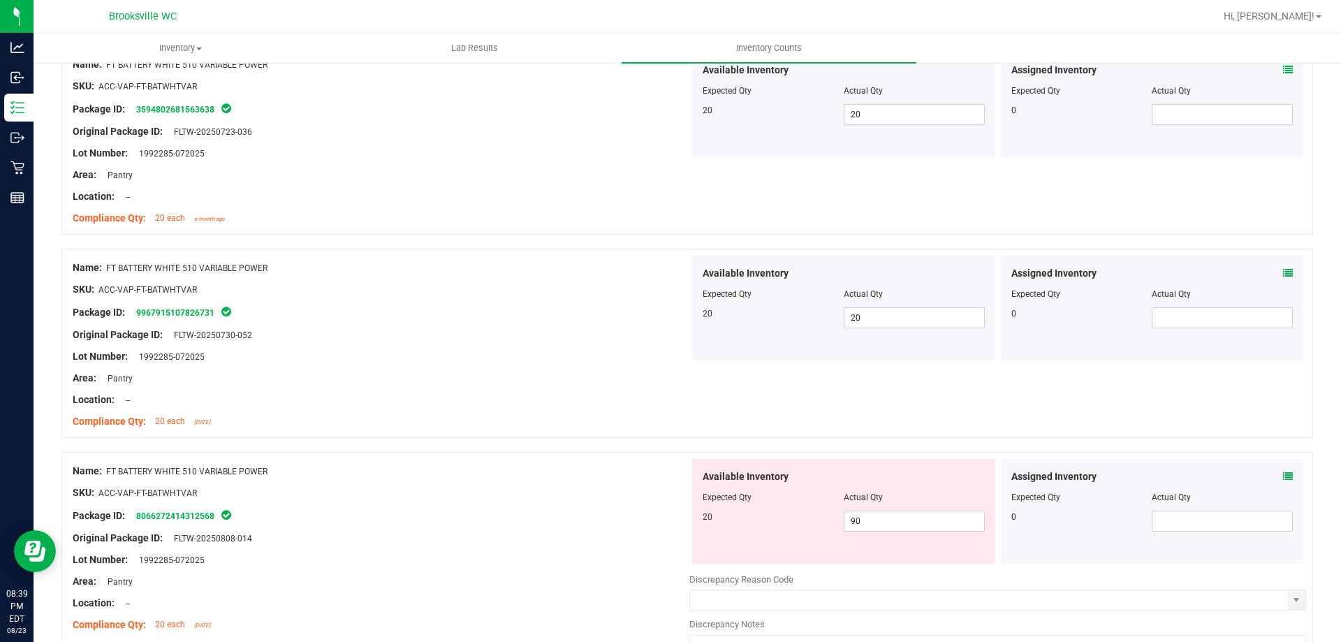
scroll to position [698, 0]
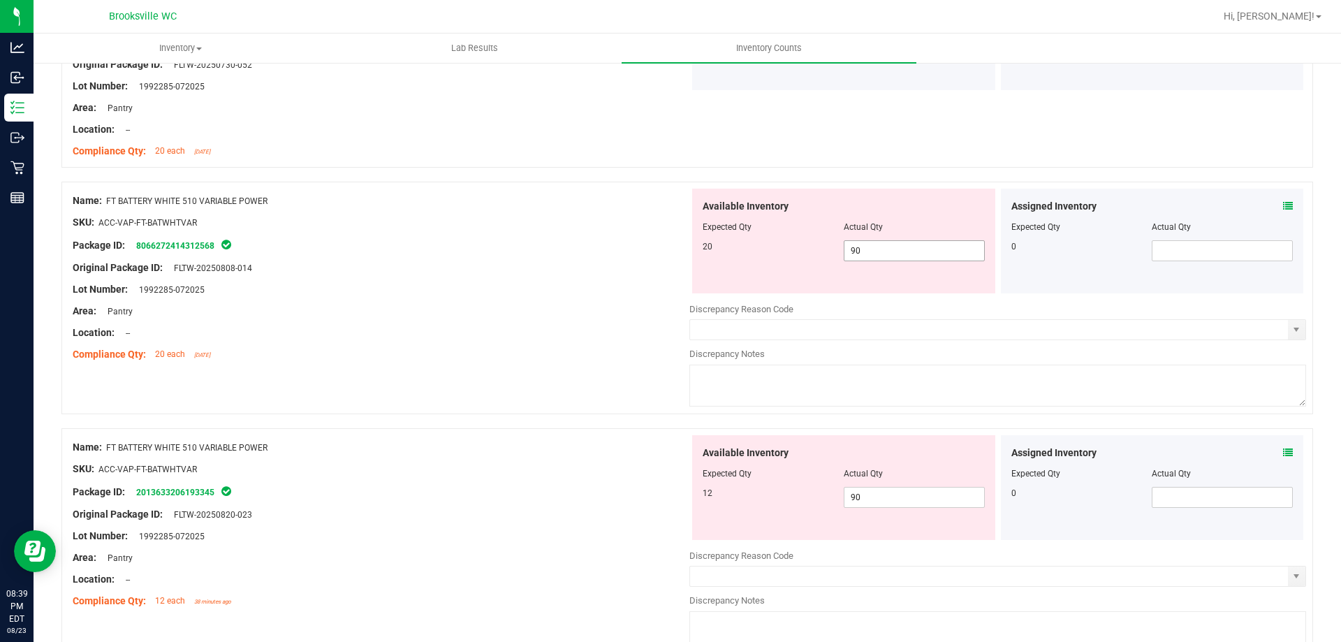
click at [903, 250] on span "90 90" at bounding box center [914, 250] width 141 height 21
click at [903, 250] on input "90" at bounding box center [914, 251] width 140 height 20
type input "20"
drag, startPoint x: 682, startPoint y: 291, endPoint x: 687, endPoint y: 308, distance: 18.1
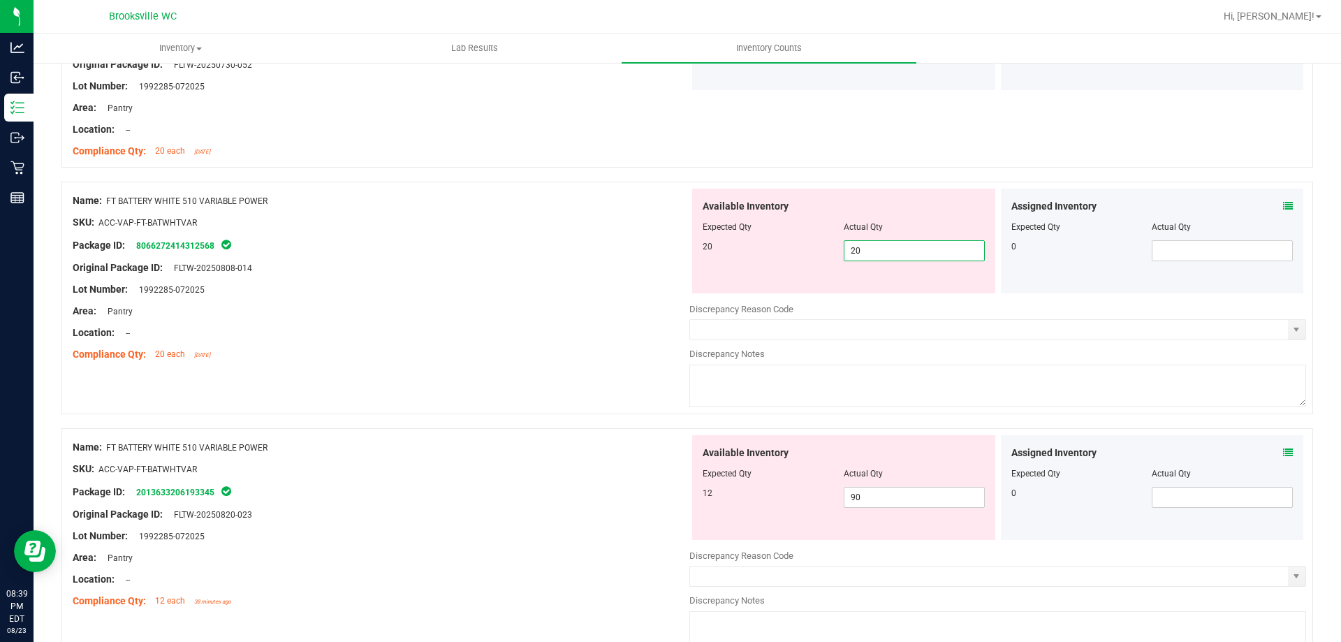
click at [682, 292] on div "Lot Number: 1992285-072025" at bounding box center [381, 289] width 617 height 15
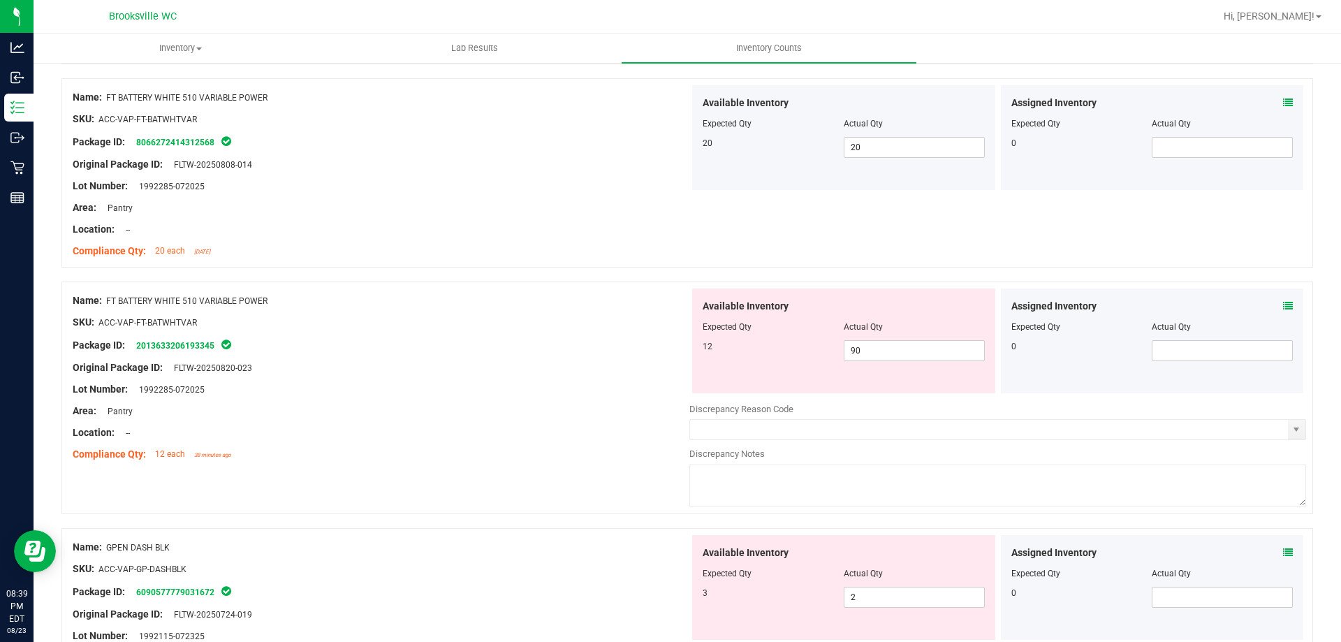
scroll to position [908, 0]
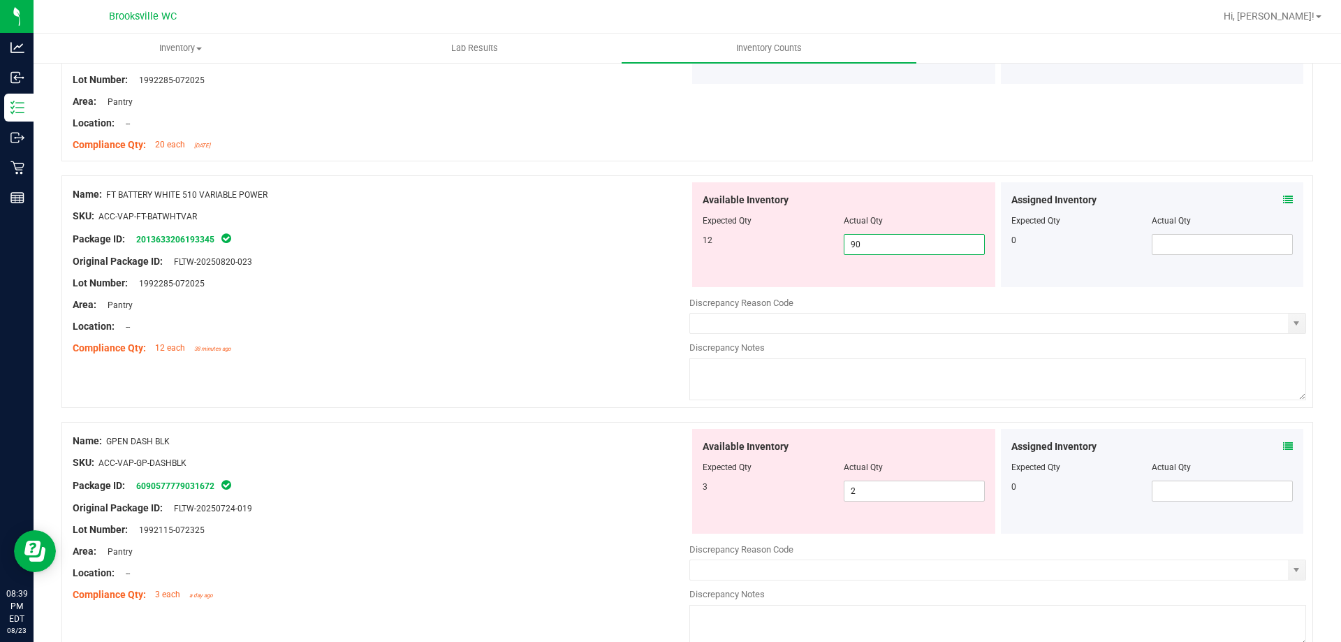
click at [895, 249] on span "90 90" at bounding box center [914, 244] width 141 height 21
click at [895, 249] on input "90" at bounding box center [914, 245] width 140 height 20
type input "12"
click at [518, 288] on div "Lot Number: 1992285-072025" at bounding box center [381, 283] width 617 height 15
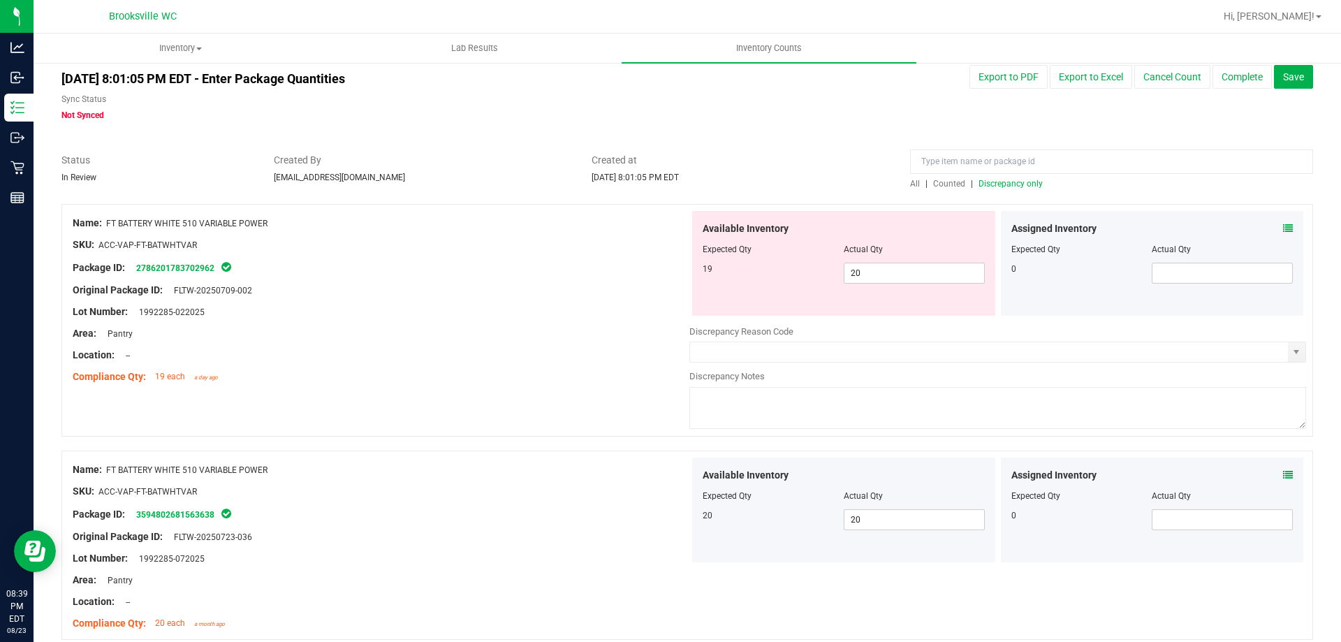
scroll to position [0, 0]
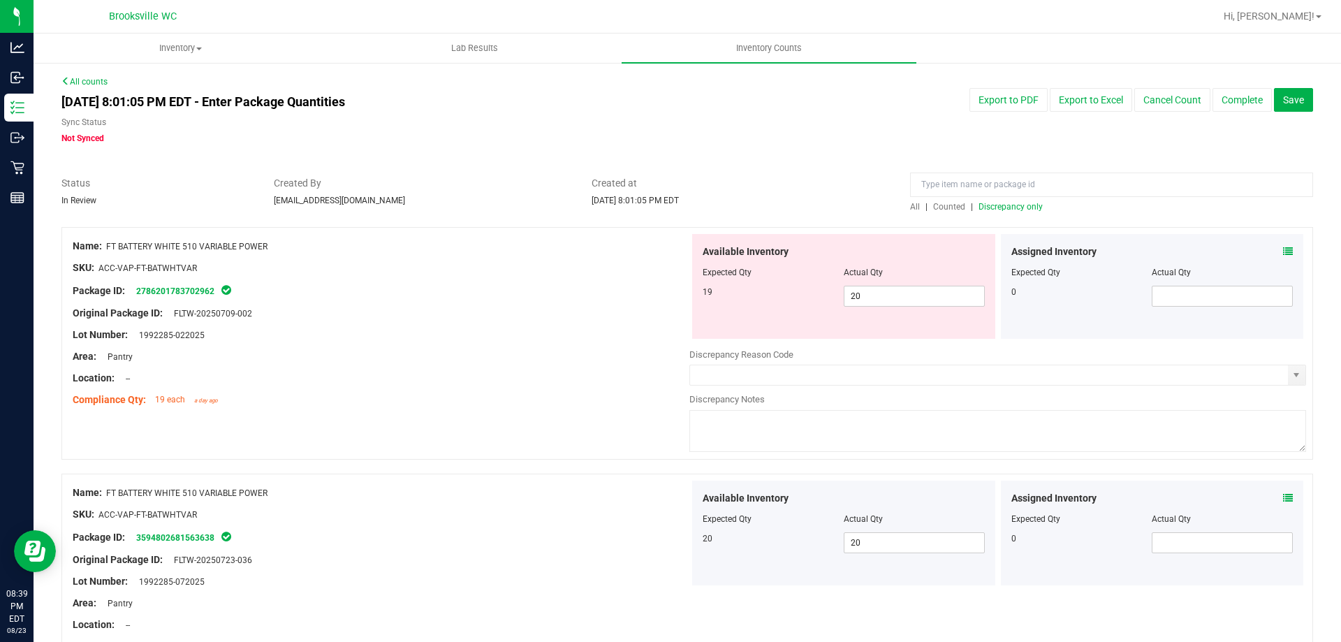
click at [1035, 208] on div "All | Counted | Discrepancy only" at bounding box center [1111, 206] width 403 height 13
click at [1023, 206] on span "Discrepancy only" at bounding box center [1010, 207] width 64 height 10
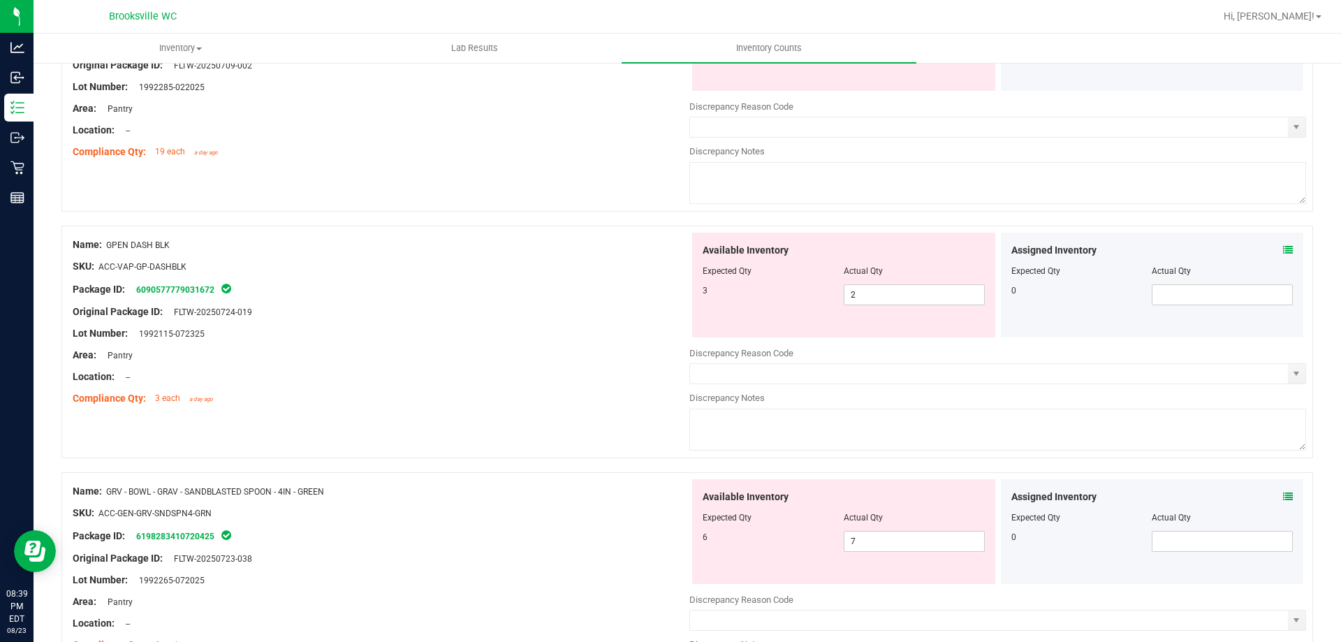
scroll to position [279, 0]
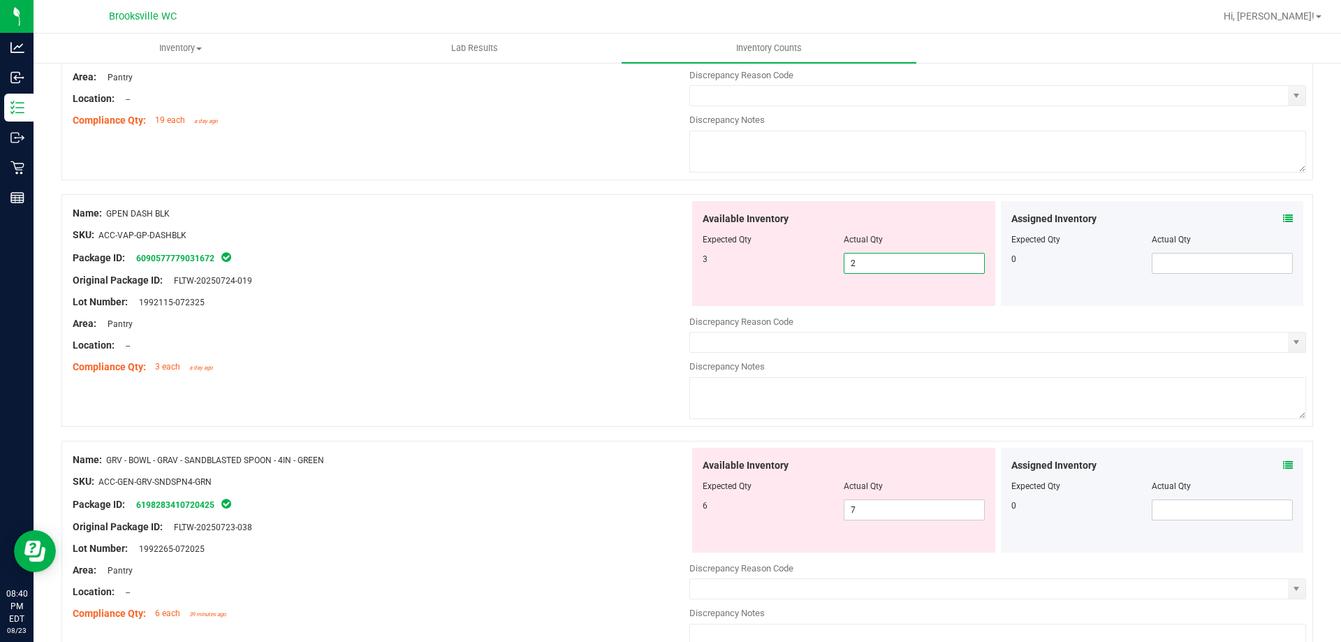
click at [865, 261] on span "2 2" at bounding box center [914, 263] width 141 height 21
click at [865, 261] on input "2" at bounding box center [914, 264] width 140 height 20
type input "3"
click at [627, 347] on div "Location: --" at bounding box center [381, 345] width 617 height 15
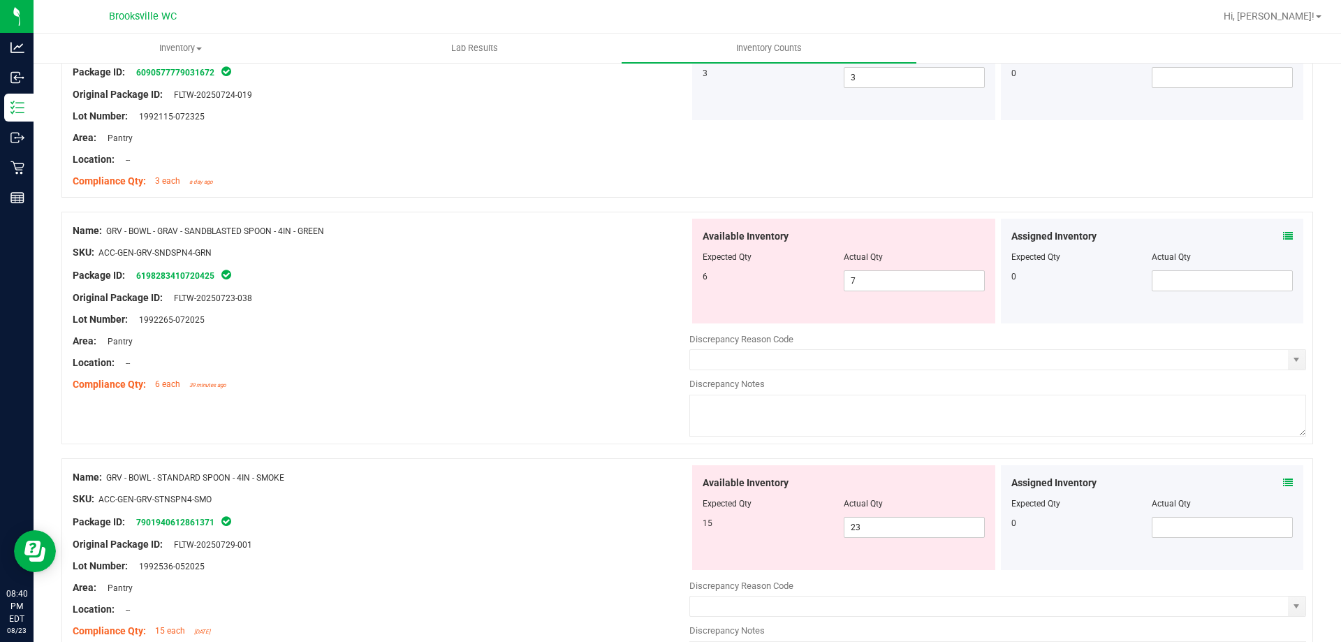
scroll to position [489, 0]
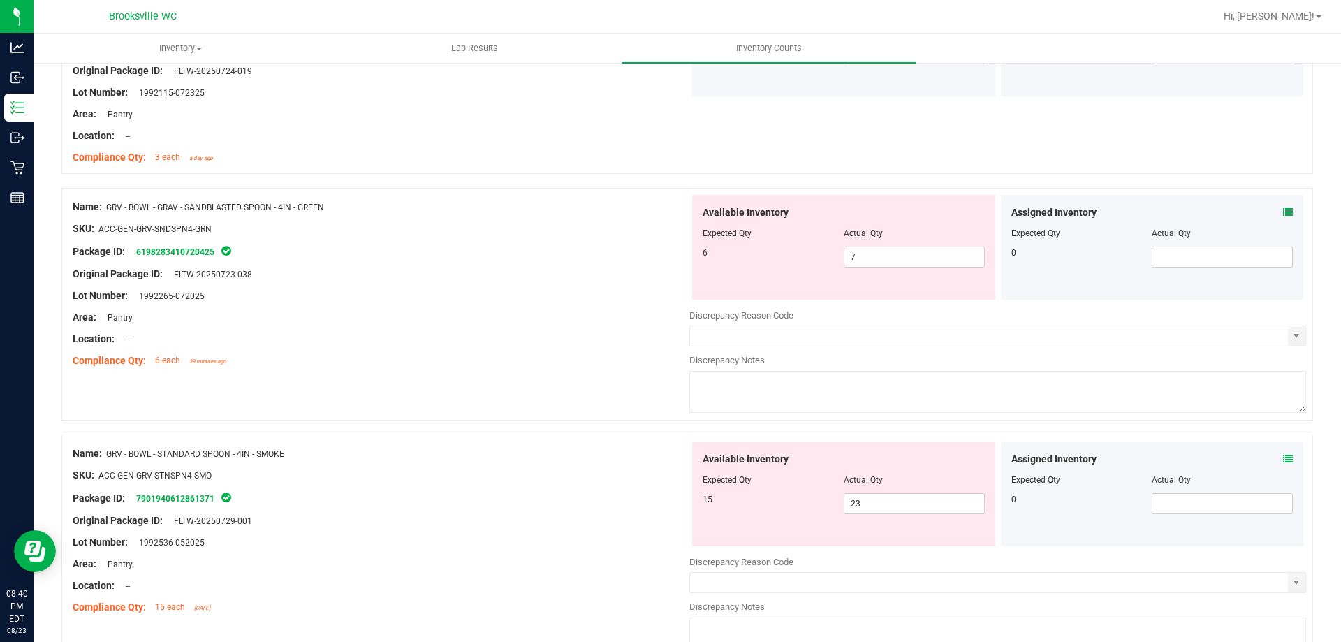
click at [630, 340] on div "Location: --" at bounding box center [381, 339] width 617 height 15
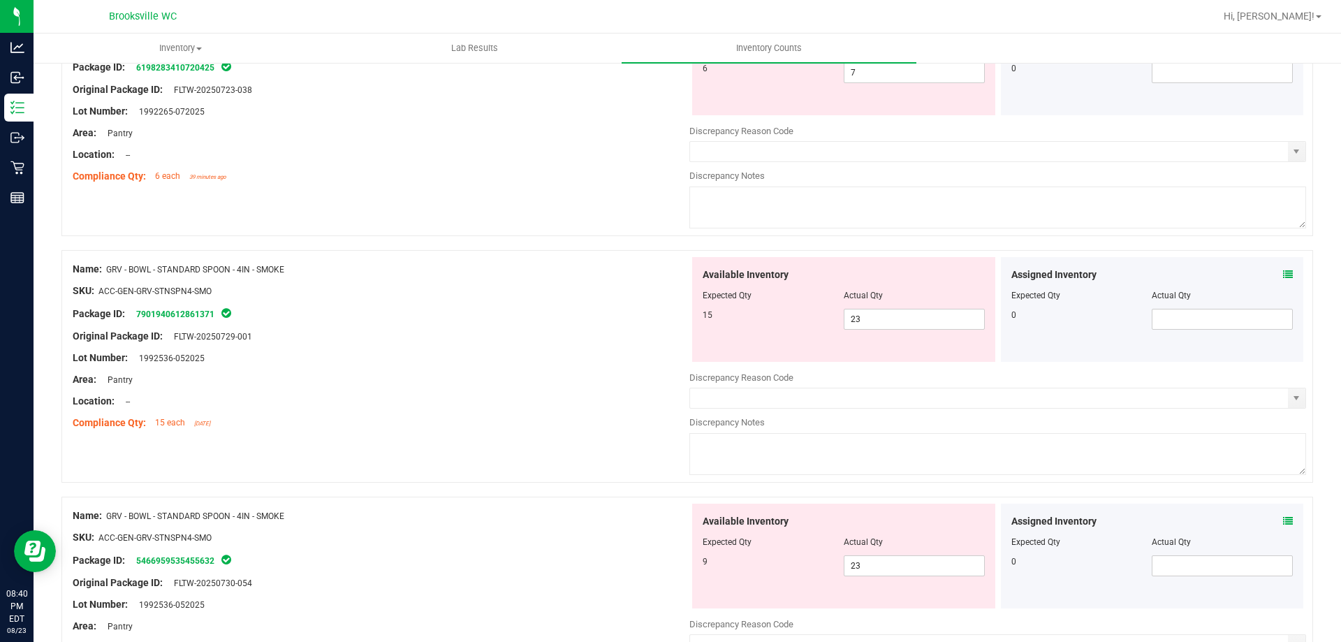
scroll to position [698, 0]
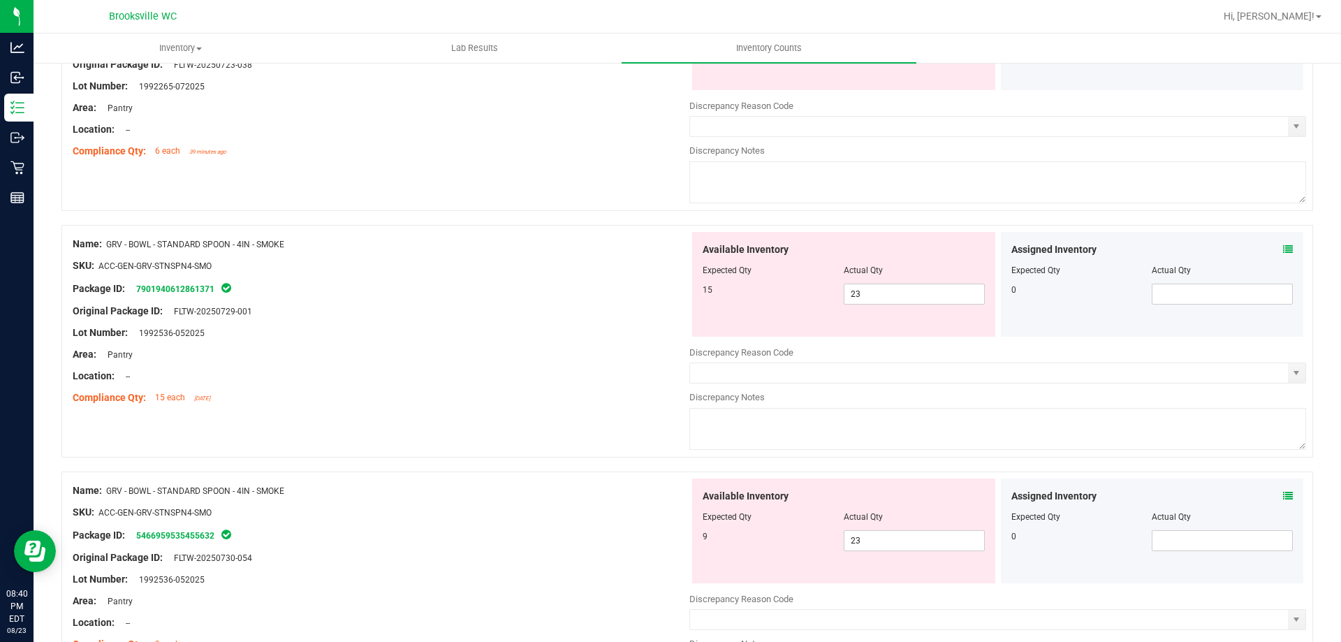
click at [599, 338] on div "Lot Number: 1992536-052025" at bounding box center [381, 332] width 617 height 15
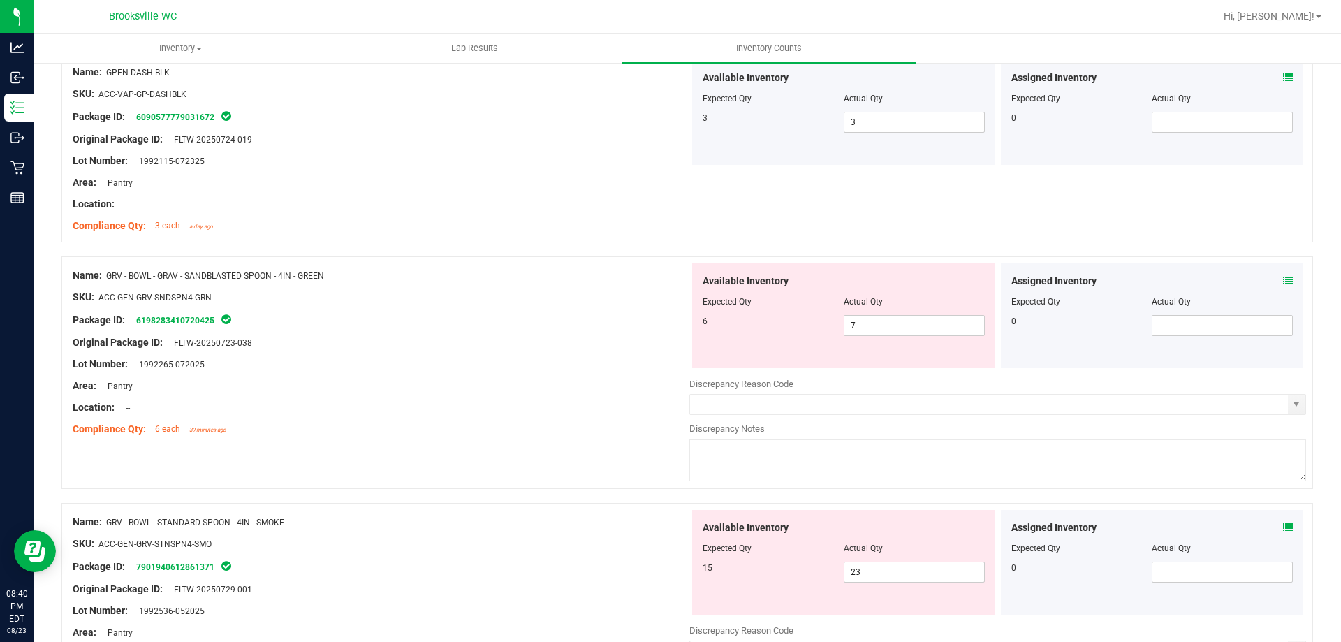
scroll to position [0, 0]
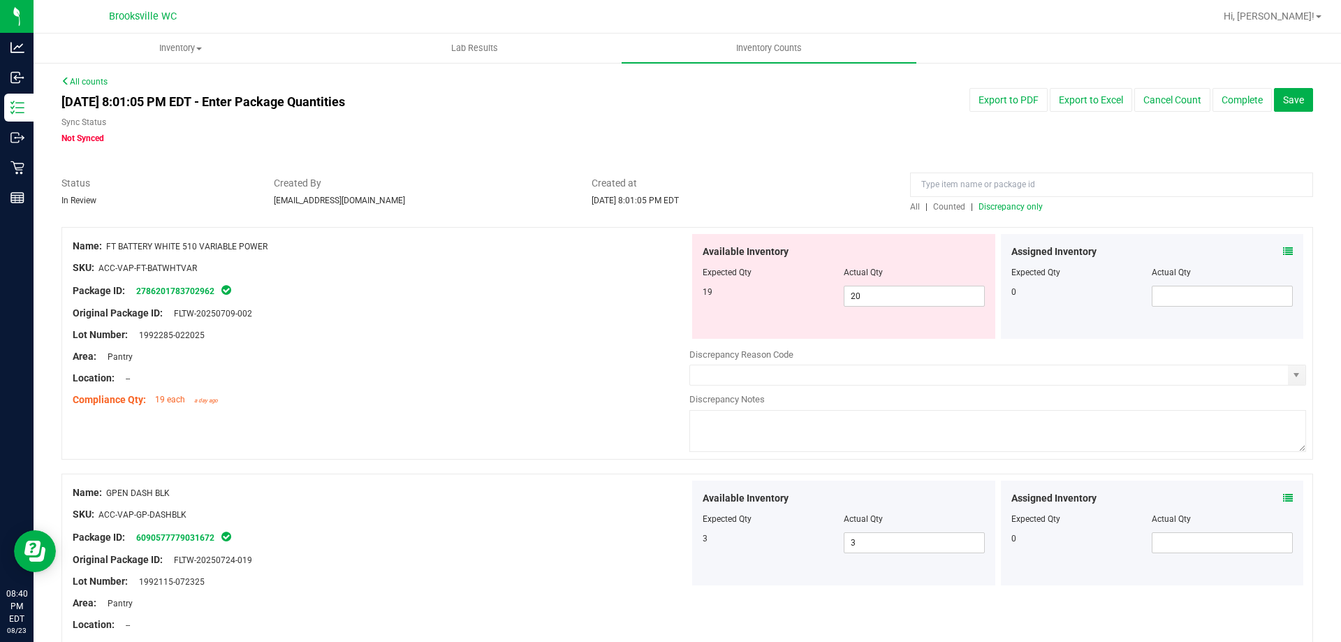
click at [1019, 203] on span "Discrepancy only" at bounding box center [1010, 207] width 64 height 10
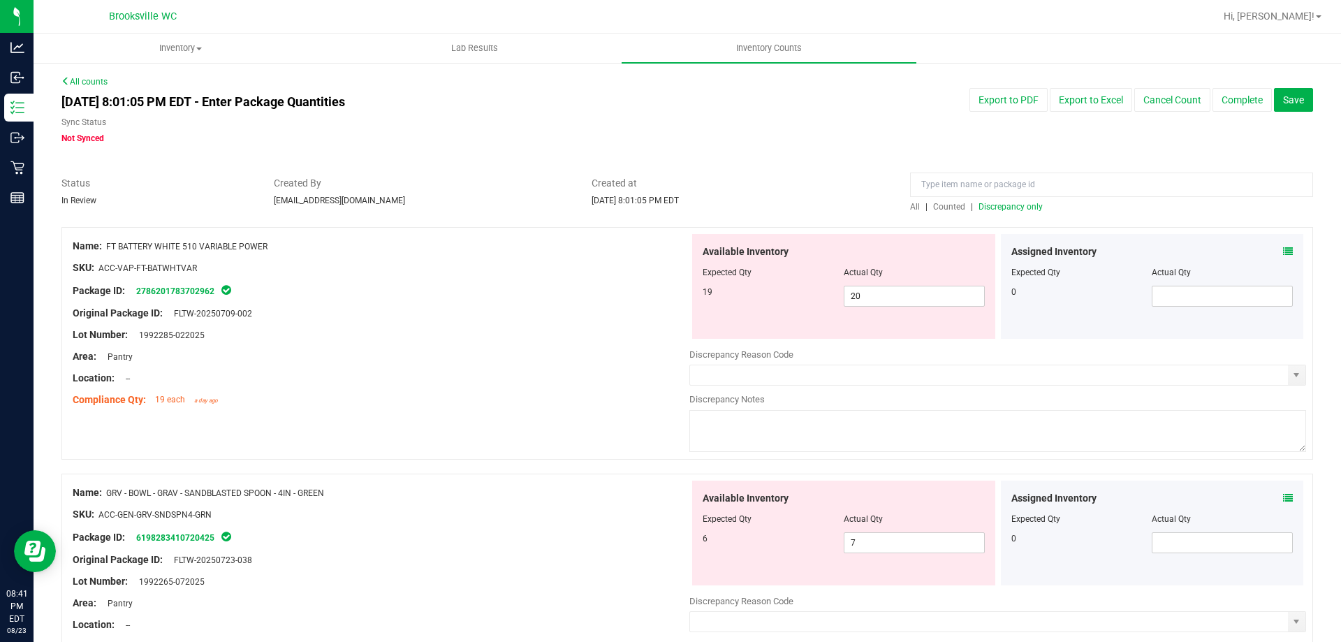
click at [1005, 208] on span "Discrepancy only" at bounding box center [1010, 207] width 64 height 10
drag, startPoint x: 281, startPoint y: 247, endPoint x: 107, endPoint y: 252, distance: 174.0
click at [107, 252] on div "Name: FT BATTERY WHITE 510 VARIABLE POWER" at bounding box center [381, 246] width 617 height 15
copy span "FT BATTERY WHITE 510 VARIABLE POWER"
click at [926, 183] on input at bounding box center [1111, 185] width 403 height 24
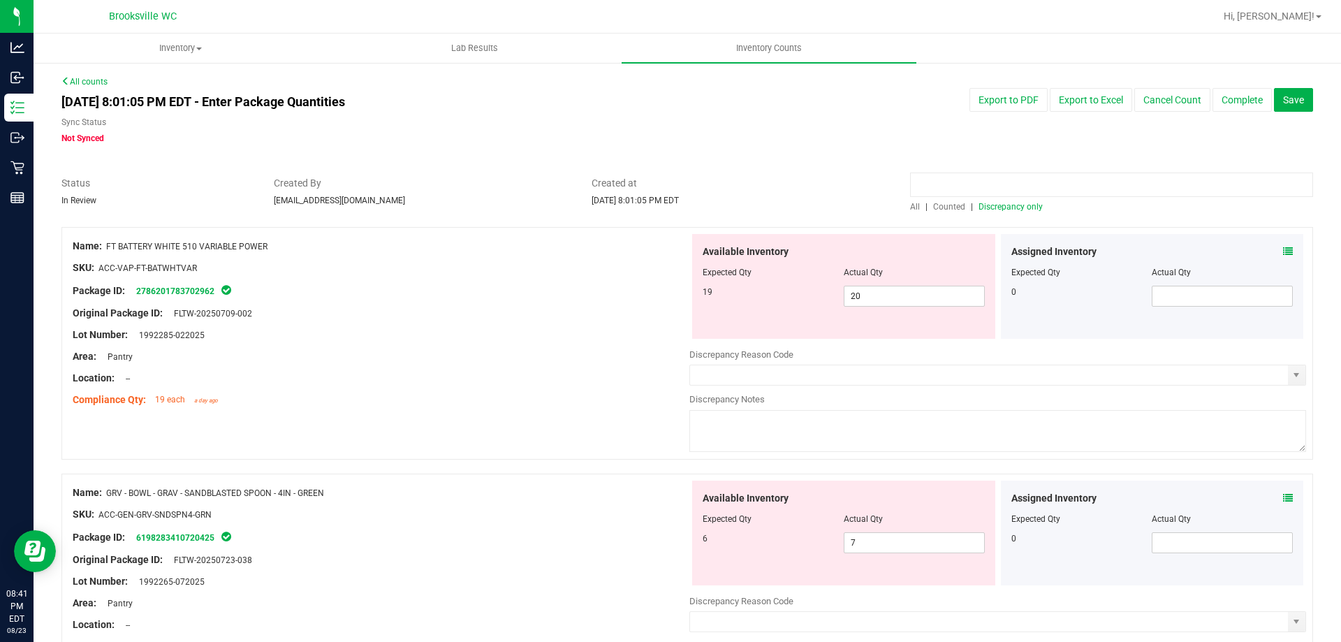
paste input "FT BATTERY WHITE 510 VARIABLE POWER"
type input "FT BATTERY WHITE 510 VARIABLE POWER"
click at [914, 203] on span "All" at bounding box center [915, 207] width 10 height 10
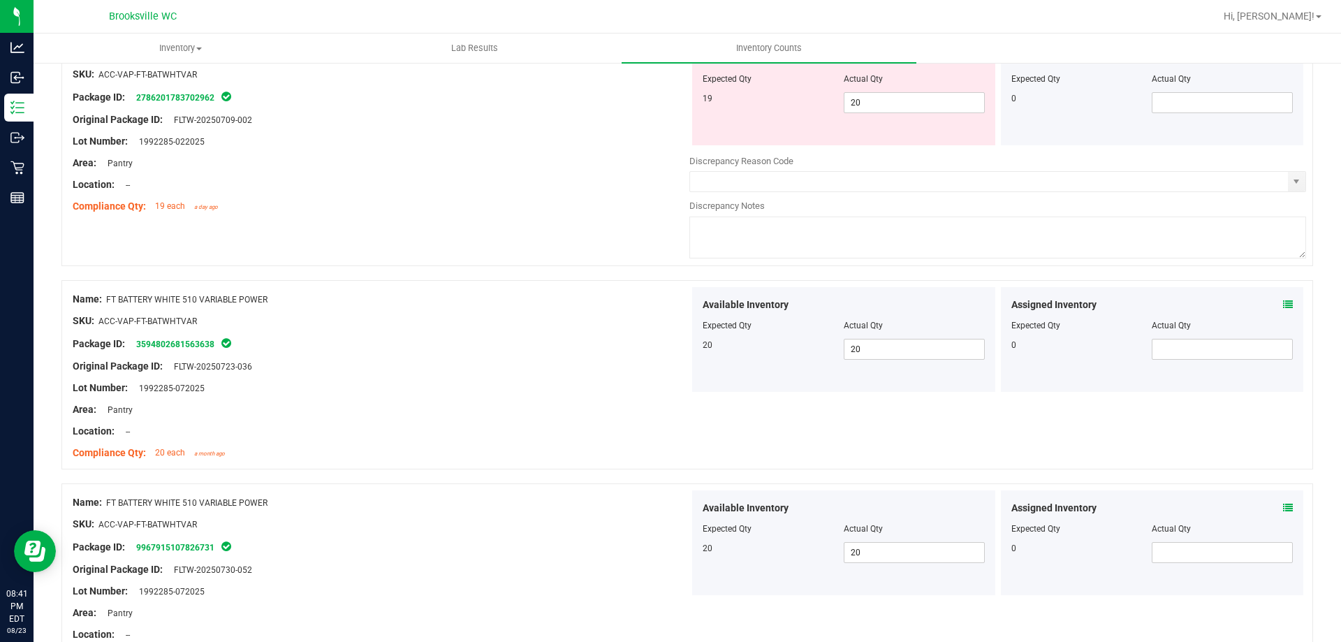
scroll to position [64, 0]
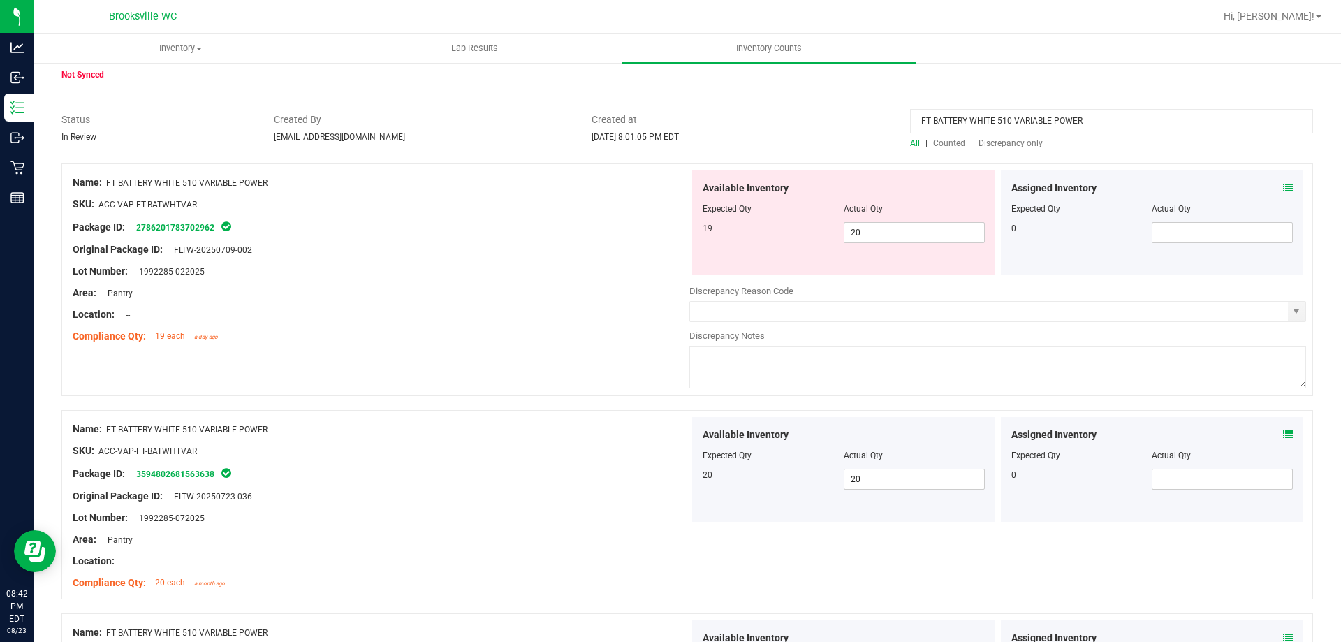
drag, startPoint x: 1083, startPoint y: 123, endPoint x: 772, endPoint y: 123, distance: 310.1
click at [772, 123] on div "Status In Review Created By [EMAIL_ADDRESS][DOMAIN_NAME] Created at [DATE] 8:01…" at bounding box center [687, 130] width 1273 height 37
click at [983, 139] on span "Discrepancy only" at bounding box center [1010, 143] width 64 height 10
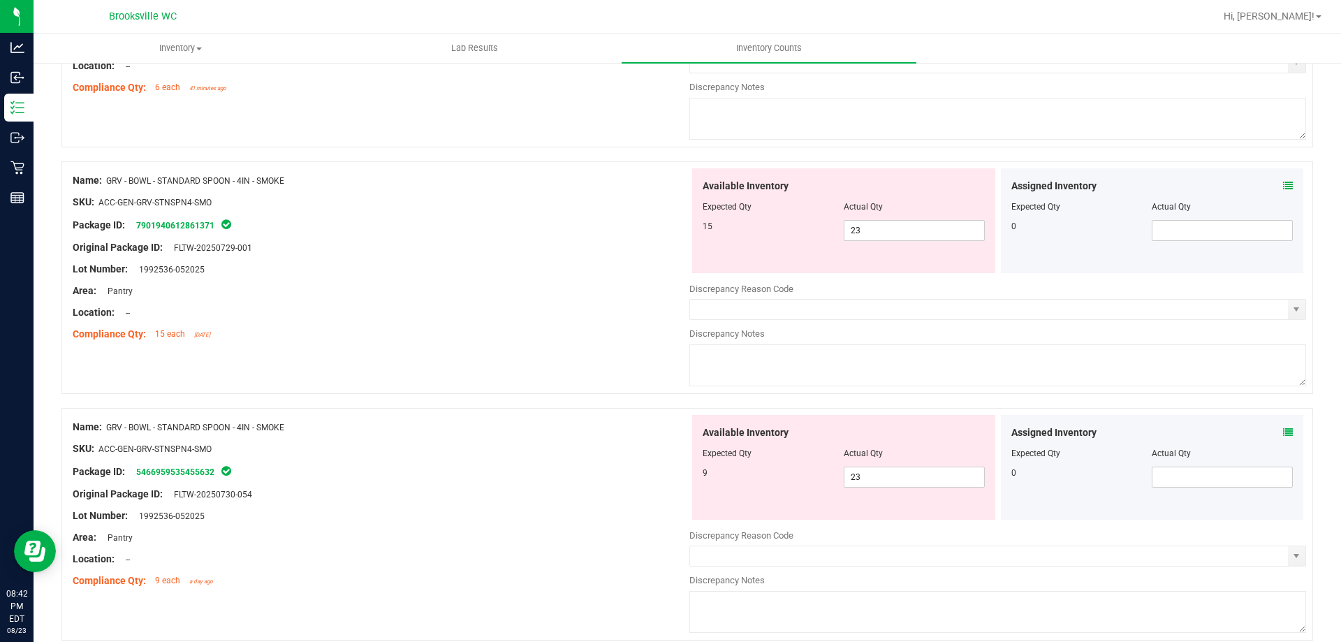
scroll to position [698, 0]
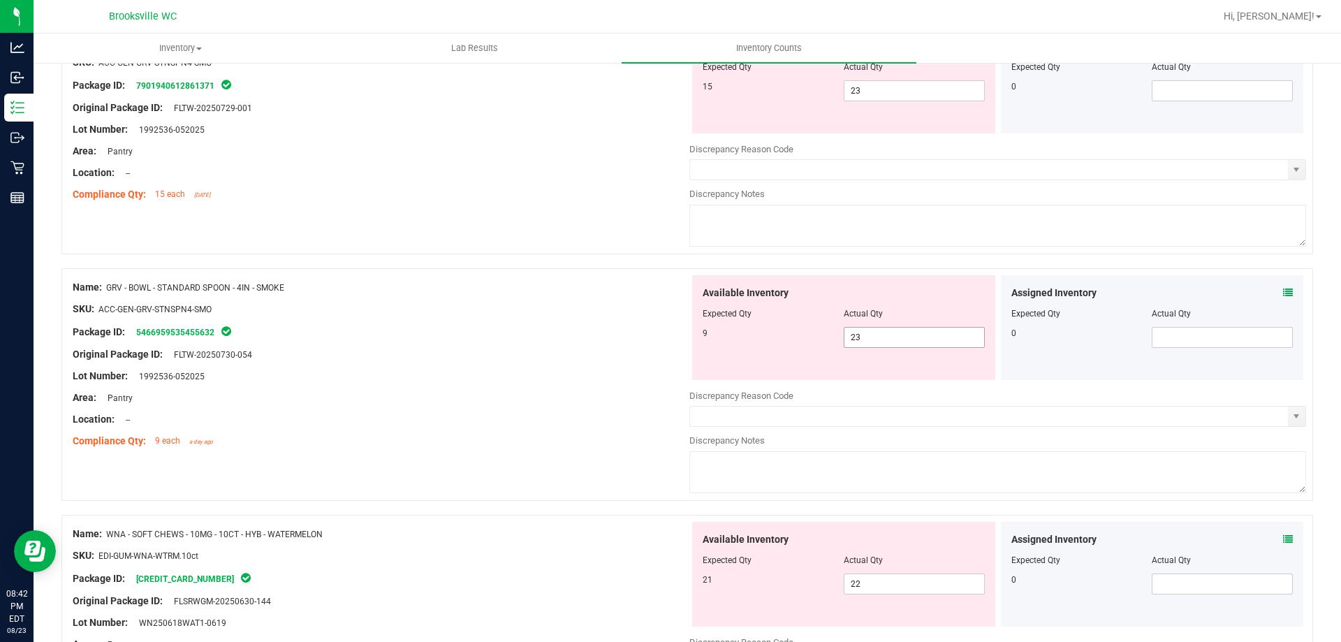
click at [904, 336] on span "23 23" at bounding box center [914, 337] width 141 height 21
click at [904, 336] on input "23" at bounding box center [914, 338] width 140 height 20
type input "9"
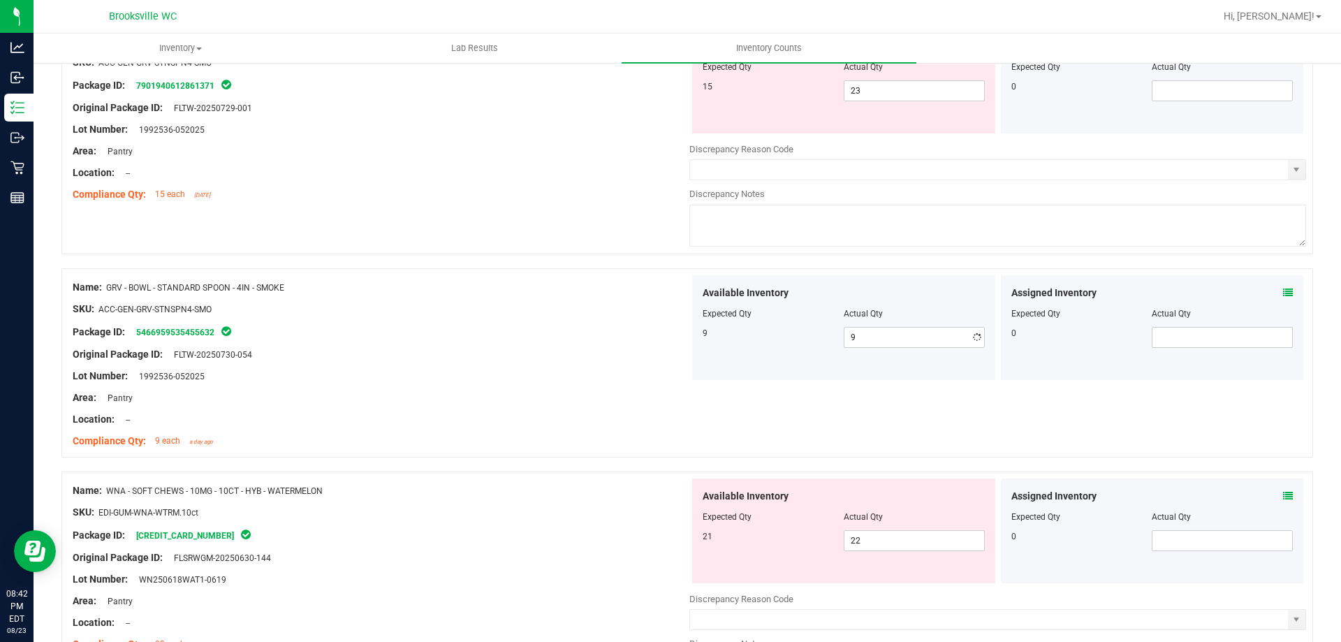
drag, startPoint x: 543, startPoint y: 351, endPoint x: 843, endPoint y: 197, distance: 337.7
click at [545, 351] on div "Original Package ID: FLTW-20250730-054" at bounding box center [381, 354] width 617 height 15
click at [898, 92] on span "23 23" at bounding box center [914, 90] width 141 height 21
click at [898, 92] on input "23" at bounding box center [914, 91] width 140 height 20
type input "14"
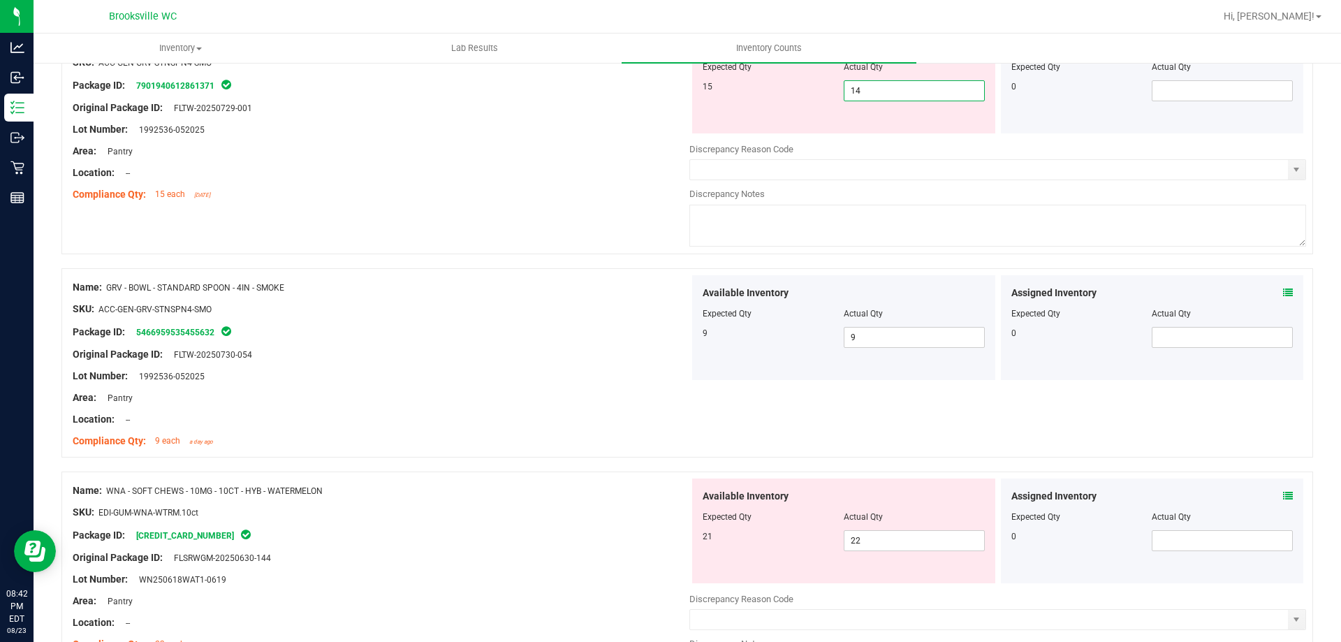
type input "14"
click at [591, 200] on div "Compliance Qty: 15 each [DATE]" at bounding box center [381, 194] width 617 height 15
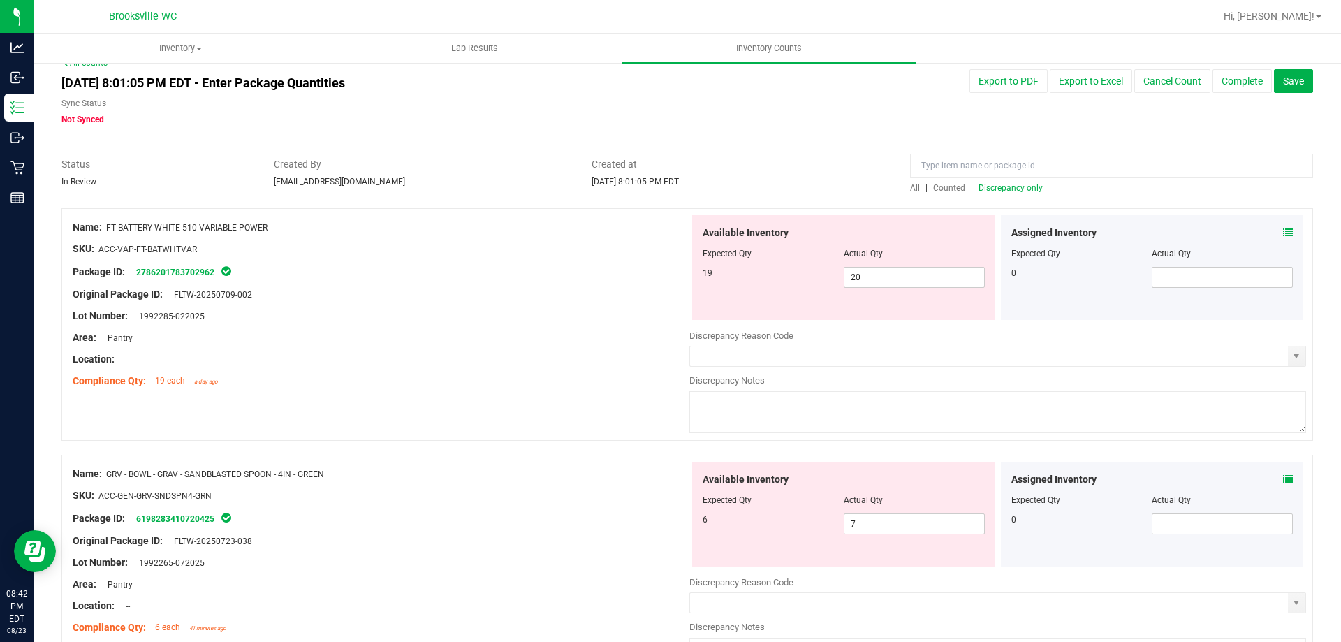
scroll to position [0, 0]
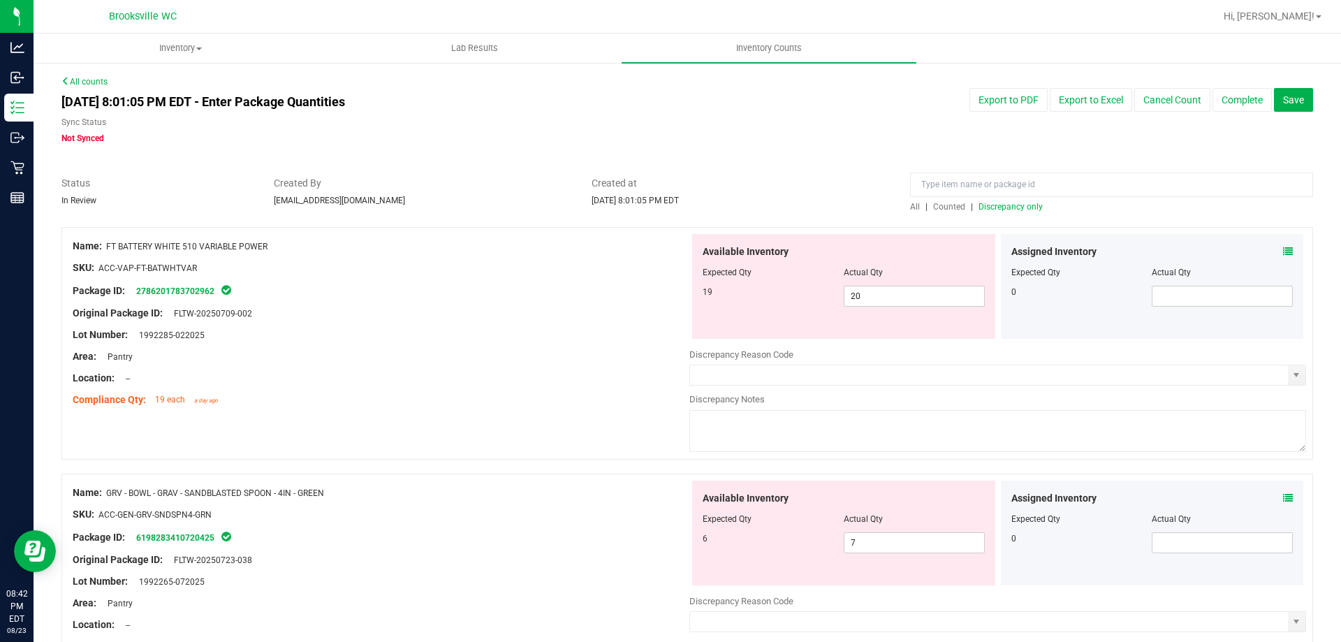
click at [1028, 200] on div "All | Counted | Discrepancy only" at bounding box center [1111, 206] width 403 height 13
click at [1010, 207] on span "Discrepancy only" at bounding box center [1010, 207] width 64 height 10
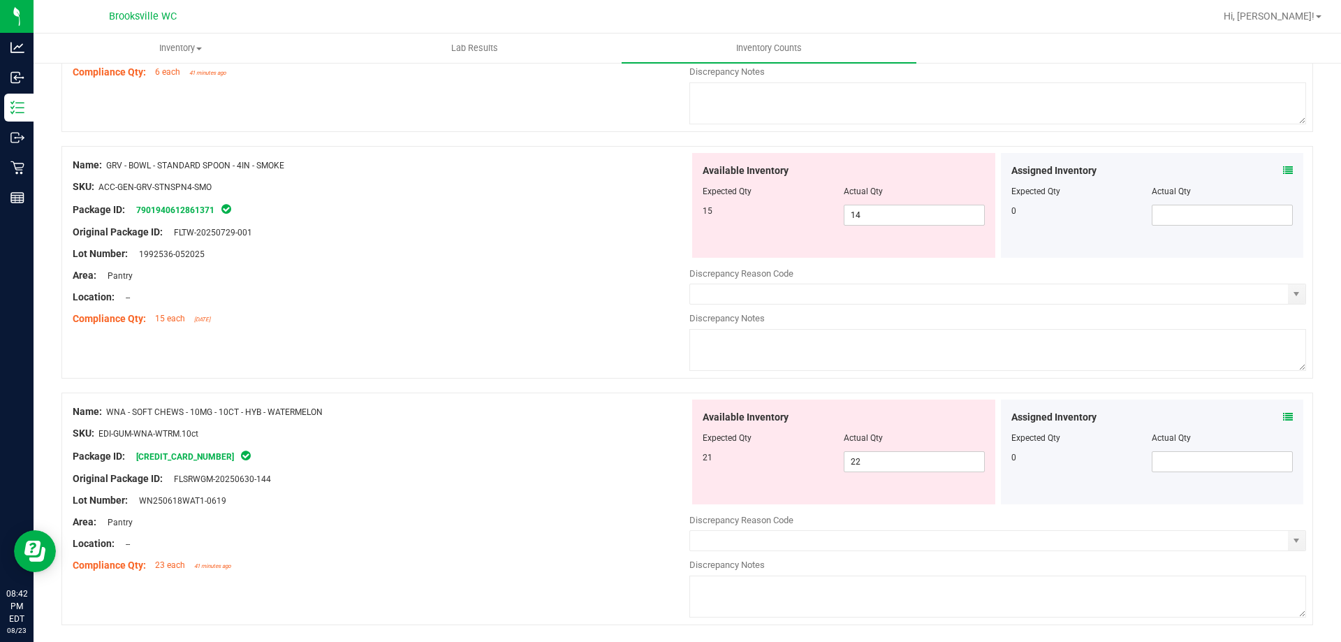
scroll to position [619, 0]
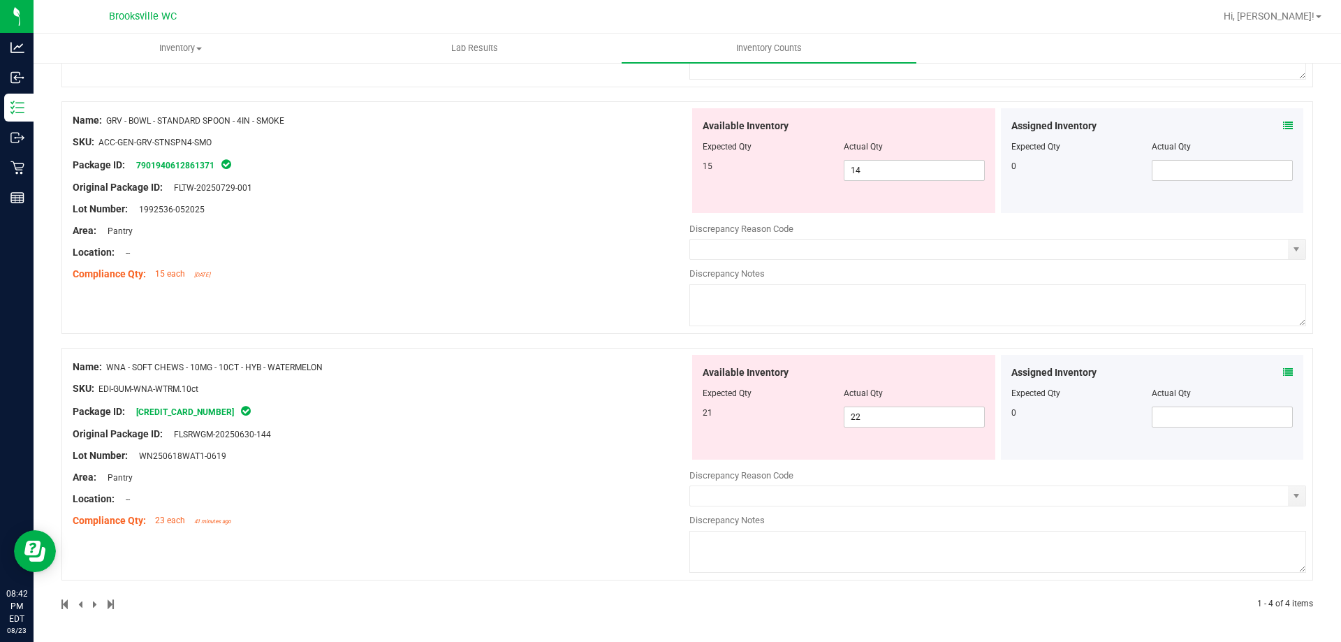
click at [455, 579] on div "Name: WNA - SOFT CHEWS - 10MG - 10CT - HYB - WATERMELON SKU: EDI-GUM-WNA-WTRM.1…" at bounding box center [687, 464] width 1252 height 233
click at [868, 412] on span "22 22" at bounding box center [914, 416] width 141 height 21
click at [868, 412] on input "22" at bounding box center [914, 417] width 140 height 20
type input "21"
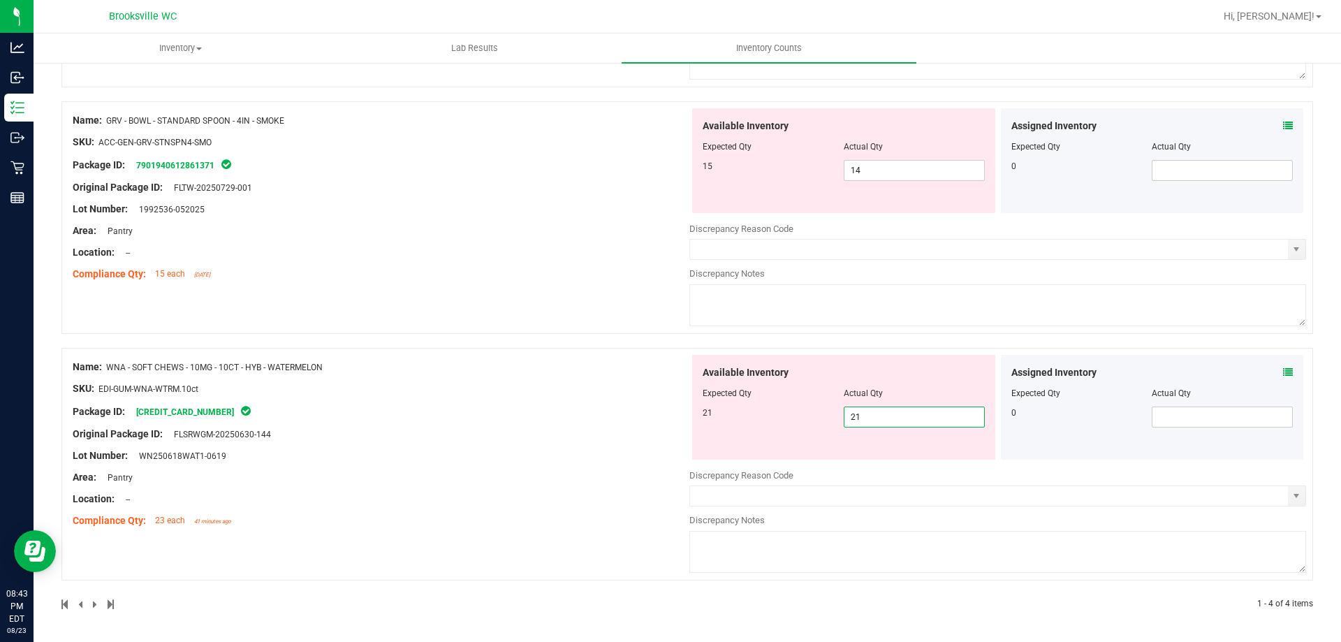
click at [445, 447] on div "Name: WNA - SOFT CHEWS - 10MG - 10CT - HYB - WATERMELON SKU: EDI-GUM-WNA-WTRM.1…" at bounding box center [381, 444] width 617 height 178
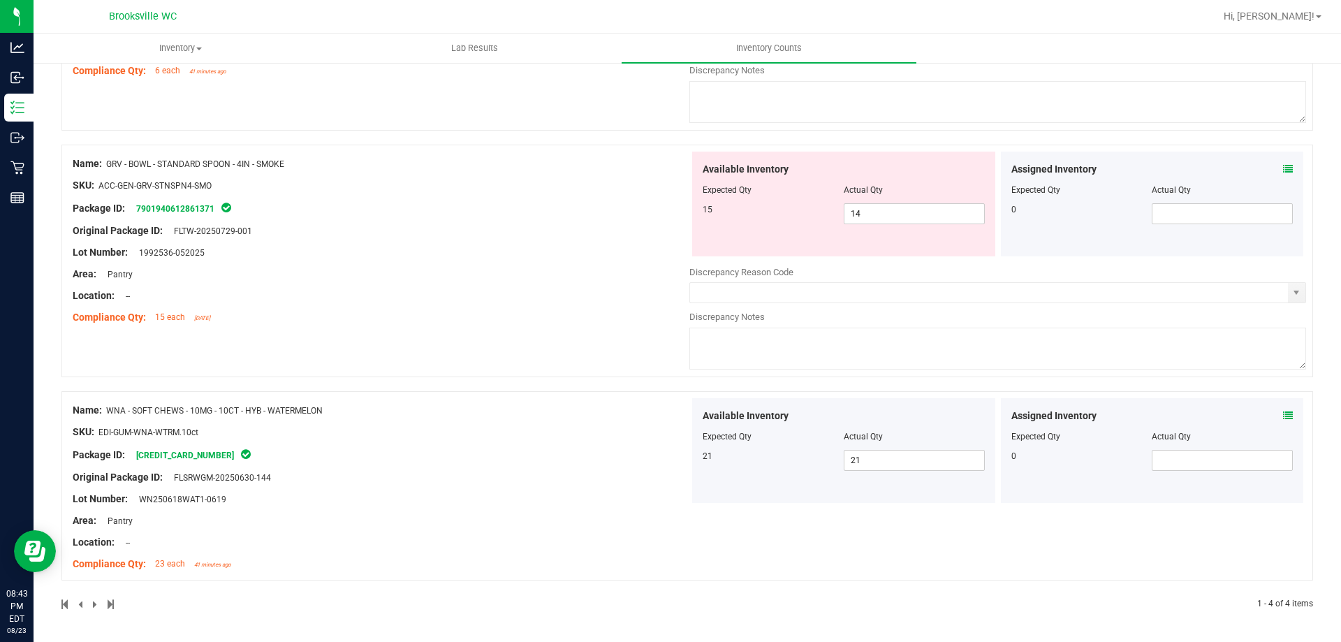
scroll to position [0, 0]
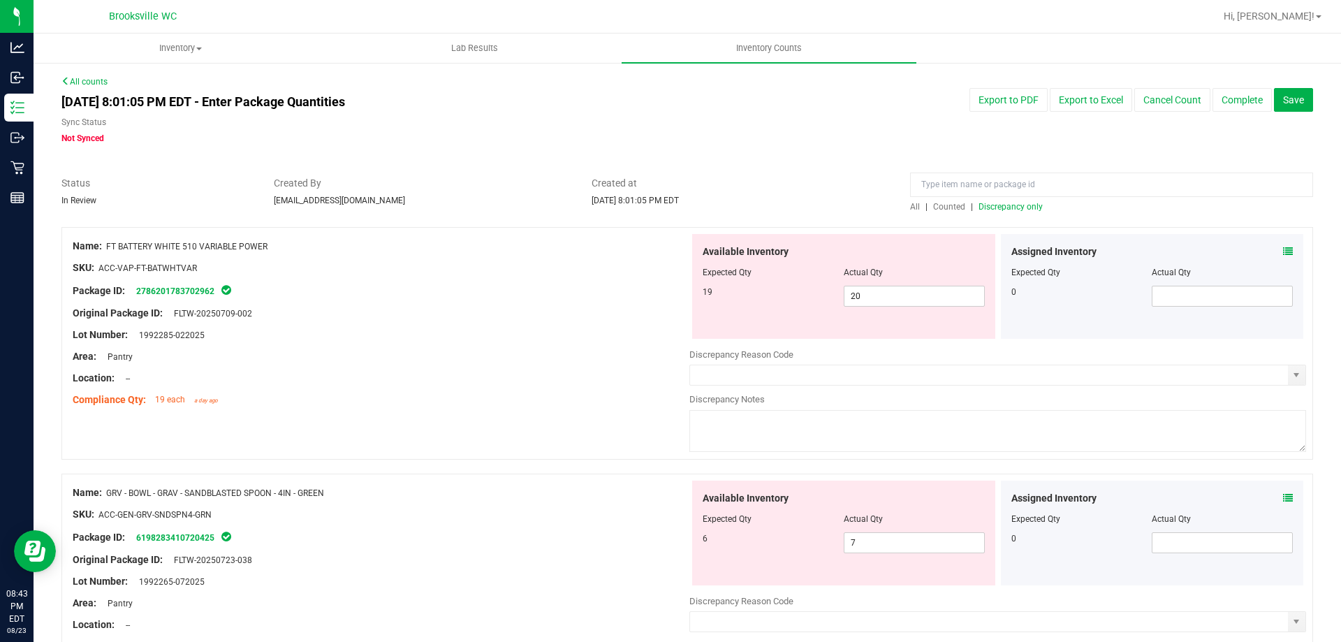
click at [1022, 205] on span "Discrepancy only" at bounding box center [1010, 207] width 64 height 10
click at [1290, 94] on span "Save" at bounding box center [1293, 99] width 21 height 11
